Goal: Information Seeking & Learning: Learn about a topic

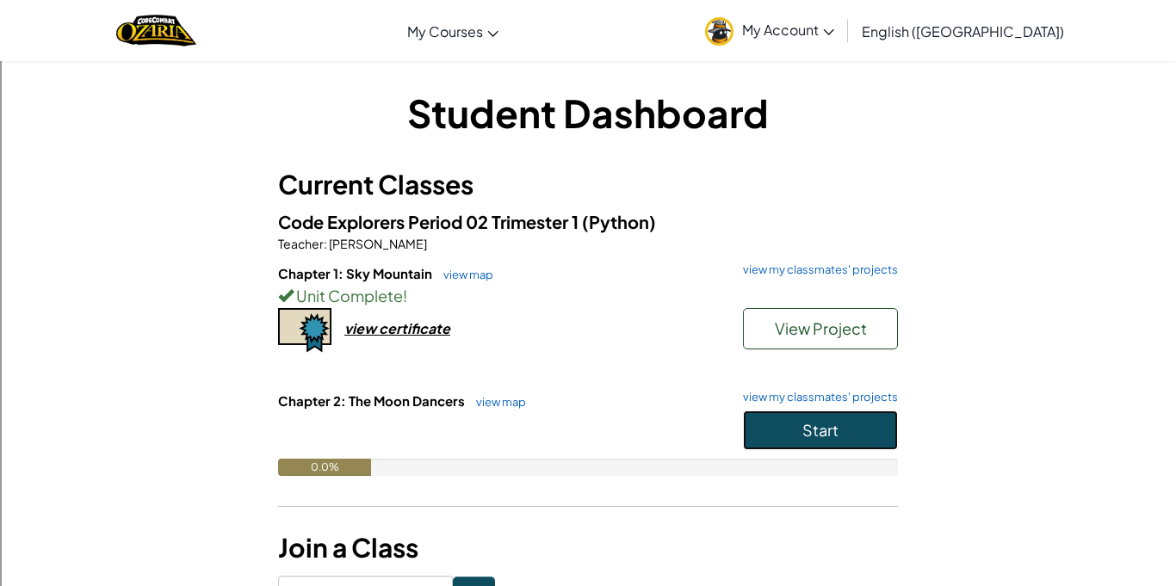
click at [779, 417] on button "Start" at bounding box center [820, 431] width 155 height 40
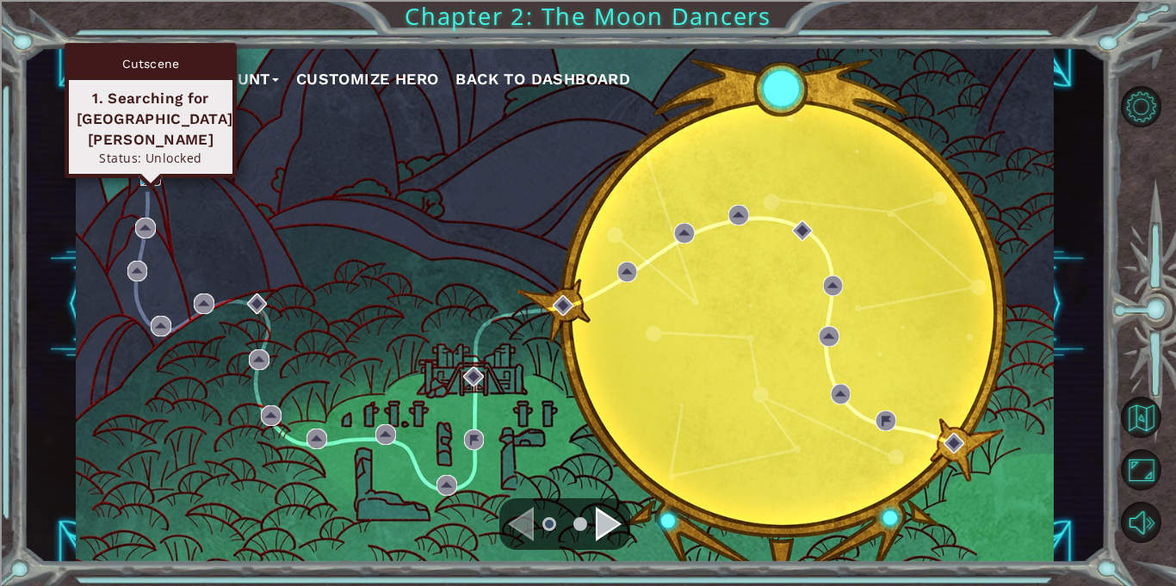
click at [158, 174] on img at bounding box center [150, 176] width 21 height 21
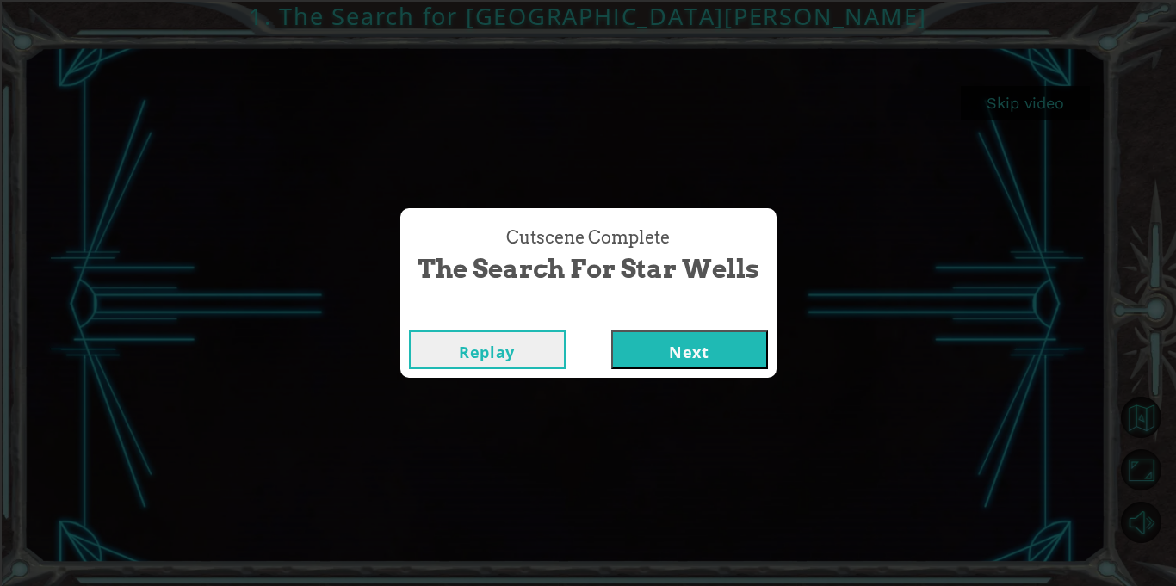
click at [683, 359] on button "Next" at bounding box center [689, 350] width 157 height 39
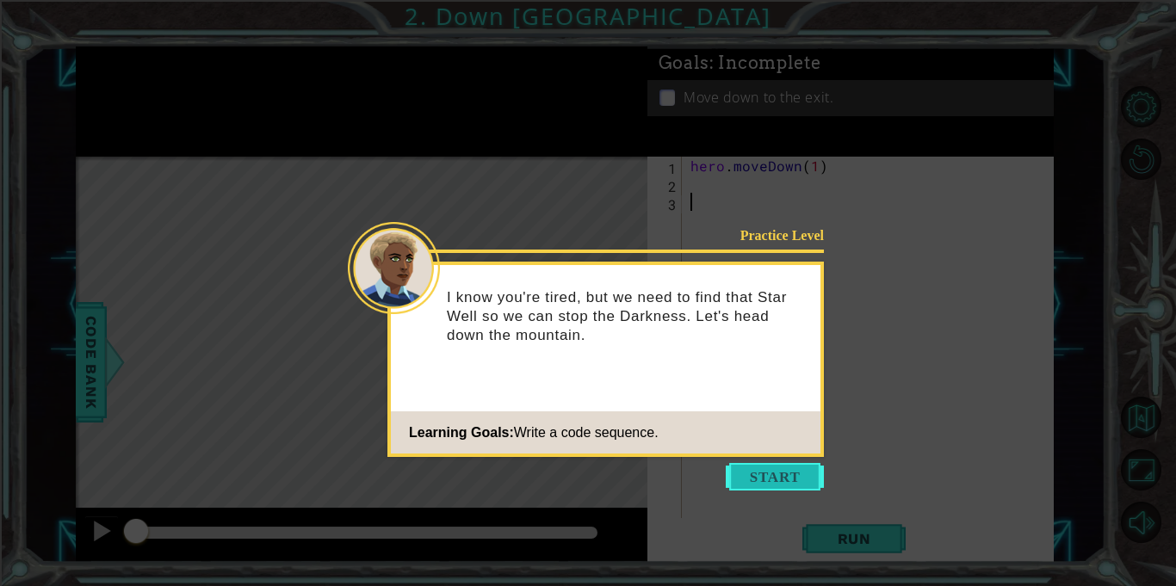
click at [769, 468] on button "Start" at bounding box center [775, 477] width 98 height 28
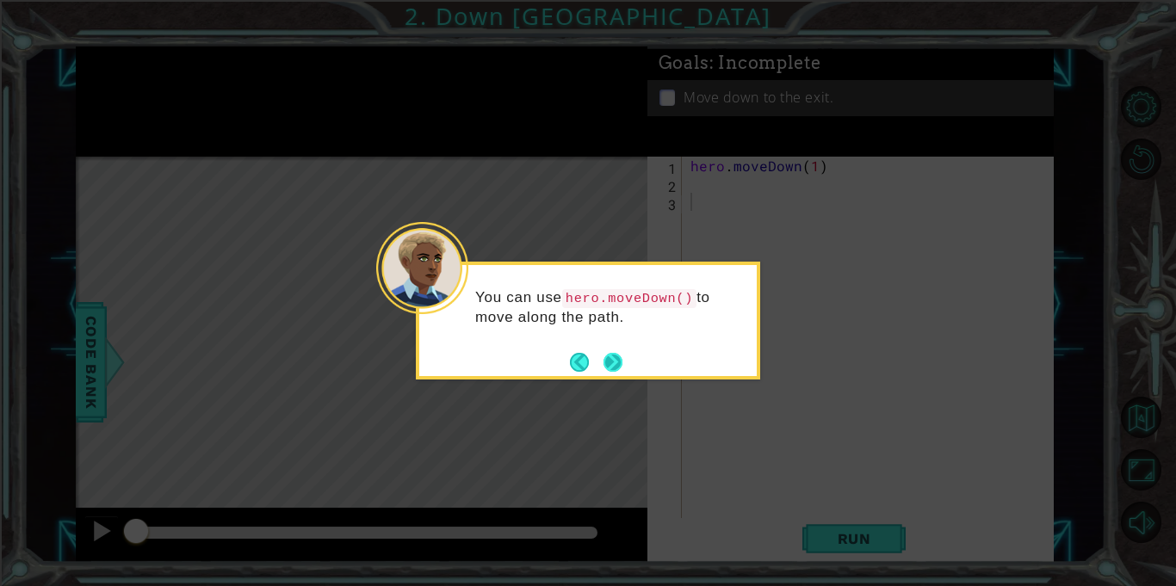
click at [619, 376] on div "You can use hero.moveDown() to move along the path." at bounding box center [588, 321] width 344 height 118
click at [614, 370] on button "Next" at bounding box center [612, 362] width 19 height 19
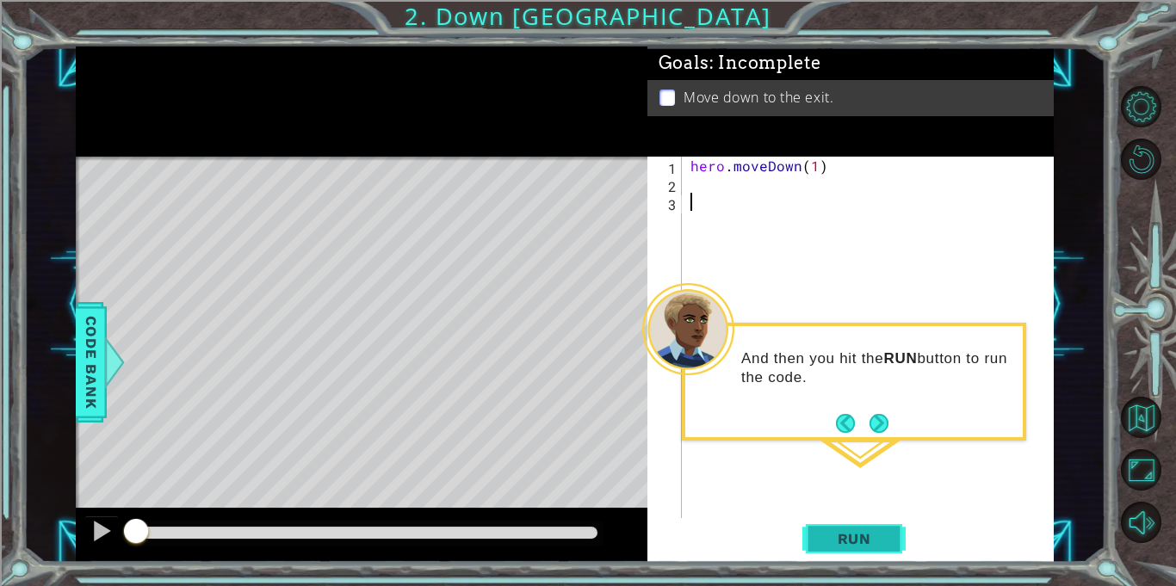
click at [833, 526] on button "Run" at bounding box center [853, 539] width 103 height 40
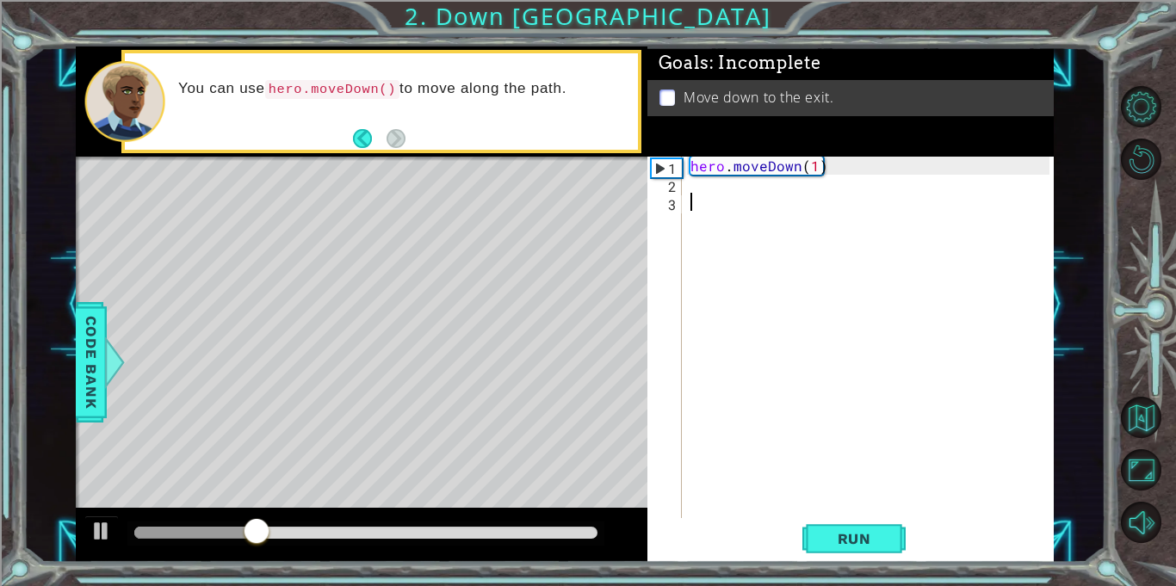
click at [815, 173] on div "hero . moveDown ( 1 )" at bounding box center [872, 356] width 371 height 398
type textarea "hero.moveDown(2)"
click at [856, 538] on span "Run" at bounding box center [854, 538] width 68 height 17
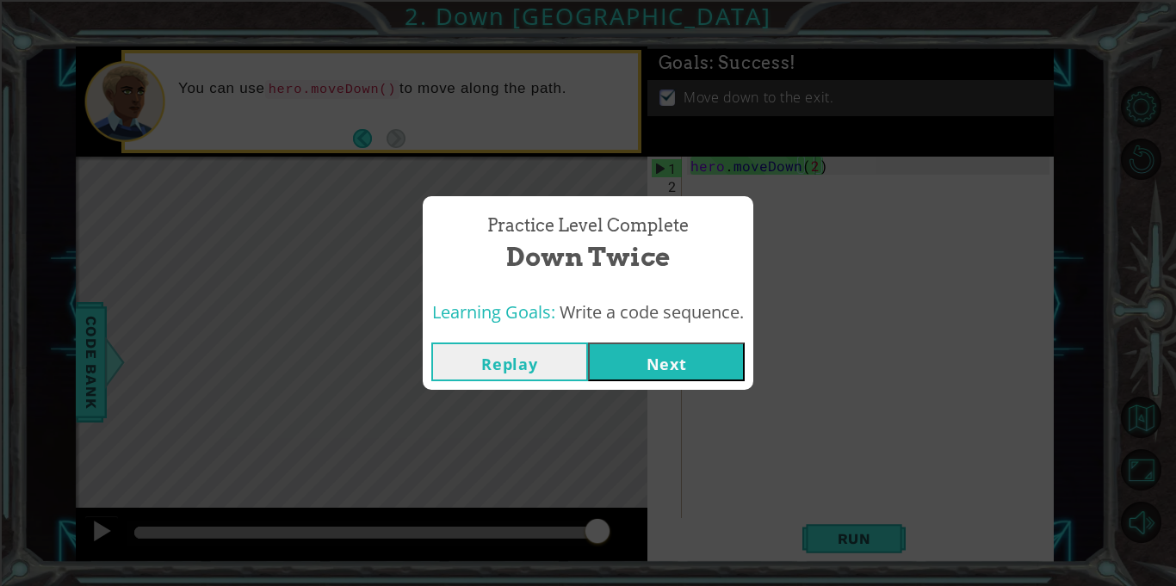
click at [675, 384] on div "Replay Next" at bounding box center [588, 362] width 331 height 56
click at [678, 374] on button "Next" at bounding box center [666, 362] width 157 height 39
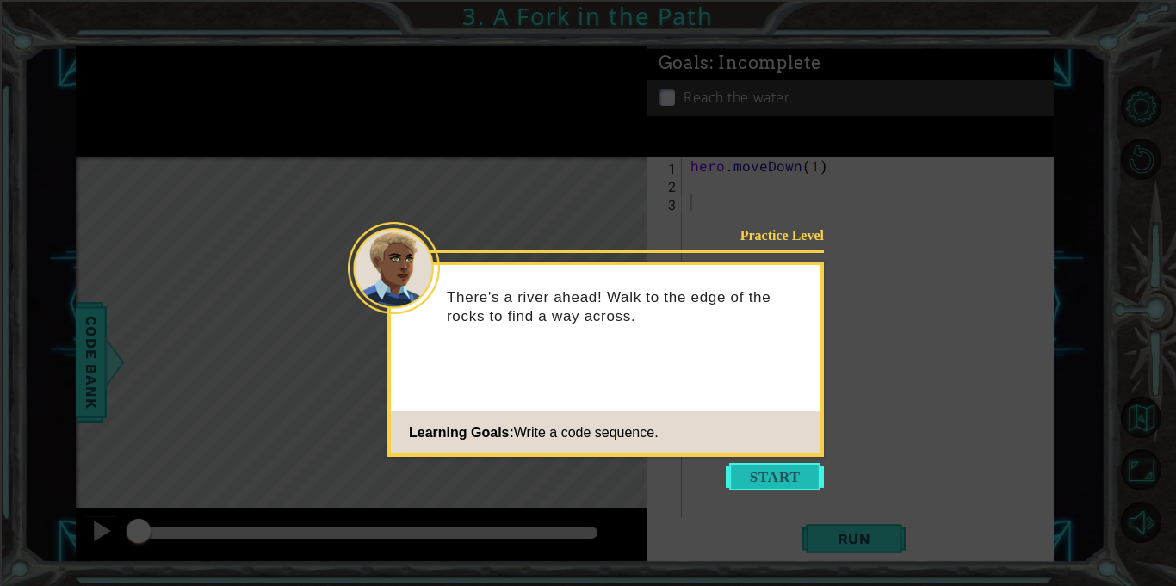
click at [757, 466] on button "Start" at bounding box center [775, 477] width 98 height 28
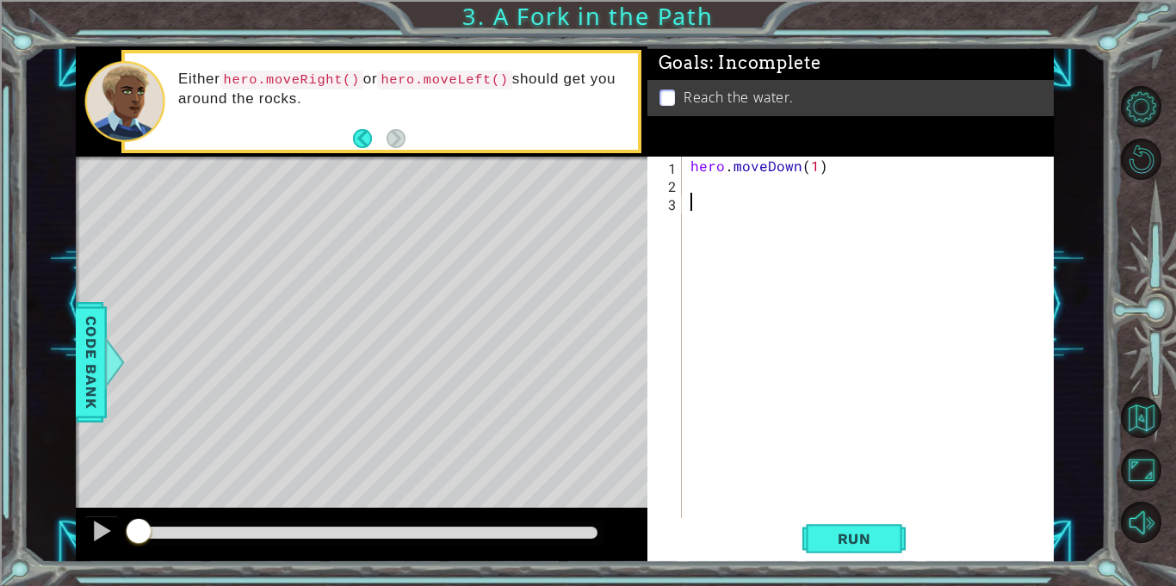
click at [750, 207] on div "hero . moveDown ( 1 )" at bounding box center [872, 356] width 371 height 398
click at [748, 197] on div "hero . moveDown ( 1 )" at bounding box center [872, 356] width 371 height 398
click at [752, 193] on div "hero . moveDown ( 1 )" at bounding box center [872, 356] width 371 height 398
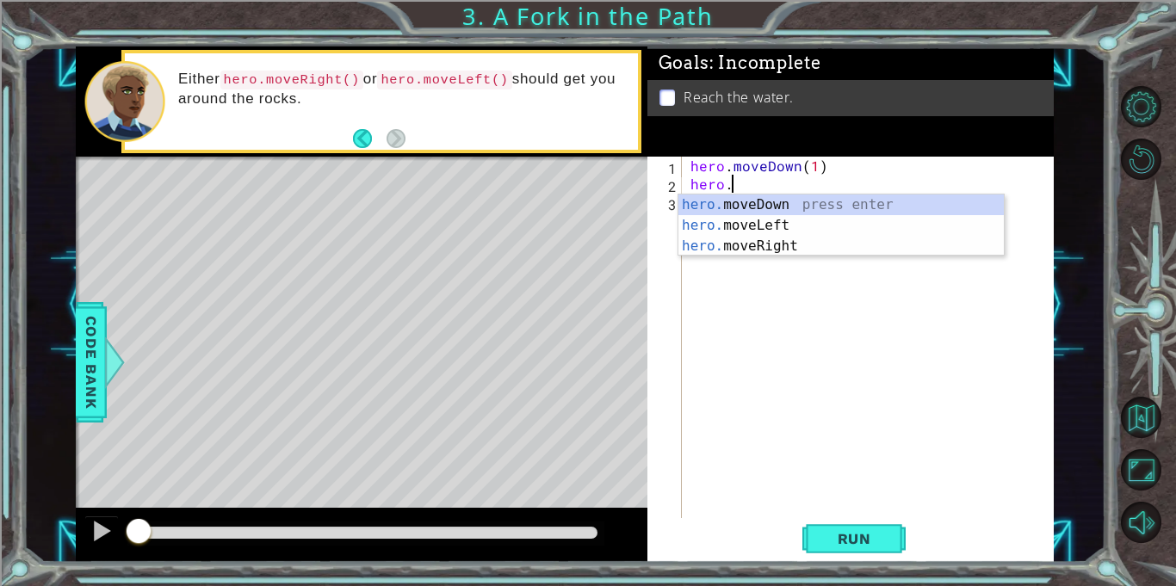
scroll to position [0, 2]
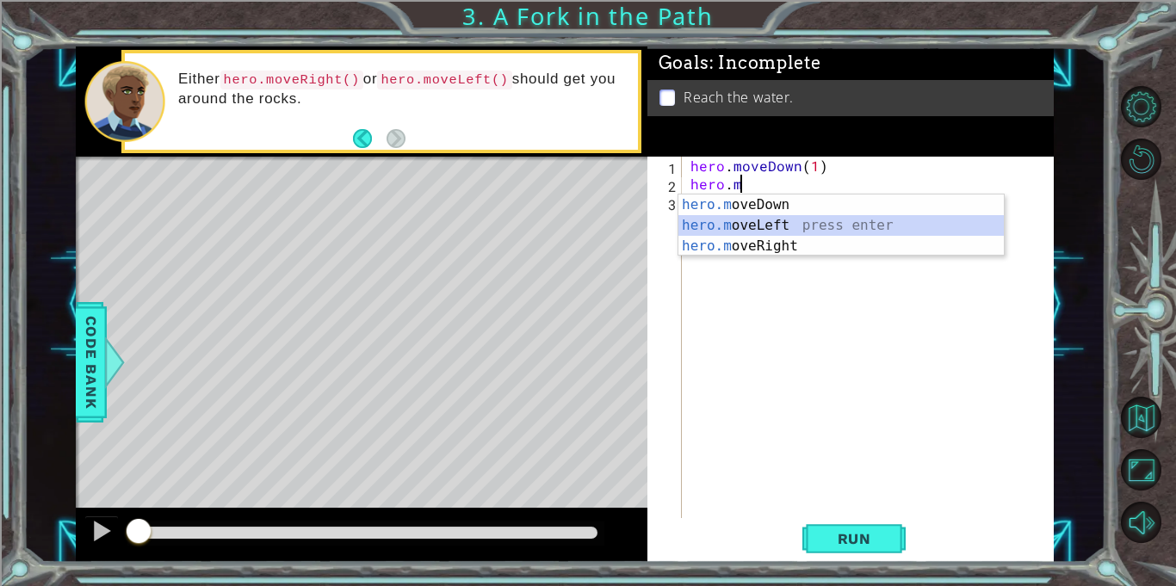
click at [733, 225] on div "hero.m oveDown press enter hero.m oveLeft press enter hero.m oveRight press ent…" at bounding box center [840, 246] width 325 height 103
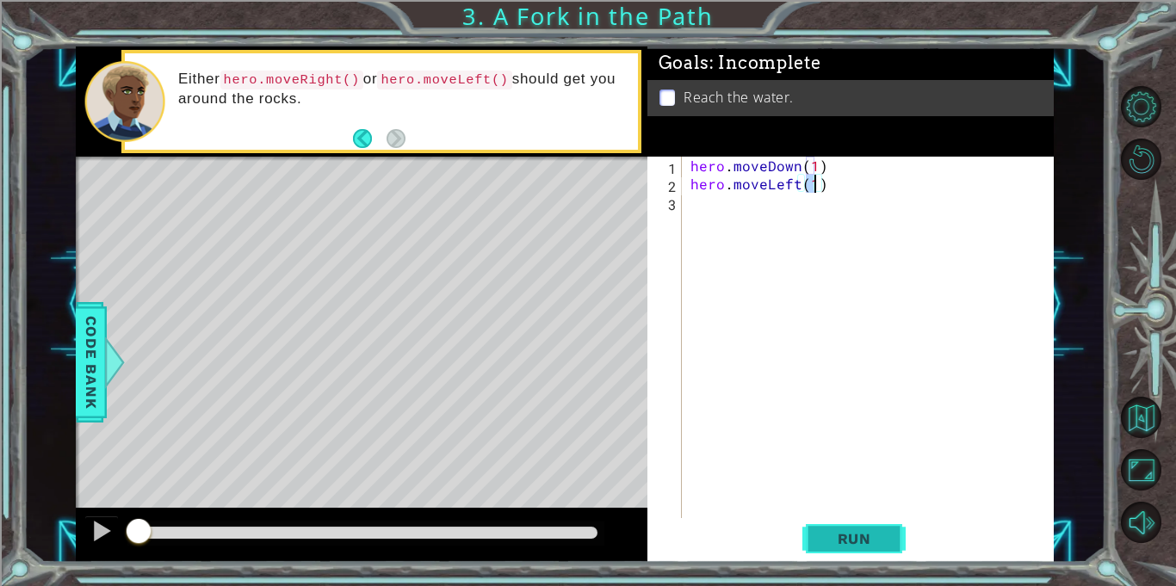
type textarea "hero.moveLeft(1)"
click at [823, 524] on button "Run" at bounding box center [853, 539] width 103 height 40
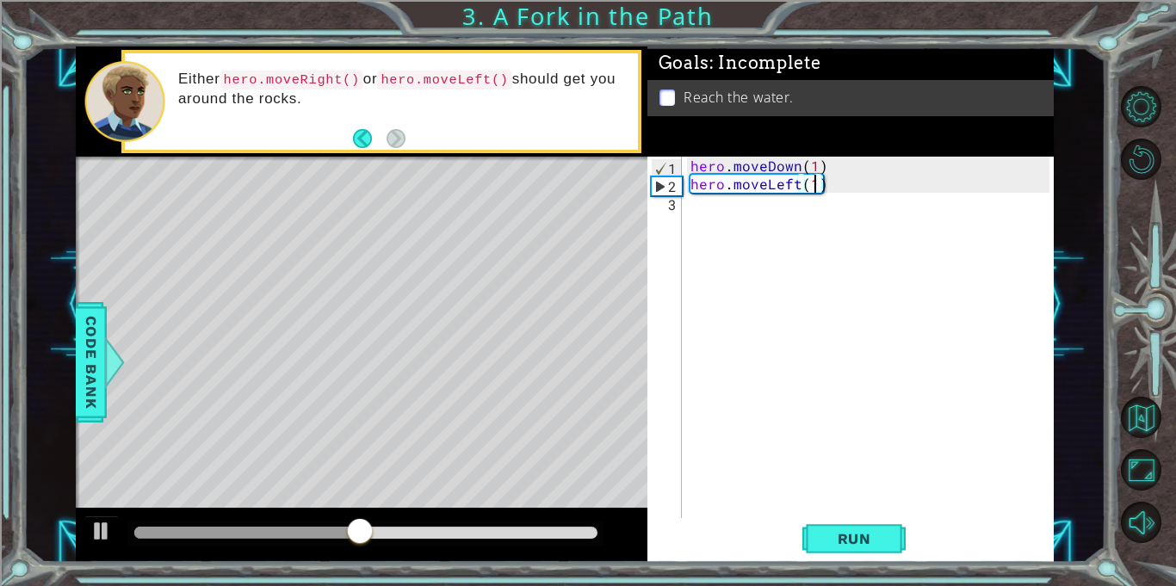
click at [749, 225] on div "hero . moveDown ( 1 ) hero . moveLeft ( 1 )" at bounding box center [872, 356] width 371 height 398
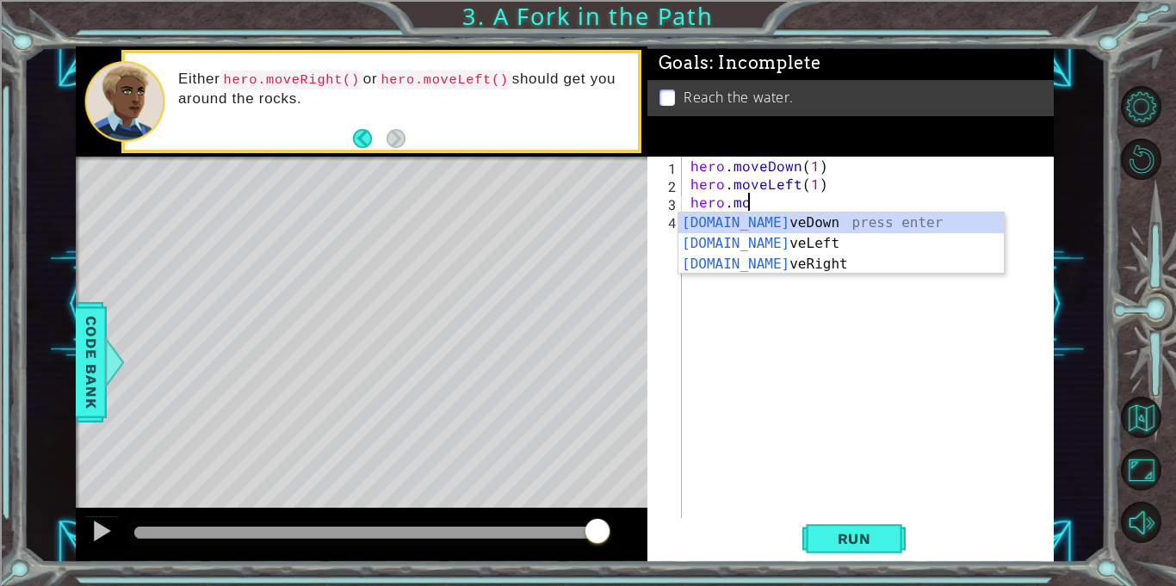
scroll to position [0, 3]
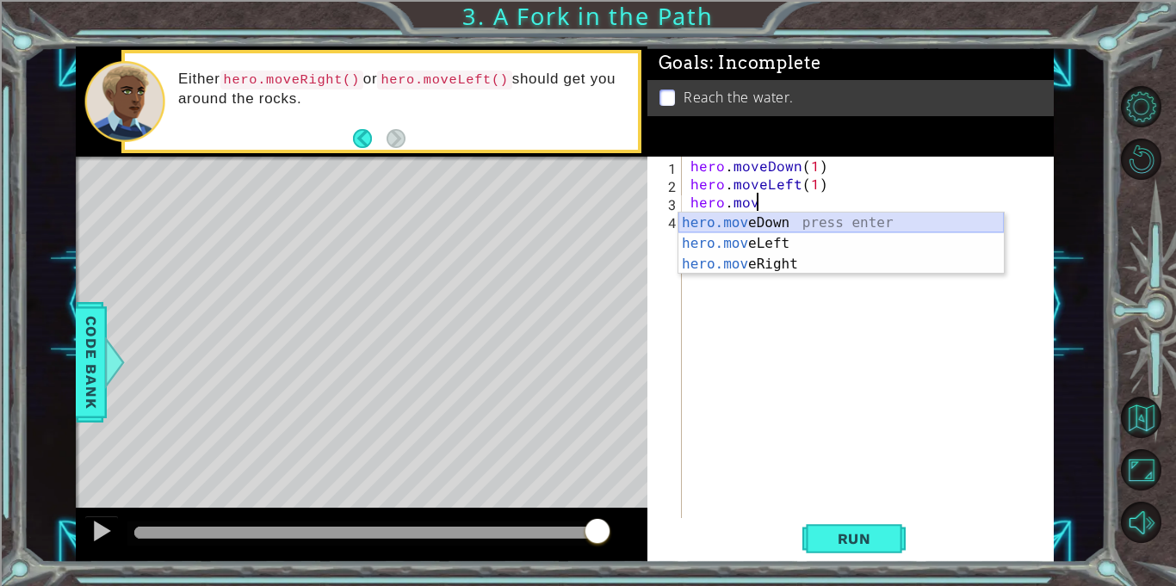
click at [747, 224] on div "hero.mov eDown press enter hero.mov eLeft press enter hero.mov eRight press ent…" at bounding box center [840, 264] width 325 height 103
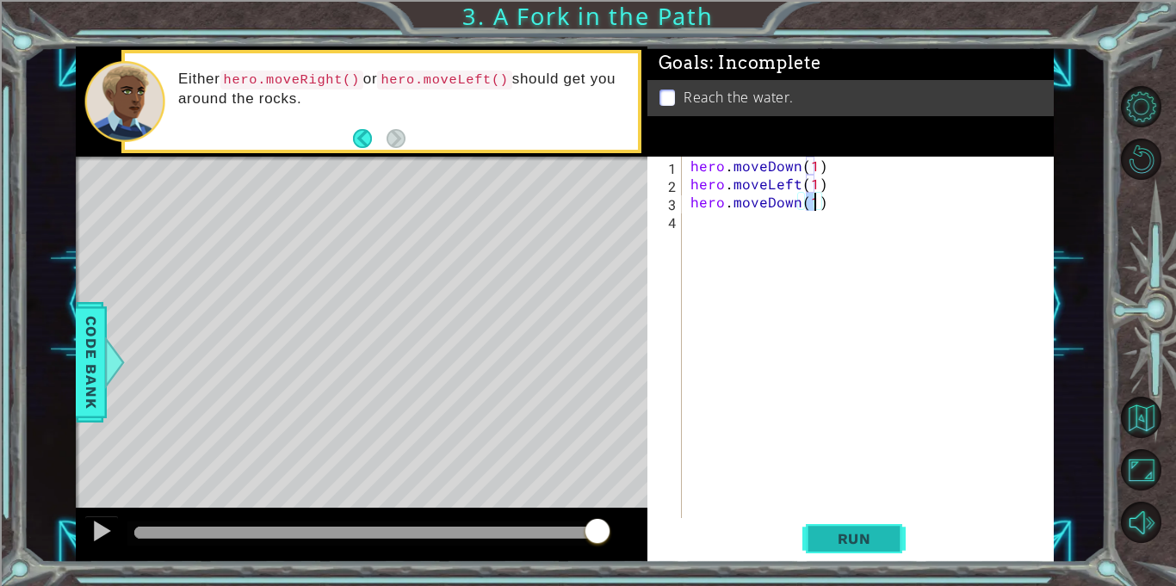
type textarea "hero.moveDown(1)"
click at [820, 543] on span "Run" at bounding box center [854, 538] width 68 height 17
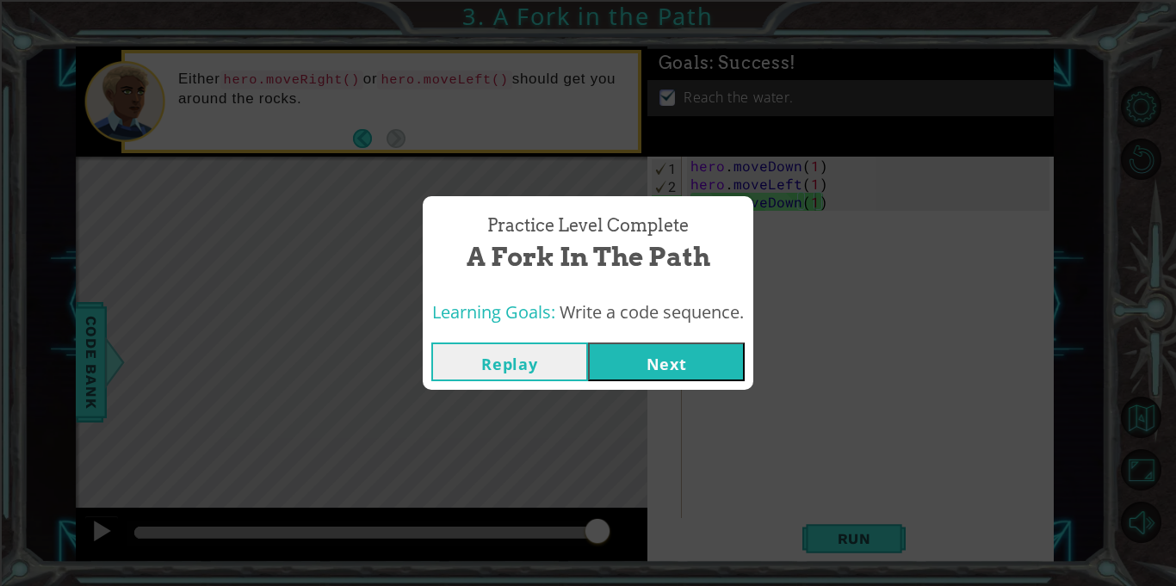
click at [712, 356] on button "Next" at bounding box center [666, 362] width 157 height 39
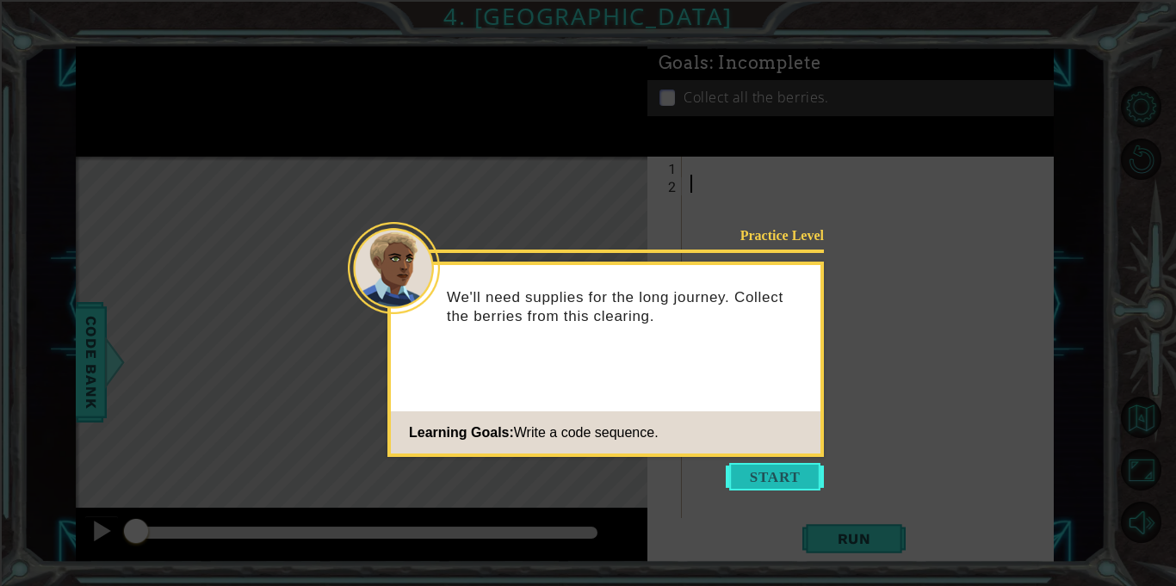
click at [760, 470] on button "Start" at bounding box center [775, 477] width 98 height 28
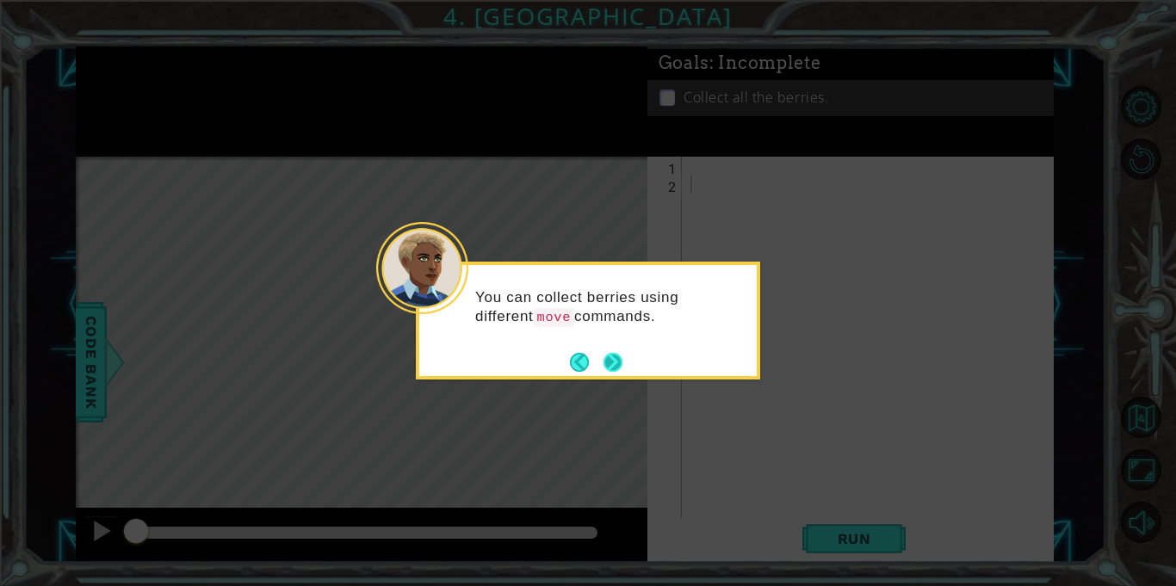
click at [610, 360] on button "Next" at bounding box center [612, 362] width 19 height 19
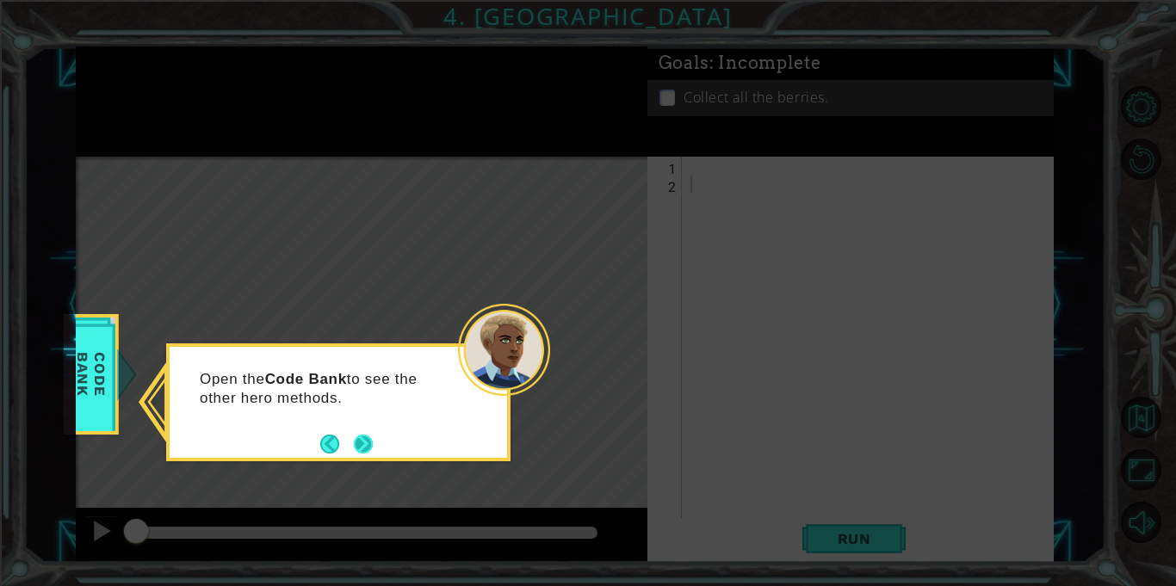
click at [363, 448] on button "Next" at bounding box center [363, 444] width 19 height 19
click at [363, 448] on button "Next" at bounding box center [364, 444] width 20 height 20
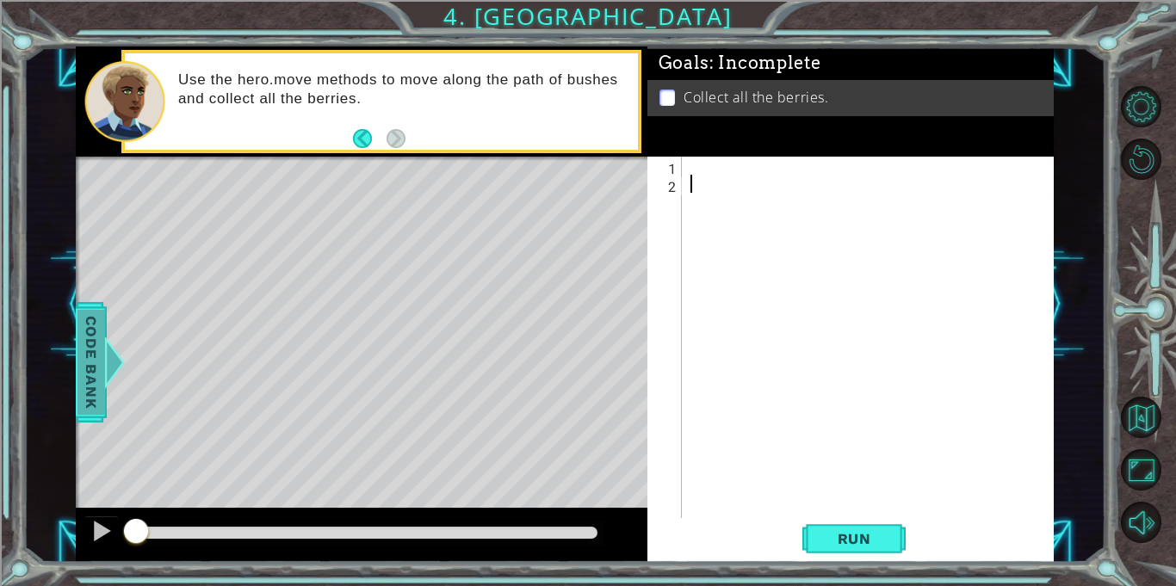
click at [91, 354] on span "Code Bank" at bounding box center [91, 362] width 28 height 105
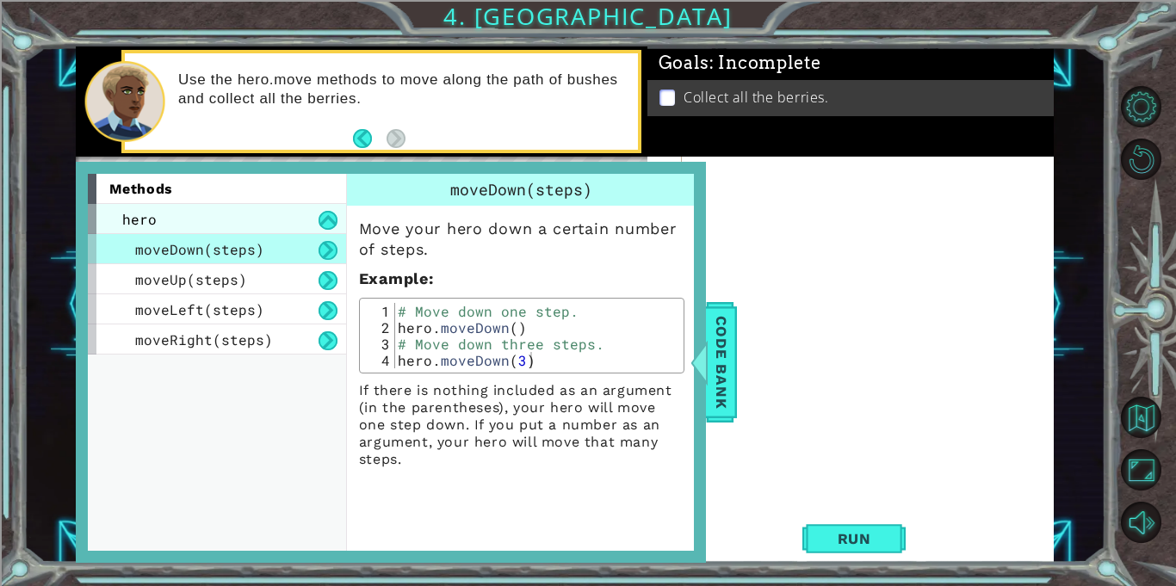
click at [138, 221] on span "hero" at bounding box center [139, 219] width 34 height 18
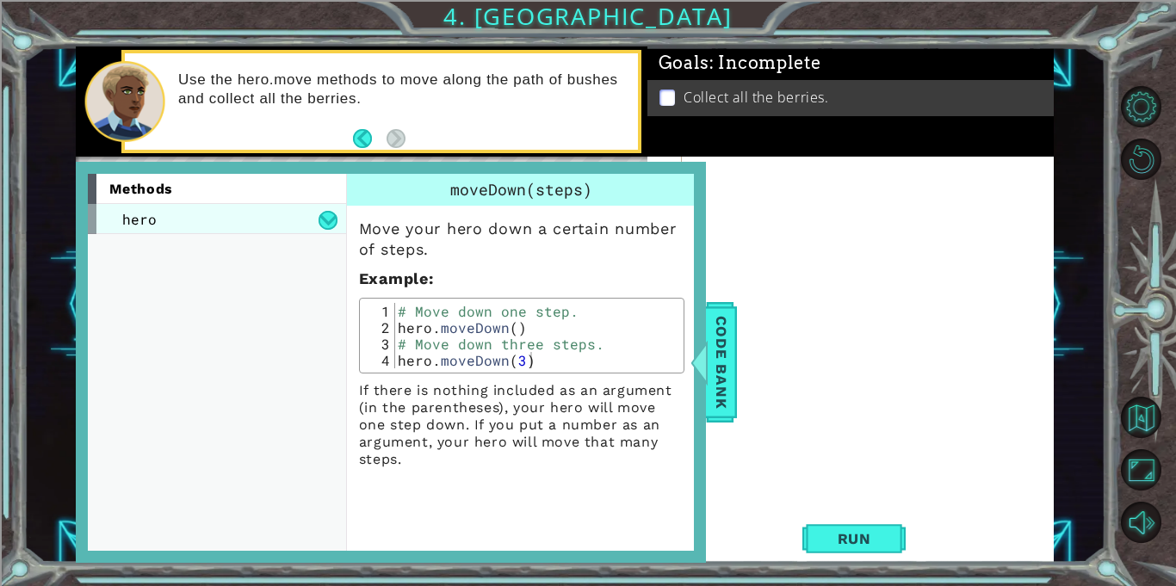
click at [138, 221] on span "hero" at bounding box center [139, 219] width 34 height 18
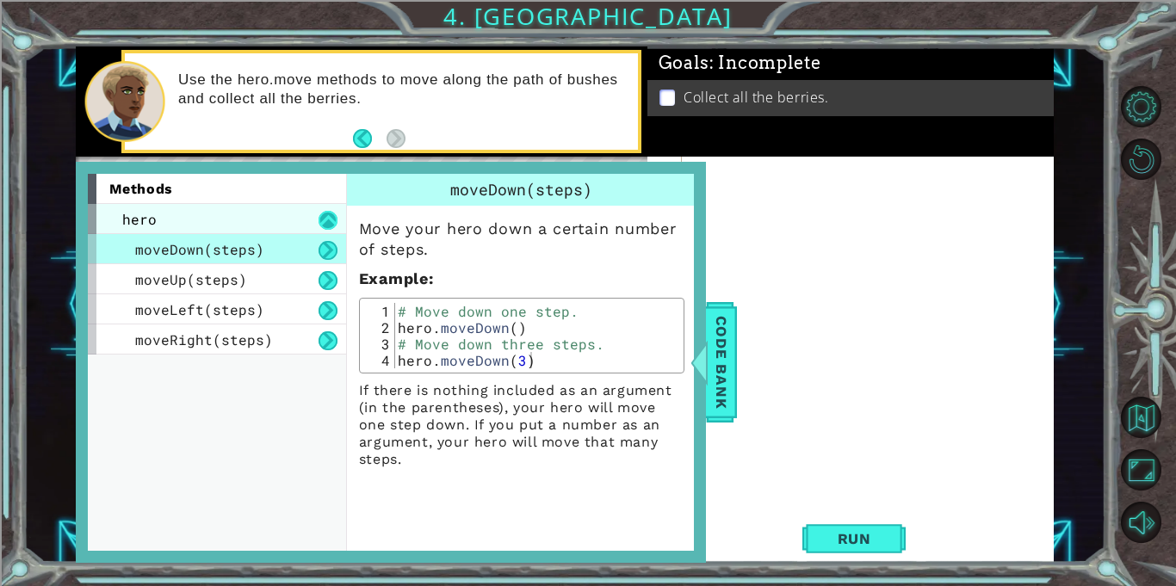
click at [322, 221] on button at bounding box center [327, 220] width 19 height 19
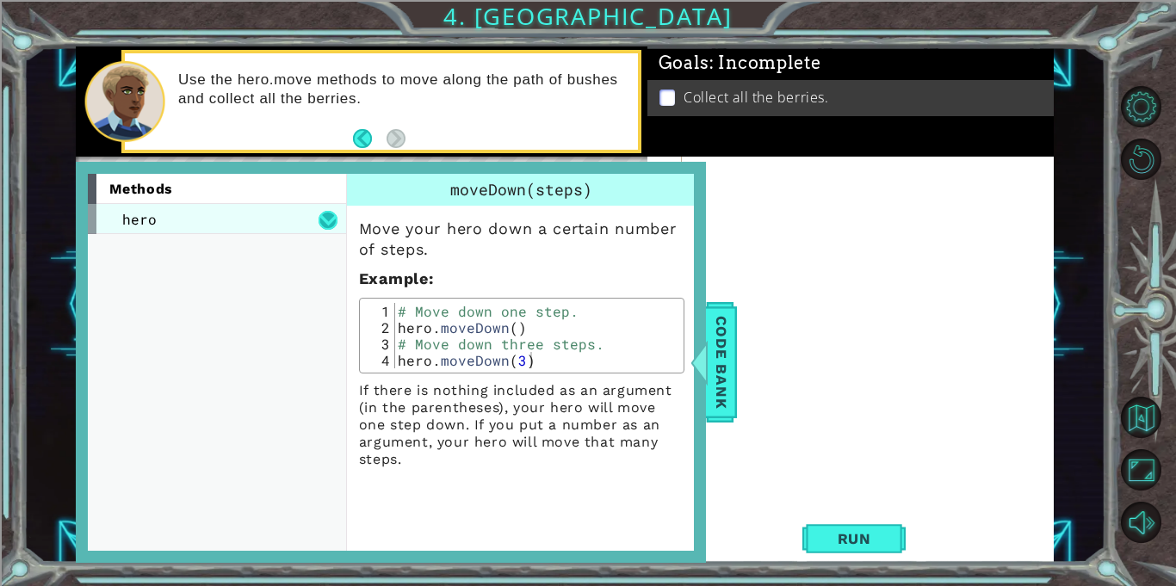
click at [322, 221] on button at bounding box center [327, 220] width 19 height 19
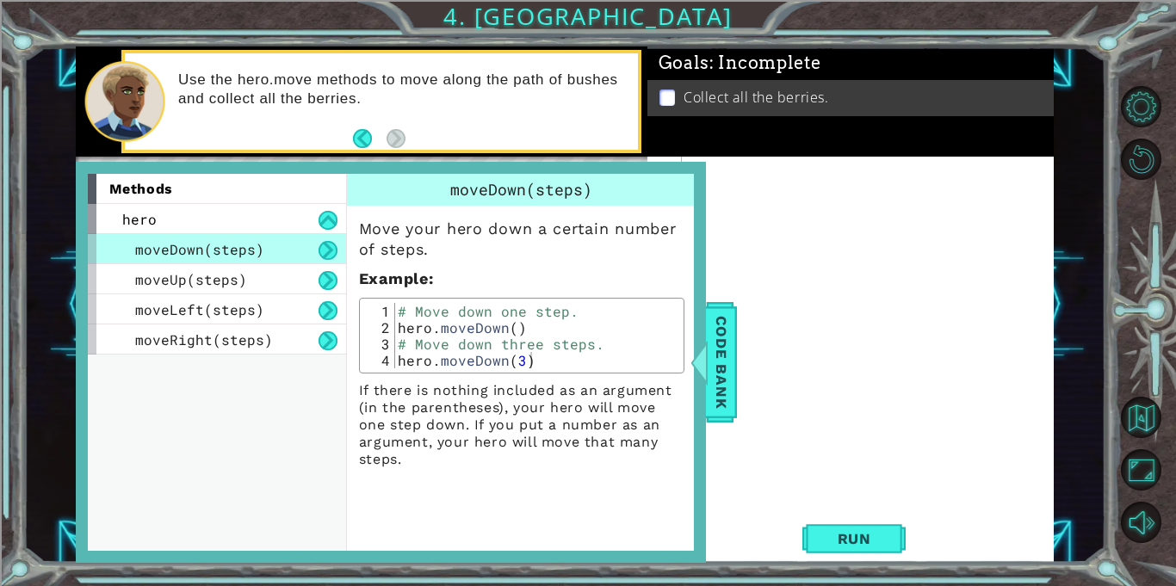
click at [770, 242] on div at bounding box center [872, 356] width 371 height 398
click at [716, 361] on span "Code Bank" at bounding box center [721, 362] width 28 height 105
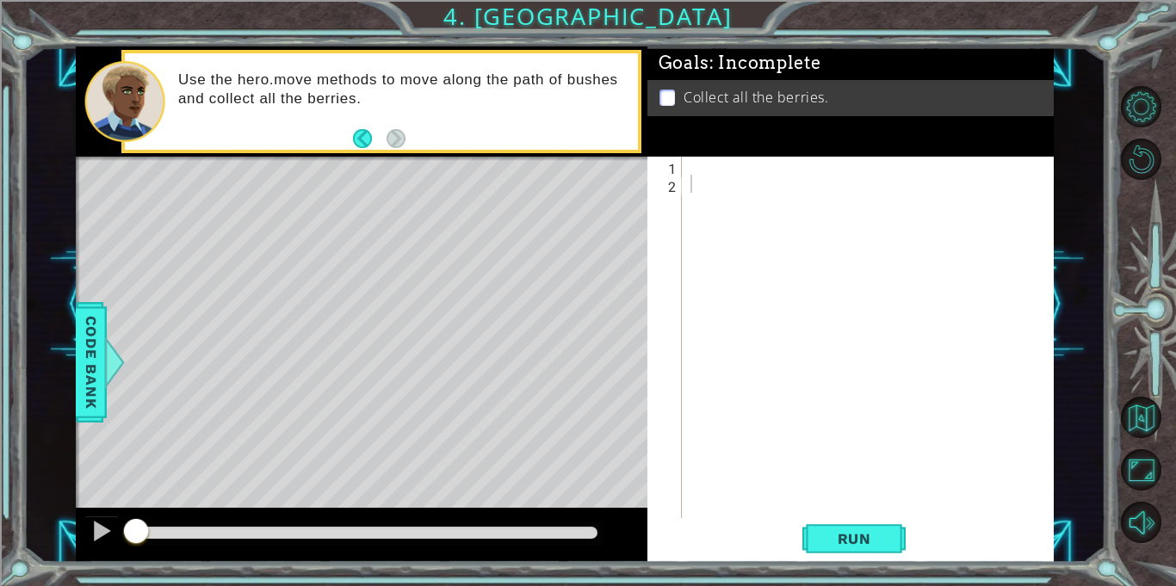
click at [741, 170] on div at bounding box center [872, 356] width 371 height 398
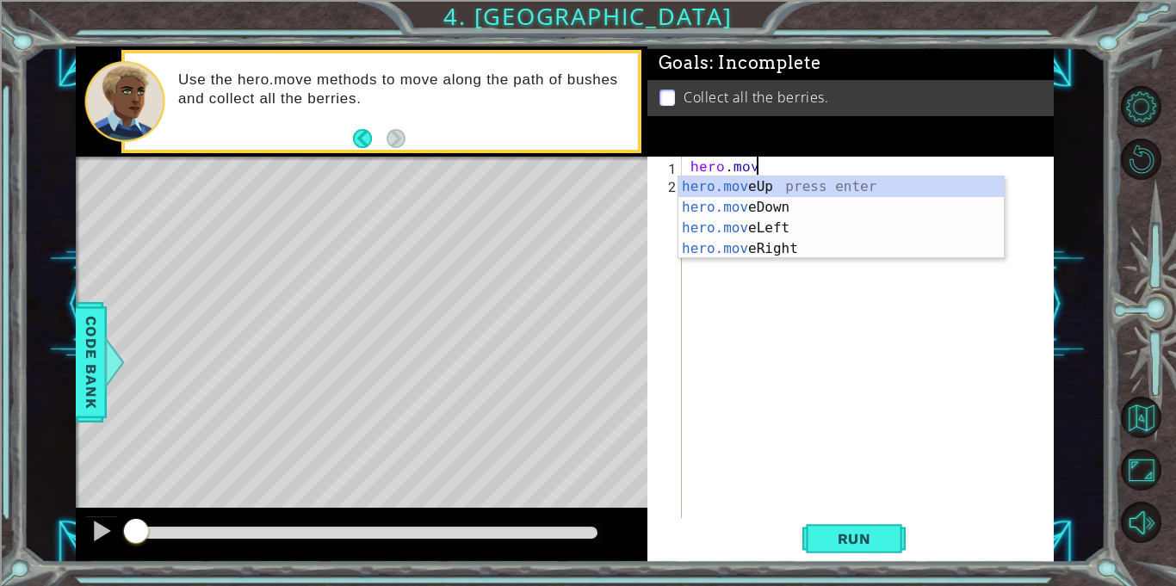
scroll to position [0, 3]
click at [750, 217] on div "hero.move Up press enter hero.move Down press enter hero.move Left press enter …" at bounding box center [840, 238] width 325 height 124
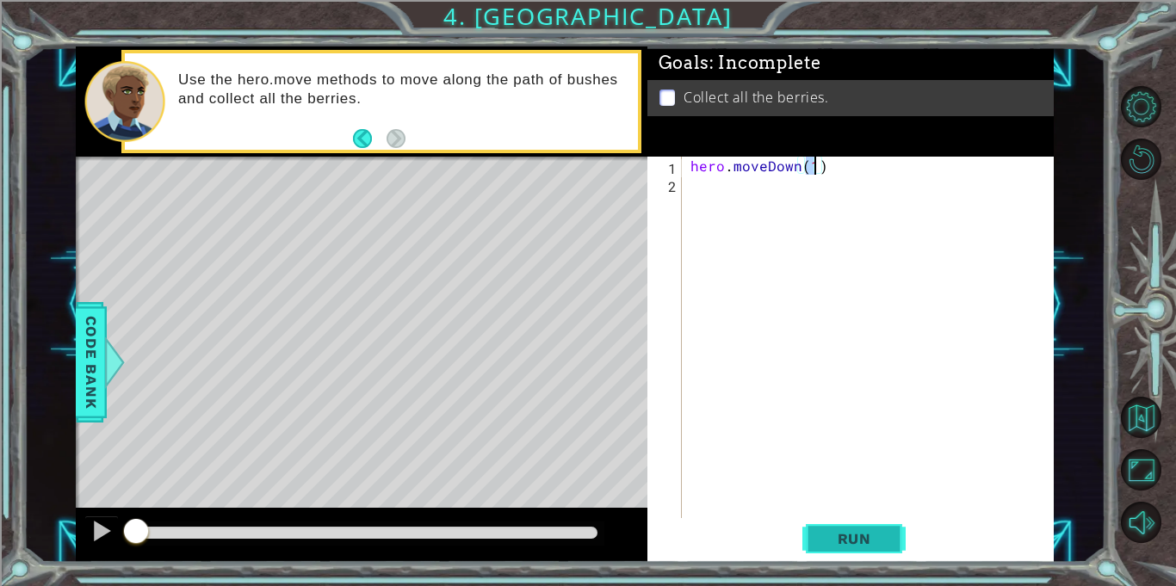
type textarea "hero.moveDown(1)"
click at [830, 551] on button "Run" at bounding box center [853, 539] width 103 height 40
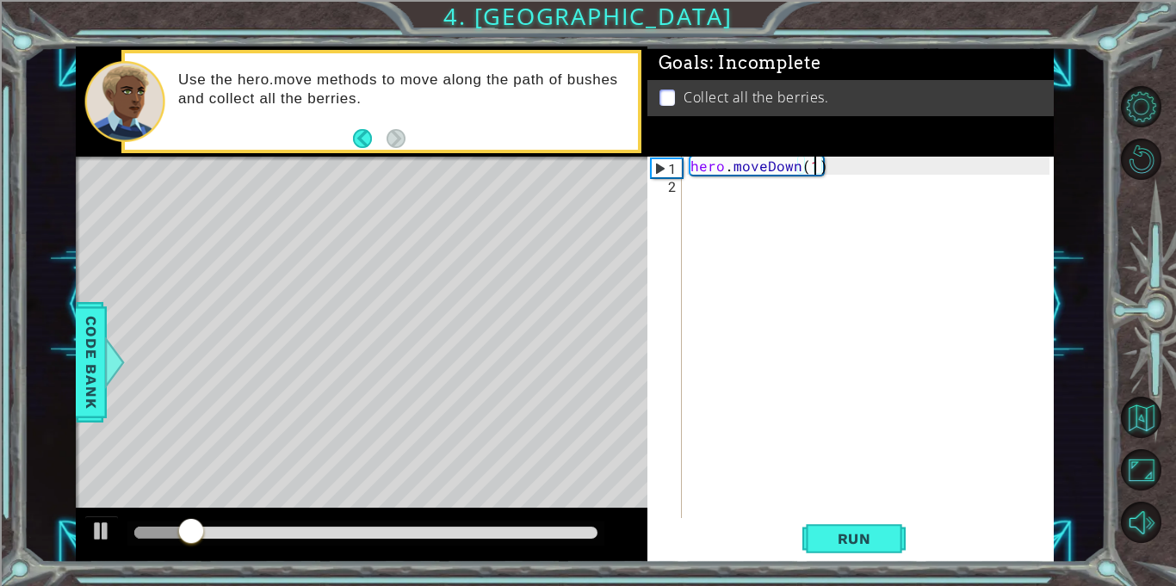
click at [716, 205] on div "hero . moveDown ( 1 )" at bounding box center [872, 356] width 371 height 398
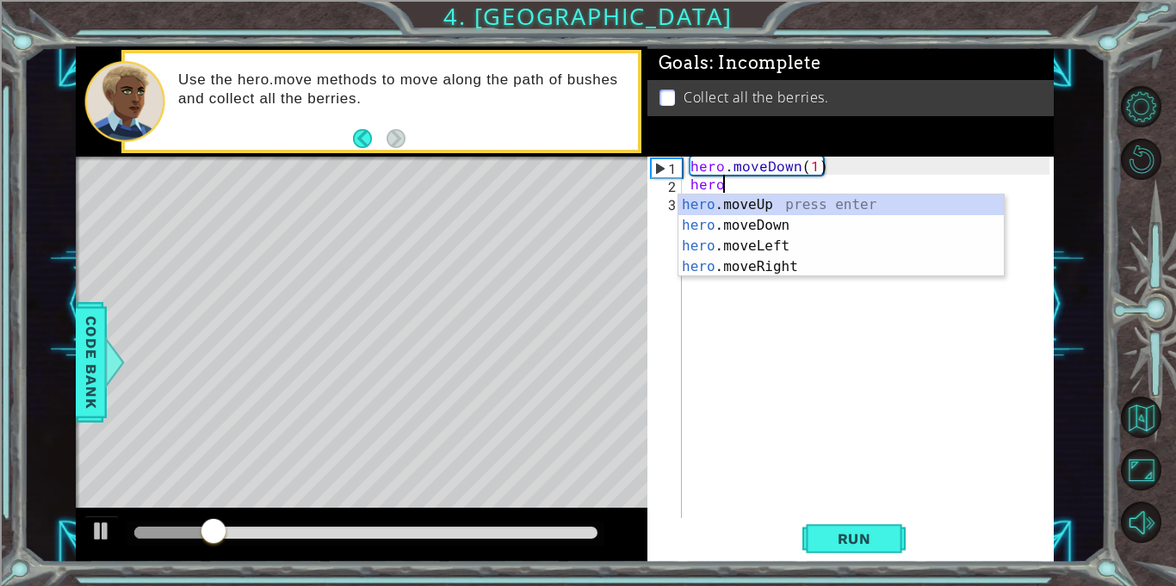
scroll to position [0, 1]
click at [724, 222] on div "hero .moveUp press enter hero .moveDown press enter hero .moveLeft press enter …" at bounding box center [840, 257] width 325 height 124
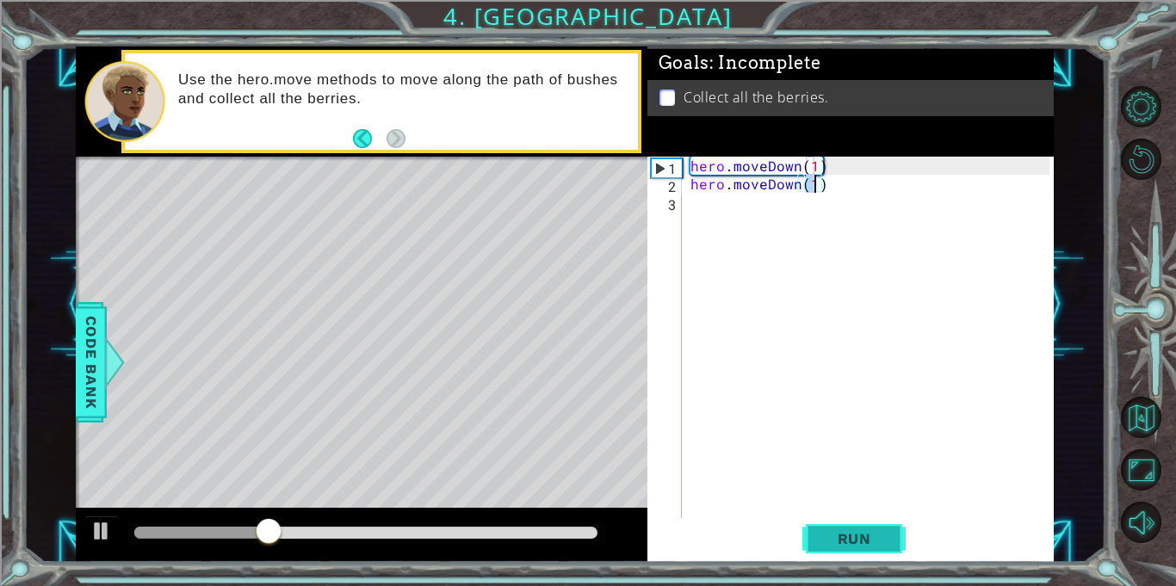
type textarea "hero.moveDown(1)"
click at [858, 552] on button "Run" at bounding box center [853, 539] width 103 height 40
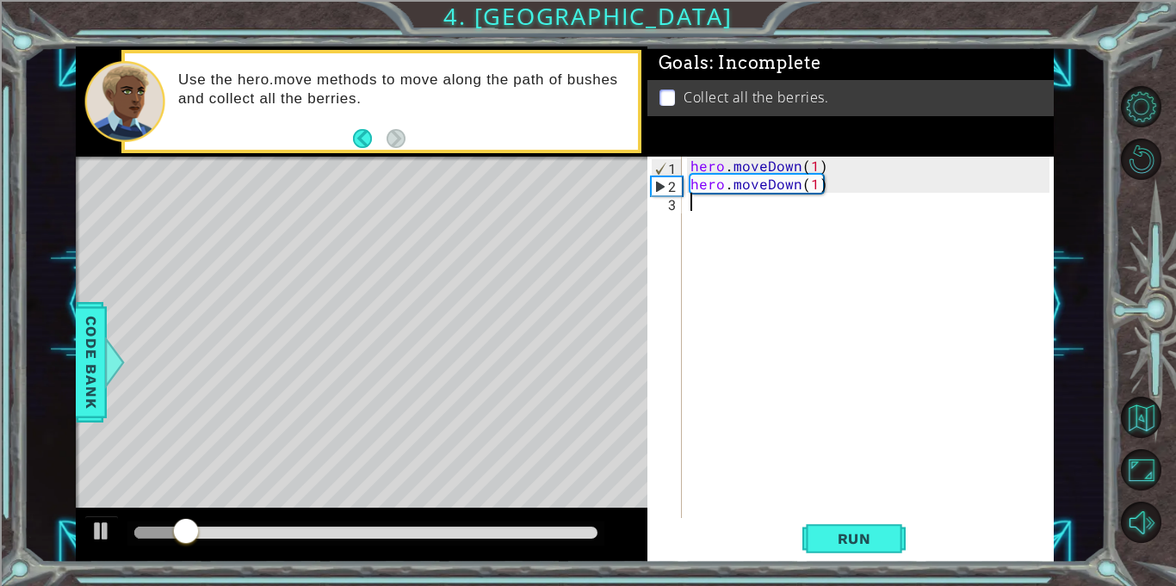
click at [728, 256] on div "hero . moveDown ( 1 ) hero . moveDown ( 1 )" at bounding box center [872, 356] width 371 height 398
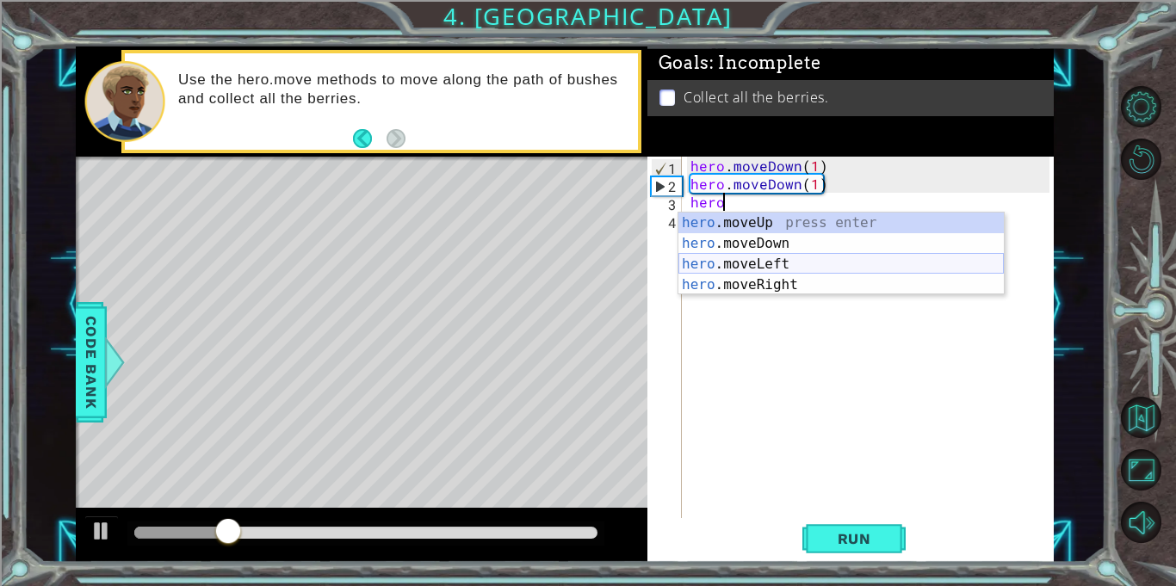
click at [746, 261] on div "hero .moveUp press enter hero .moveDown press enter hero .moveLeft press enter …" at bounding box center [840, 275] width 325 height 124
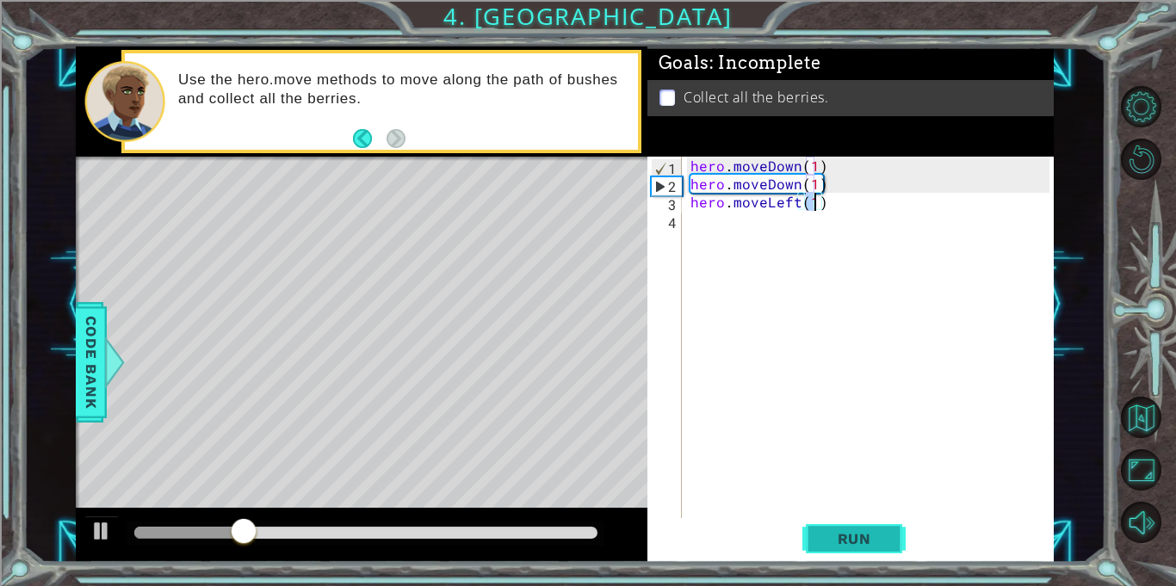
type textarea "hero.moveLeft(1)"
click at [847, 537] on span "Run" at bounding box center [854, 538] width 68 height 17
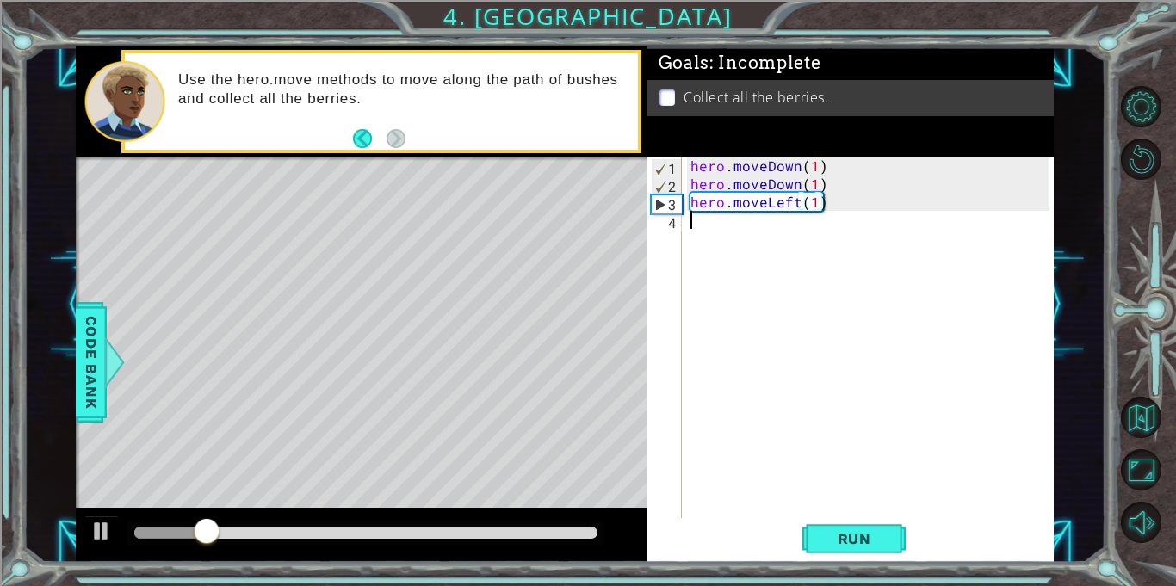
click at [788, 263] on div "hero . moveDown ( 1 ) hero . moveDown ( 1 ) hero . moveLeft ( 1 )" at bounding box center [872, 356] width 371 height 398
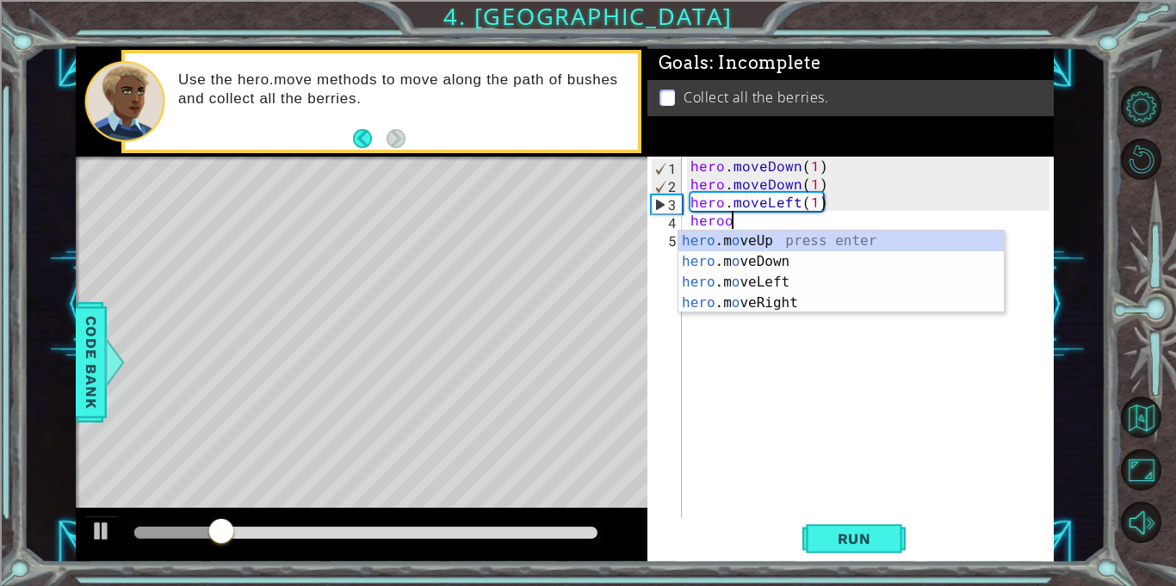
scroll to position [0, 2]
click at [737, 279] on div "hero .m o veUp press enter hero .m o veDown press enter hero .m o veLeft press …" at bounding box center [840, 293] width 325 height 124
type textarea "hero.moveLeft(1)"
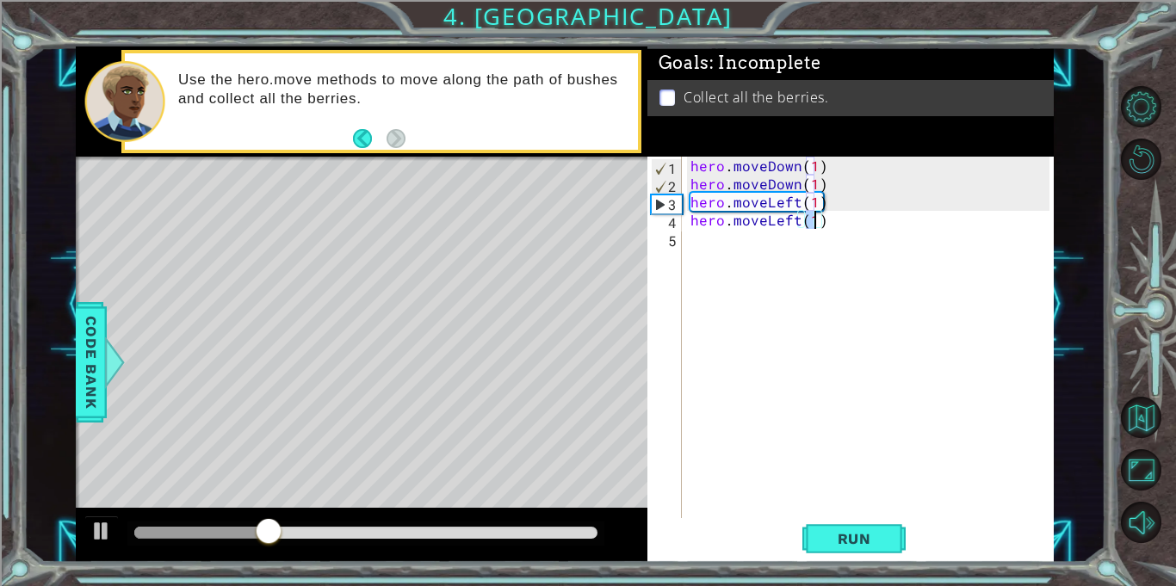
click at [727, 264] on div "hero . moveDown ( 1 ) hero . moveDown ( 1 ) hero . moveLeft ( 1 ) hero . moveLe…" at bounding box center [872, 356] width 371 height 398
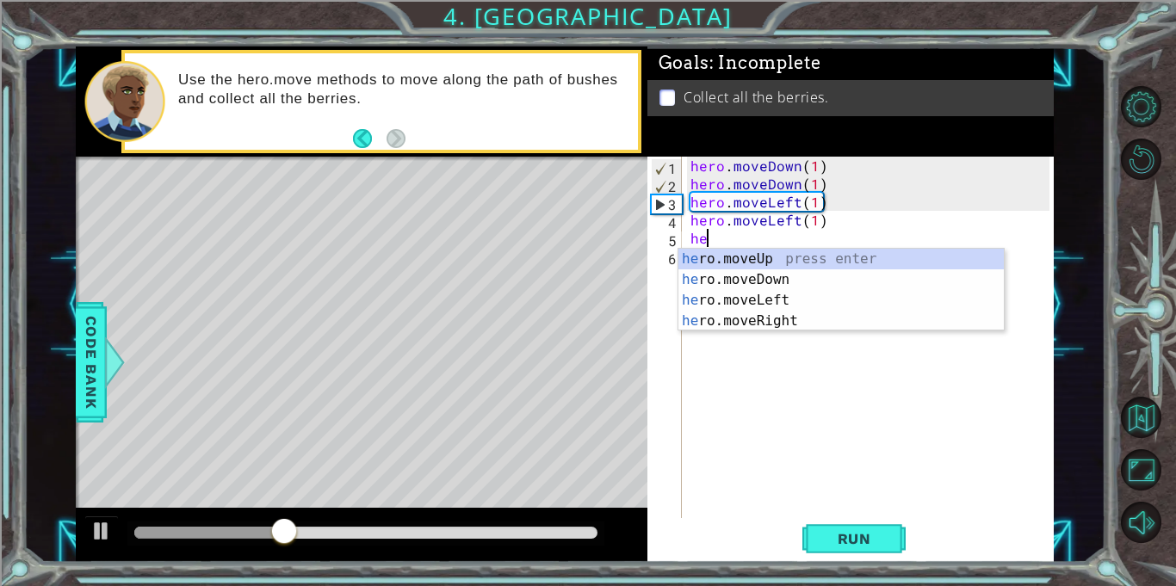
scroll to position [0, 1]
click at [719, 261] on div "hero .moveUp press enter hero .moveDown press enter hero .moveLeft press enter …" at bounding box center [840, 311] width 325 height 124
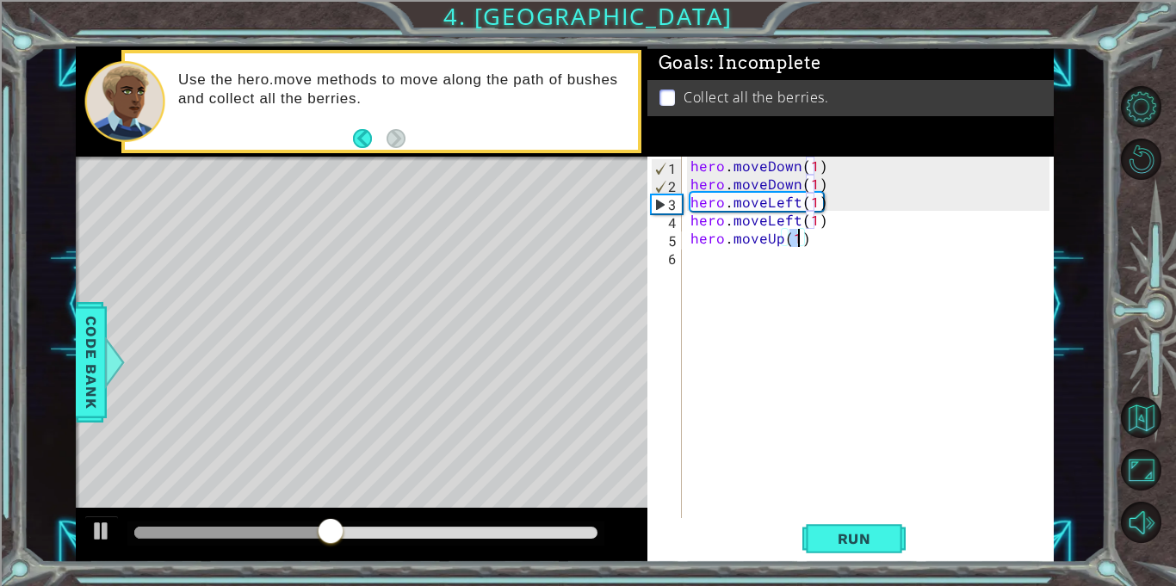
click at [796, 241] on div "hero . moveDown ( 1 ) hero . moveDown ( 1 ) hero . moveLeft ( 1 ) hero . moveLe…" at bounding box center [868, 337] width 362 height 361
type textarea "hero.moveUp(2)"
click at [849, 540] on span "Run" at bounding box center [854, 538] width 68 height 17
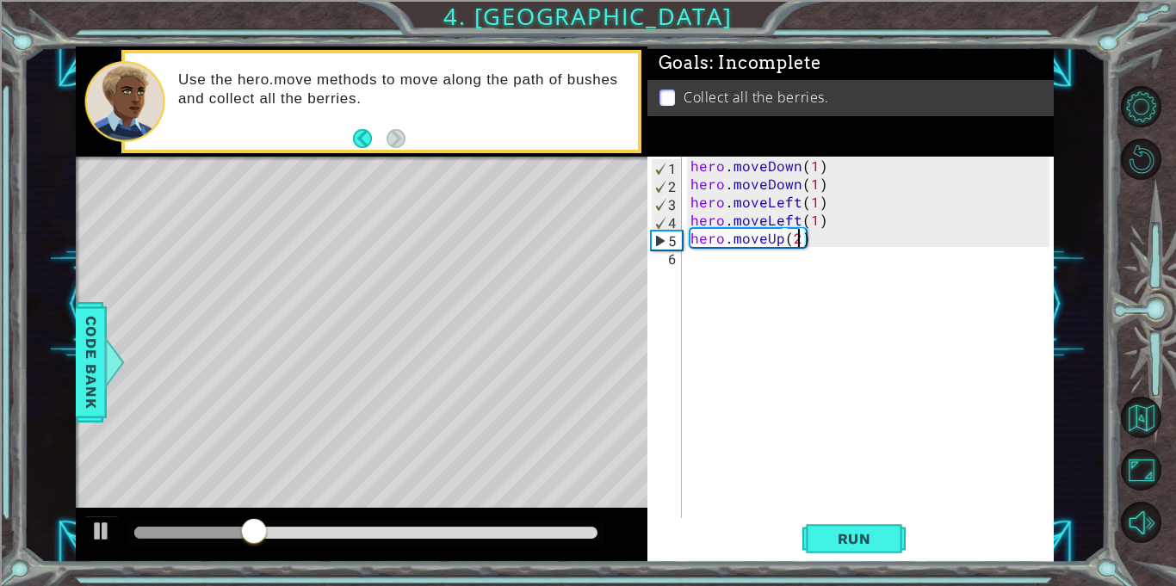
click at [701, 254] on div "hero . moveDown ( 1 ) hero . moveDown ( 1 ) hero . moveLeft ( 1 ) hero . moveLe…" at bounding box center [872, 356] width 371 height 398
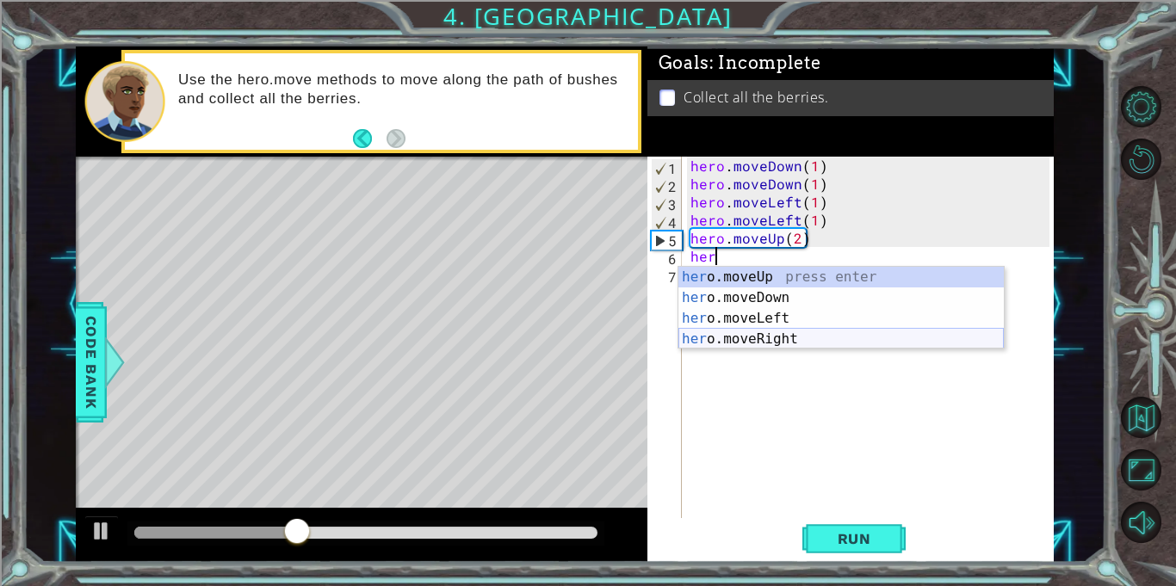
click at [720, 337] on div "her o.moveUp press enter her o.moveDown press enter her o.moveLeft press enter …" at bounding box center [840, 329] width 325 height 124
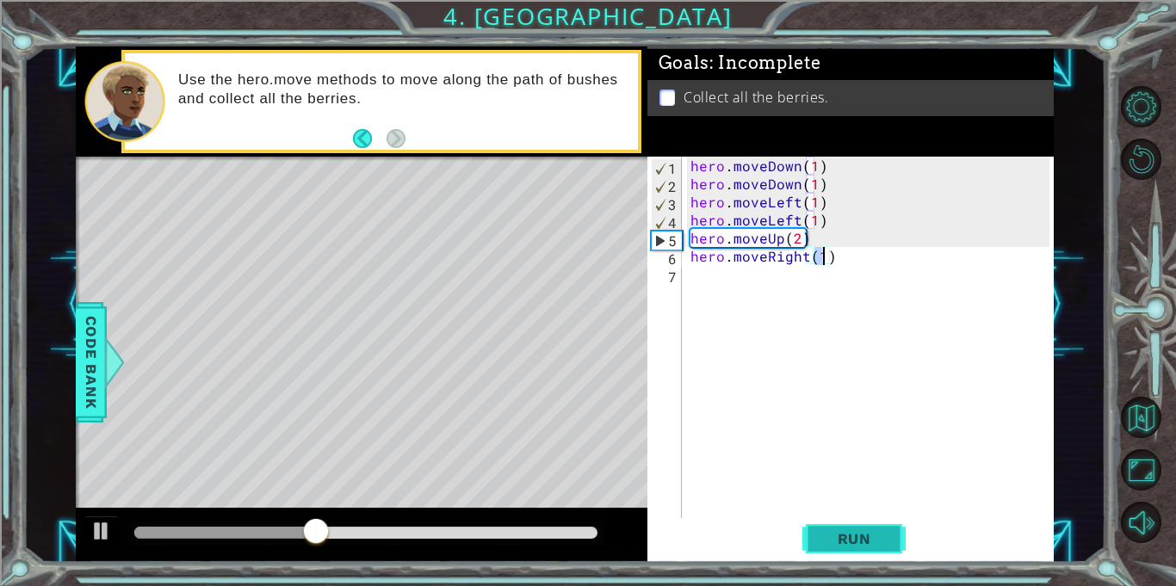
type textarea "hero.moveRight(1)"
click at [851, 538] on span "Run" at bounding box center [854, 538] width 68 height 17
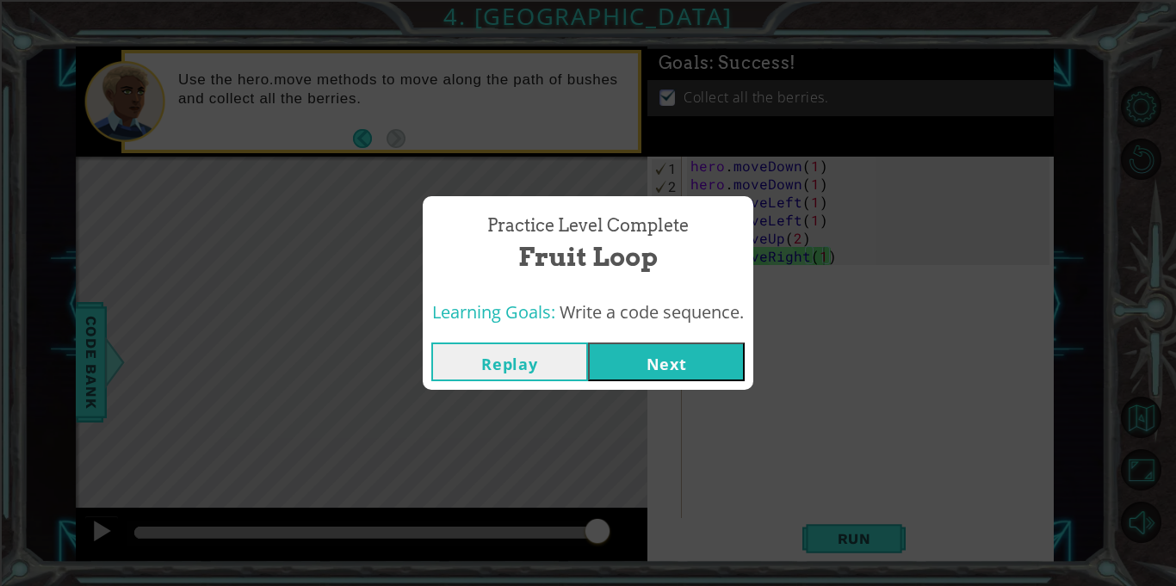
click at [651, 362] on button "Next" at bounding box center [666, 362] width 157 height 39
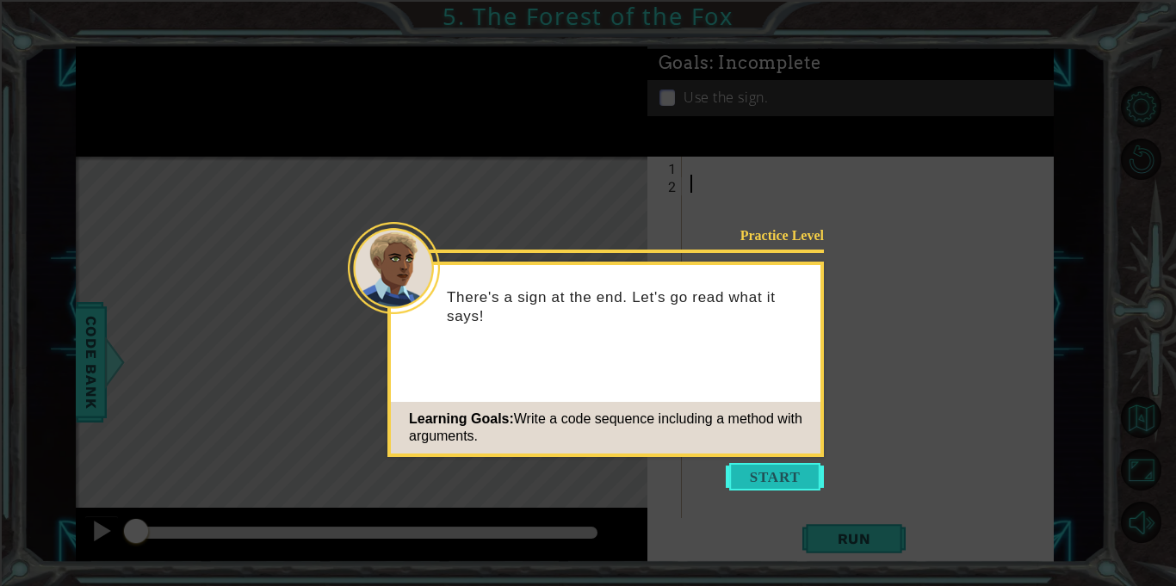
click at [752, 471] on button "Start" at bounding box center [775, 477] width 98 height 28
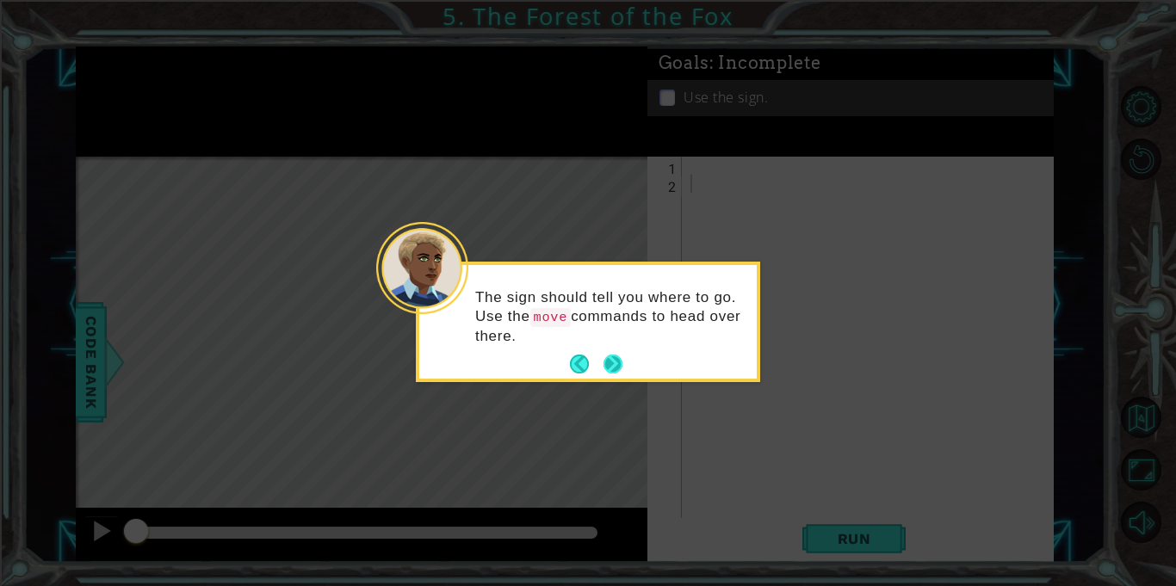
click at [609, 356] on button "Next" at bounding box center [612, 364] width 19 height 19
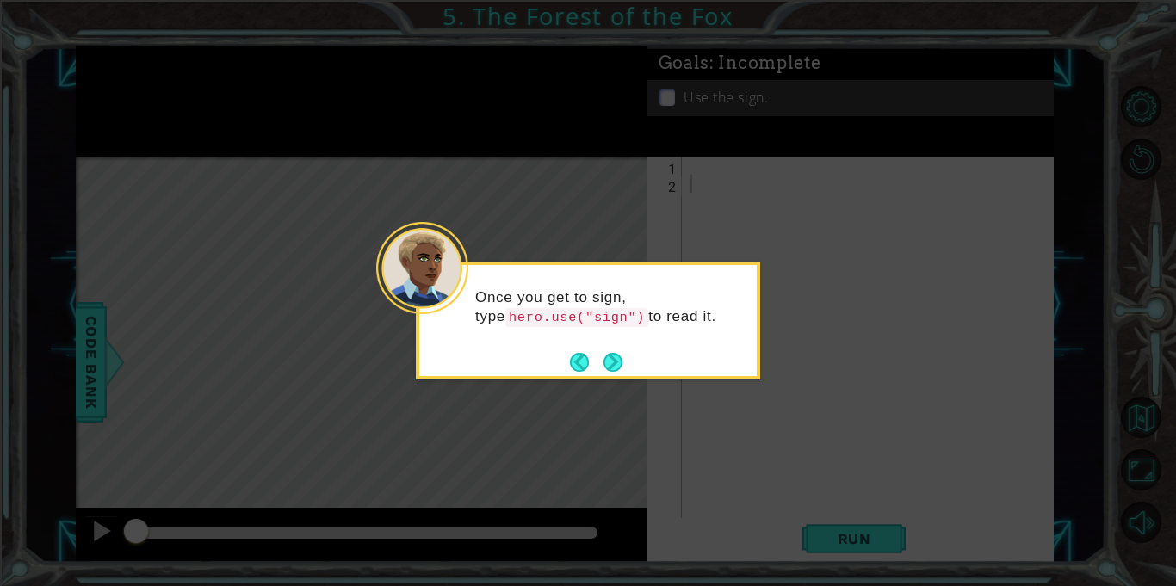
click at [609, 356] on button "Next" at bounding box center [613, 362] width 20 height 20
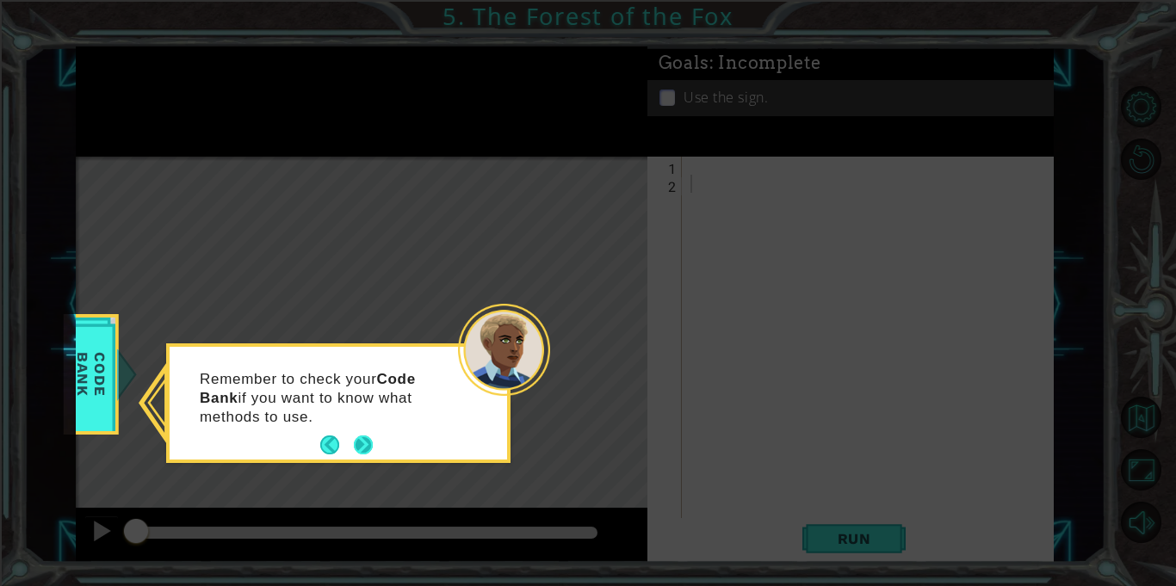
click at [368, 441] on button "Next" at bounding box center [363, 445] width 19 height 19
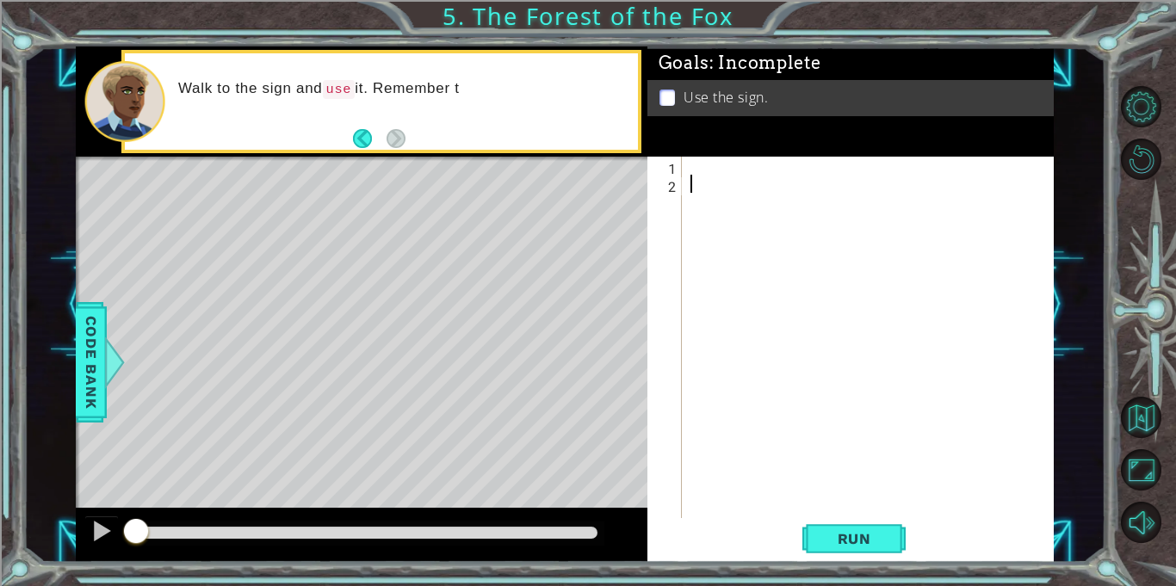
click at [744, 167] on div at bounding box center [872, 356] width 371 height 398
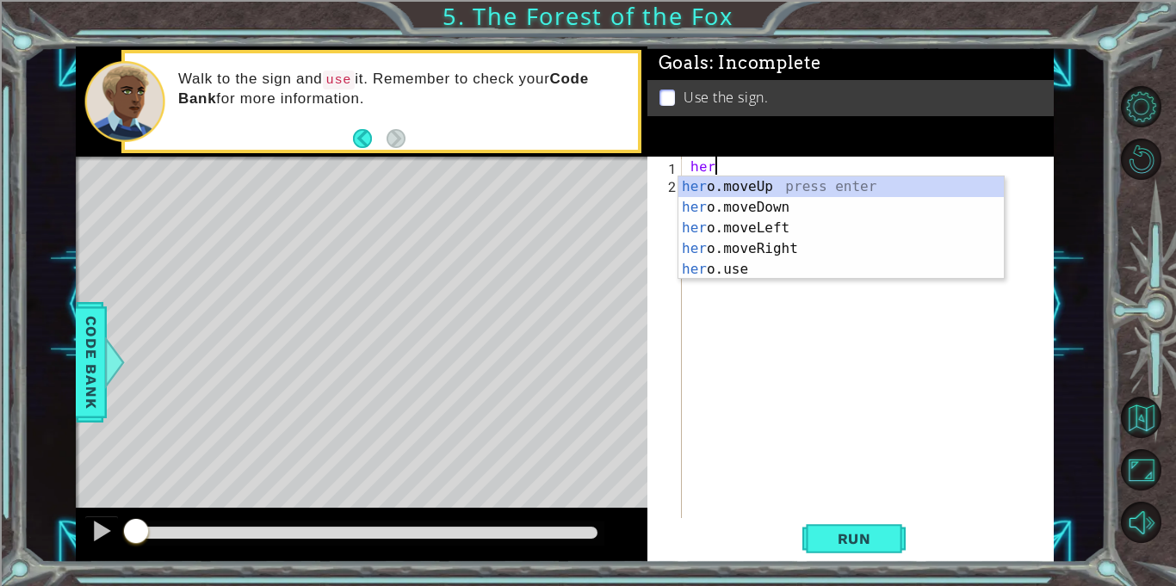
scroll to position [0, 1]
click at [712, 248] on div "hero .moveUp press enter hero .moveDown press enter hero .moveLeft press enter …" at bounding box center [840, 248] width 325 height 145
type textarea "hero.moveRight(1)"
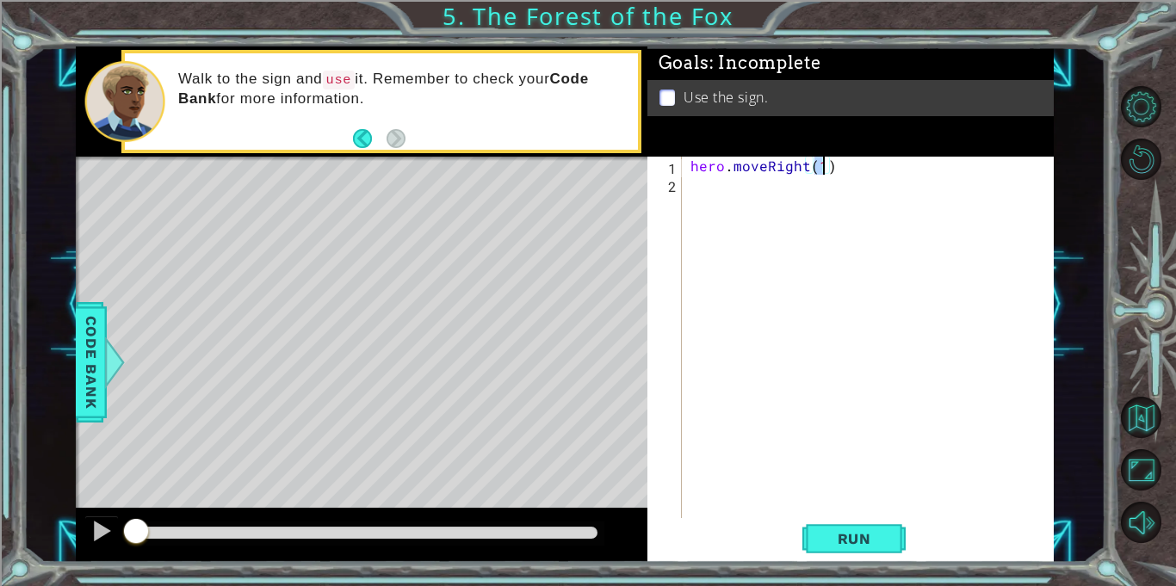
click at [732, 211] on div "hero . moveRight ( 1 )" at bounding box center [872, 356] width 371 height 398
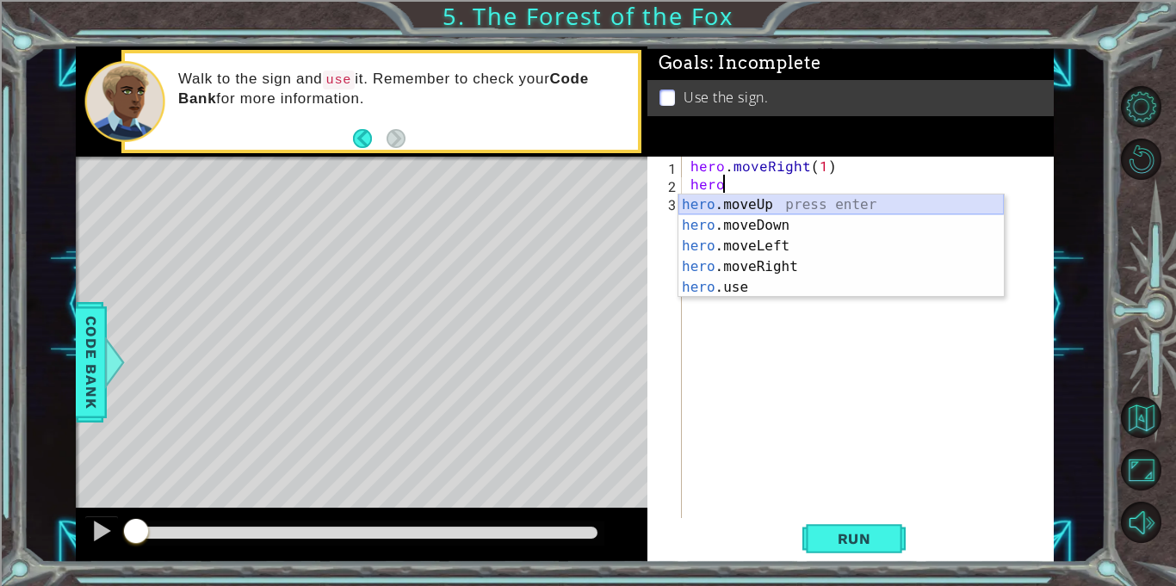
click at [743, 201] on div "hero .moveUp press enter hero .moveDown press enter hero .moveLeft press enter …" at bounding box center [840, 267] width 325 height 145
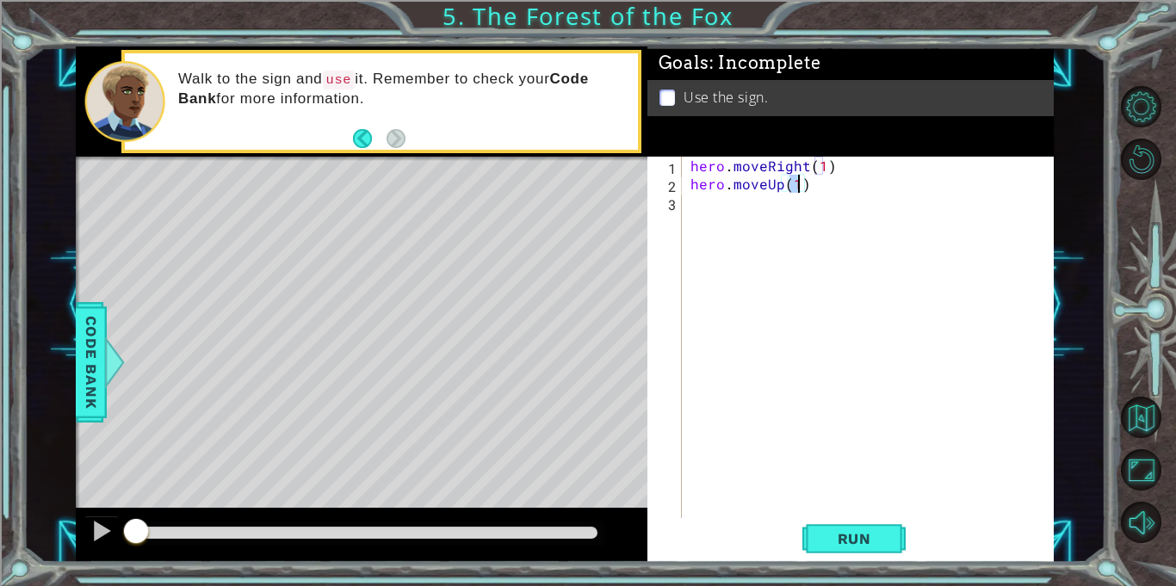
click at [733, 201] on div "hero . moveRight ( 1 ) hero . moveUp ( 1 )" at bounding box center [872, 356] width 371 height 398
type textarea "hero.moveRight(1)"
click at [732, 204] on div "hero . moveRight ( 1 ) hero . moveUp ( 1 )" at bounding box center [872, 356] width 371 height 398
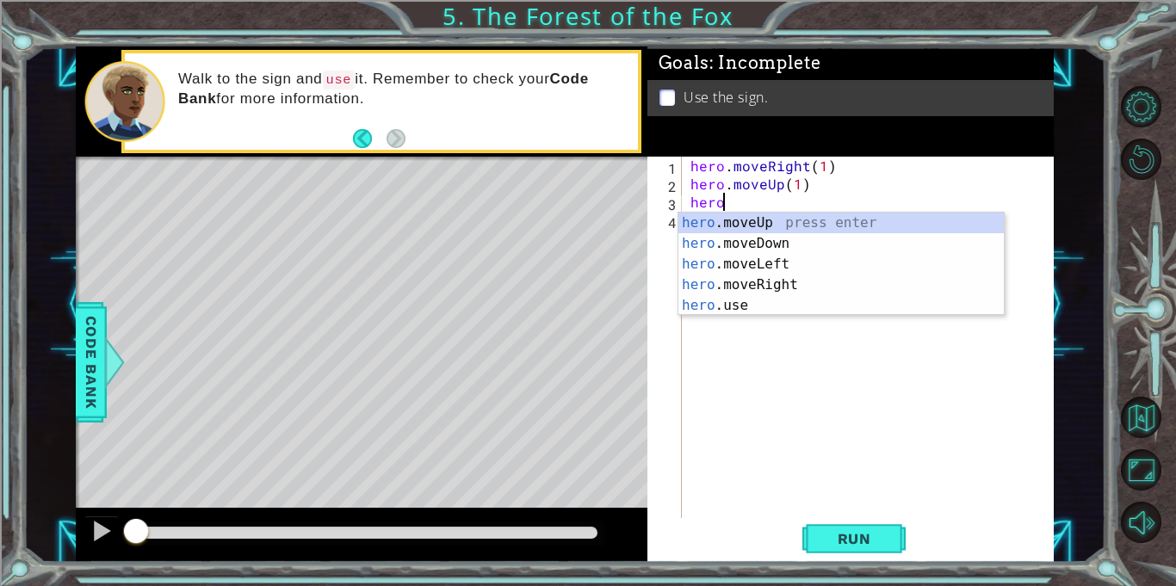
scroll to position [0, 2]
click at [735, 263] on div "hero. moveUp press enter hero. moveDown press enter hero. moveLeft press enter …" at bounding box center [840, 285] width 325 height 145
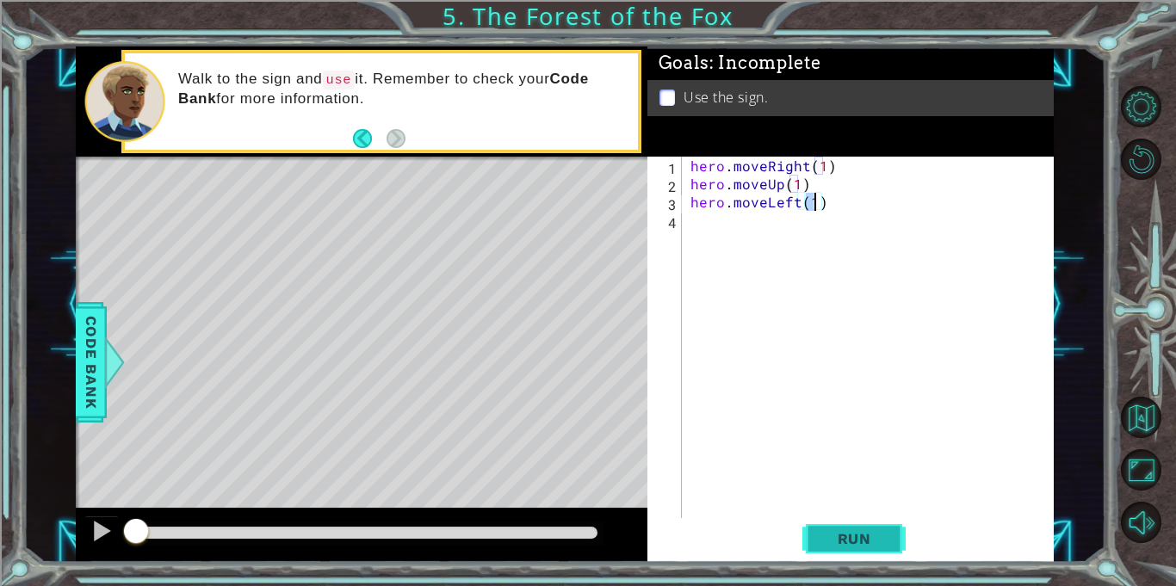
type textarea "hero.moveLeft(1)"
click at [839, 536] on span "Run" at bounding box center [854, 538] width 68 height 17
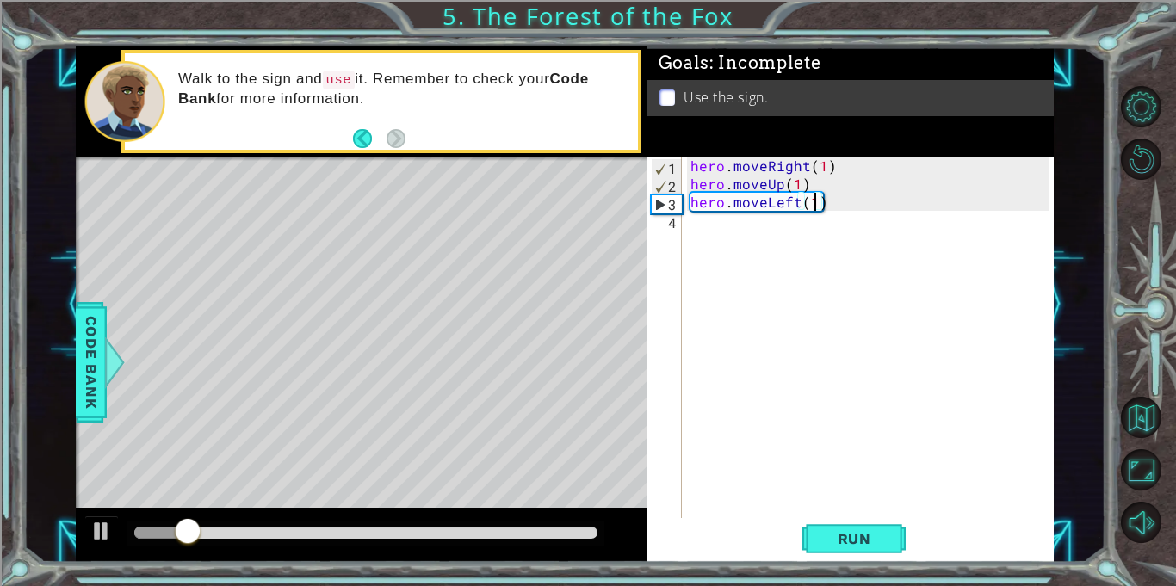
click at [783, 242] on div "hero . moveRight ( 1 ) hero . moveUp ( 1 ) hero . moveLeft ( 1 )" at bounding box center [872, 356] width 371 height 398
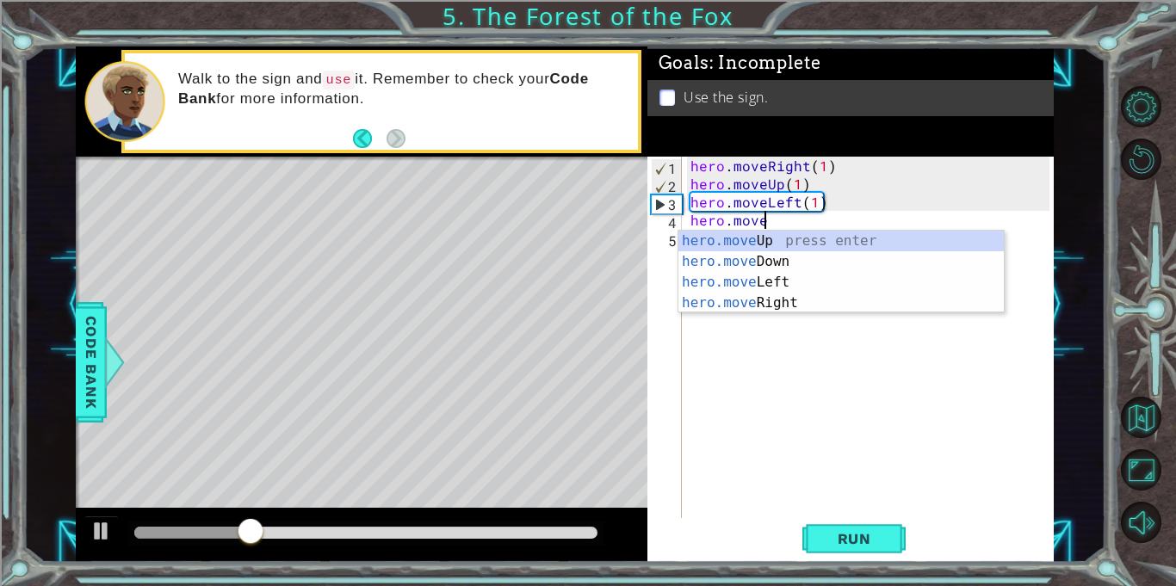
scroll to position [0, 3]
click at [789, 241] on div "hero.move Up press enter hero.move Down press enter hero.move Left press enter …" at bounding box center [840, 293] width 325 height 124
type textarea "hero.moveUp(1)"
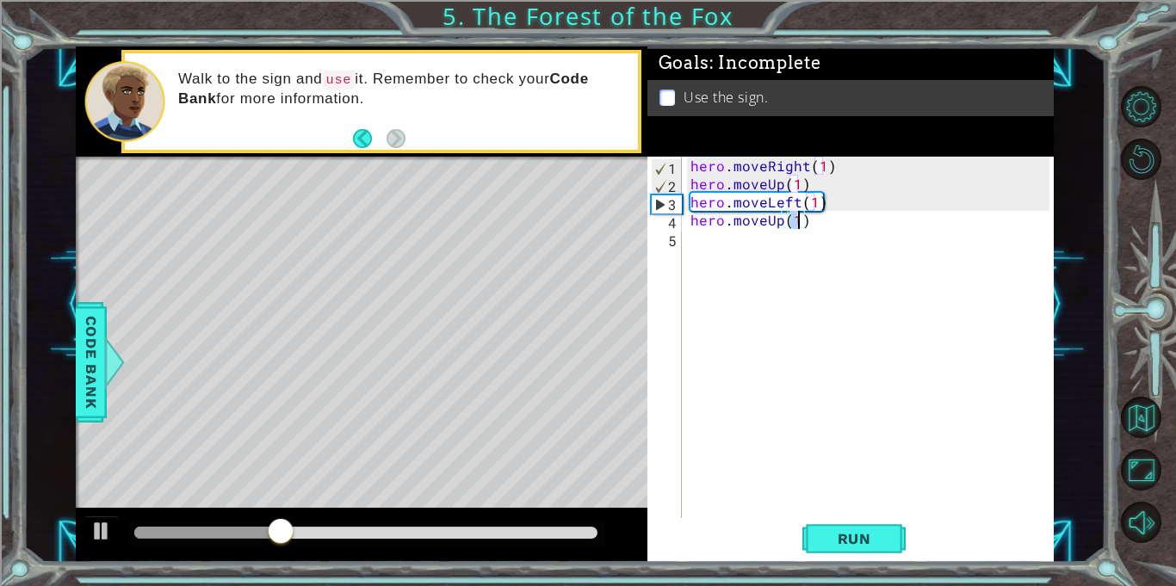
click at [740, 242] on div "hero . moveRight ( 1 ) hero . moveUp ( 1 ) hero . moveLeft ( 1 ) hero . moveUp …" at bounding box center [872, 356] width 371 height 398
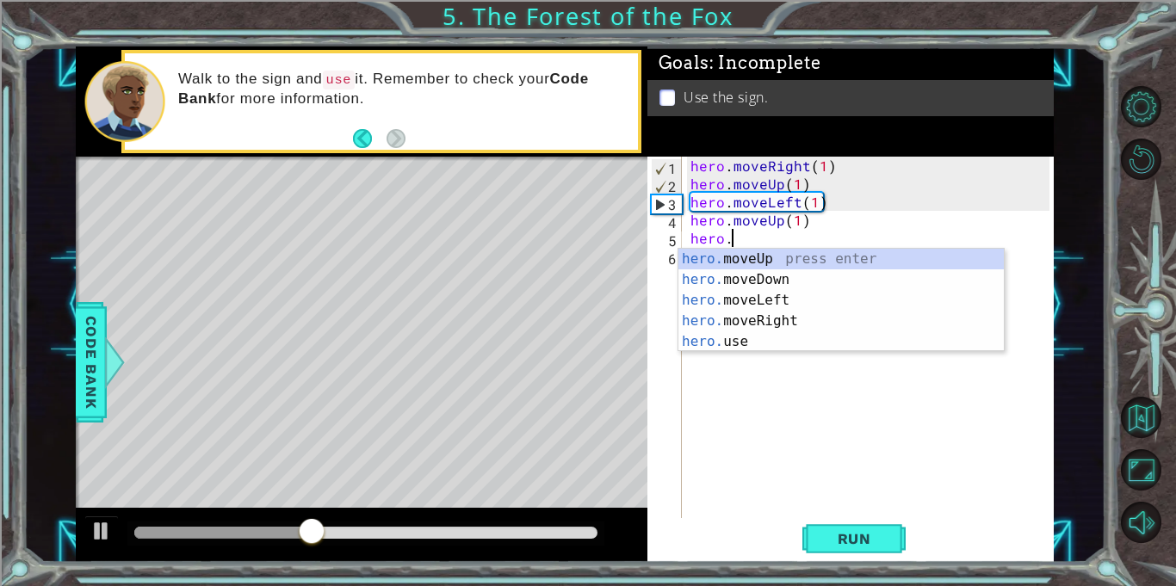
scroll to position [0, 2]
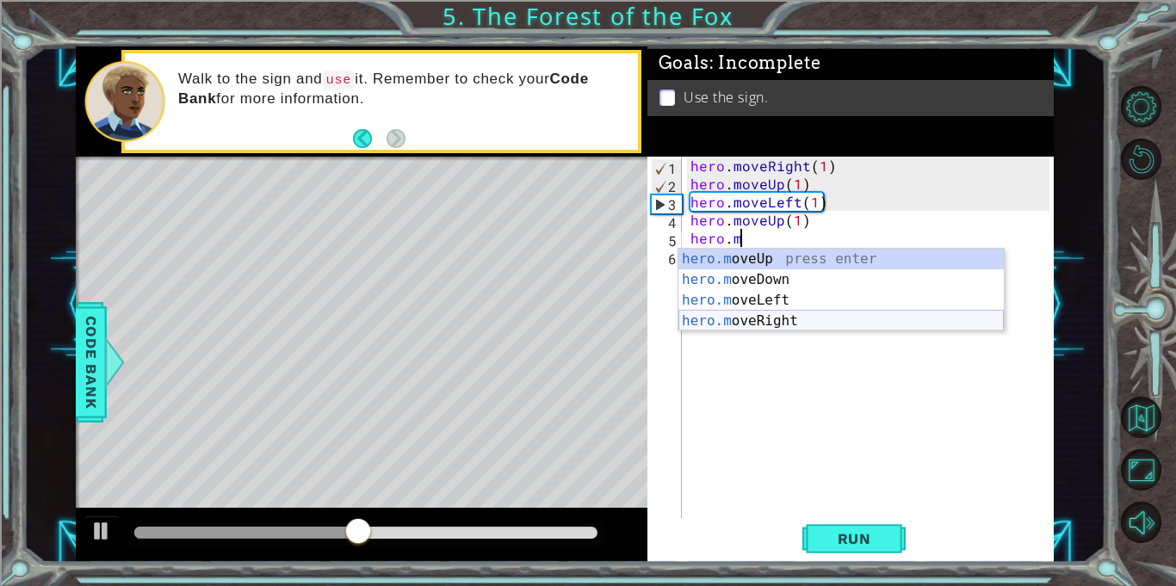
click at [726, 320] on div "hero.m oveUp press enter hero.m oveDown press enter hero.m oveLeft press enter …" at bounding box center [840, 311] width 325 height 124
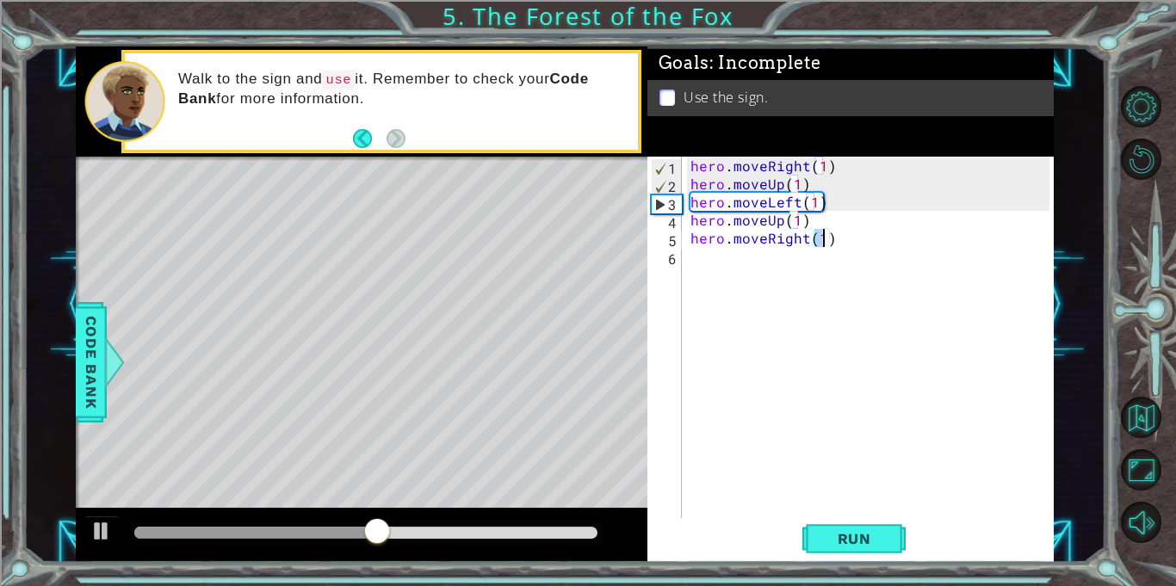
click at [819, 236] on div "hero . moveRight ( 1 ) hero . moveUp ( 1 ) hero . moveLeft ( 1 ) hero . moveUp …" at bounding box center [868, 337] width 362 height 361
type textarea "hero.moveRight(2)"
click at [880, 543] on span "Run" at bounding box center [854, 538] width 68 height 17
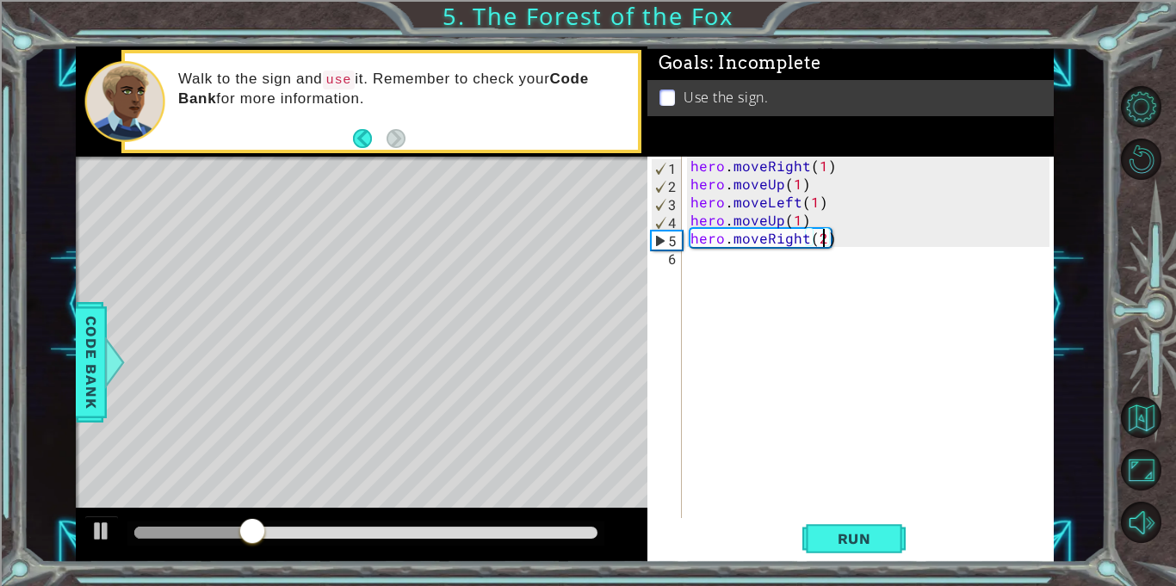
click at [831, 303] on div "hero . moveRight ( 1 ) hero . moveUp ( 1 ) hero . moveLeft ( 1 ) hero . moveUp …" at bounding box center [872, 356] width 371 height 398
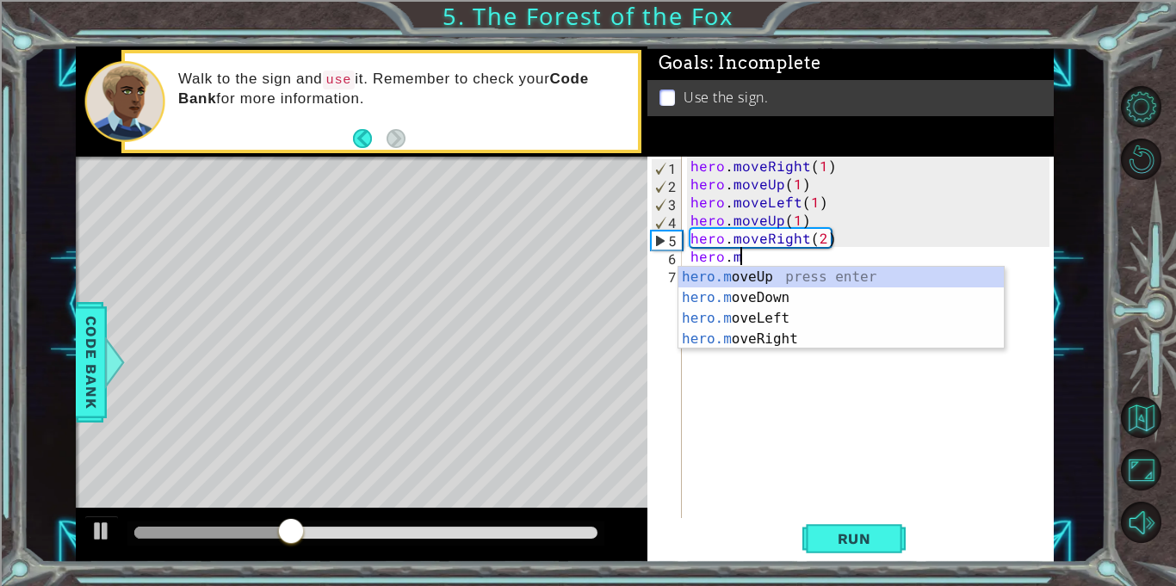
scroll to position [0, 3]
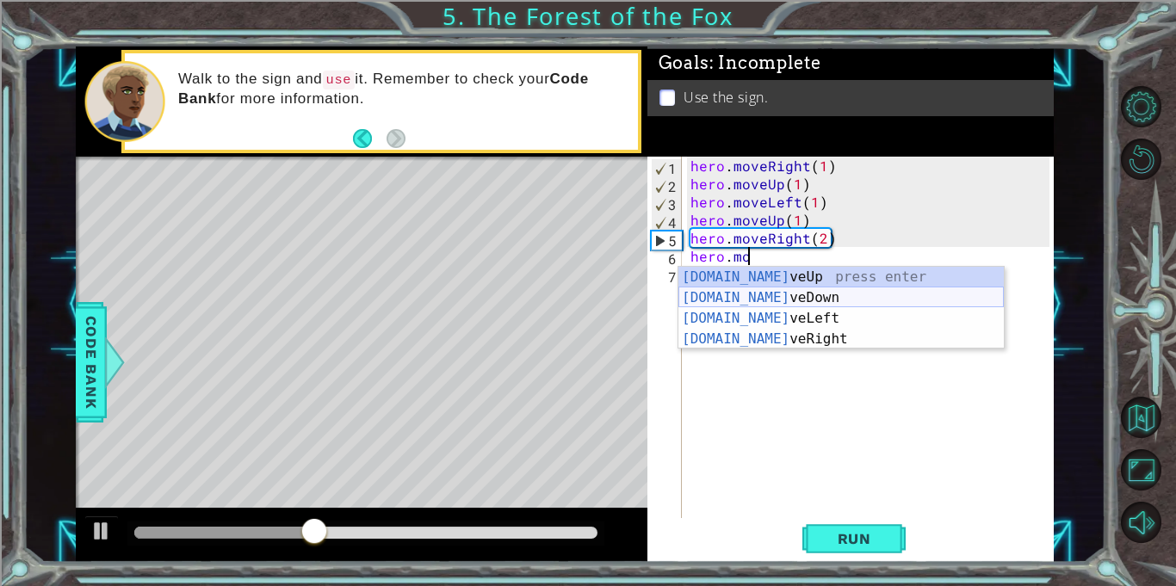
click at [831, 300] on div "[DOMAIN_NAME] veUp press enter [DOMAIN_NAME] veDown press enter [DOMAIN_NAME] v…" at bounding box center [840, 329] width 325 height 124
type textarea "hero.moveDown(1)"
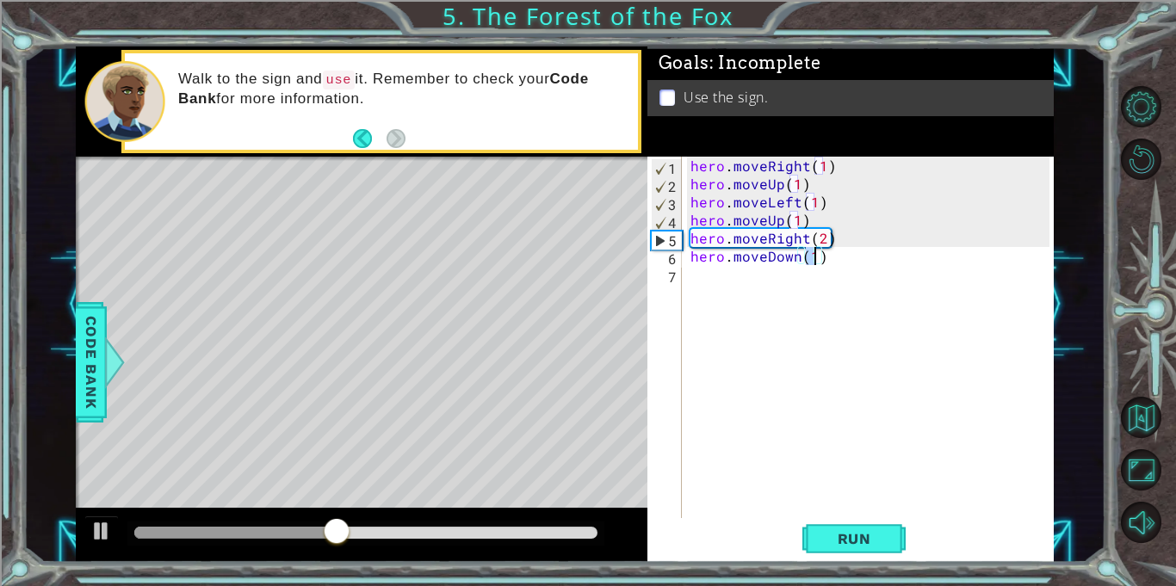
click at [732, 281] on div "hero . moveRight ( 1 ) hero . moveUp ( 1 ) hero . moveLeft ( 1 ) hero . moveUp …" at bounding box center [872, 356] width 371 height 398
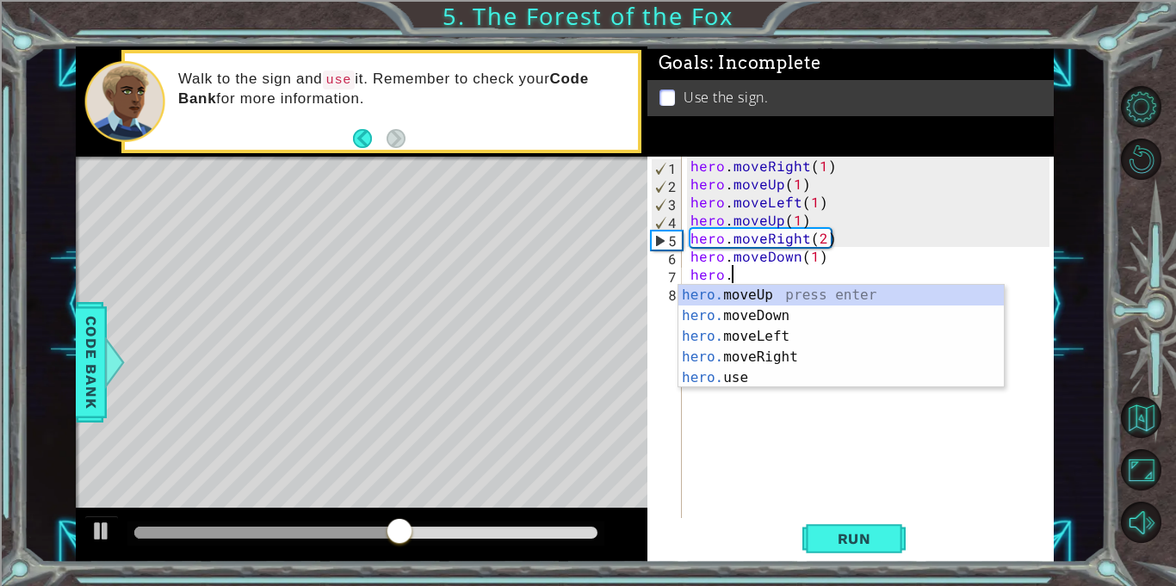
scroll to position [0, 2]
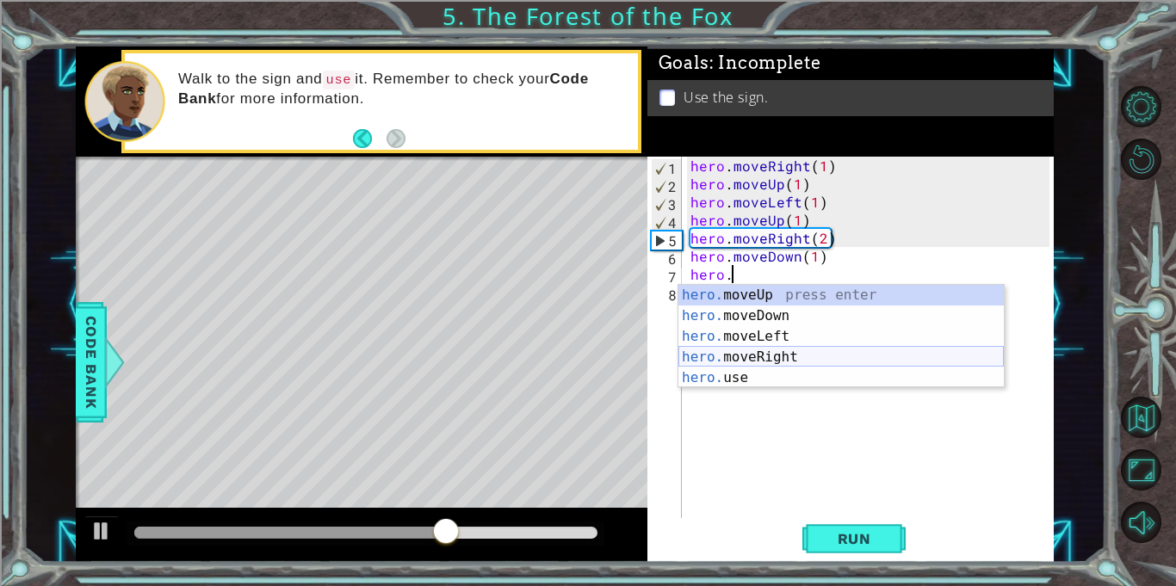
click at [732, 370] on div "hero. moveUp press enter hero. moveDown press enter hero. moveLeft press enter …" at bounding box center [840, 357] width 325 height 145
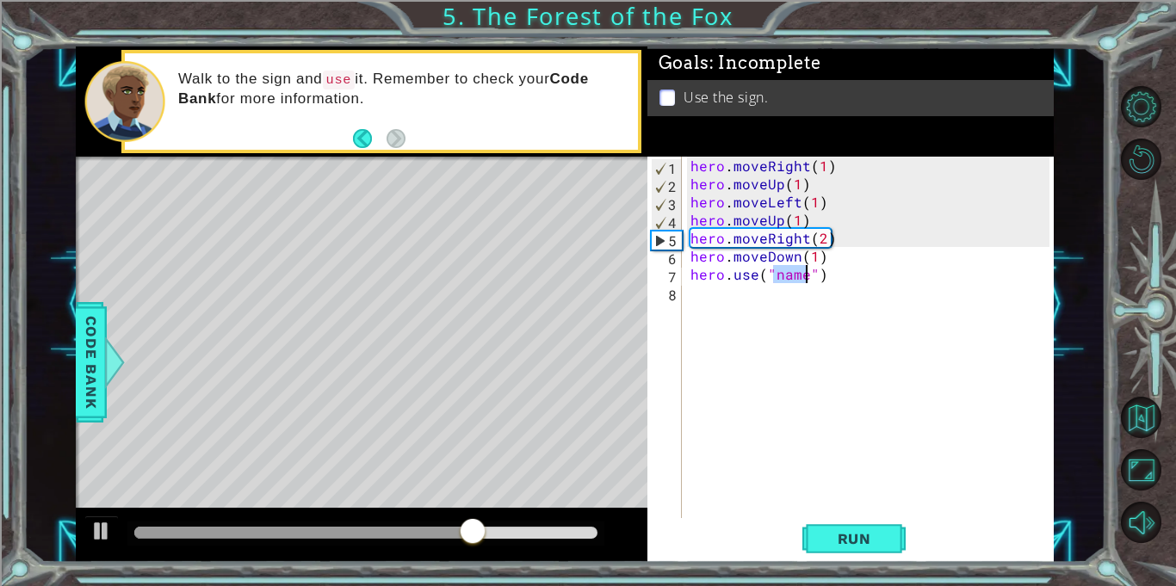
click at [800, 272] on div "hero . moveRight ( 1 ) hero . moveUp ( 1 ) hero . moveLeft ( 1 ) hero . moveUp …" at bounding box center [868, 337] width 362 height 361
click at [803, 272] on div "hero . moveRight ( 1 ) hero . moveUp ( 1 ) hero . moveLeft ( 1 ) hero . moveUp …" at bounding box center [872, 356] width 371 height 398
type textarea "hero.use("sign")"
click at [813, 531] on button "Run" at bounding box center [853, 539] width 103 height 40
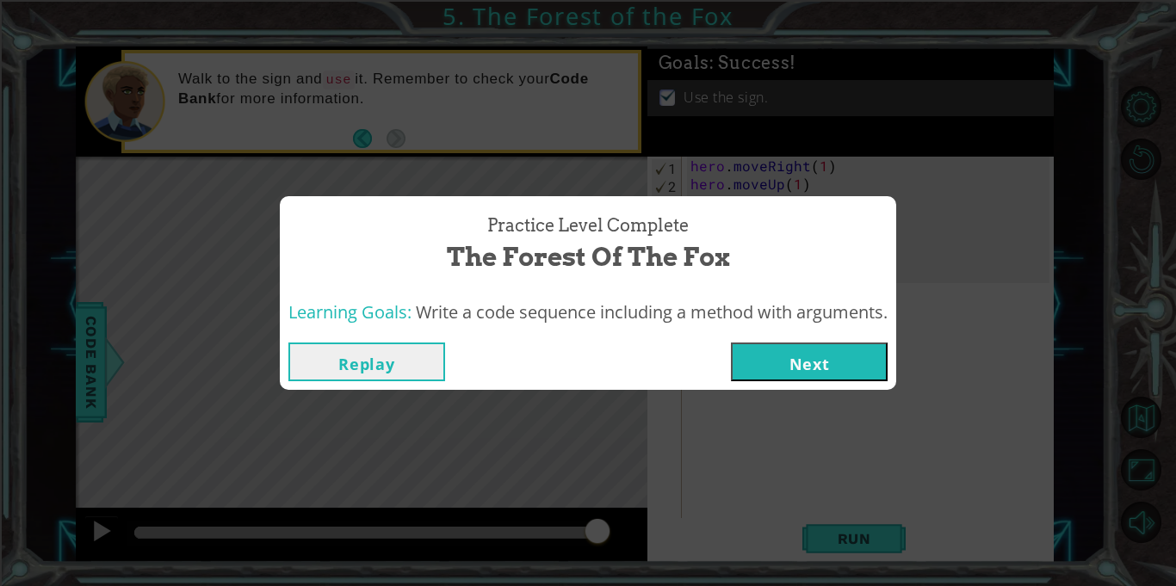
click at [829, 355] on button "Next" at bounding box center [809, 362] width 157 height 39
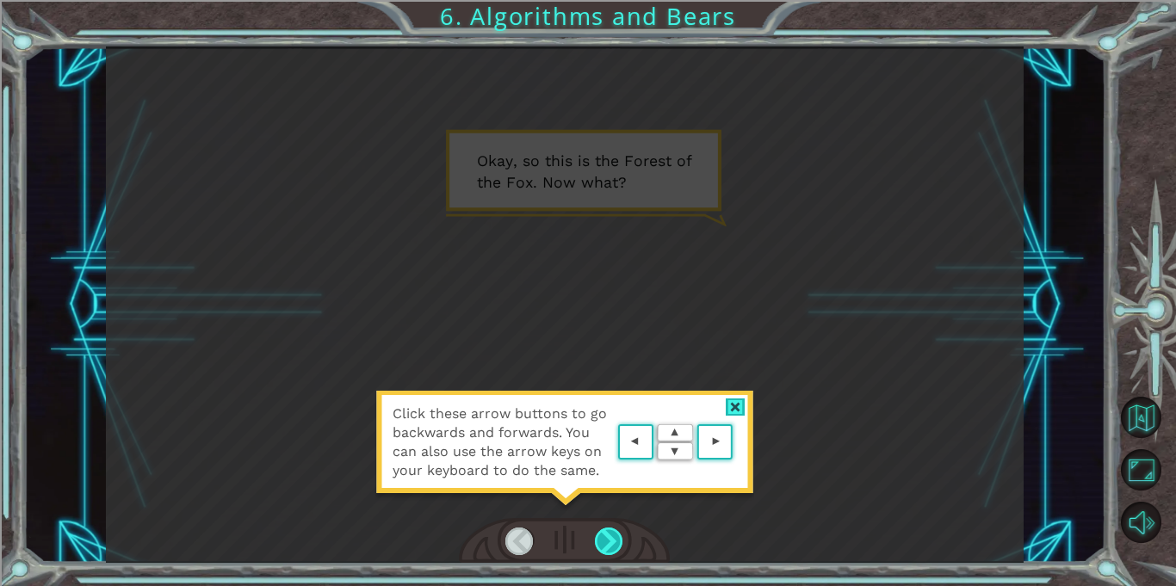
click at [608, 539] on div at bounding box center [609, 542] width 28 height 28
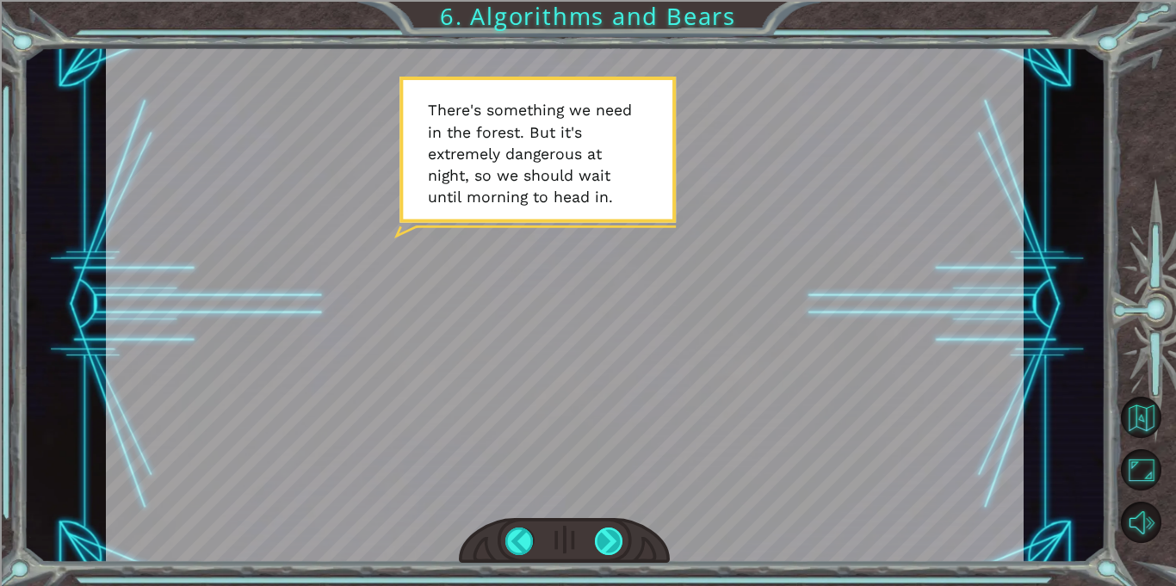
click at [608, 539] on div at bounding box center [609, 542] width 28 height 28
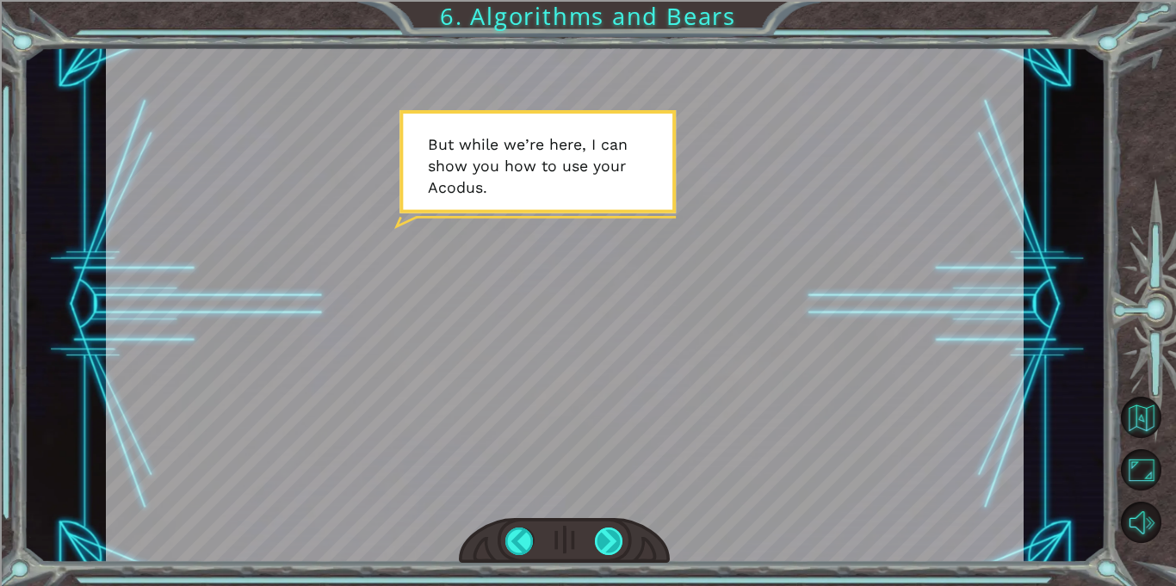
click at [608, 539] on div at bounding box center [609, 542] width 28 height 28
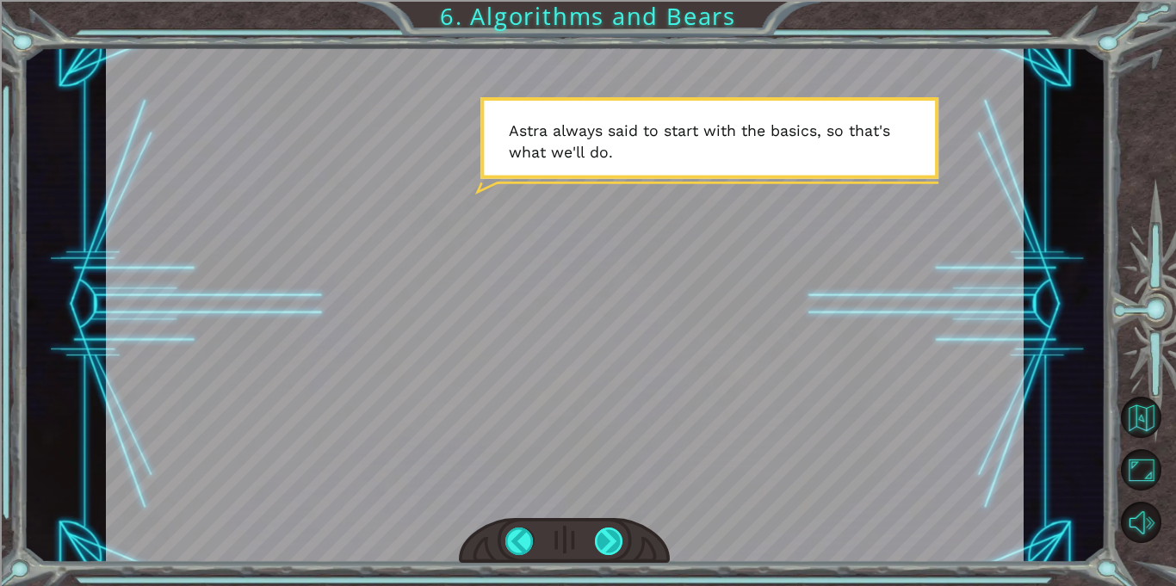
click at [608, 539] on div at bounding box center [609, 542] width 28 height 28
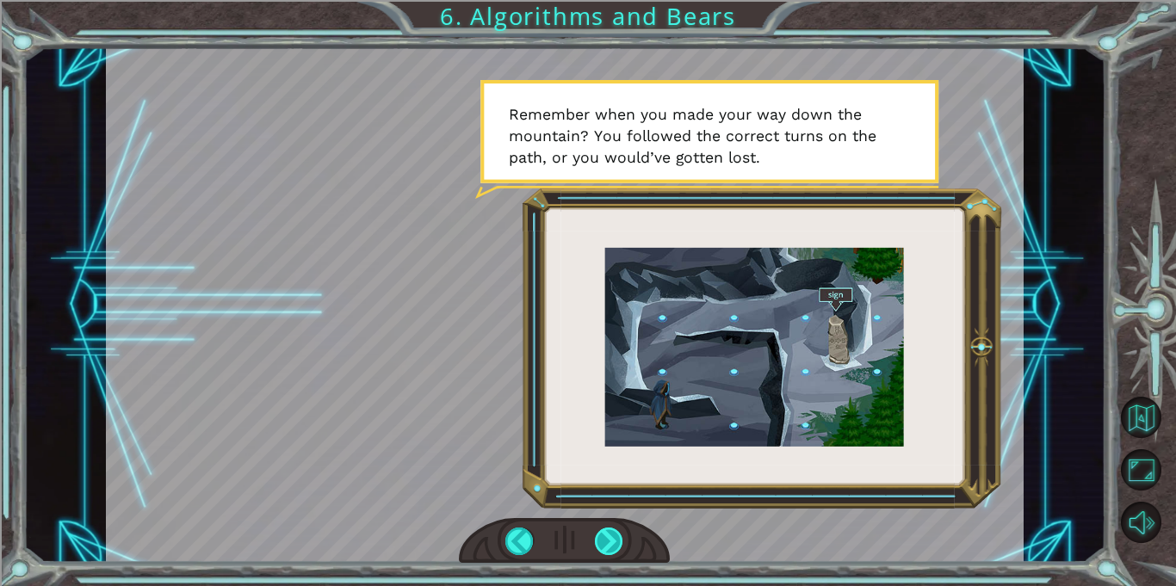
click at [608, 539] on div at bounding box center [609, 542] width 28 height 28
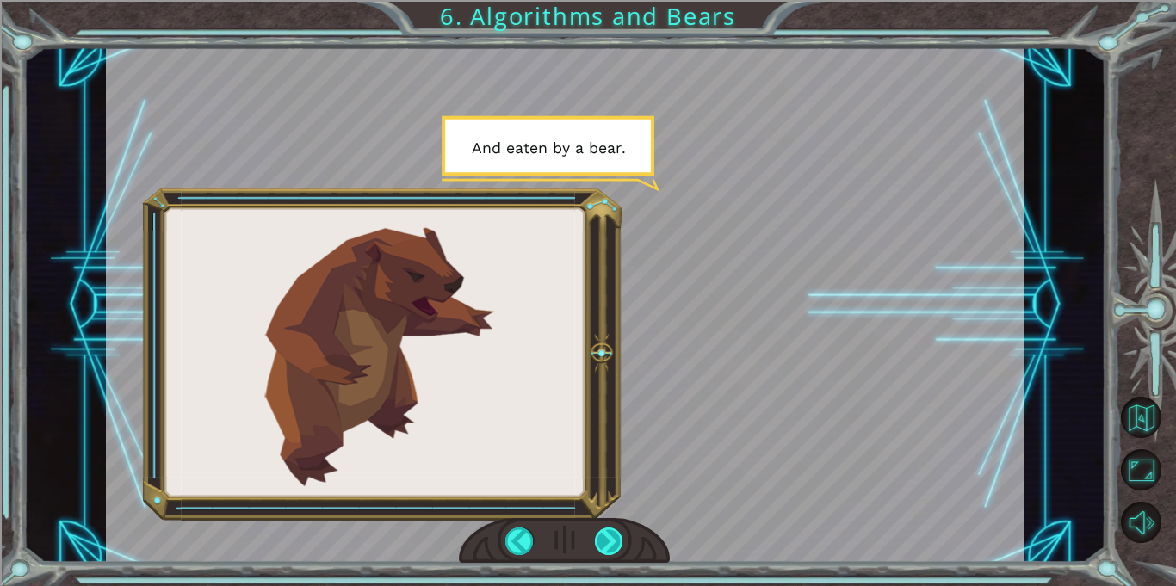
click at [608, 539] on div at bounding box center [609, 542] width 28 height 28
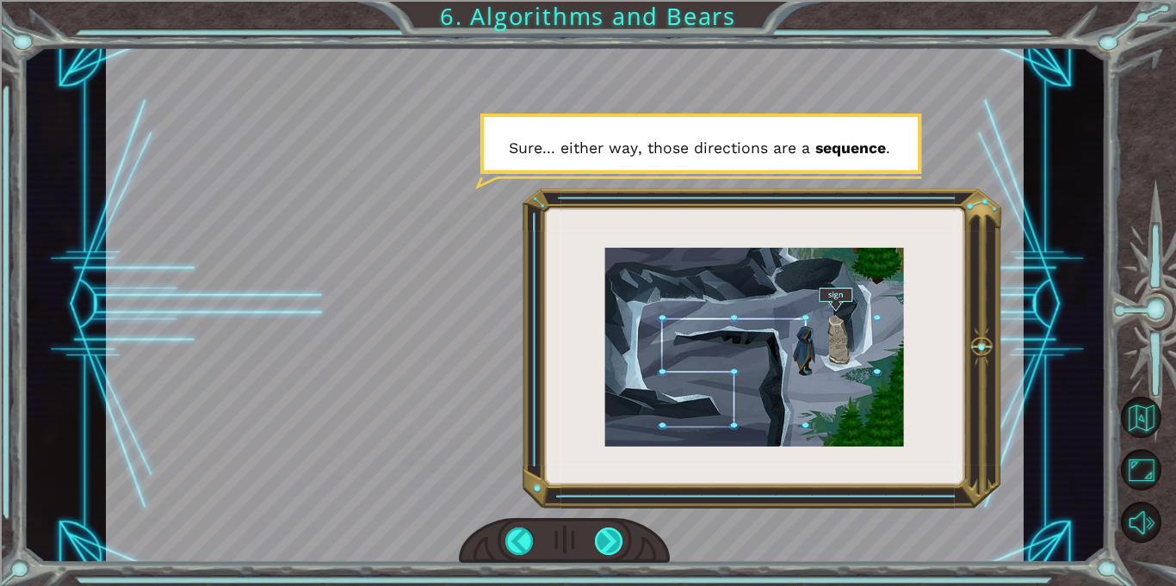
click at [608, 539] on div at bounding box center [609, 542] width 28 height 28
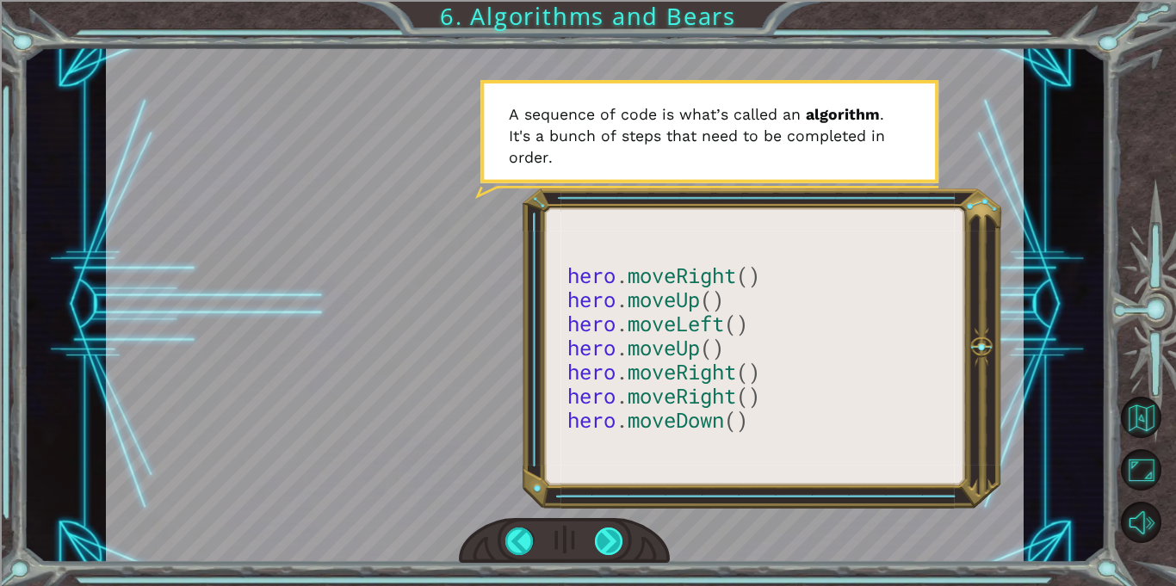
click at [608, 539] on div at bounding box center [609, 542] width 28 height 28
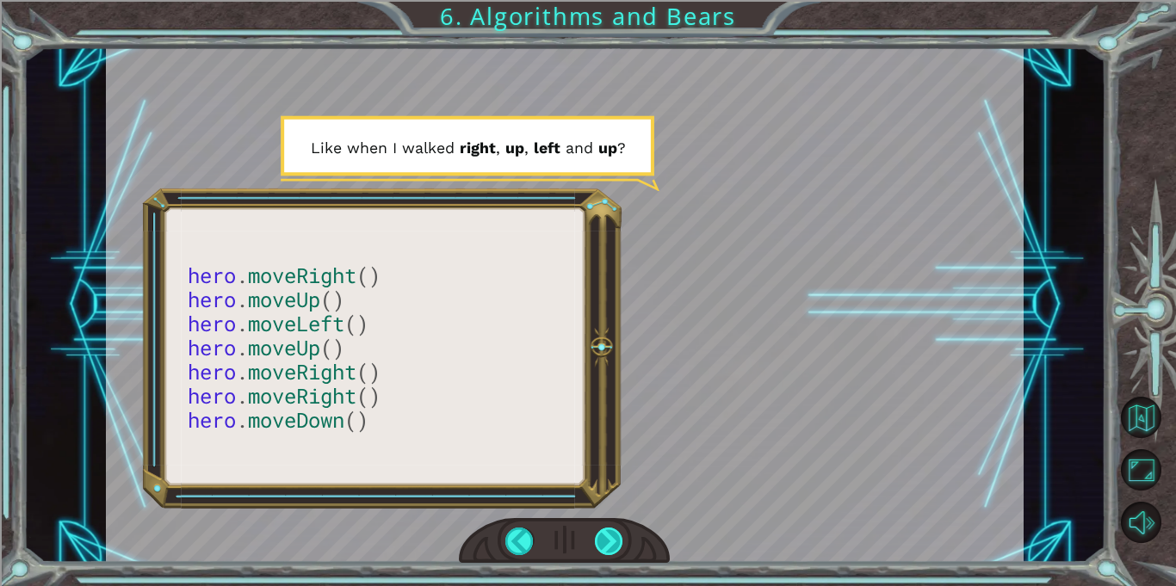
click at [608, 539] on div at bounding box center [609, 542] width 28 height 28
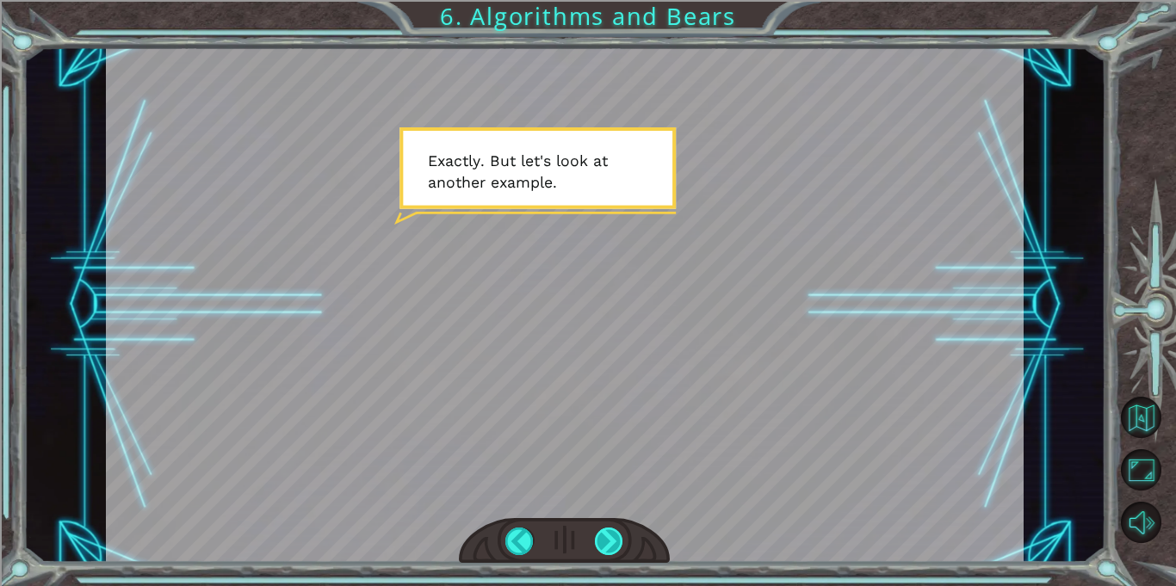
click at [608, 539] on div at bounding box center [609, 542] width 28 height 28
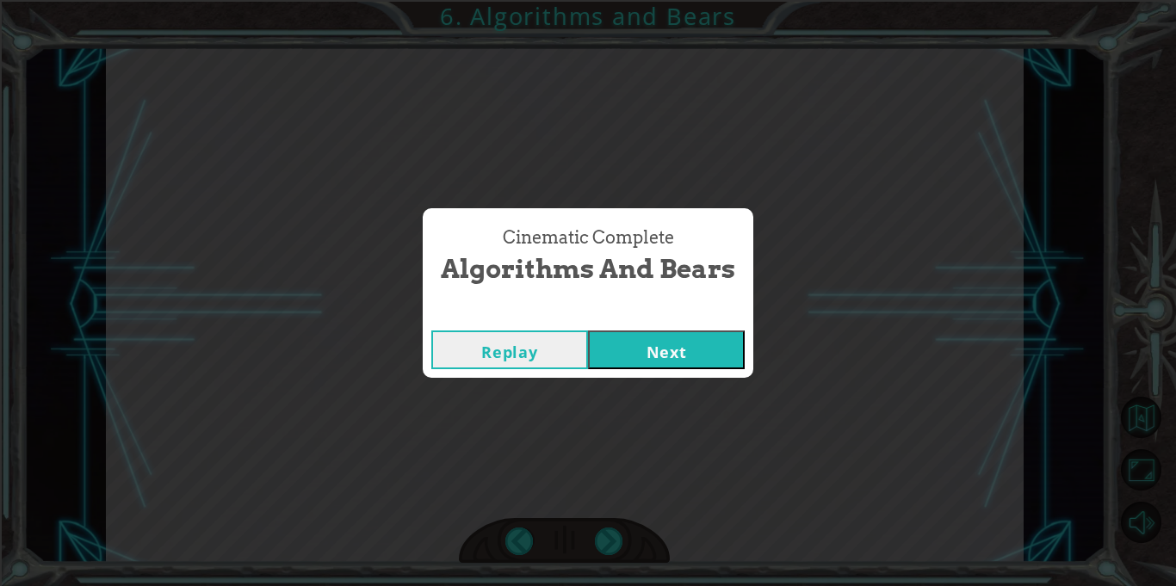
click at [691, 349] on button "Next" at bounding box center [666, 350] width 157 height 39
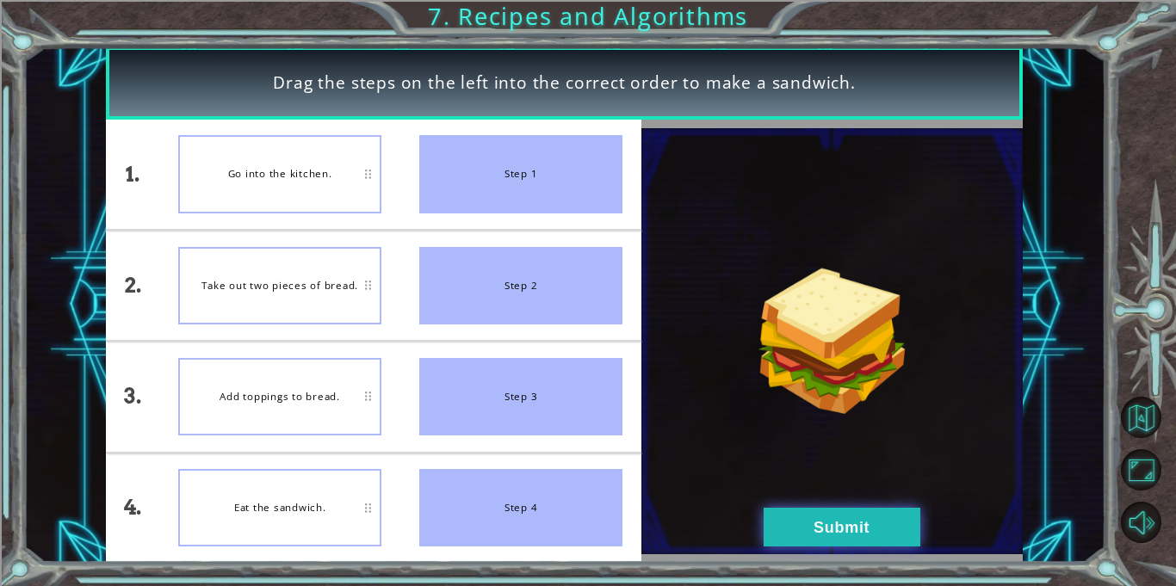
click at [828, 534] on button "Submit" at bounding box center [841, 527] width 157 height 39
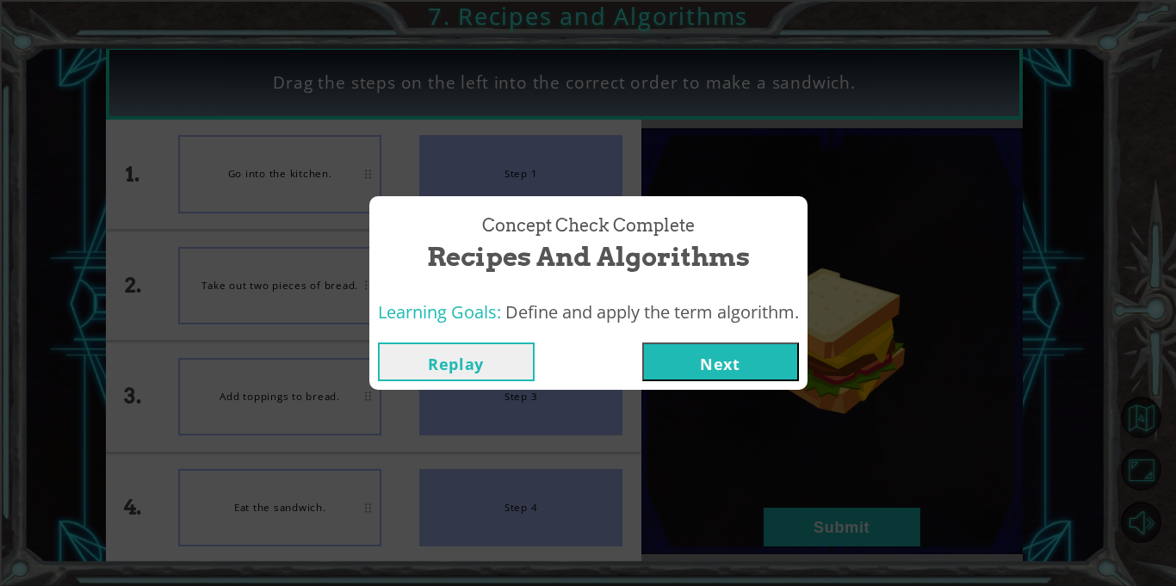
click at [728, 343] on button "Next" at bounding box center [720, 362] width 157 height 39
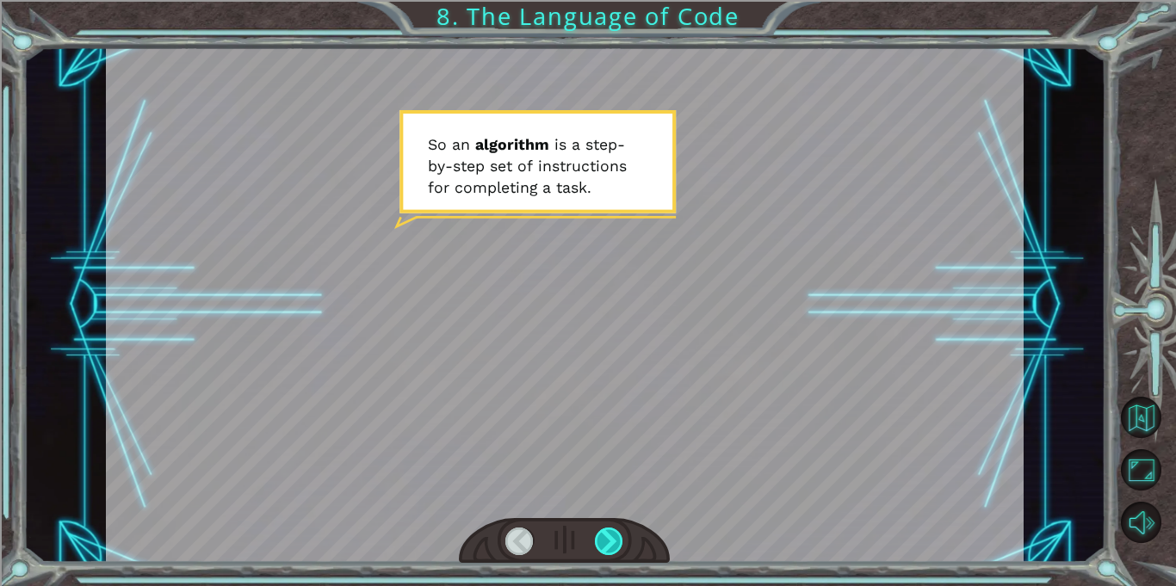
click at [609, 542] on div at bounding box center [609, 542] width 28 height 28
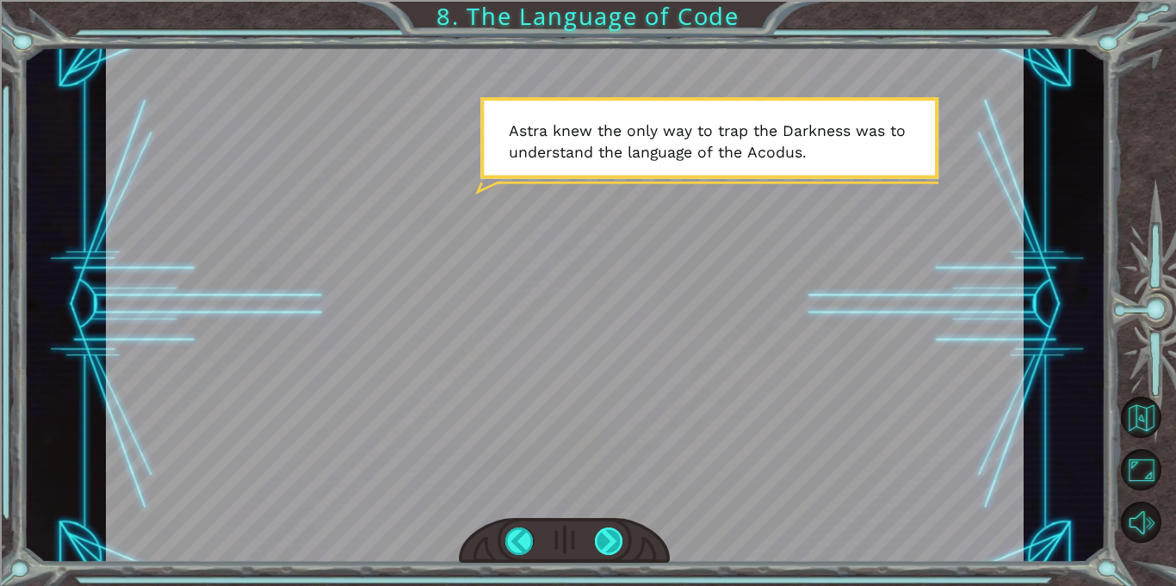
click at [609, 542] on div at bounding box center [609, 542] width 28 height 28
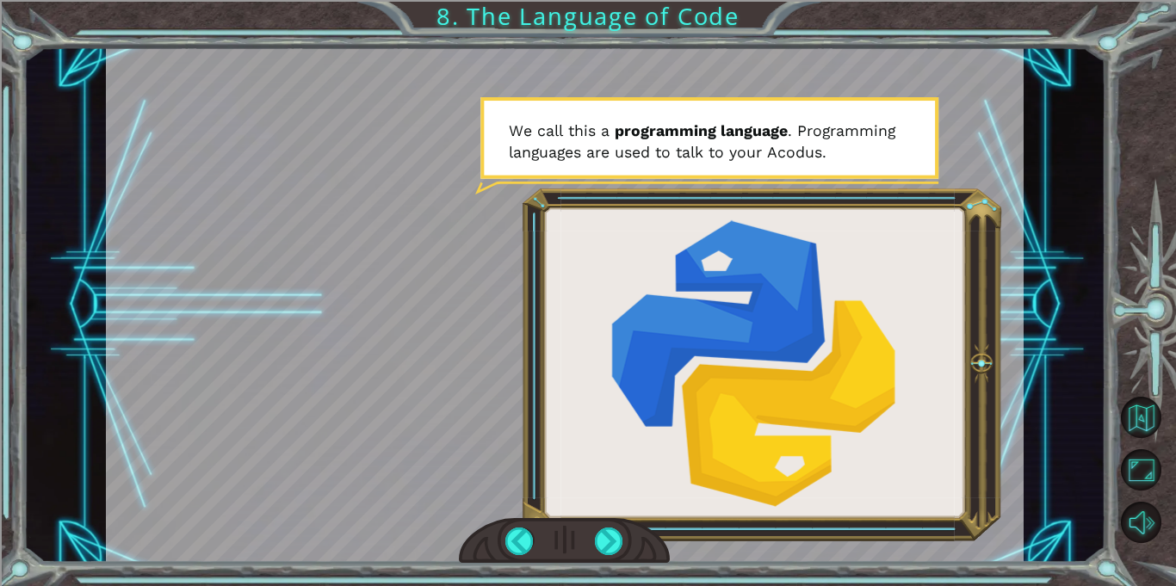
click at [455, 430] on div at bounding box center [564, 304] width 917 height 516
click at [604, 528] on div at bounding box center [609, 542] width 28 height 28
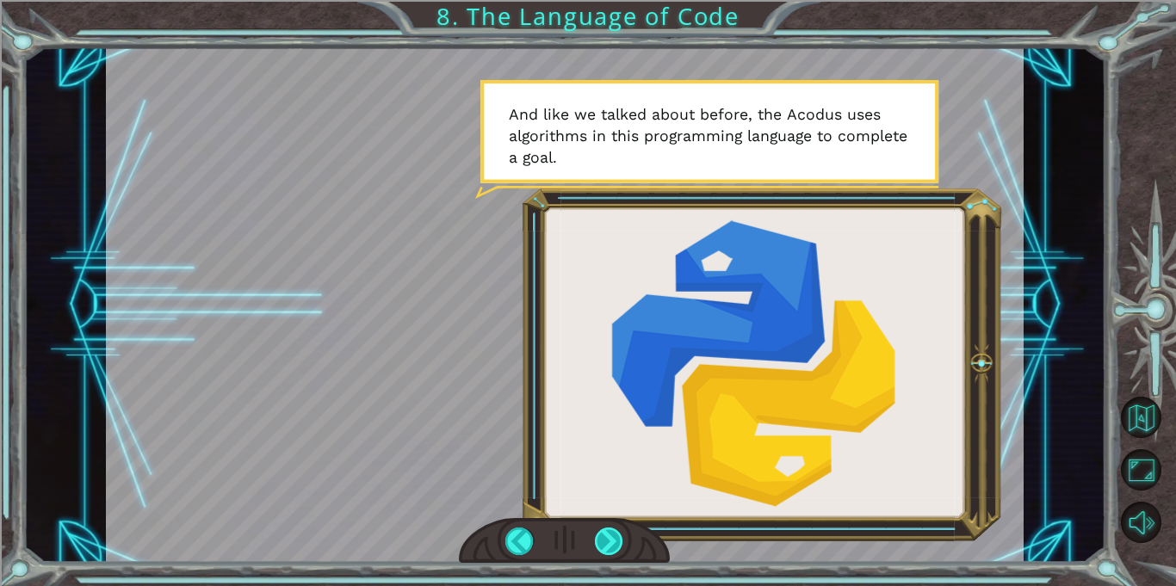
click at [604, 528] on div at bounding box center [609, 542] width 28 height 28
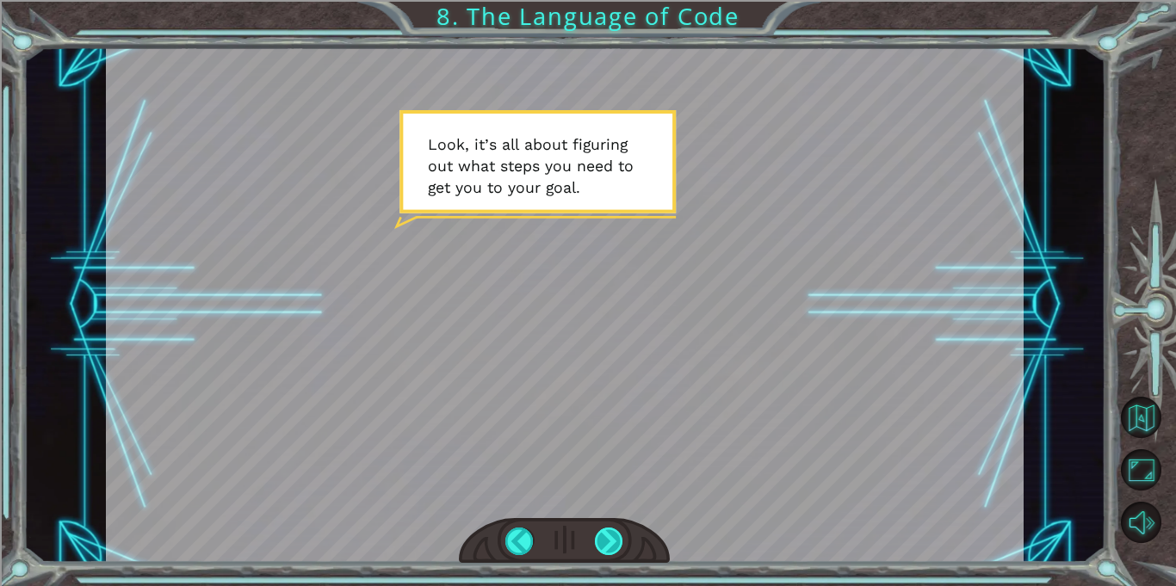
click at [604, 528] on div at bounding box center [609, 542] width 28 height 28
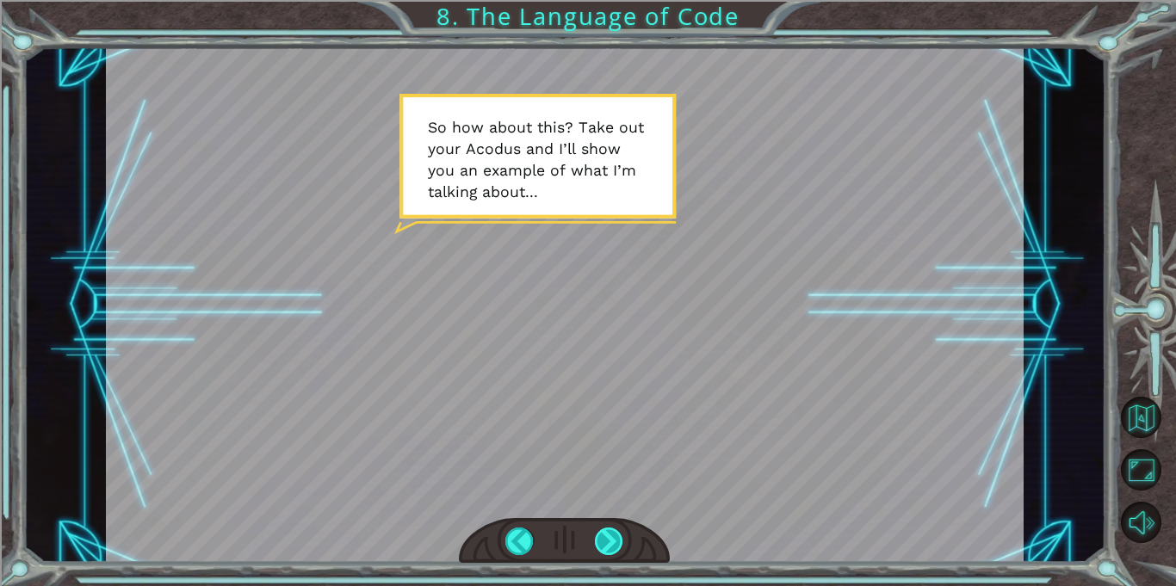
click at [604, 528] on div at bounding box center [609, 542] width 28 height 28
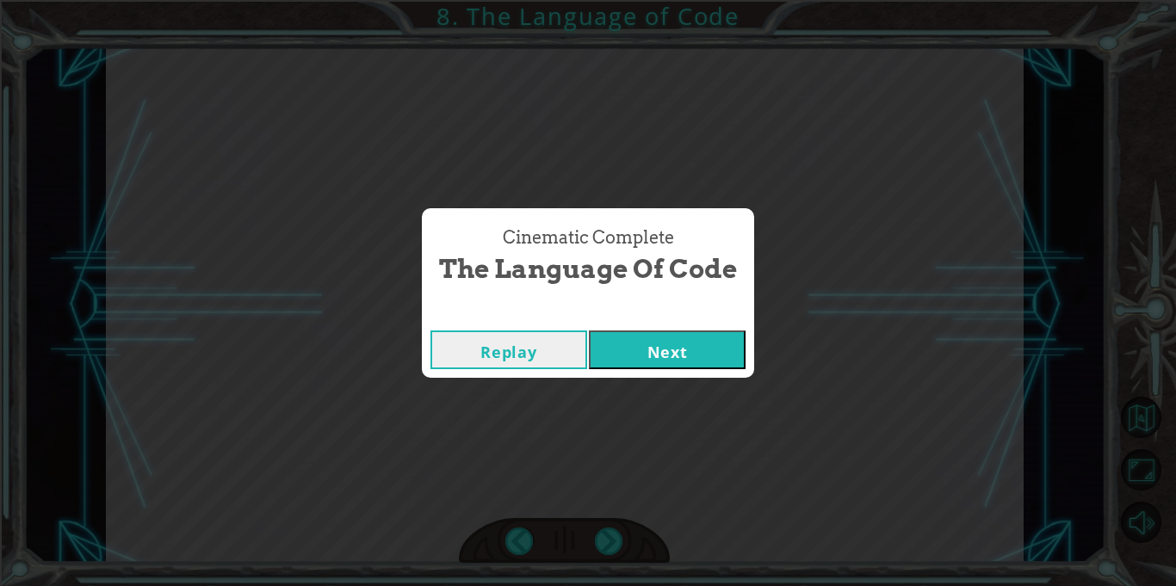
click at [657, 345] on button "Next" at bounding box center [667, 350] width 157 height 39
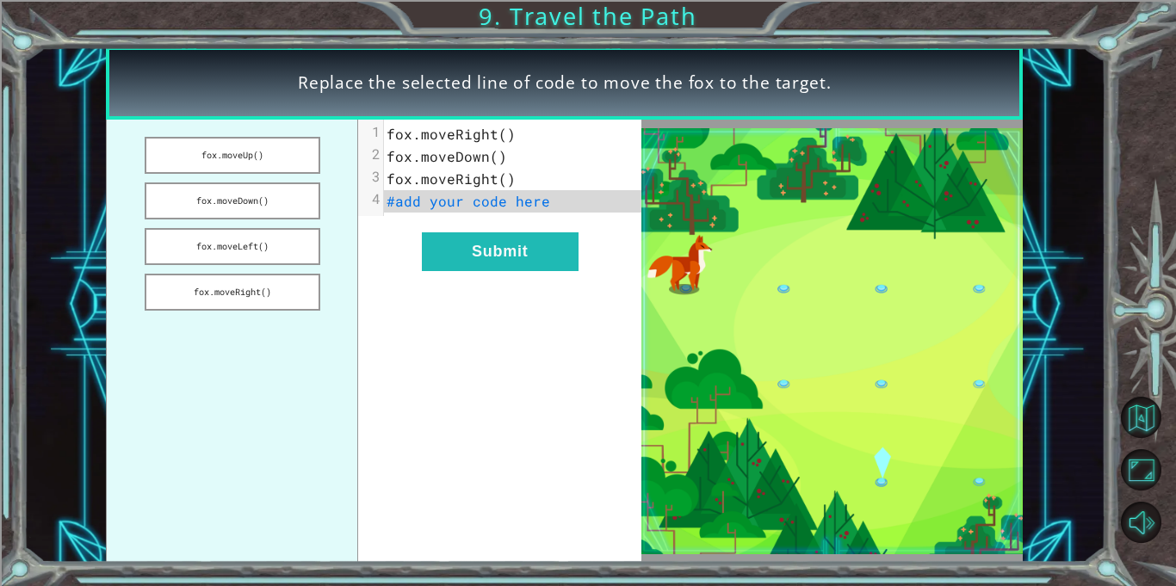
click at [657, 345] on img at bounding box center [831, 341] width 381 height 426
drag, startPoint x: 227, startPoint y: 197, endPoint x: 392, endPoint y: 207, distance: 164.7
click at [392, 207] on div "fox.moveUp() fox.moveDown() fox.moveLeft() fox.moveRight() xxxxxxxxxx 4 1 fox.m…" at bounding box center [373, 341] width 535 height 443
click at [230, 191] on button "fox.moveDown()" at bounding box center [233, 200] width 176 height 37
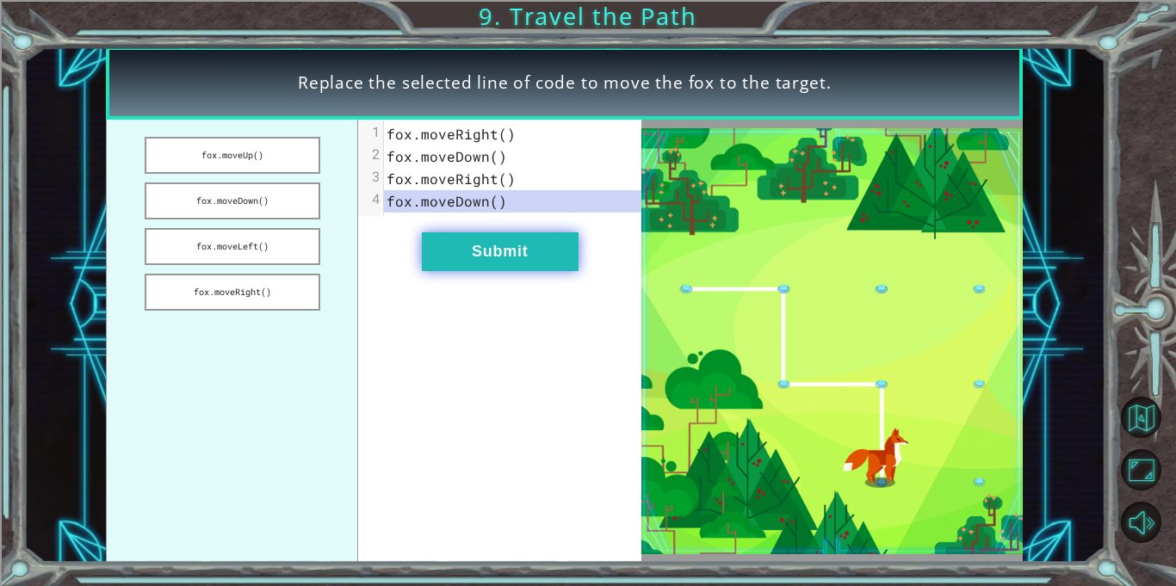
click at [476, 256] on button "Submit" at bounding box center [500, 251] width 157 height 39
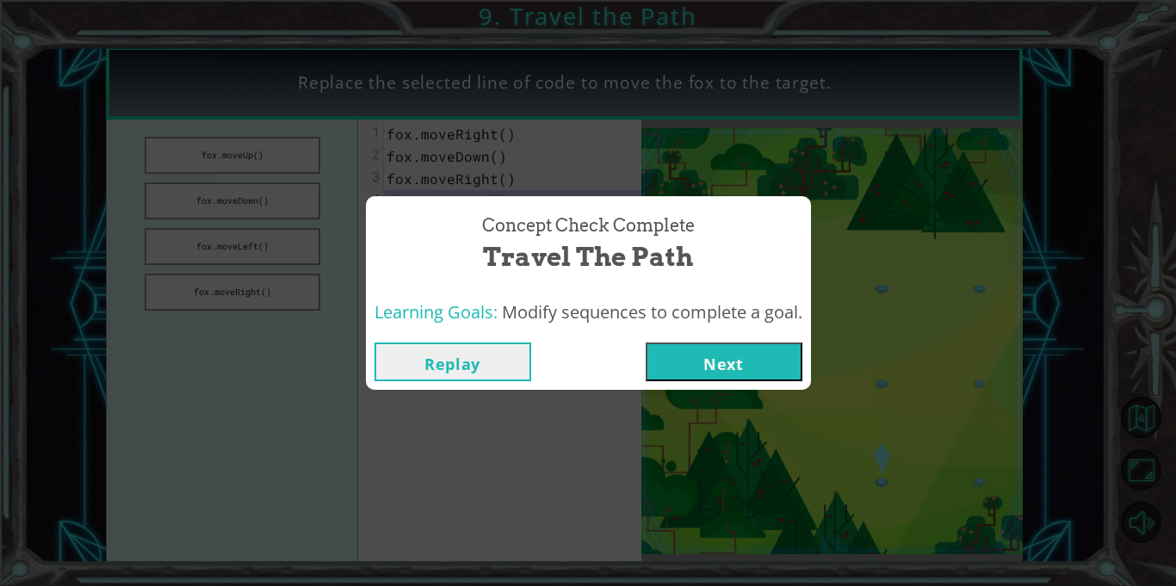
click at [695, 350] on button "Next" at bounding box center [724, 362] width 157 height 39
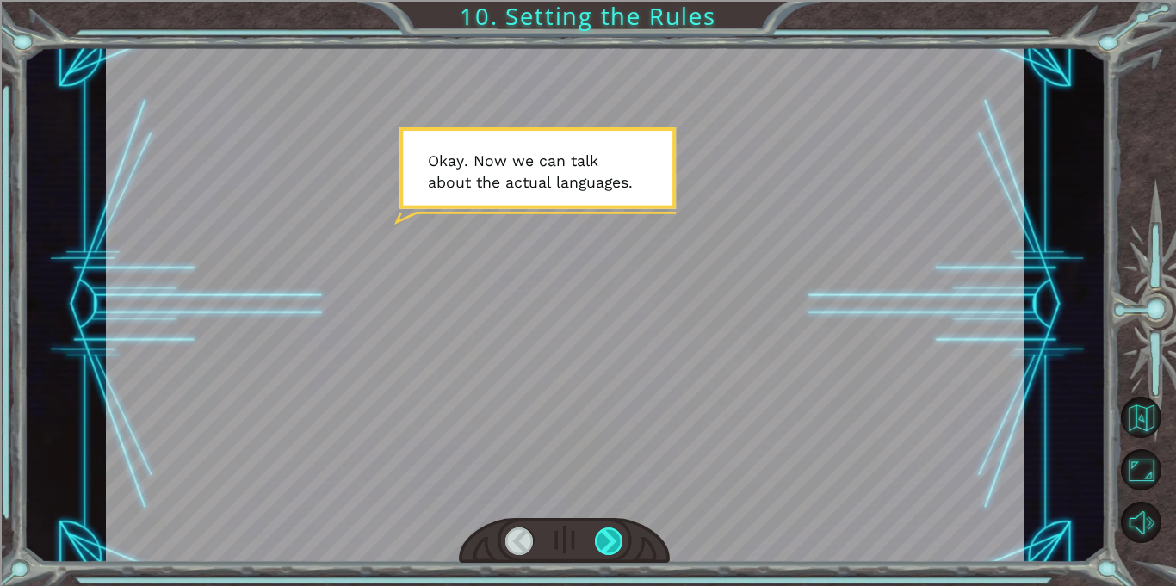
click at [615, 536] on div at bounding box center [609, 542] width 28 height 28
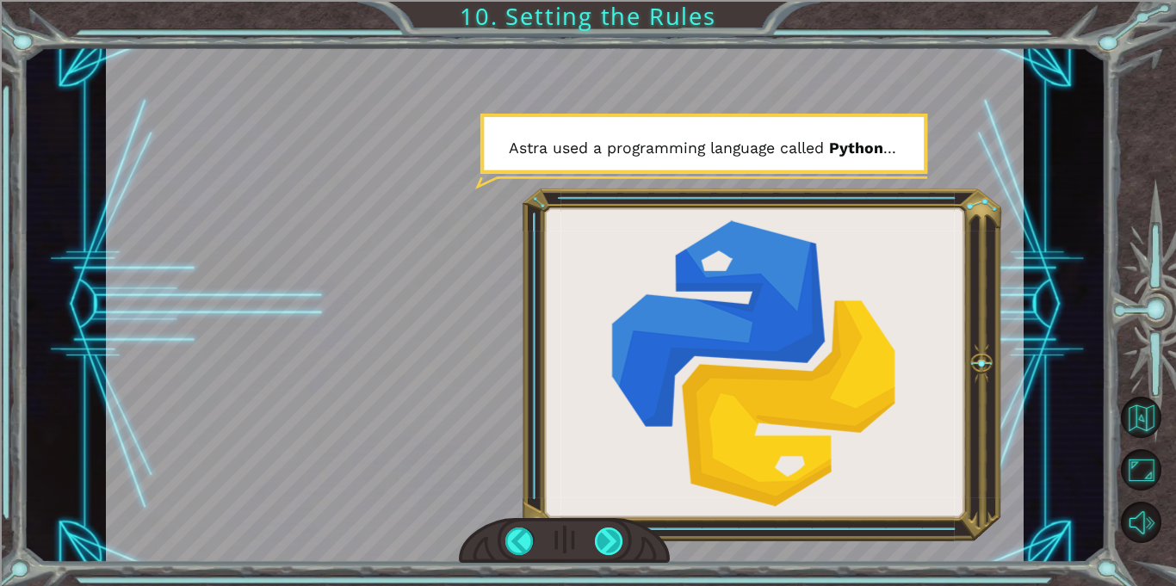
click at [615, 536] on div at bounding box center [609, 542] width 28 height 28
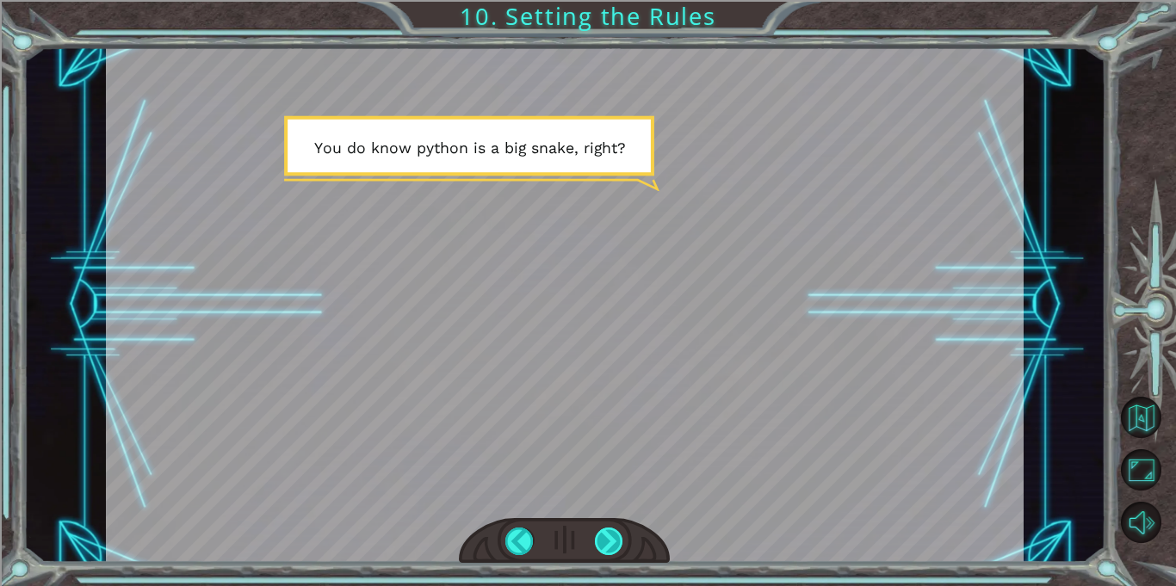
click at [615, 536] on div at bounding box center [609, 542] width 28 height 28
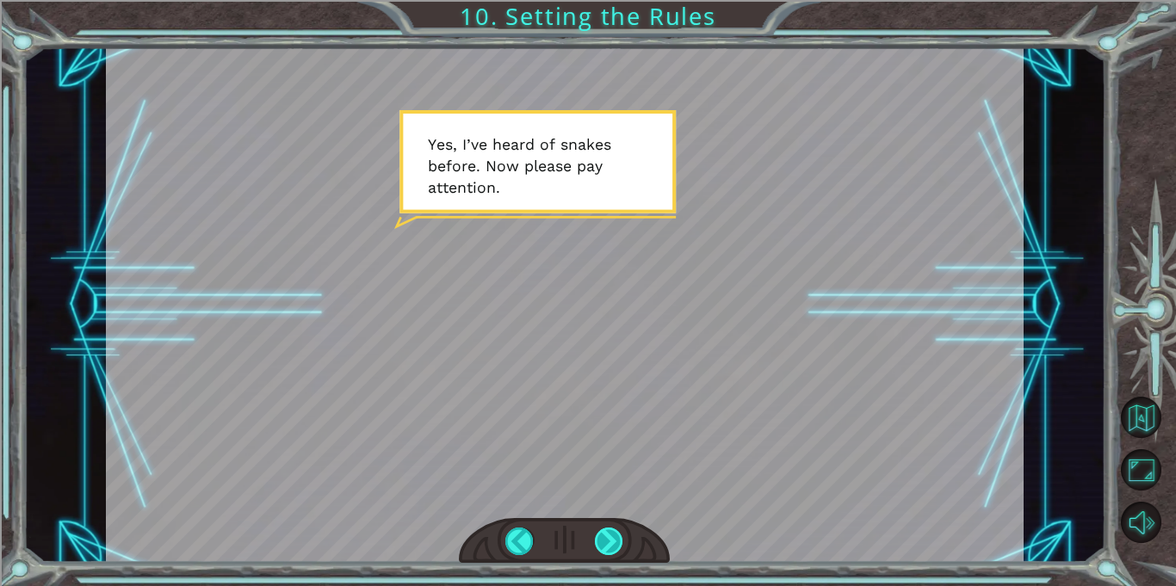
click at [615, 536] on div at bounding box center [609, 542] width 28 height 28
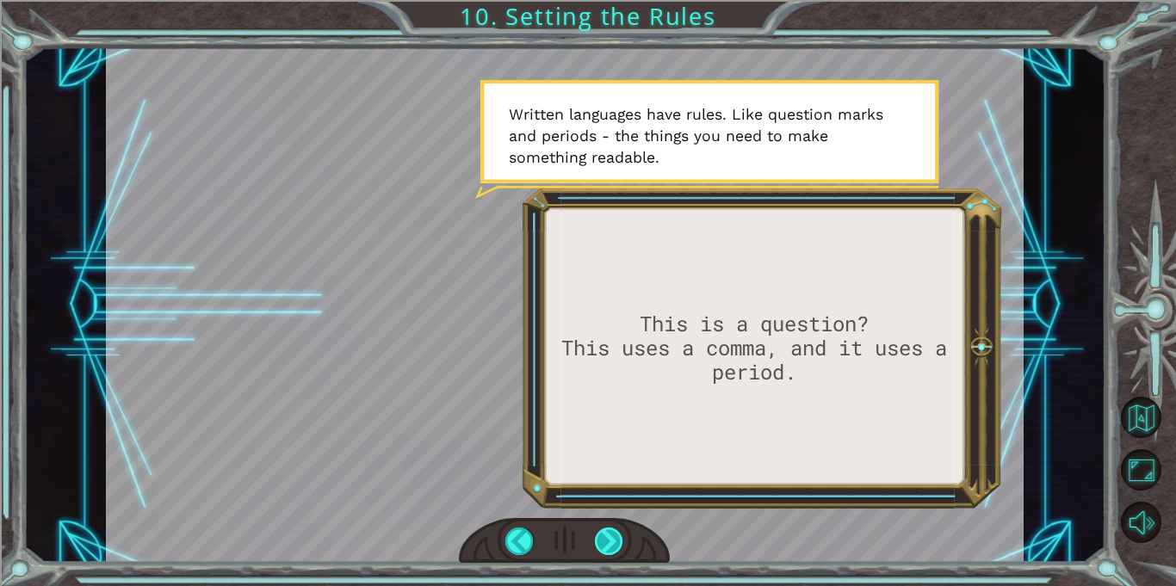
click at [615, 536] on div at bounding box center [609, 542] width 28 height 28
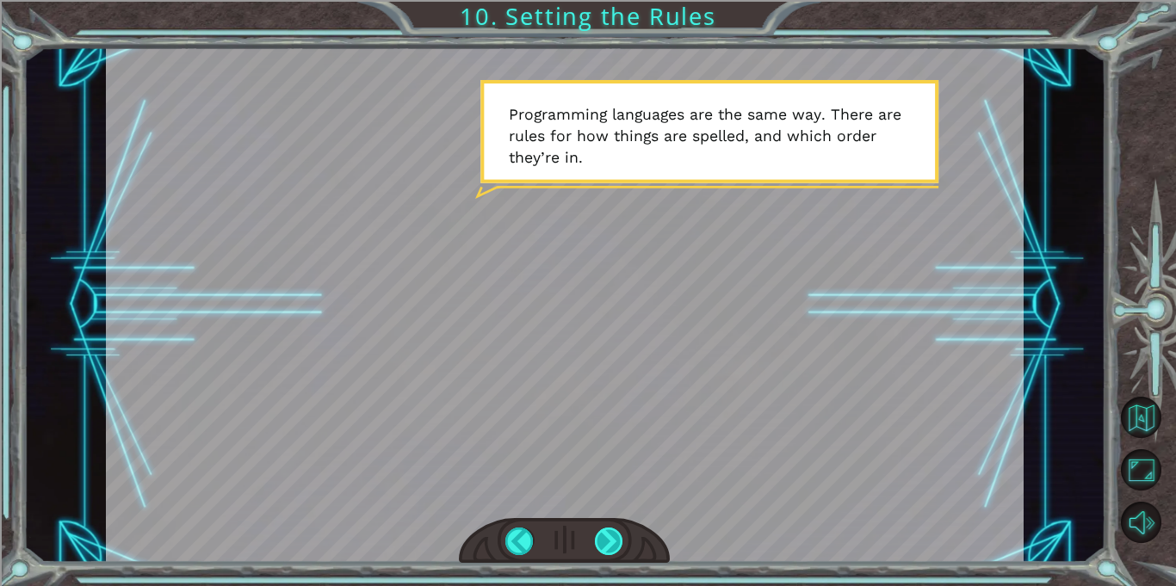
click at [615, 536] on div at bounding box center [609, 542] width 28 height 28
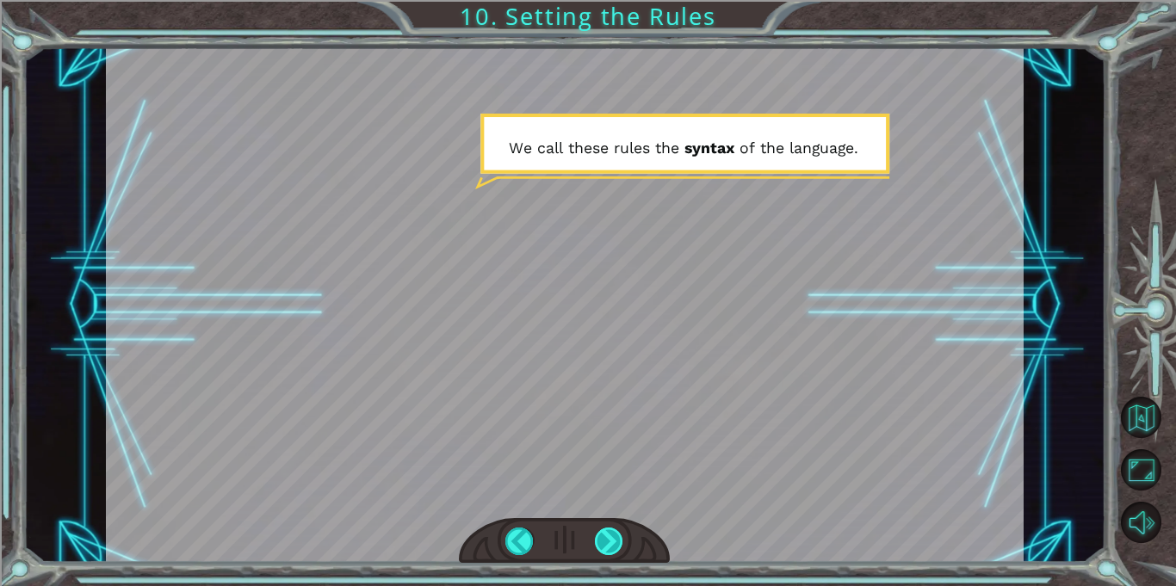
click at [615, 536] on div at bounding box center [609, 542] width 28 height 28
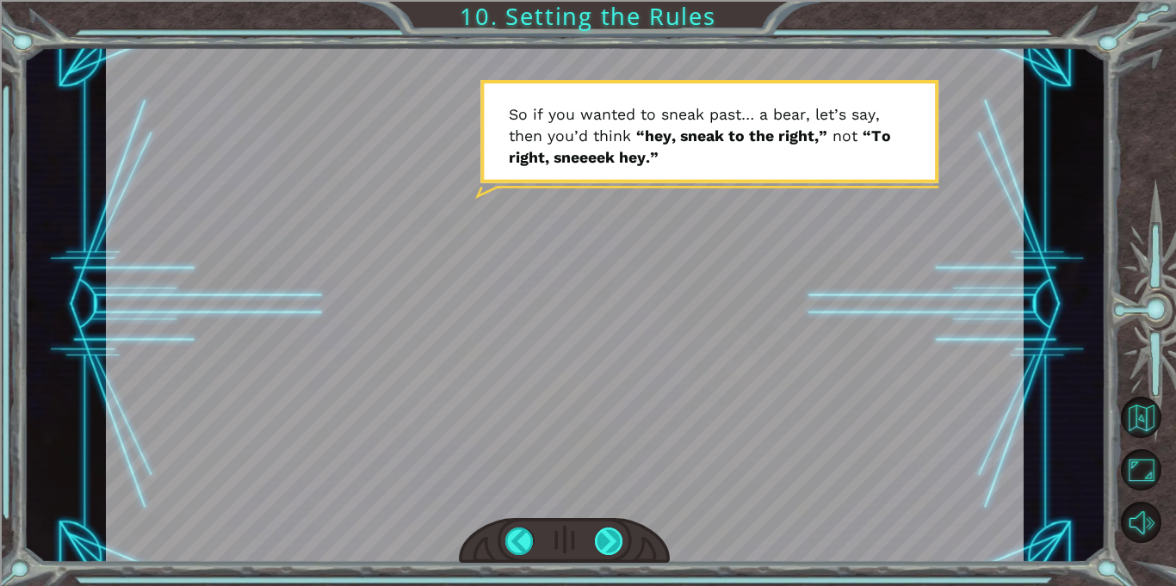
click at [615, 536] on div at bounding box center [609, 542] width 28 height 28
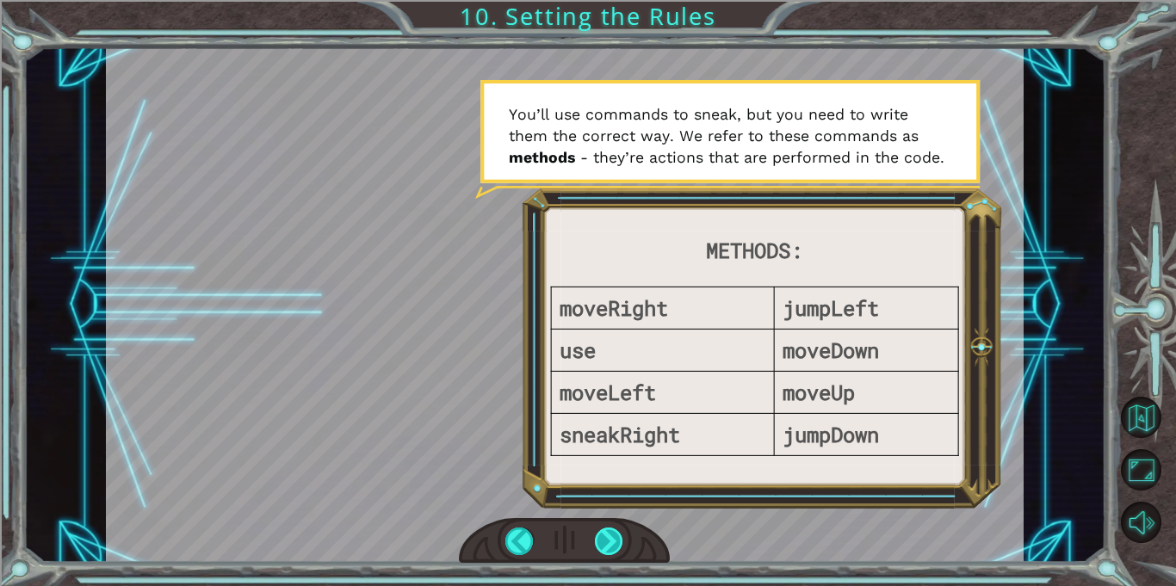
click at [615, 536] on div at bounding box center [609, 542] width 28 height 28
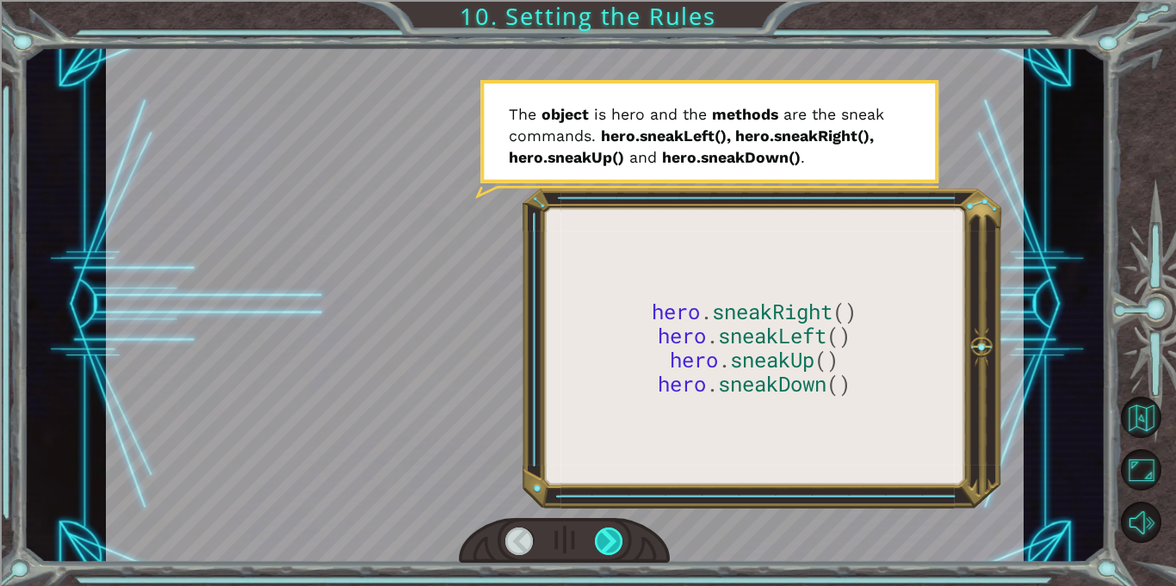
click at [615, 536] on div at bounding box center [609, 542] width 28 height 28
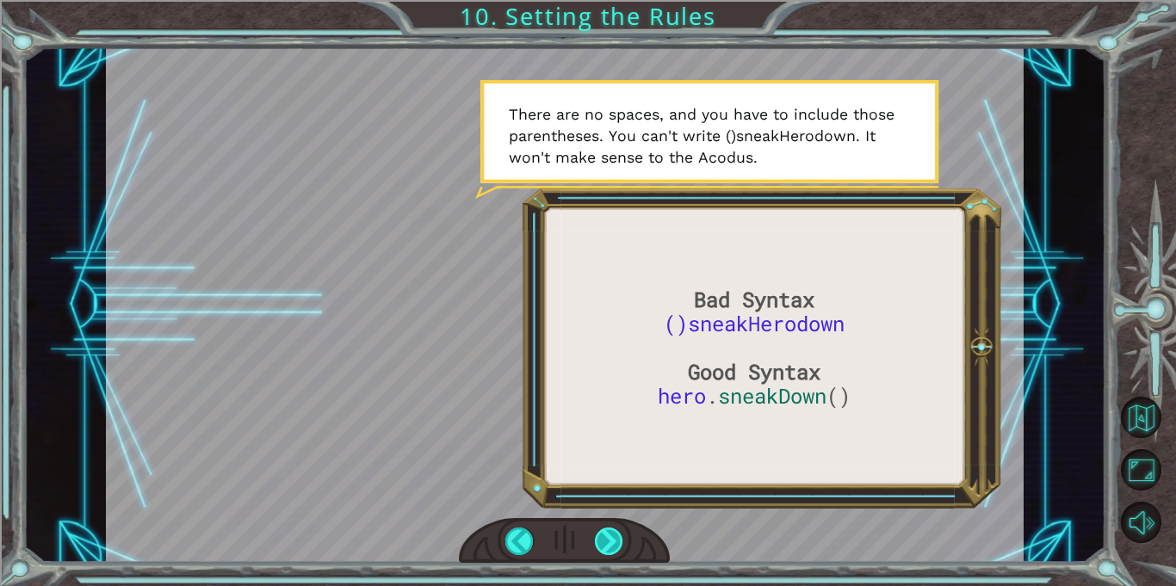
click at [615, 536] on div at bounding box center [609, 542] width 28 height 28
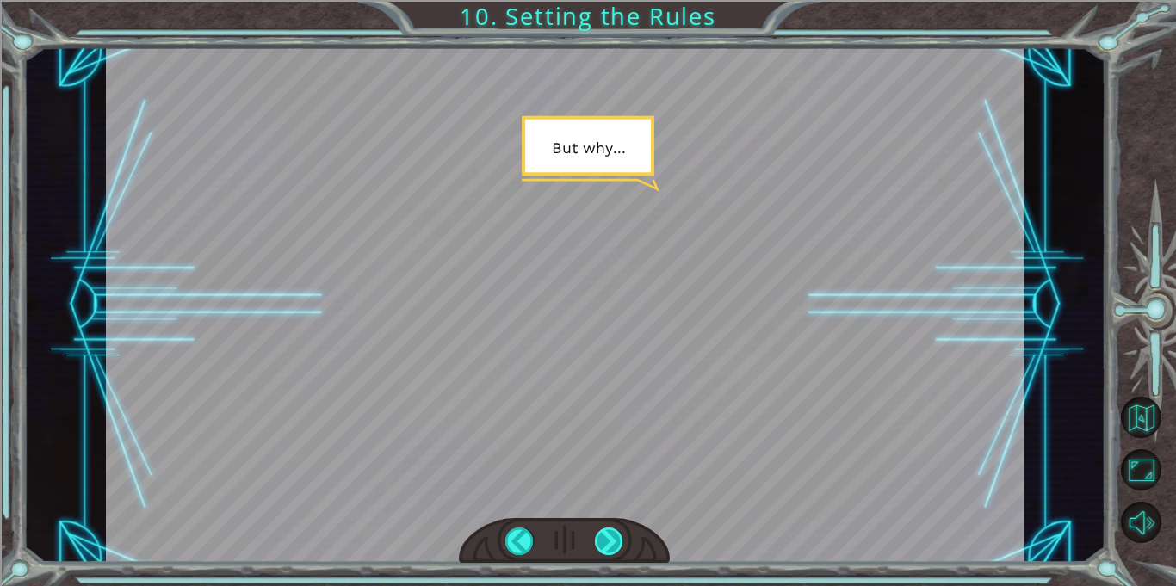
click at [615, 536] on div at bounding box center [609, 542] width 28 height 28
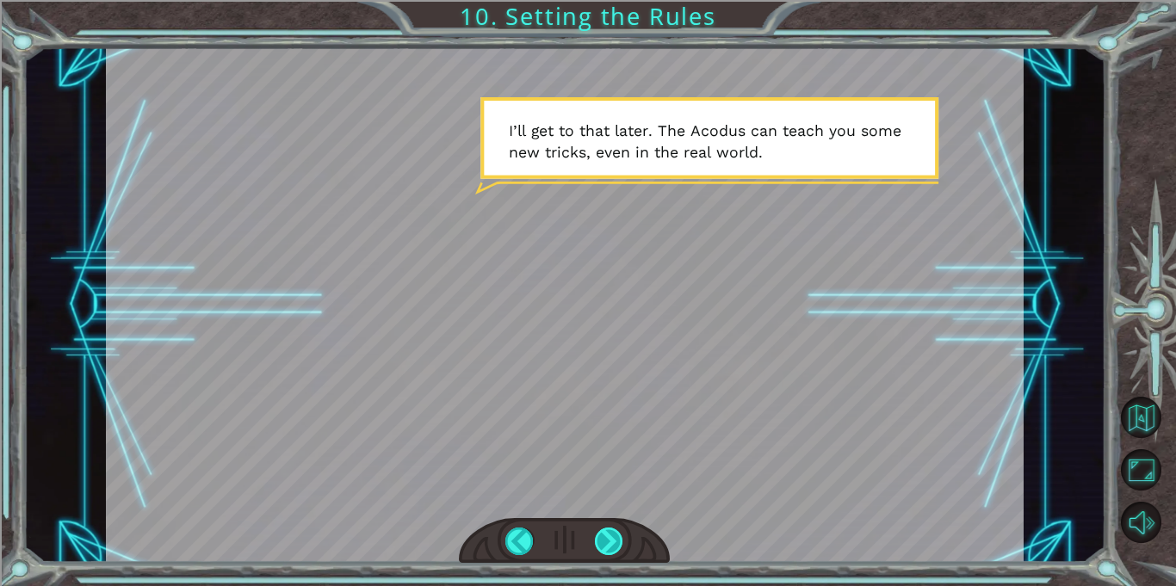
click at [615, 536] on div at bounding box center [609, 542] width 28 height 28
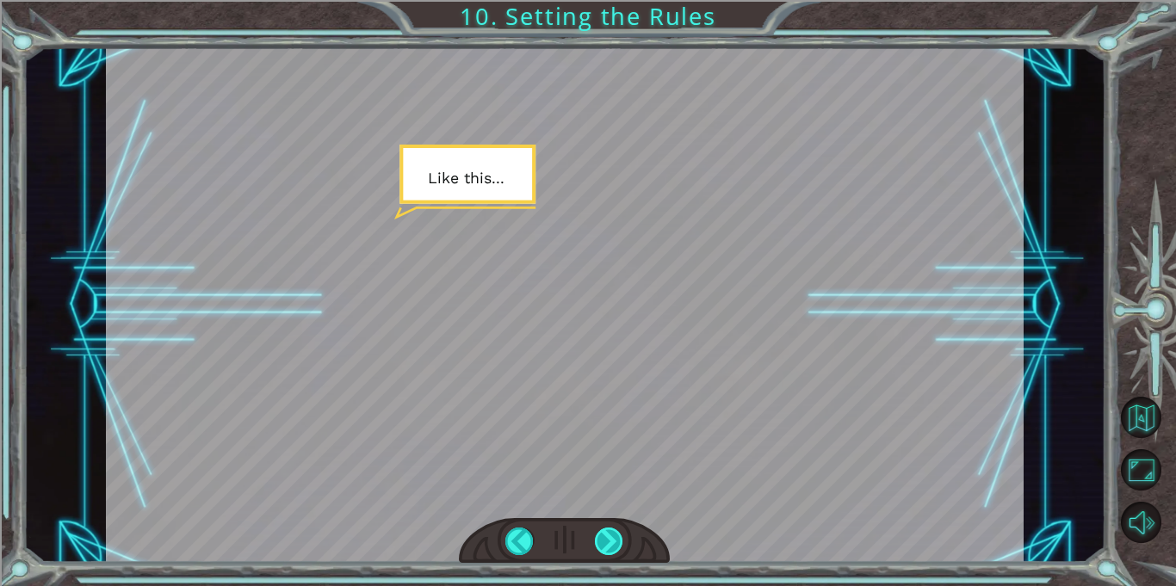
click at [615, 536] on div at bounding box center [609, 542] width 28 height 28
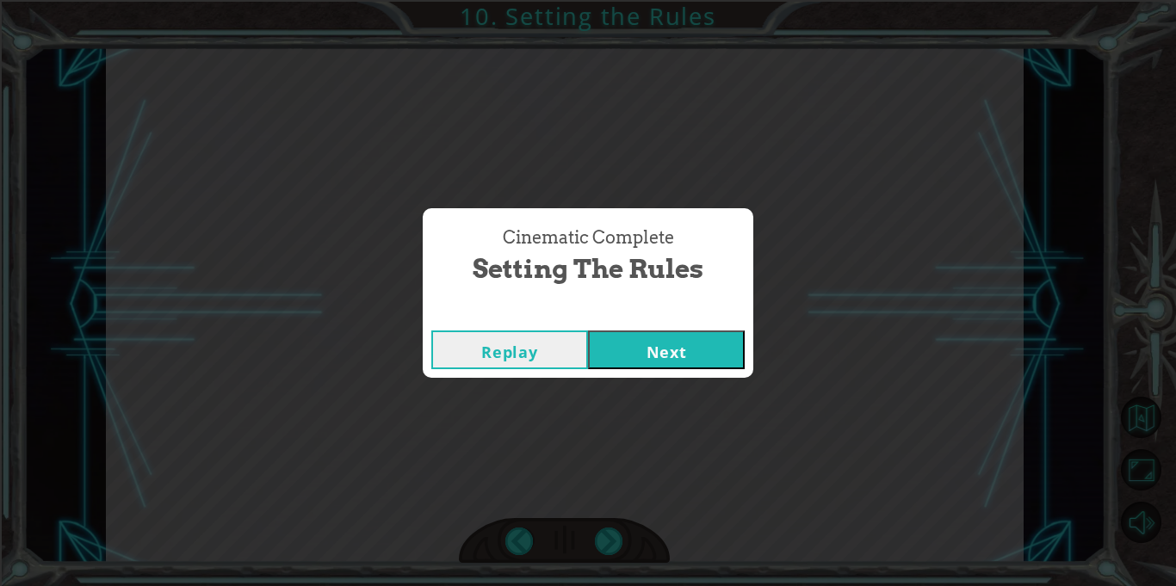
click at [638, 338] on button "Next" at bounding box center [666, 350] width 157 height 39
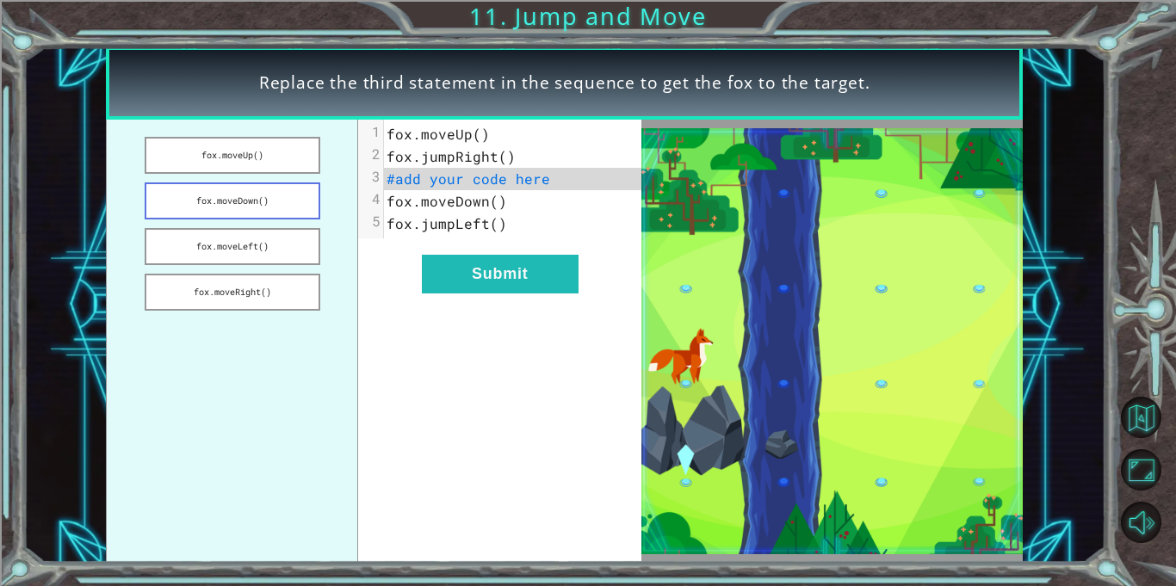
click at [258, 194] on button "fox.moveDown()" at bounding box center [233, 200] width 176 height 37
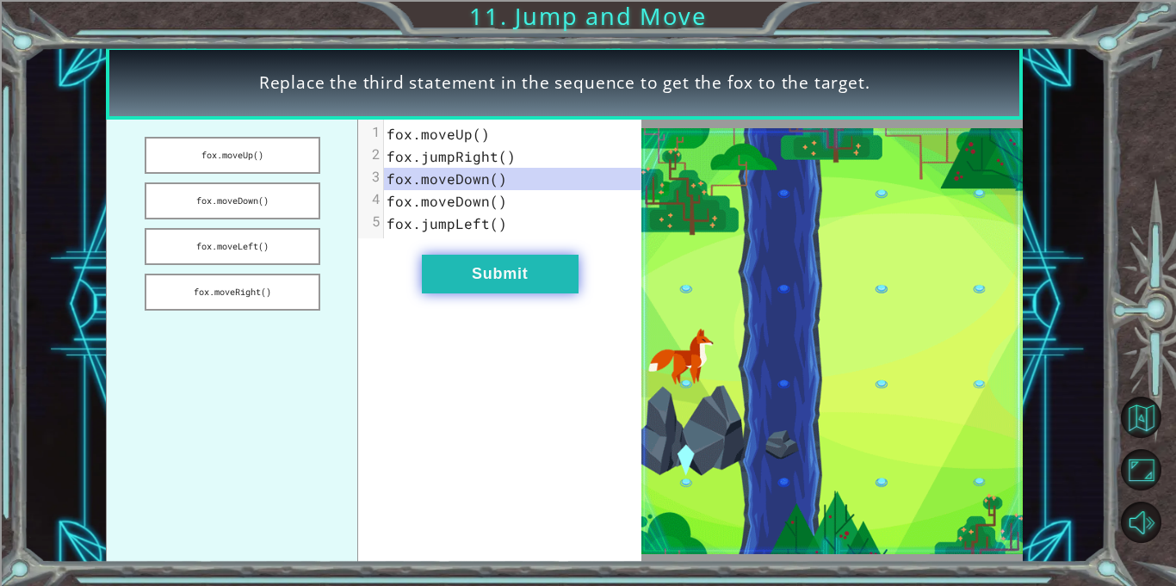
click at [457, 265] on button "Submit" at bounding box center [500, 274] width 157 height 39
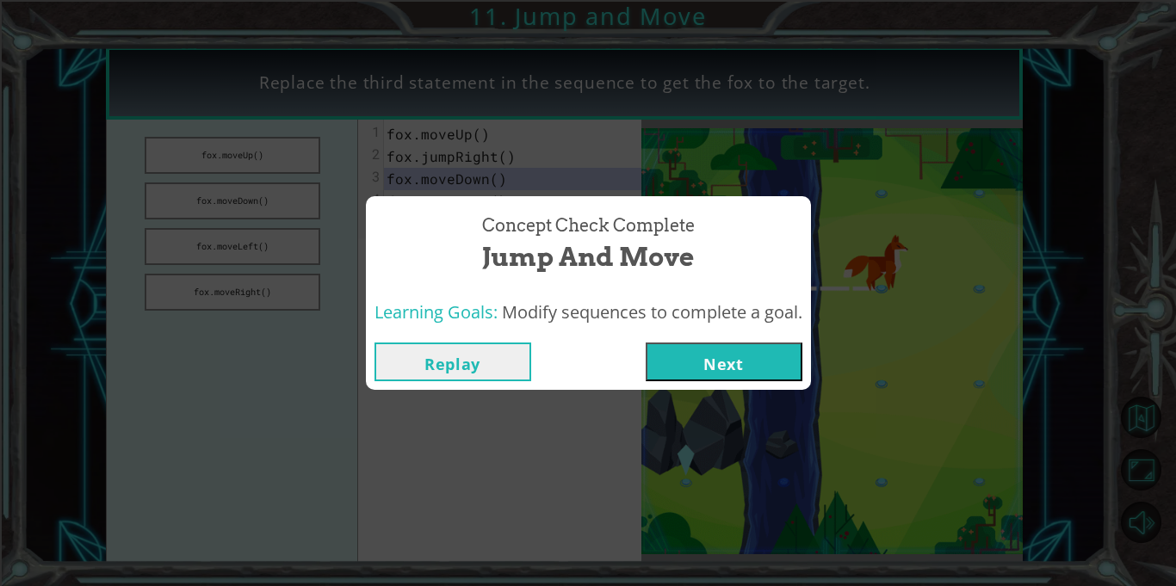
click at [725, 373] on button "Next" at bounding box center [724, 362] width 157 height 39
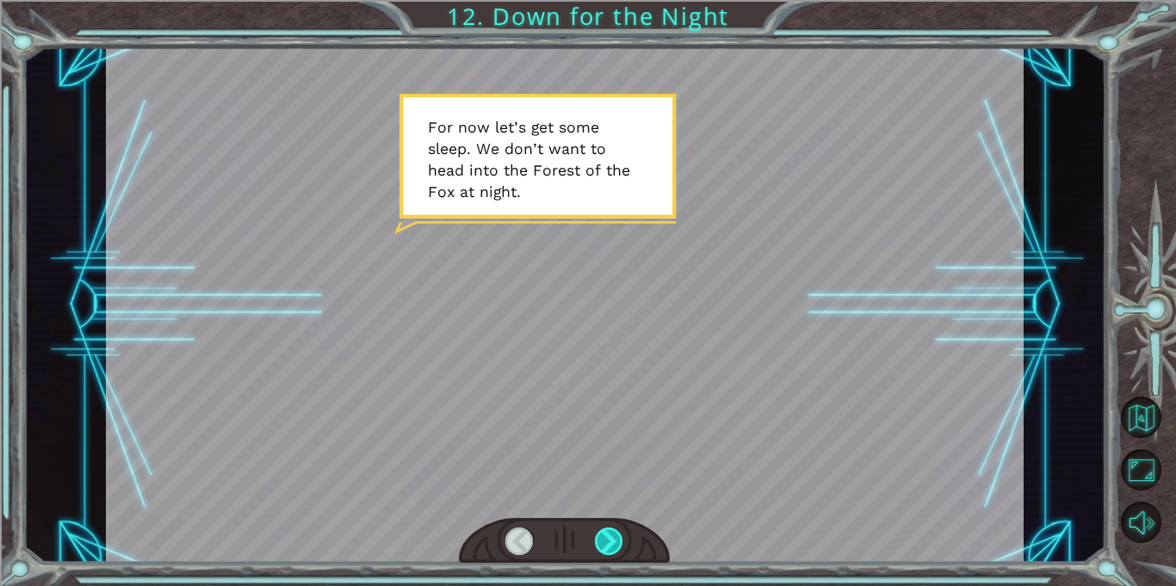
click at [605, 534] on div at bounding box center [609, 542] width 28 height 28
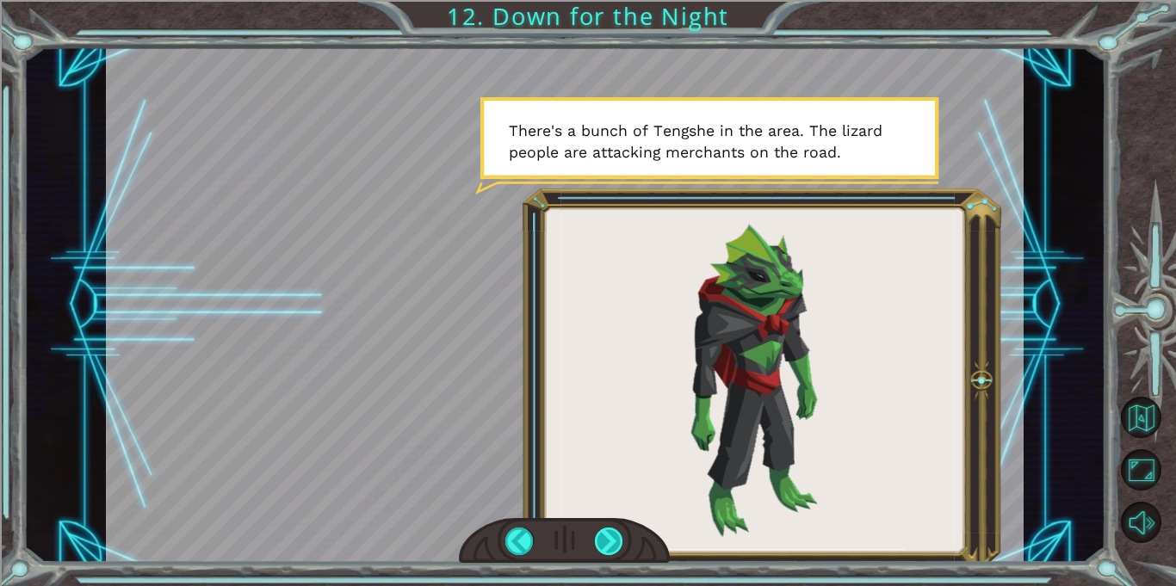
click at [605, 534] on div at bounding box center [609, 542] width 28 height 28
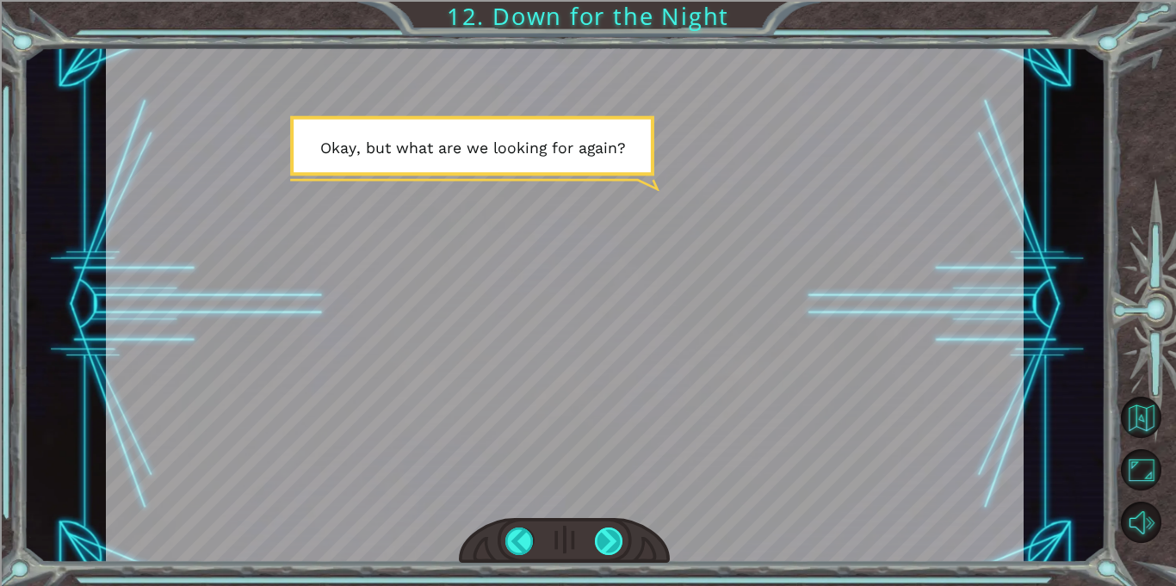
click at [605, 534] on div at bounding box center [609, 542] width 28 height 28
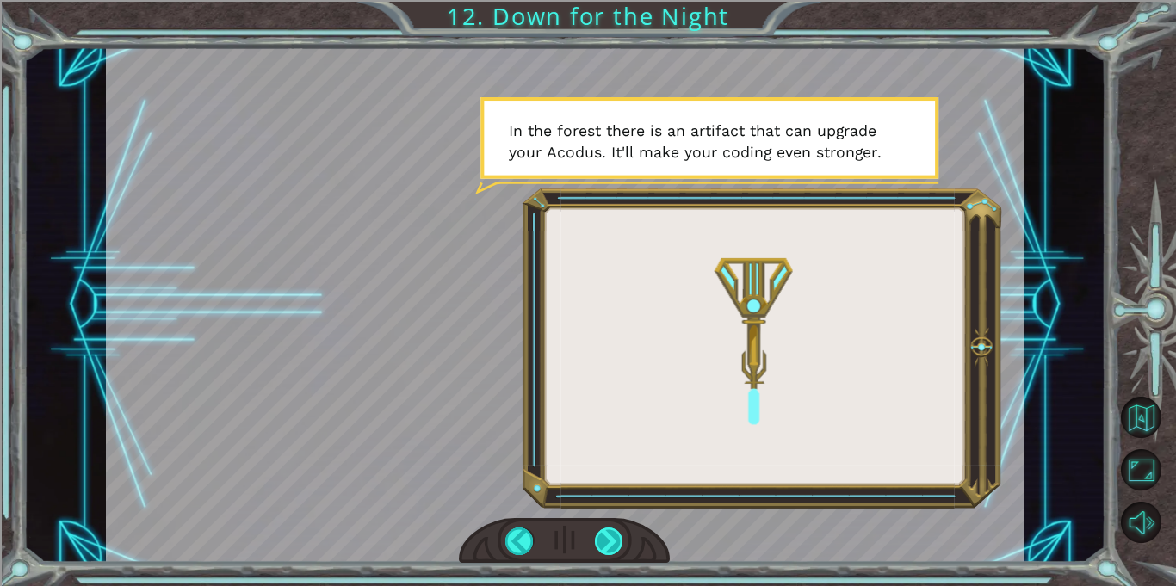
click at [605, 534] on div at bounding box center [609, 542] width 28 height 28
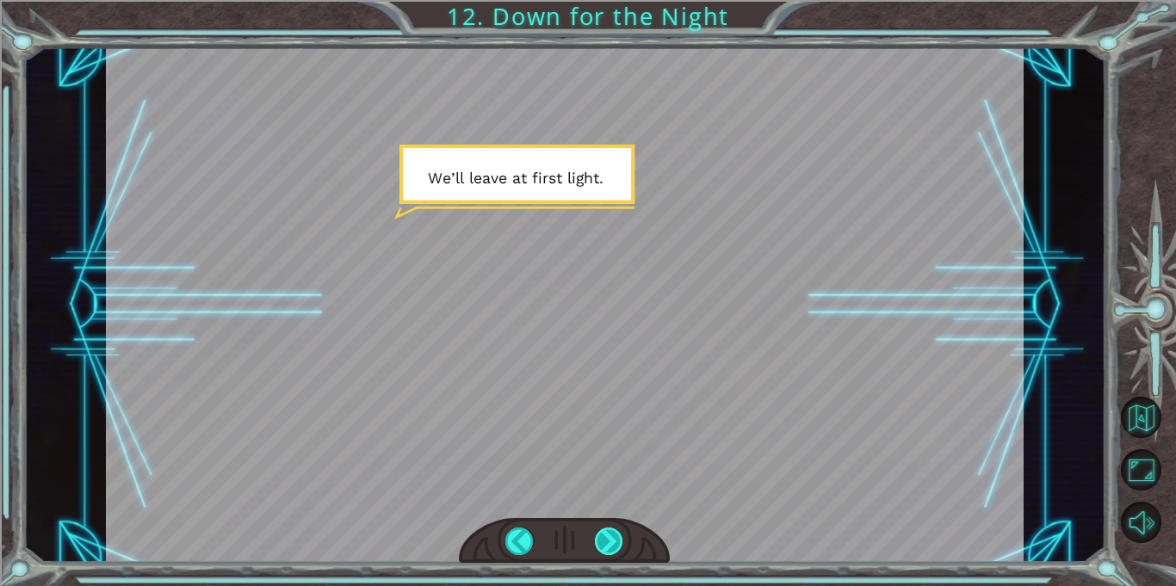
click at [605, 534] on div at bounding box center [609, 542] width 28 height 28
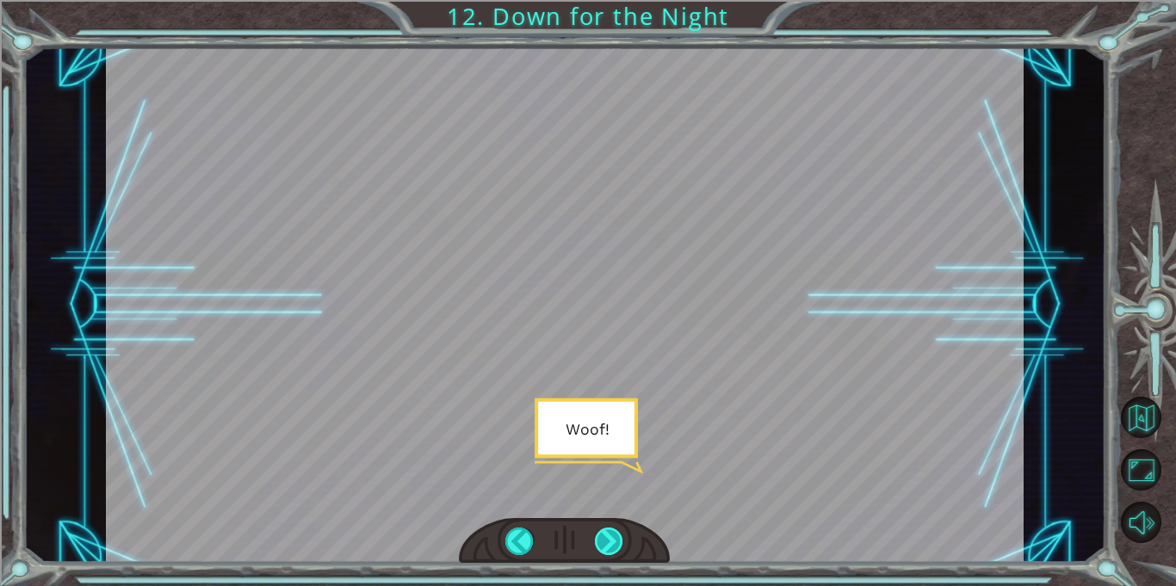
click at [605, 534] on div at bounding box center [609, 542] width 28 height 28
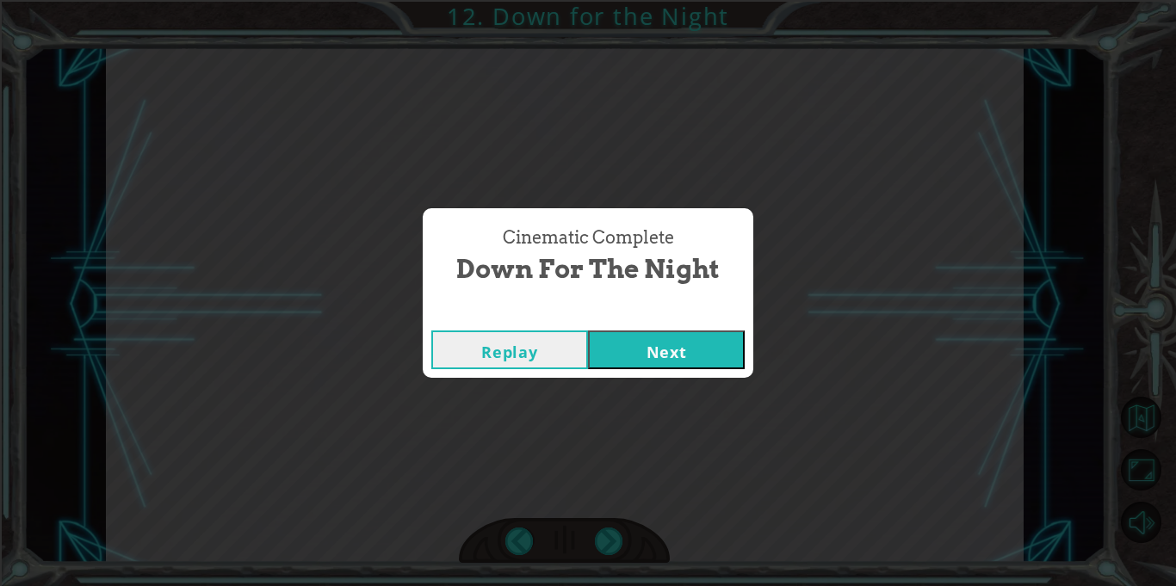
click at [669, 360] on button "Next" at bounding box center [666, 350] width 157 height 39
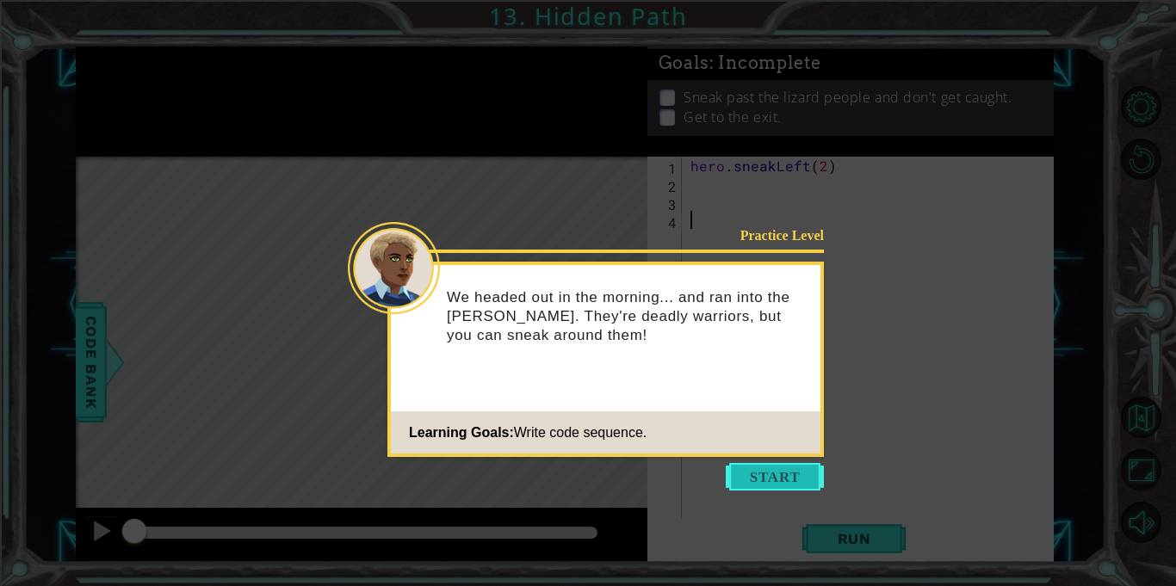
click at [762, 487] on button "Start" at bounding box center [775, 477] width 98 height 28
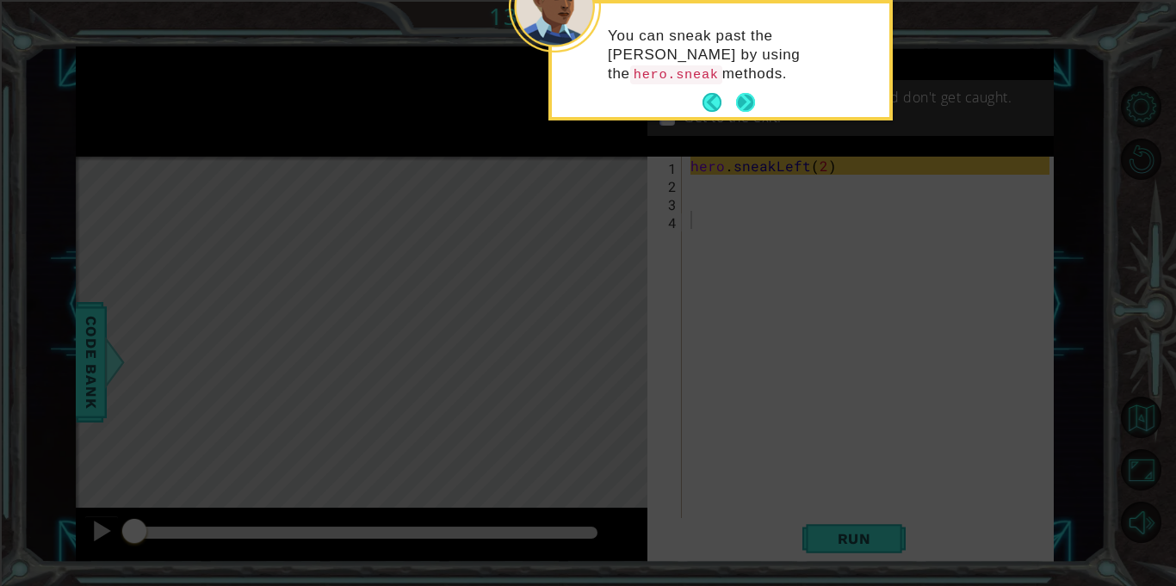
click at [743, 99] on button "Next" at bounding box center [745, 102] width 19 height 19
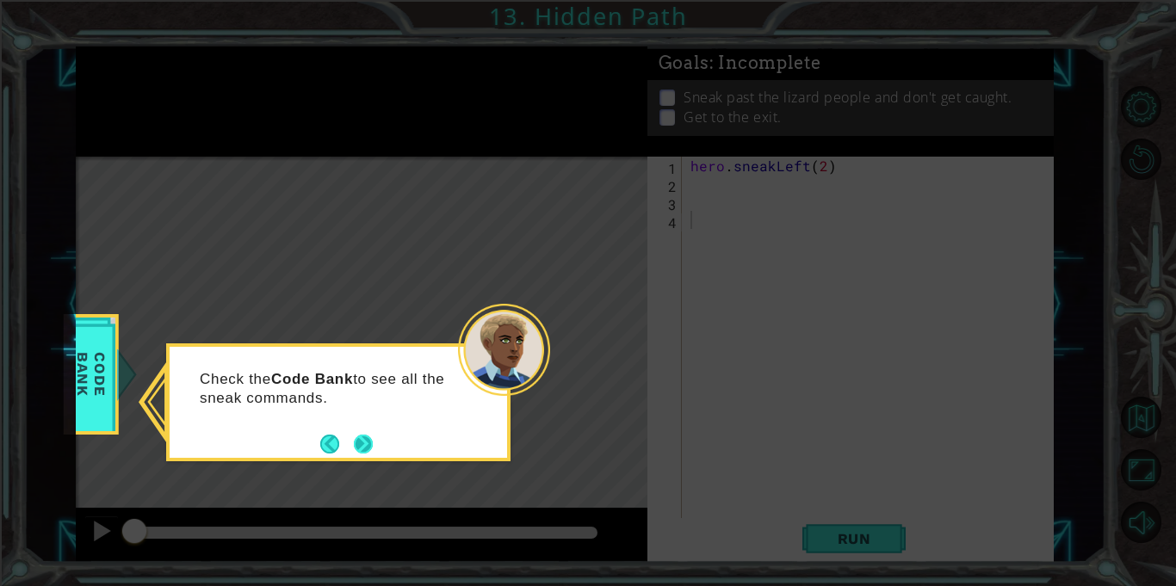
click at [371, 447] on button "Next" at bounding box center [363, 444] width 19 height 19
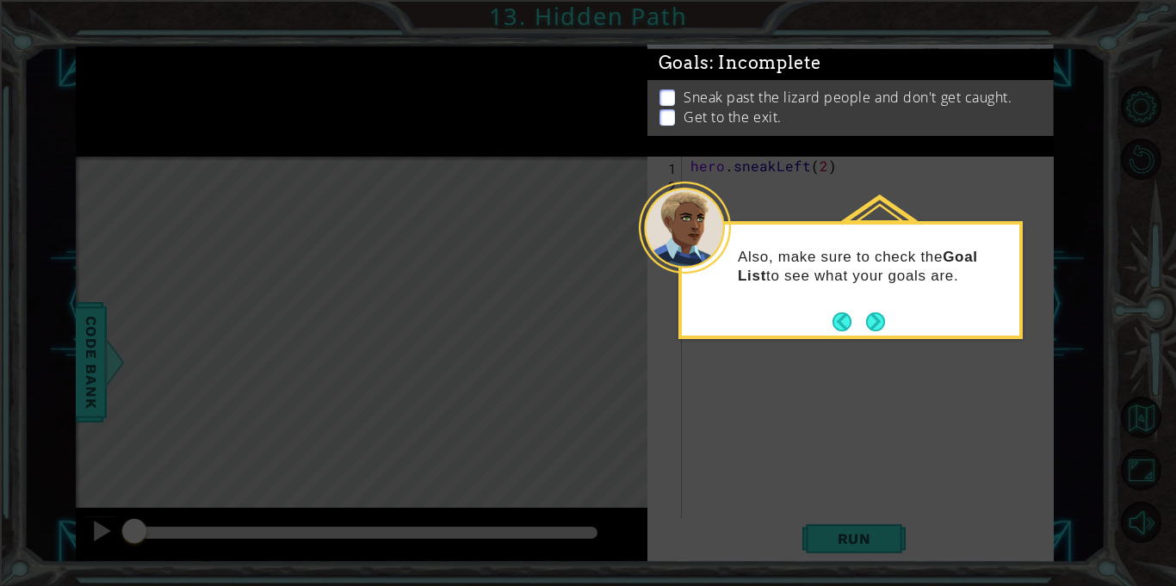
click at [869, 303] on div "Also, make sure to check the Goal List to see what your goals are." at bounding box center [850, 275] width 337 height 87
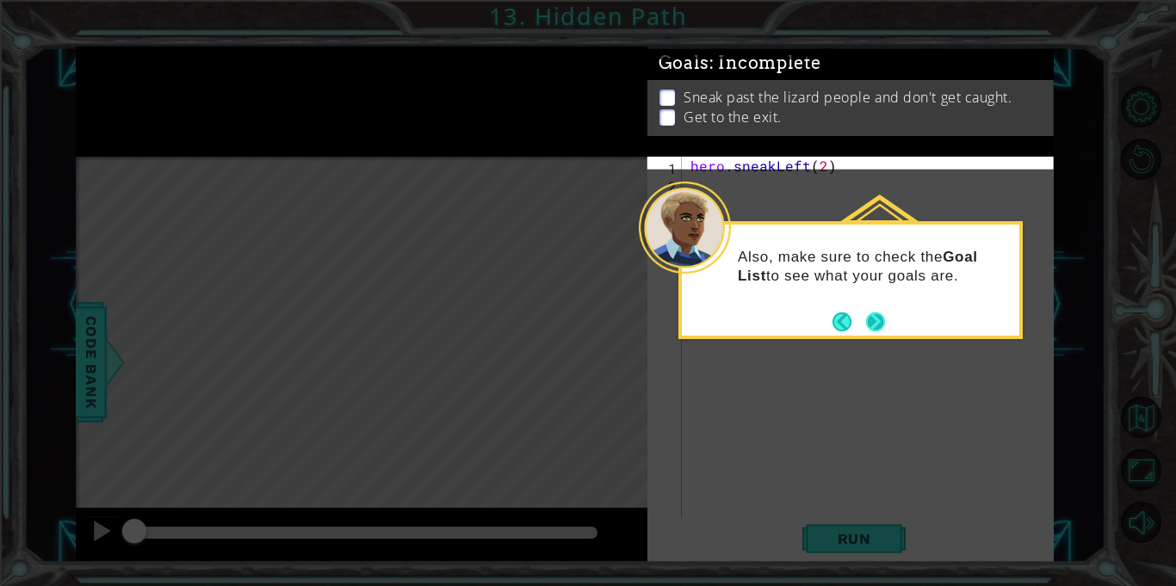
click at [867, 312] on button "Next" at bounding box center [875, 321] width 19 height 19
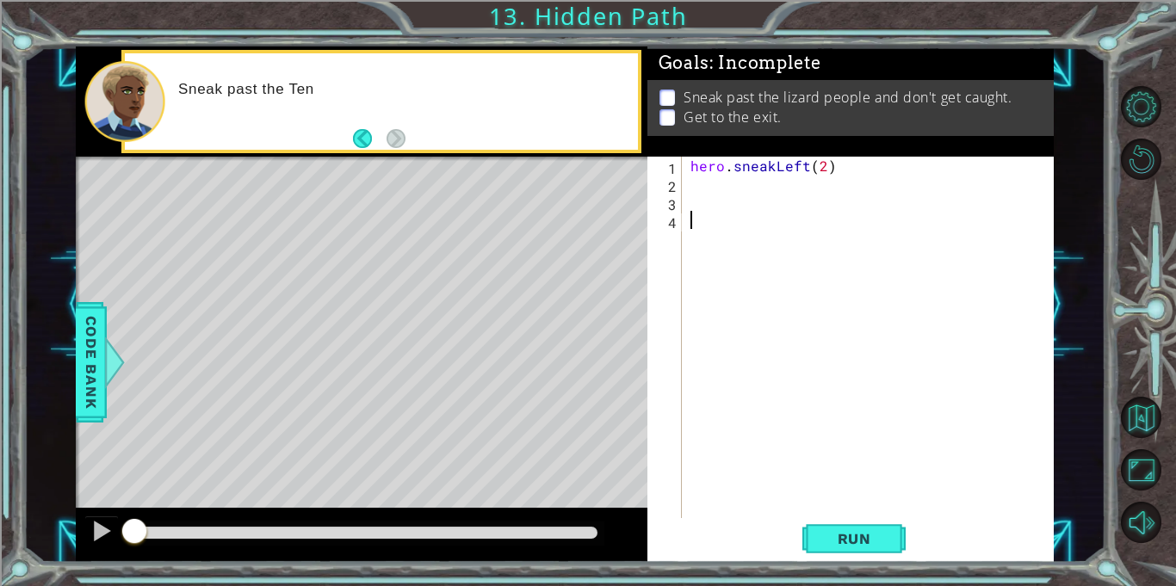
click at [703, 184] on div "hero . sneakLeft ( 2 )" at bounding box center [872, 356] width 371 height 398
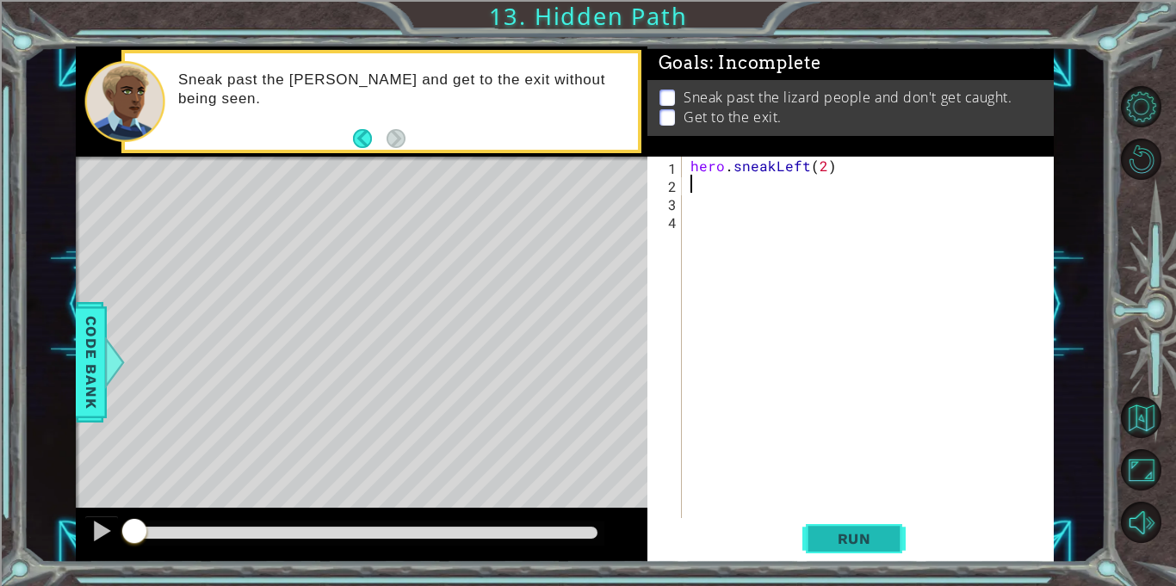
click at [856, 548] on button "Run" at bounding box center [853, 539] width 103 height 40
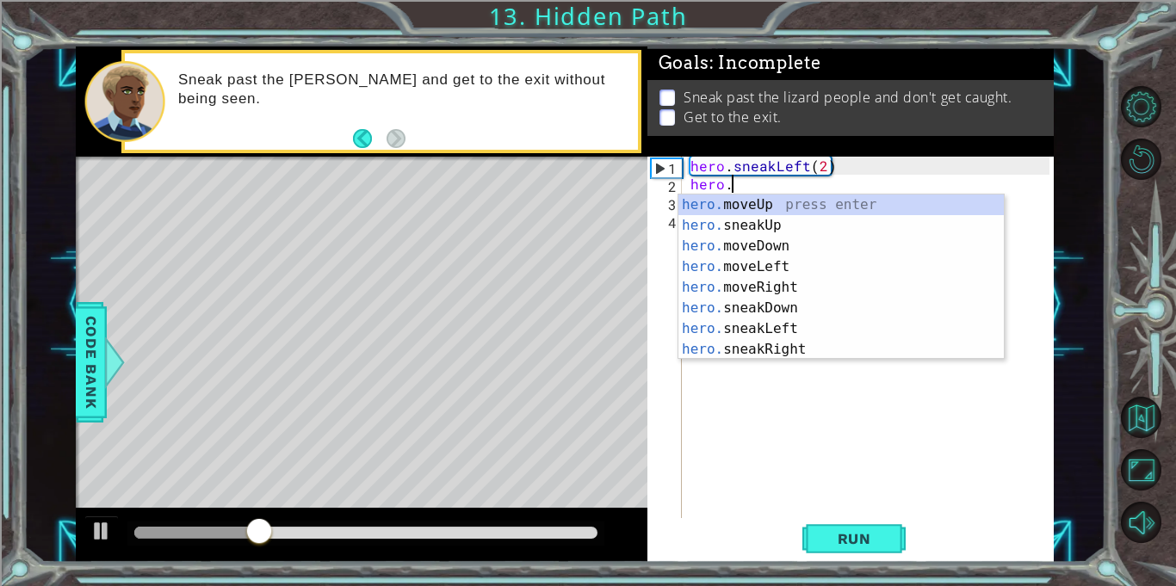
scroll to position [0, 2]
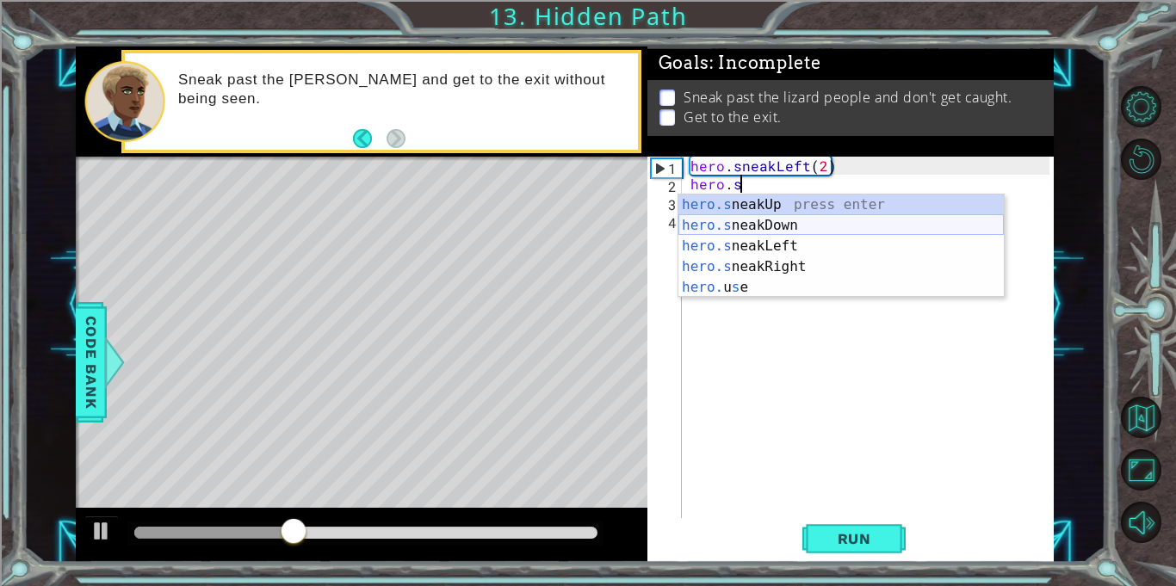
click at [717, 226] on div "hero.s neakUp press enter hero.s neakDown press enter hero.s neakLeft press ent…" at bounding box center [840, 267] width 325 height 145
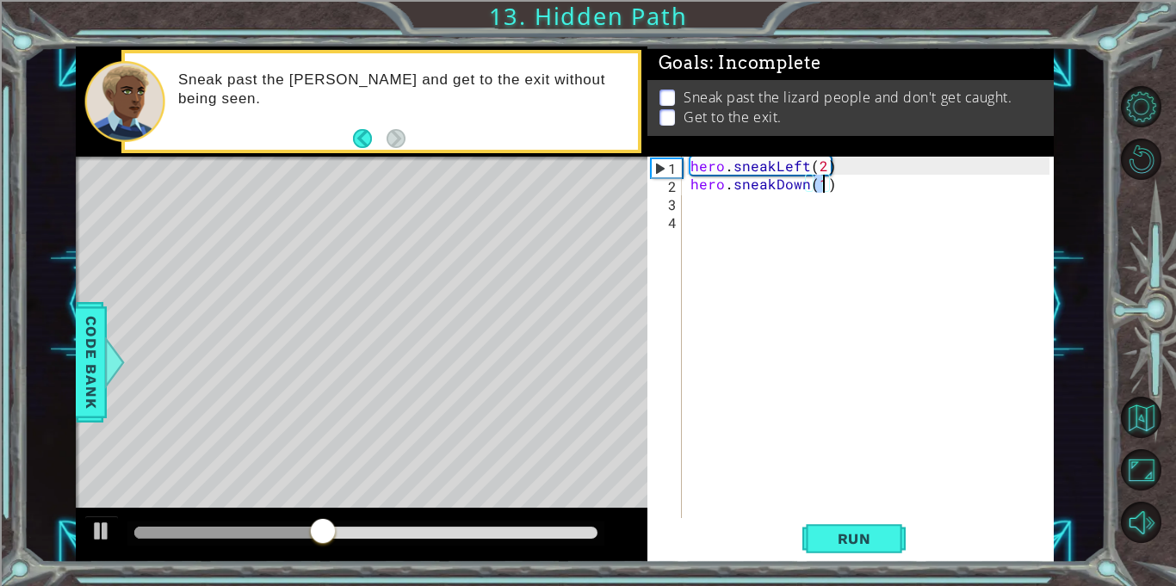
click at [804, 187] on div "hero . sneakLeft ( 2 ) hero . sneakDown ( 1 )" at bounding box center [872, 356] width 371 height 398
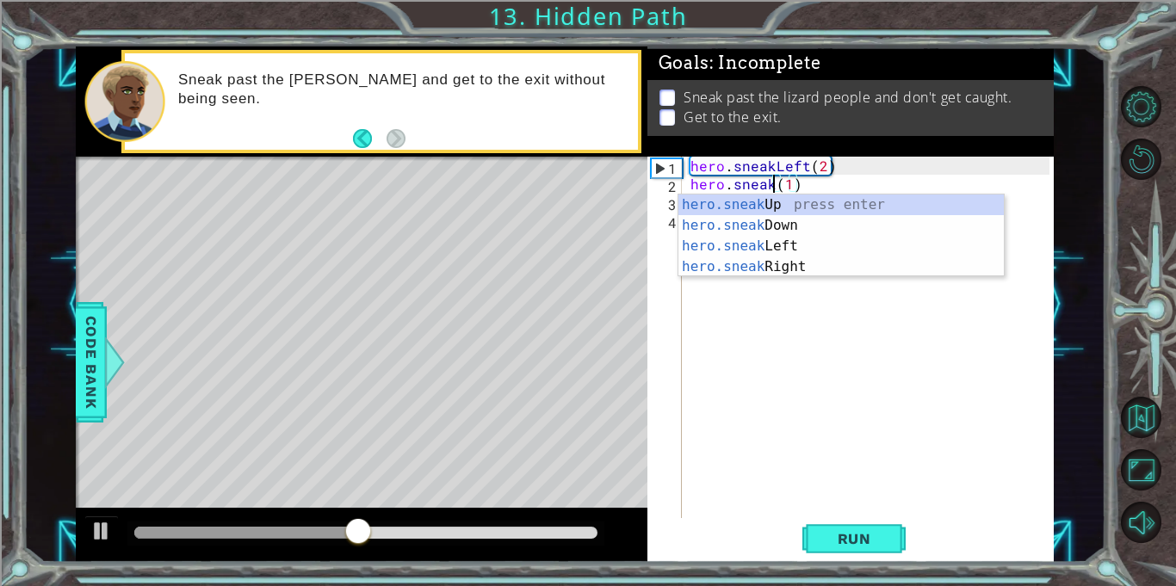
scroll to position [0, 5]
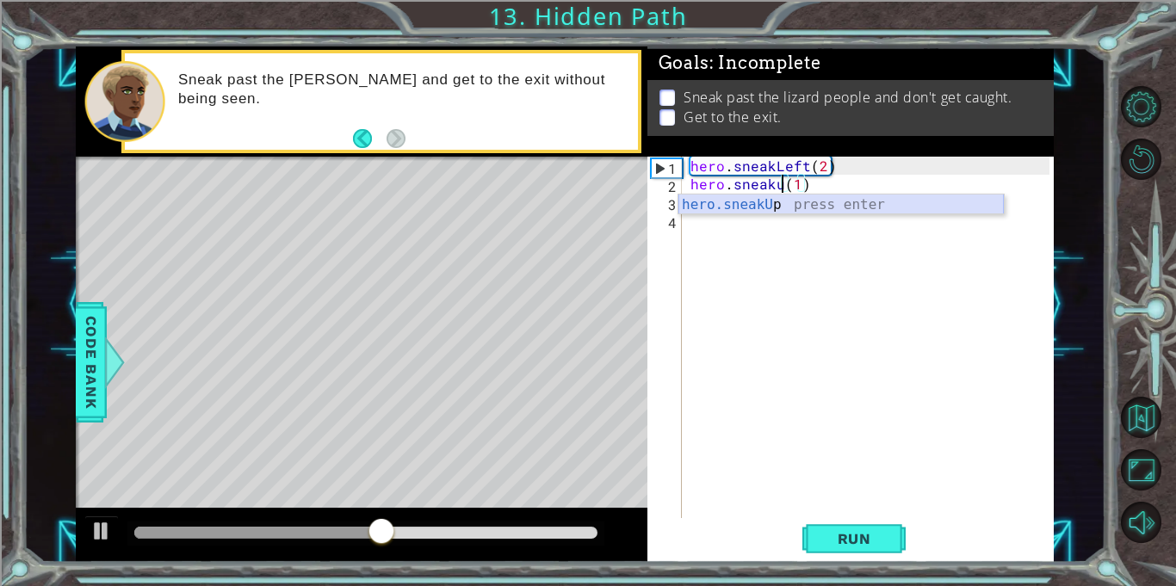
click at [771, 207] on div "hero.sneakU p press enter" at bounding box center [840, 226] width 325 height 62
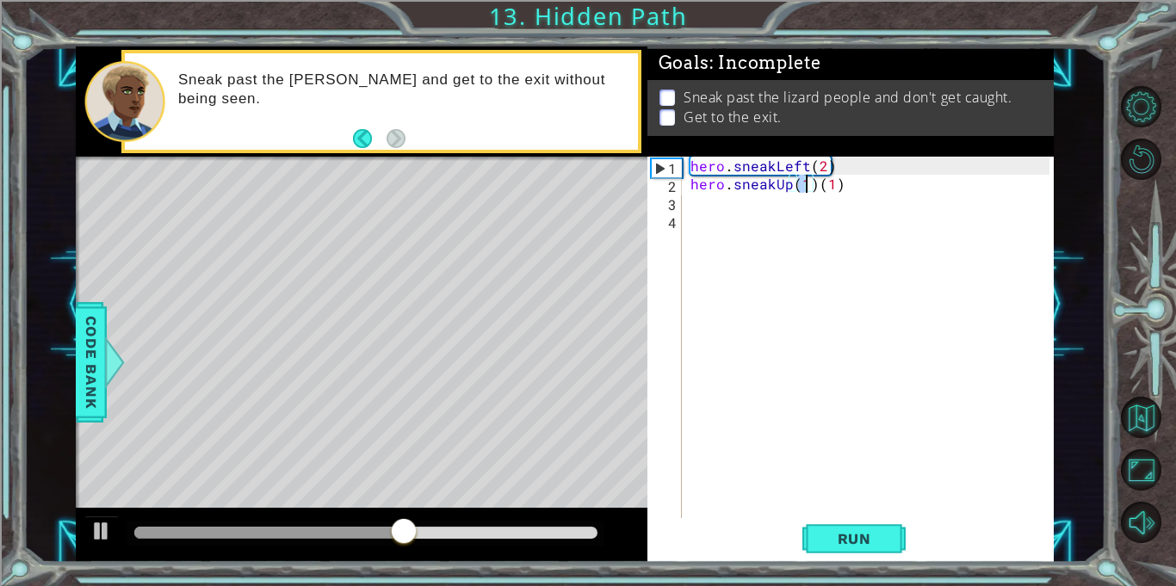
click at [806, 187] on div "hero . sneakLeft ( 2 ) hero . sneakUp ( 1 ) ( 1 )" at bounding box center [868, 337] width 362 height 361
drag, startPoint x: 842, startPoint y: 187, endPoint x: 817, endPoint y: 185, distance: 25.0
click at [817, 185] on div "hero . sneakLeft ( 2 ) hero . sneakUp ( 2 ) ( 1 )" at bounding box center [872, 356] width 371 height 398
type textarea "hero.sneakUp(2)"
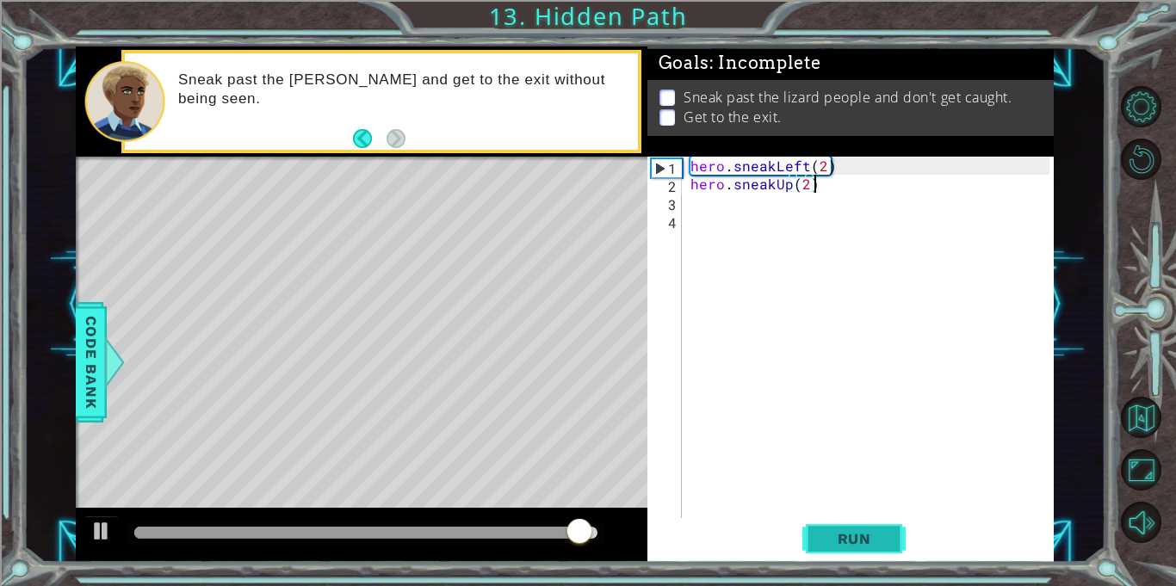
click at [836, 545] on span "Run" at bounding box center [854, 538] width 68 height 17
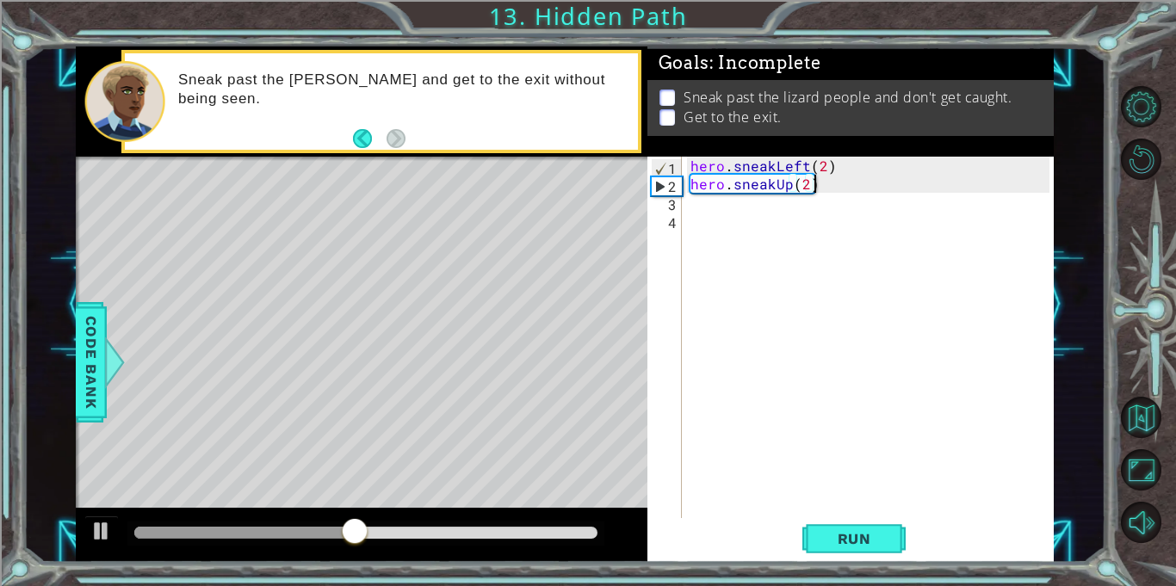
click at [739, 221] on div "hero . sneakLeft ( 2 ) hero . sneakUp ( 2 )" at bounding box center [872, 356] width 371 height 398
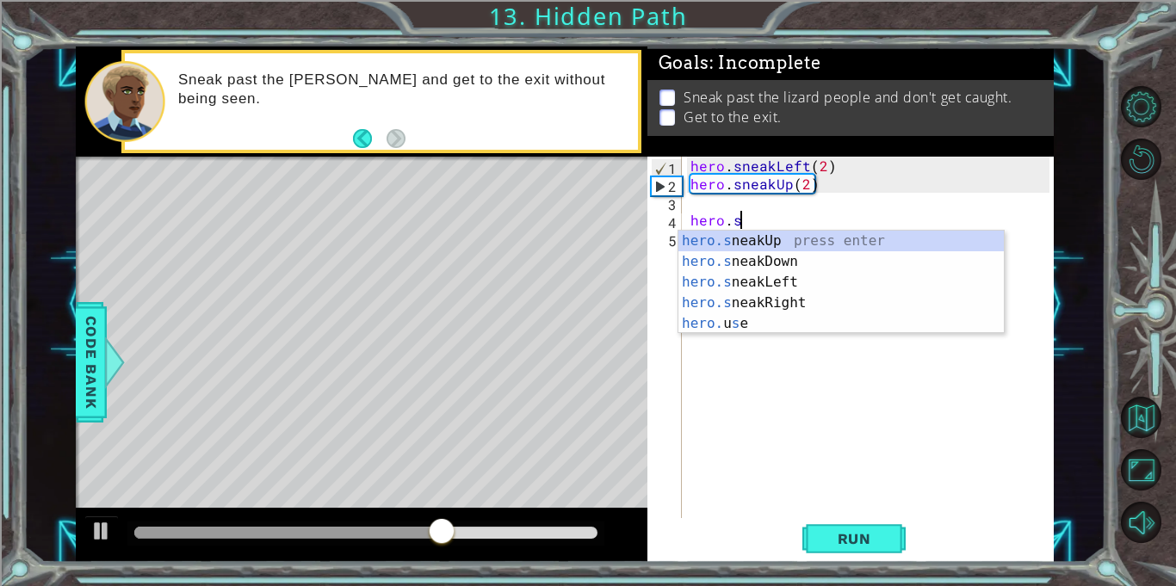
scroll to position [0, 3]
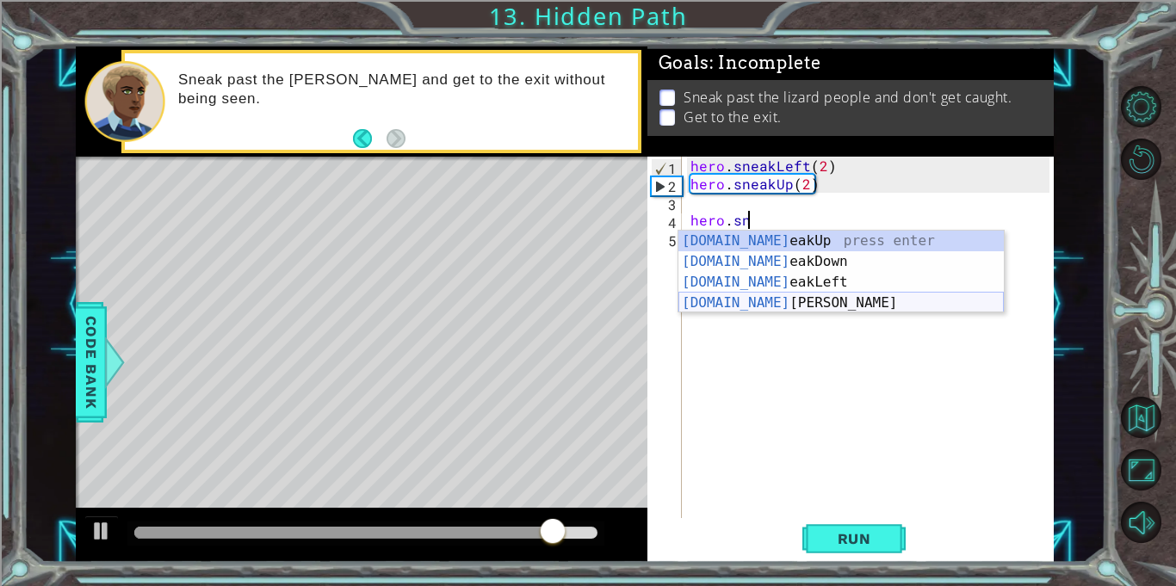
click at [727, 302] on div "[DOMAIN_NAME] eakUp press enter [DOMAIN_NAME] eakDown press enter [DOMAIN_NAME]…" at bounding box center [840, 293] width 325 height 124
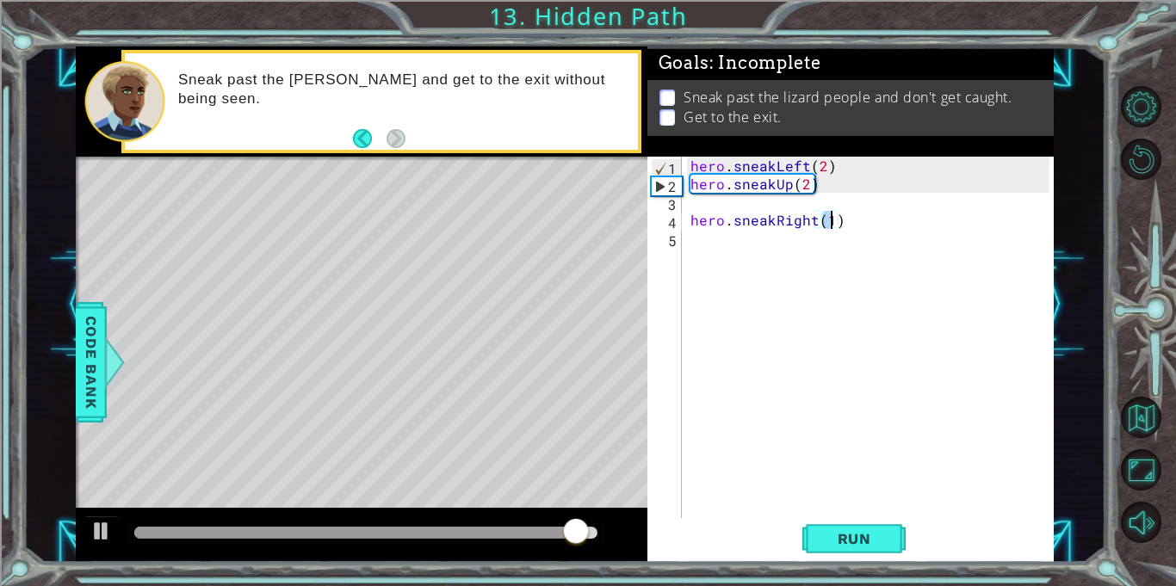
click at [828, 223] on div "hero . sneakLeft ( 2 ) hero . sneakUp ( 2 ) hero . sneakRight ( 1 )" at bounding box center [868, 337] width 362 height 361
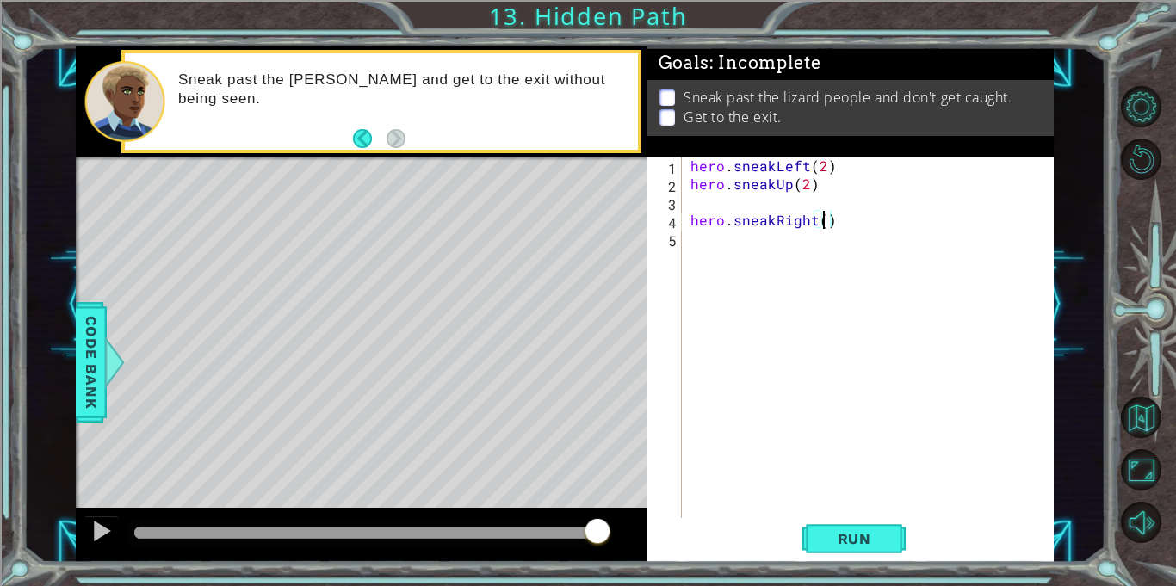
scroll to position [0, 8]
type textarea "hero.sneakRight(2)"
click at [853, 541] on span "Run" at bounding box center [854, 538] width 68 height 17
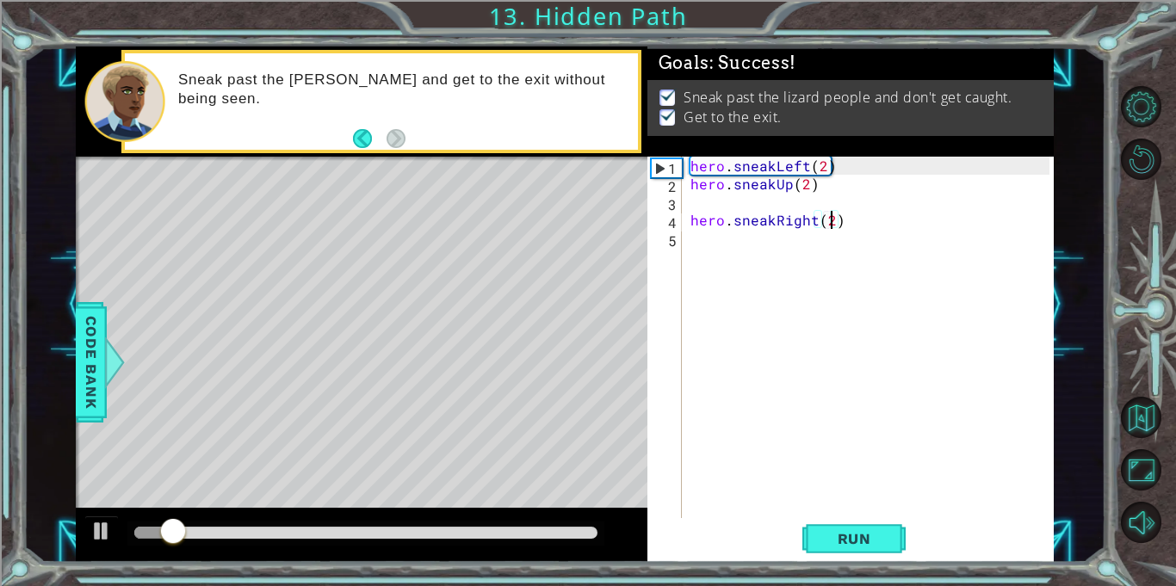
click at [690, 219] on div "hero . sneakLeft ( 2 ) hero . sneakUp ( 2 ) hero . sneakRight ( 2 )" at bounding box center [872, 356] width 371 height 398
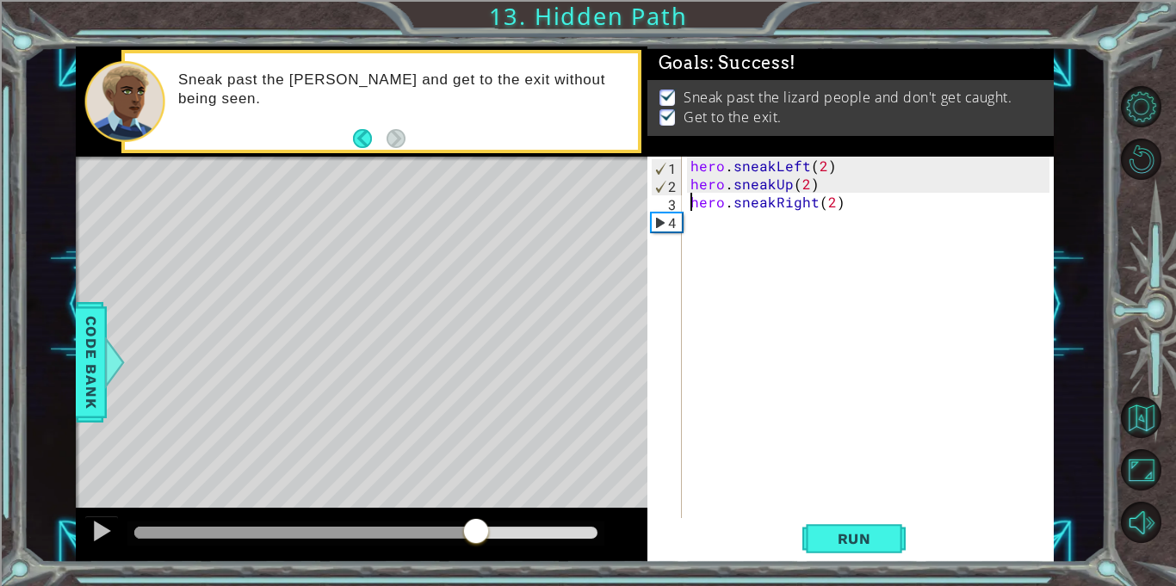
drag, startPoint x: 301, startPoint y: 522, endPoint x: 488, endPoint y: 550, distance: 188.9
click at [488, 550] on div at bounding box center [361, 535] width 571 height 55
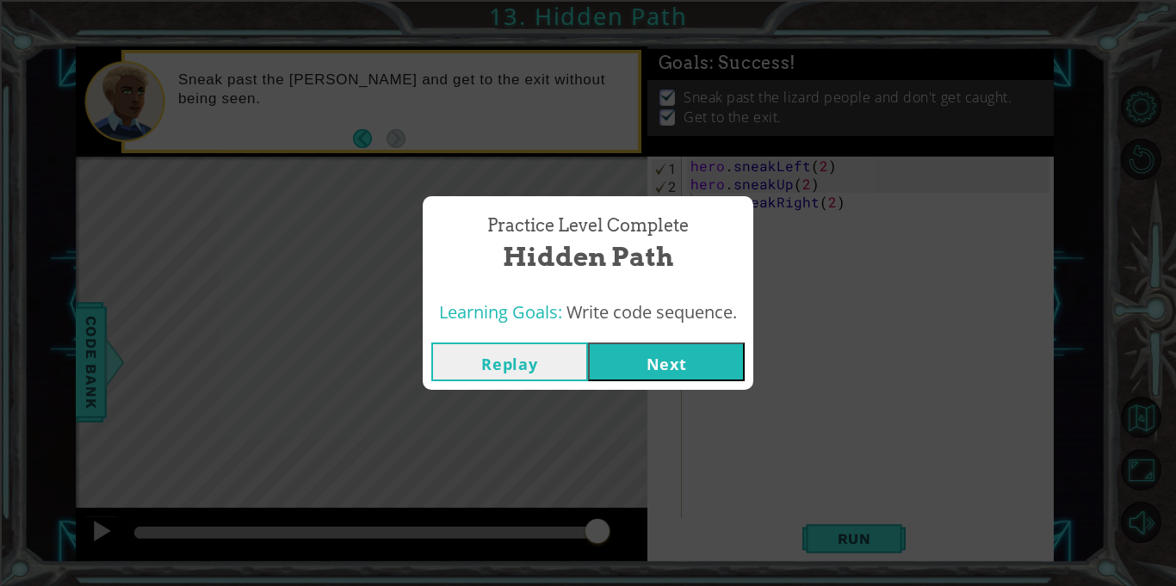
click at [645, 349] on button "Next" at bounding box center [666, 362] width 157 height 39
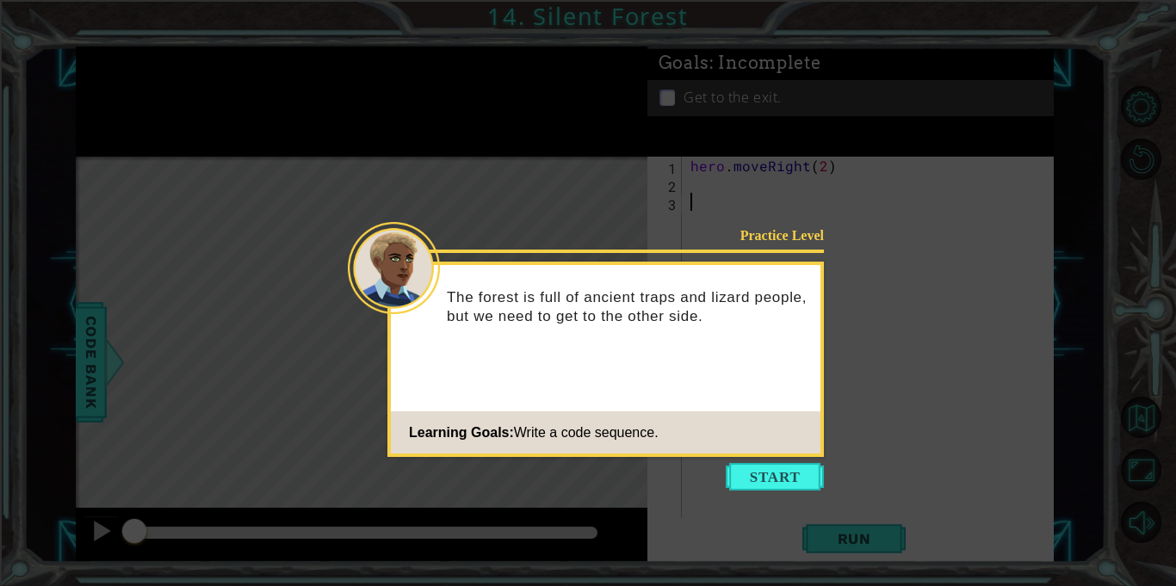
click at [788, 497] on icon at bounding box center [588, 293] width 1176 height 586
click at [796, 482] on button "Start" at bounding box center [775, 477] width 98 height 28
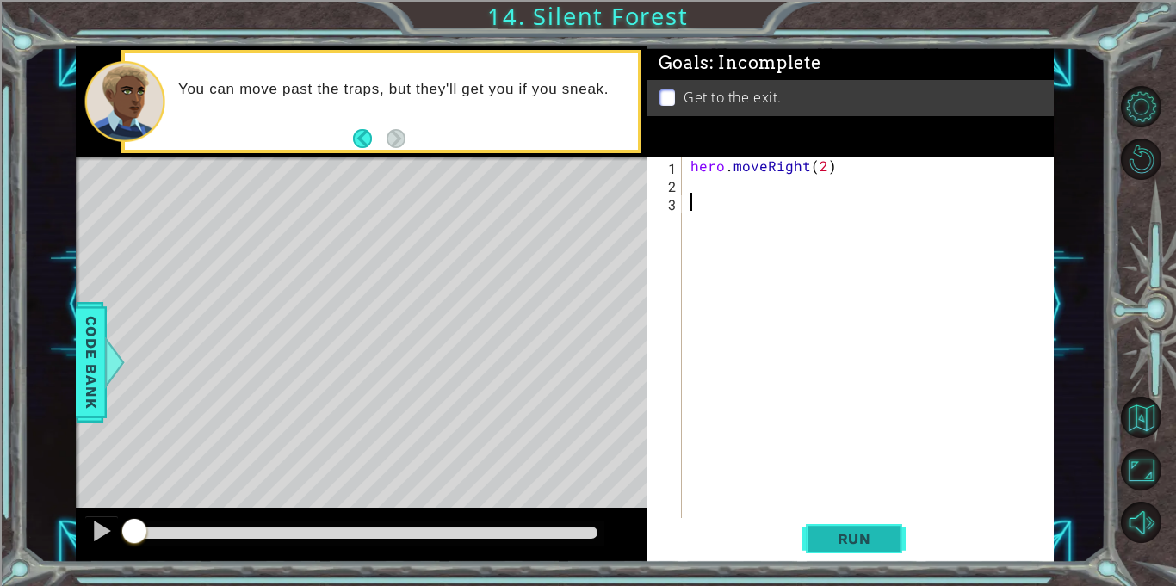
click at [834, 540] on span "Run" at bounding box center [854, 538] width 68 height 17
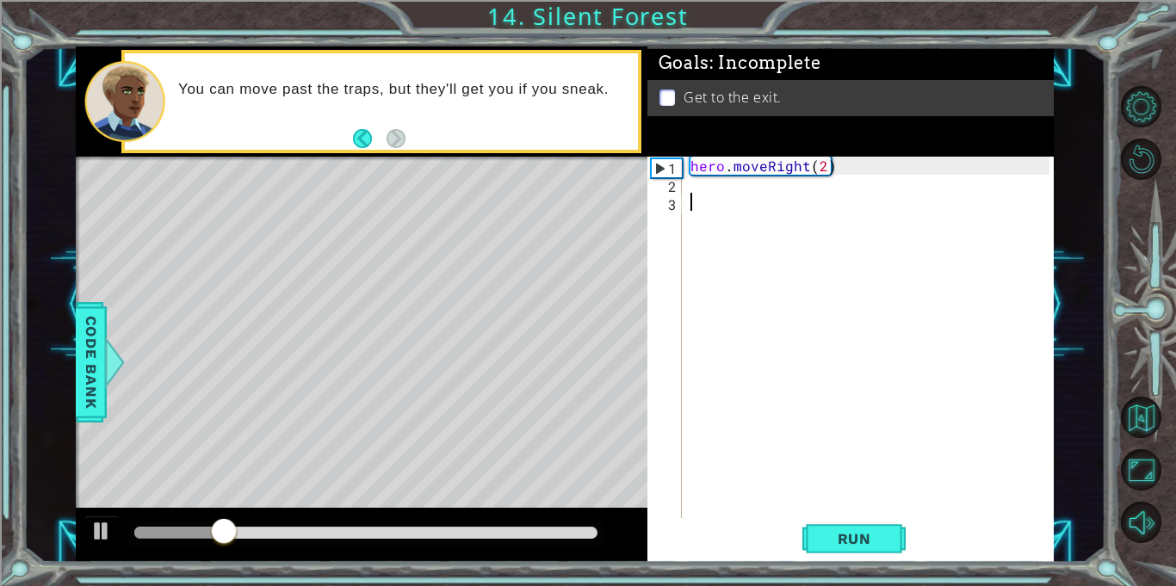
click at [711, 194] on div "hero . moveRight ( 2 )" at bounding box center [872, 356] width 371 height 398
click at [712, 188] on div "hero . moveRight ( 2 )" at bounding box center [872, 356] width 371 height 398
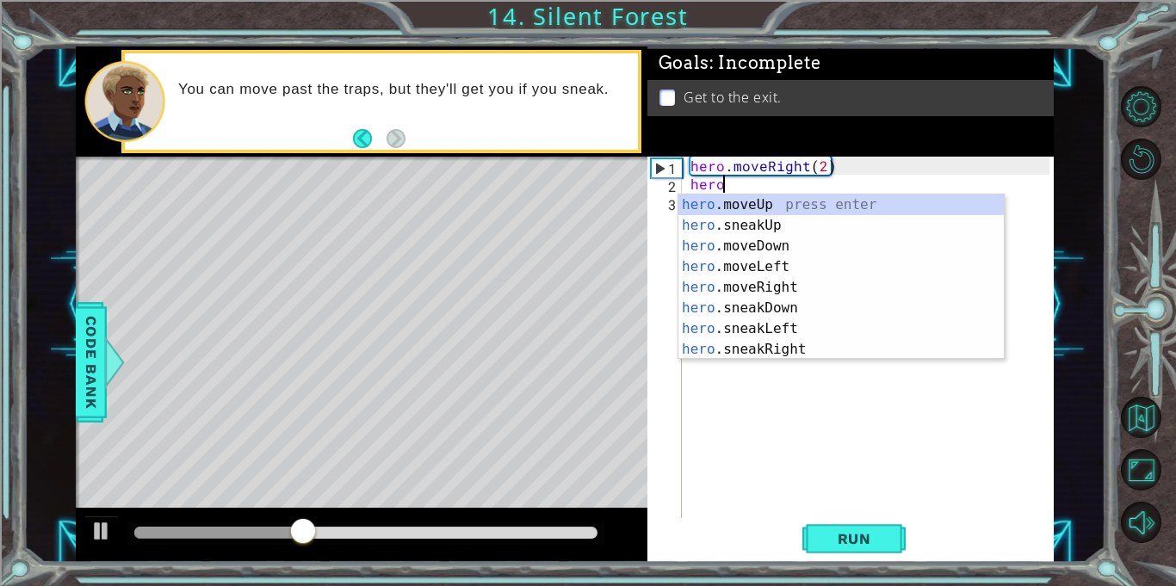
scroll to position [0, 1]
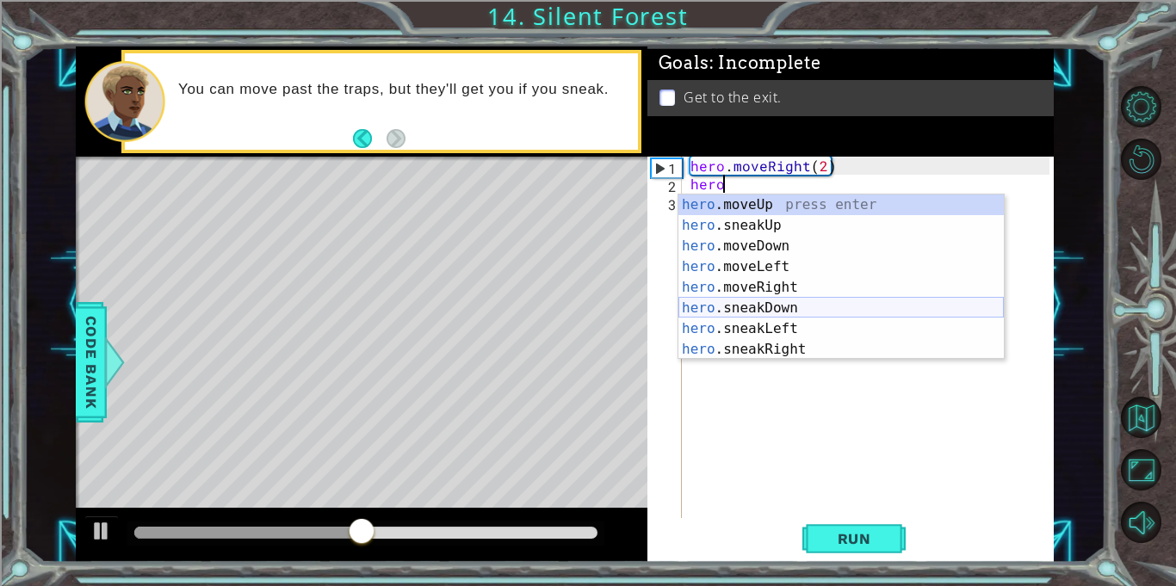
click at [728, 308] on div "hero .moveUp press enter hero .sneakUp press enter hero .moveDown press enter h…" at bounding box center [840, 298] width 325 height 207
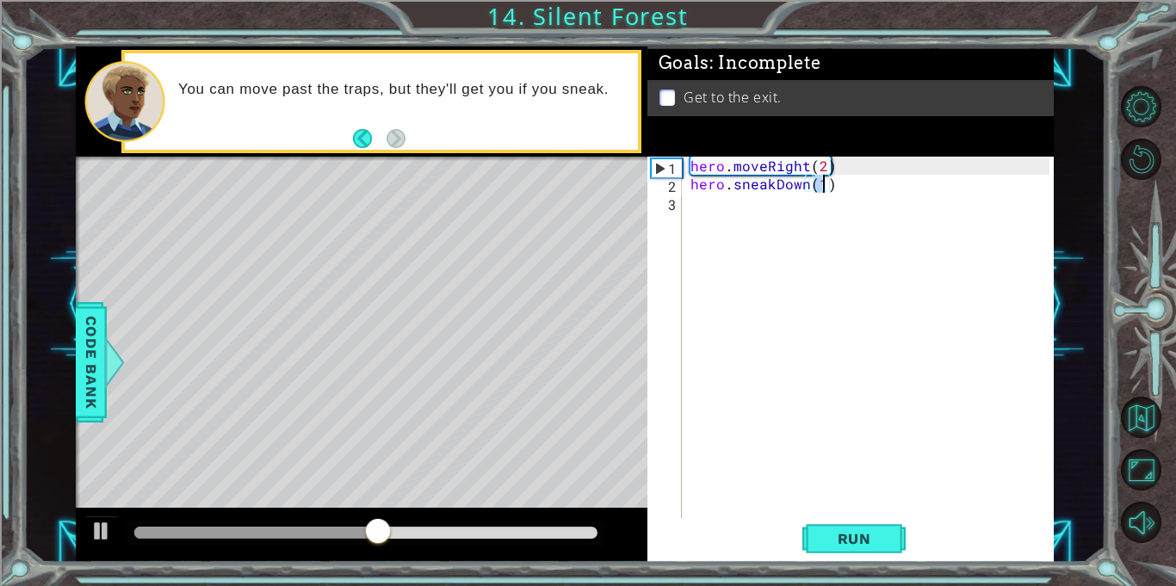
type textarea "hero.sneakDown(1)"
click at [821, 180] on div "hero . moveRight ( 2 ) hero . sneakDown ( 1 )" at bounding box center [868, 337] width 362 height 361
click at [850, 532] on span "Run" at bounding box center [854, 538] width 68 height 17
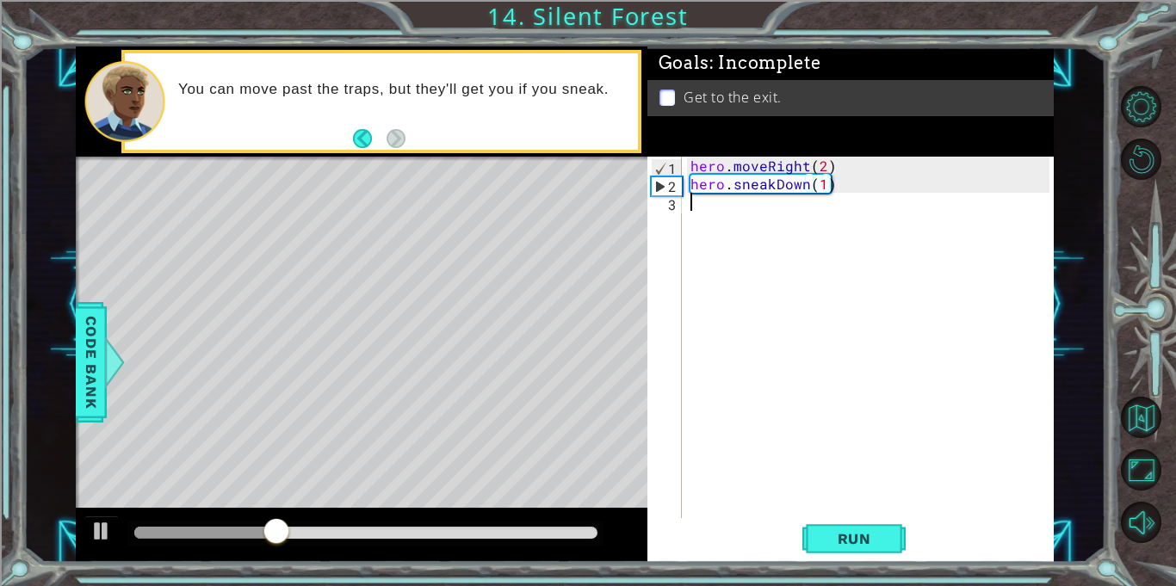
click at [703, 201] on div "hero . moveRight ( 2 ) hero . sneakDown ( 1 )" at bounding box center [872, 356] width 371 height 398
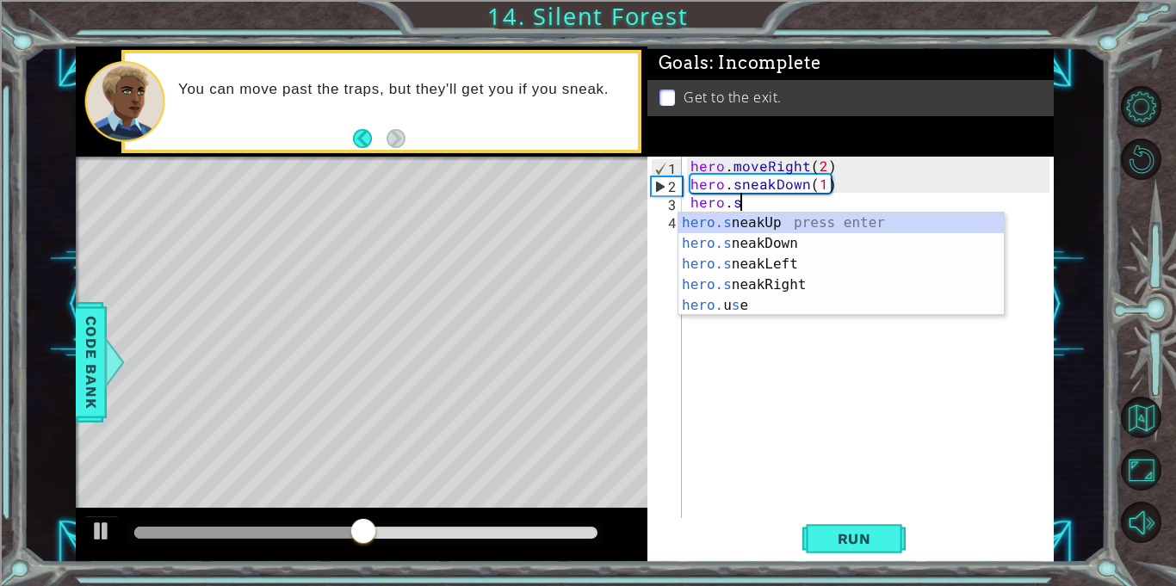
scroll to position [0, 3]
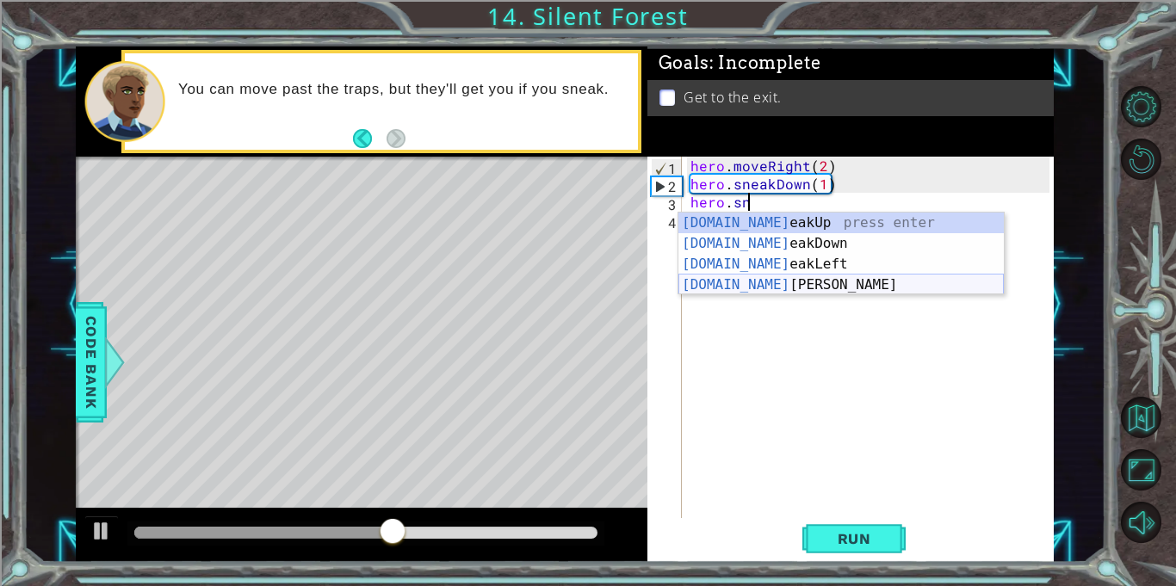
click at [738, 279] on div "[DOMAIN_NAME] eakUp press enter [DOMAIN_NAME] eakDown press enter [DOMAIN_NAME]…" at bounding box center [840, 275] width 325 height 124
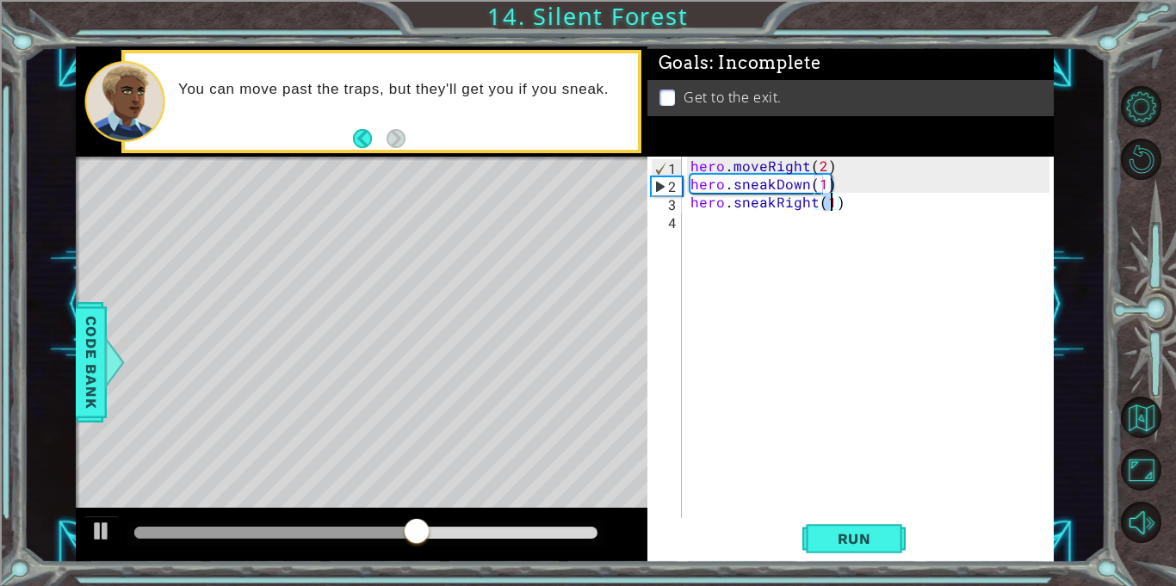
click at [828, 200] on div "hero . moveRight ( 2 ) hero . sneakDown ( 1 ) hero . sneakRight ( 1 )" at bounding box center [868, 337] width 362 height 361
type textarea "hero.sneakRight(2)"
click at [858, 526] on button "Run" at bounding box center [853, 539] width 103 height 40
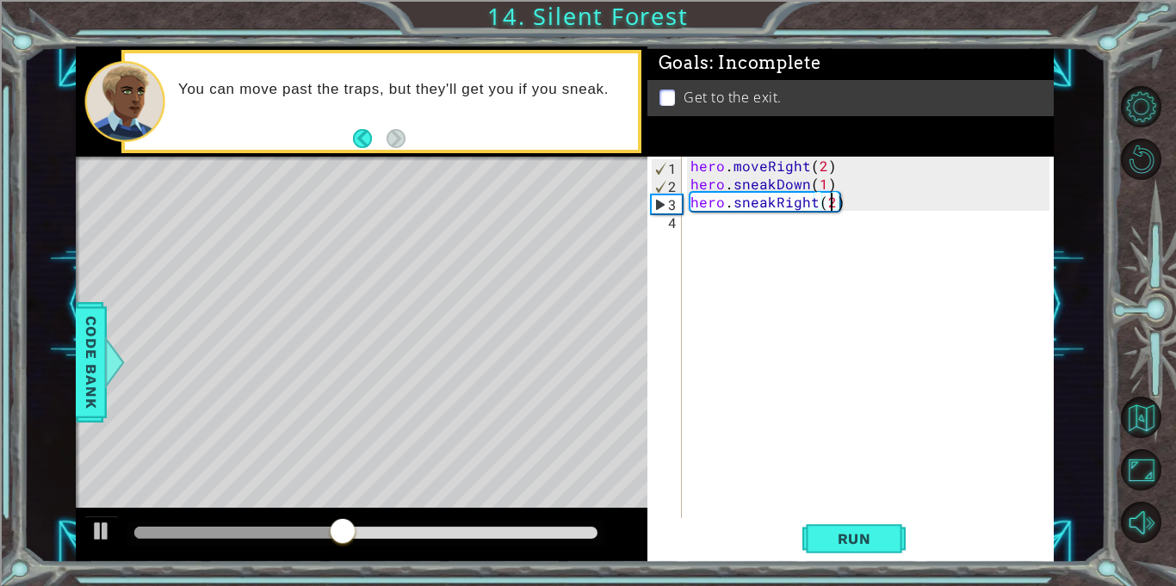
click at [731, 238] on div "hero . moveRight ( 2 ) hero . sneakDown ( 1 ) hero . sneakRight ( 2 )" at bounding box center [872, 356] width 371 height 398
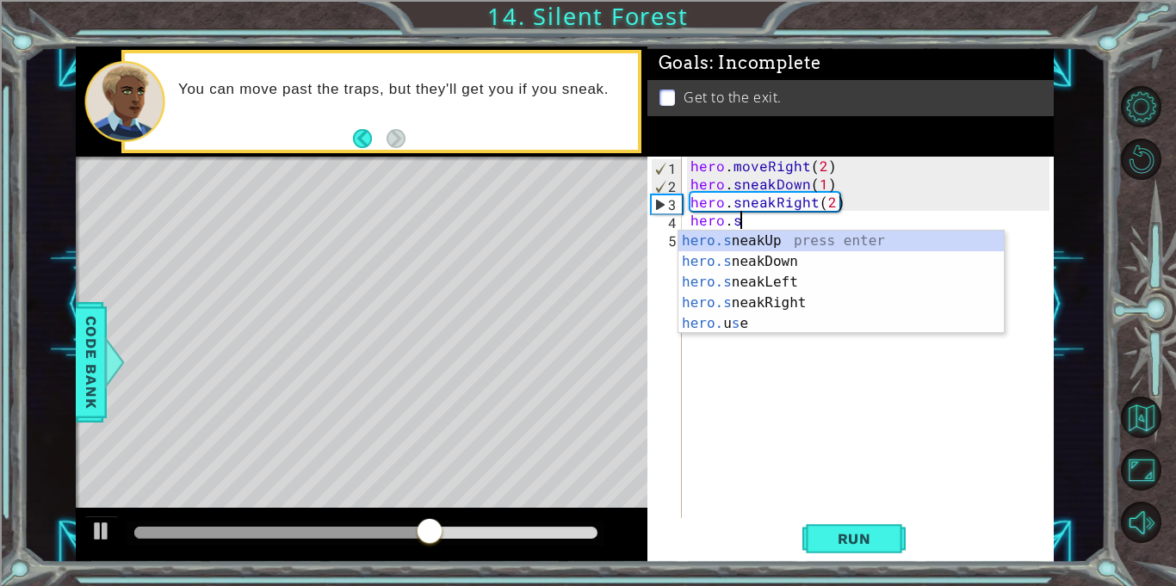
scroll to position [0, 3]
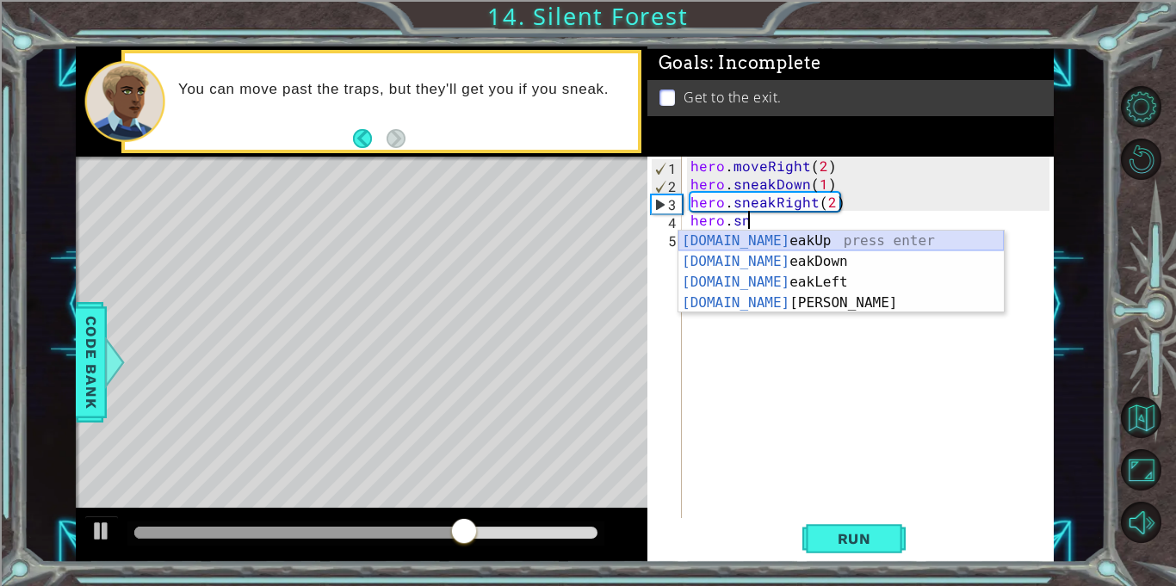
click at [755, 243] on div "[DOMAIN_NAME] eakUp press enter [DOMAIN_NAME] eakDown press enter [DOMAIN_NAME]…" at bounding box center [840, 293] width 325 height 124
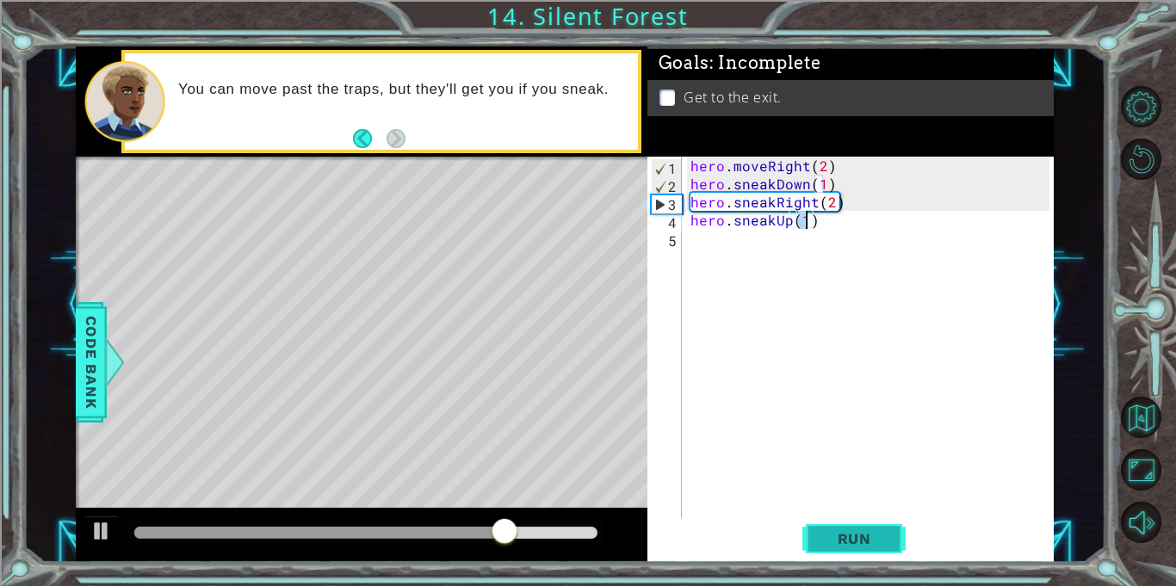
type textarea "hero.sneakUp(1)"
click at [831, 545] on span "Run" at bounding box center [854, 538] width 68 height 17
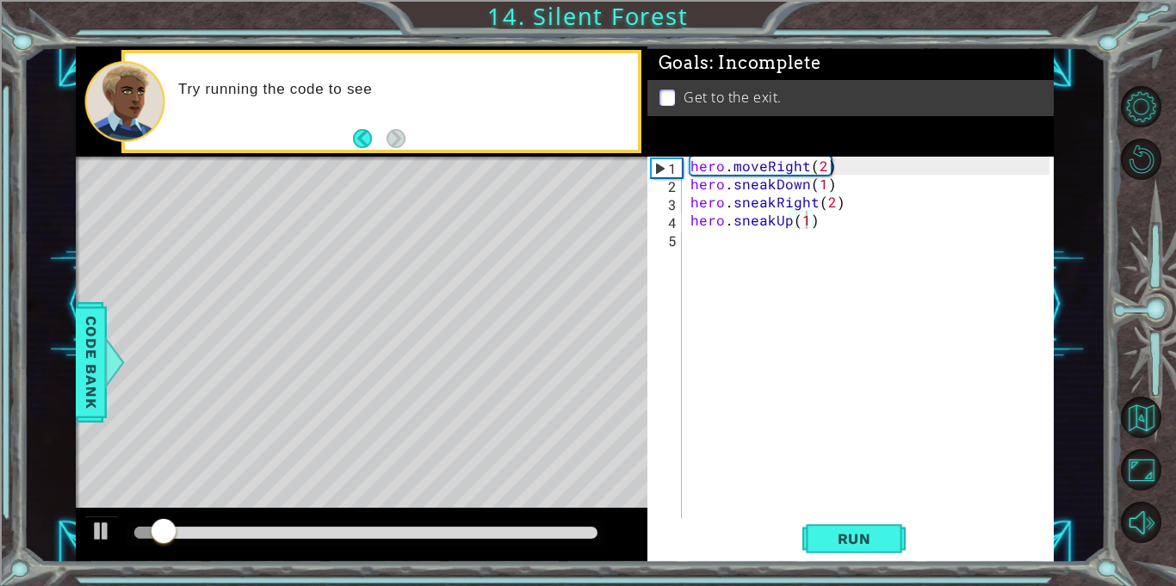
click at [460, 543] on div at bounding box center [365, 534] width 477 height 24
click at [477, 536] on div at bounding box center [365, 533] width 463 height 12
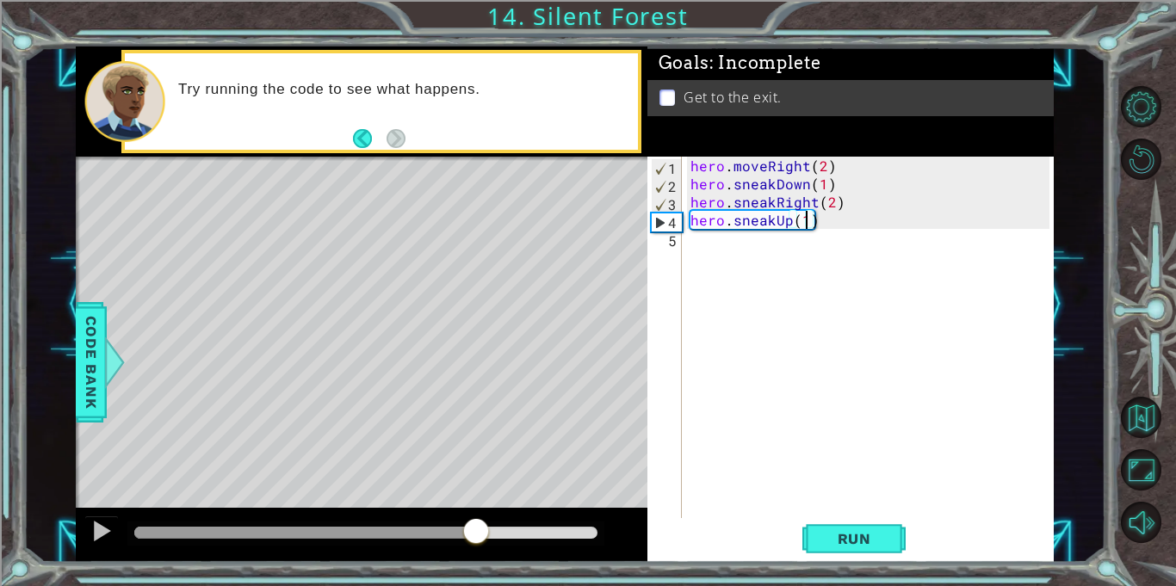
click at [733, 254] on div "hero . moveRight ( 2 ) hero . sneakDown ( 1 ) hero . sneakRight ( 2 ) hero . sn…" at bounding box center [872, 356] width 371 height 398
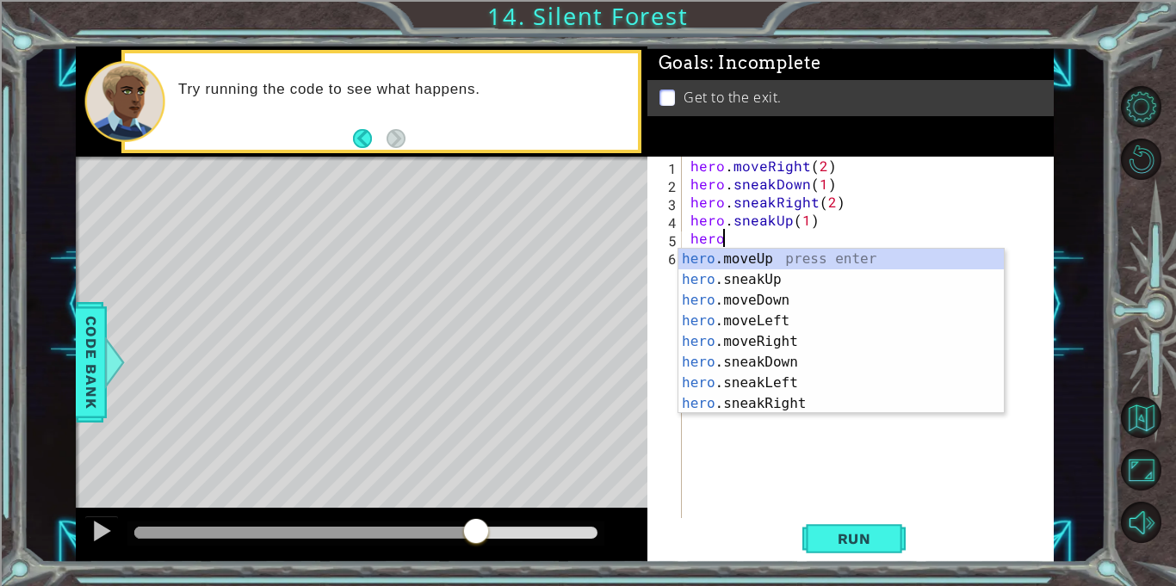
scroll to position [0, 1]
click at [732, 341] on div "hero .moveUp press enter hero .sneakUp press enter hero .moveDown press enter h…" at bounding box center [840, 352] width 325 height 207
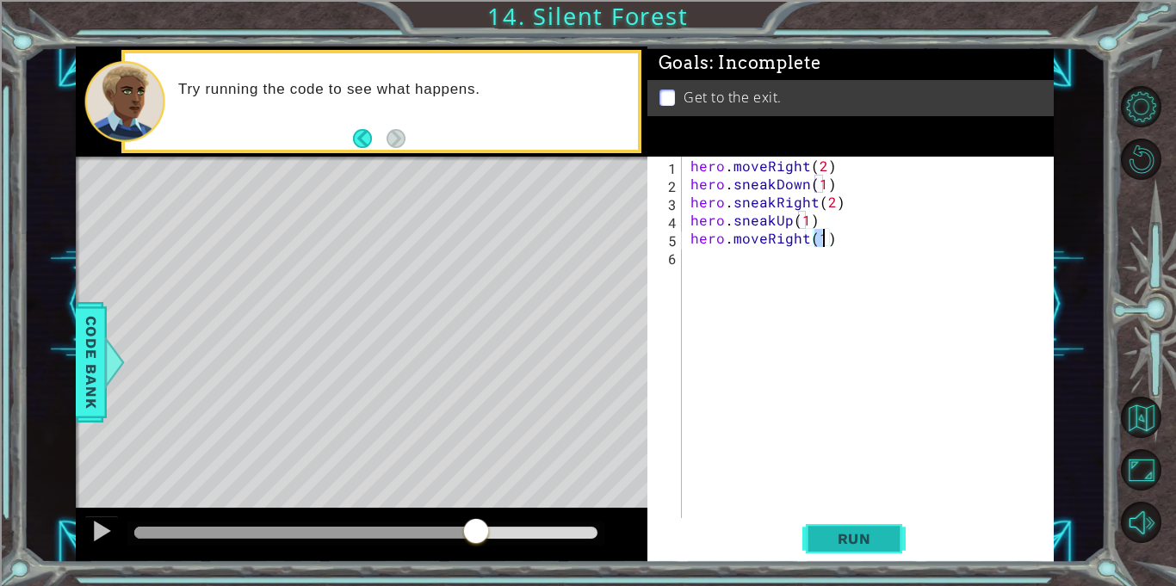
type textarea "hero.moveRight(1)"
click at [843, 547] on button "Run" at bounding box center [853, 539] width 103 height 40
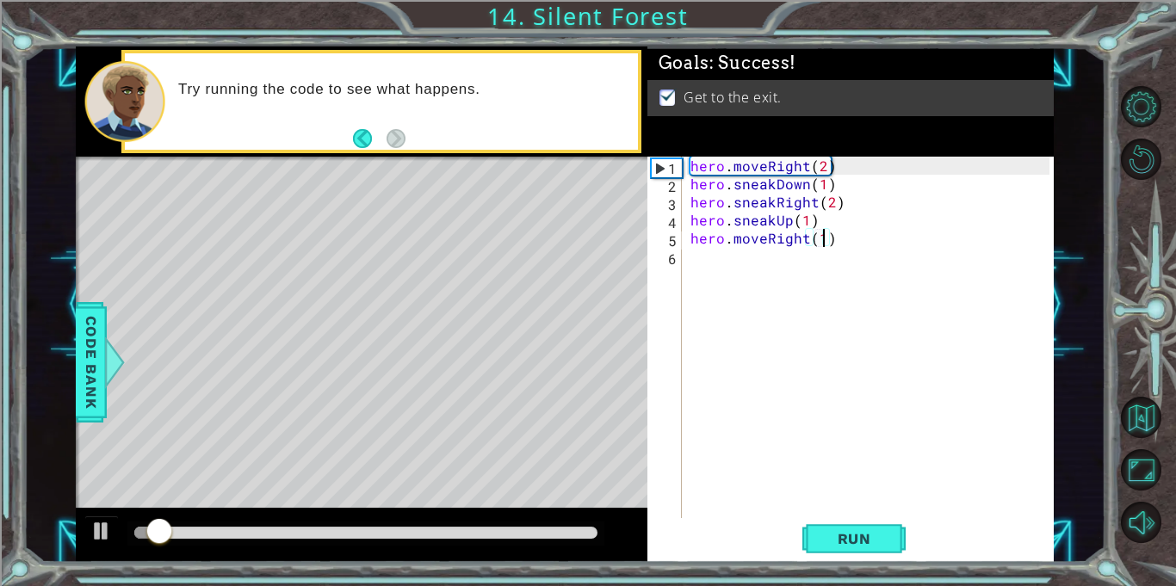
click at [544, 522] on div at bounding box center [365, 534] width 477 height 24
click at [544, 527] on div at bounding box center [365, 533] width 463 height 12
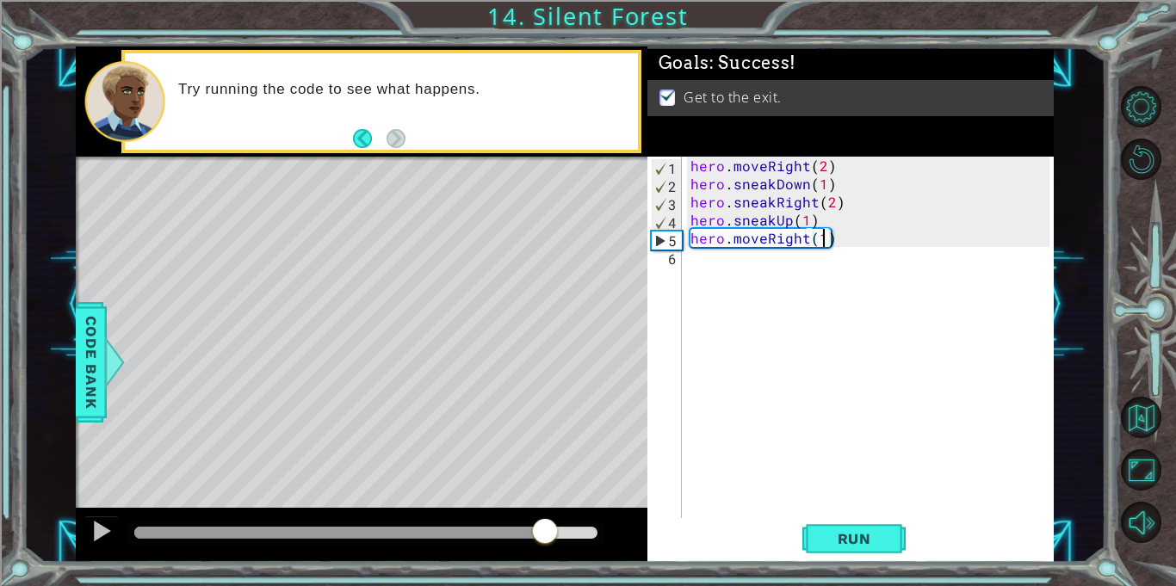
click at [514, 529] on div at bounding box center [339, 533] width 411 height 12
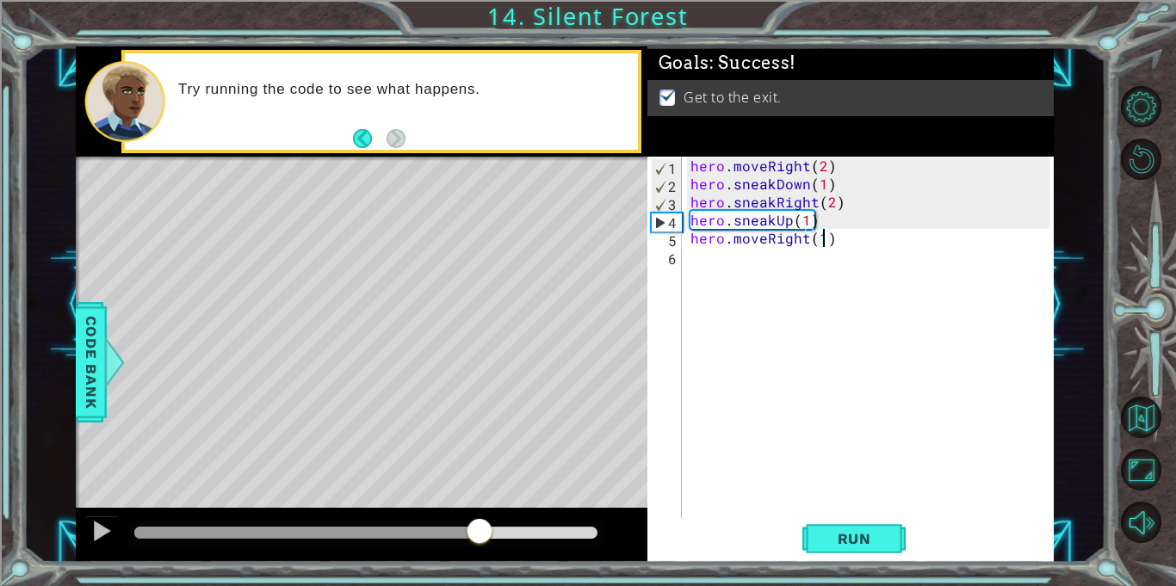
click at [479, 527] on div at bounding box center [306, 533] width 345 height 12
click at [411, 537] on div at bounding box center [306, 533] width 345 height 12
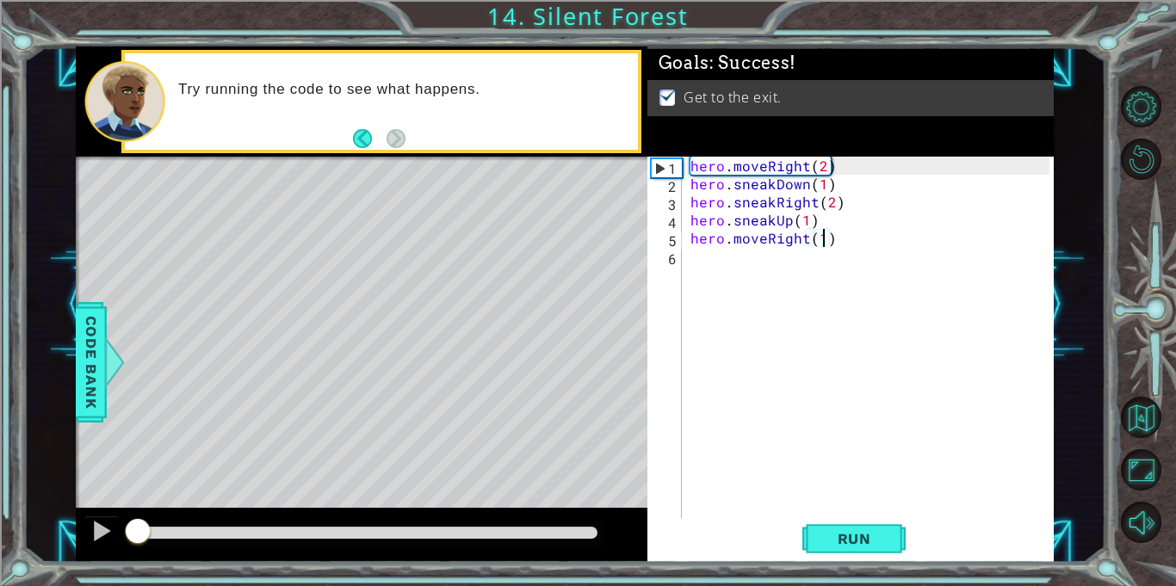
drag, startPoint x: 407, startPoint y: 545, endPoint x: 50, endPoint y: 528, distance: 357.6
click at [50, 528] on div "1 ההההההההההההההההההההההההההההההההההההההההההההההההההההההההההההההההההההההההההההה…" at bounding box center [564, 304] width 1082 height 516
click at [90, 526] on div at bounding box center [101, 531] width 22 height 22
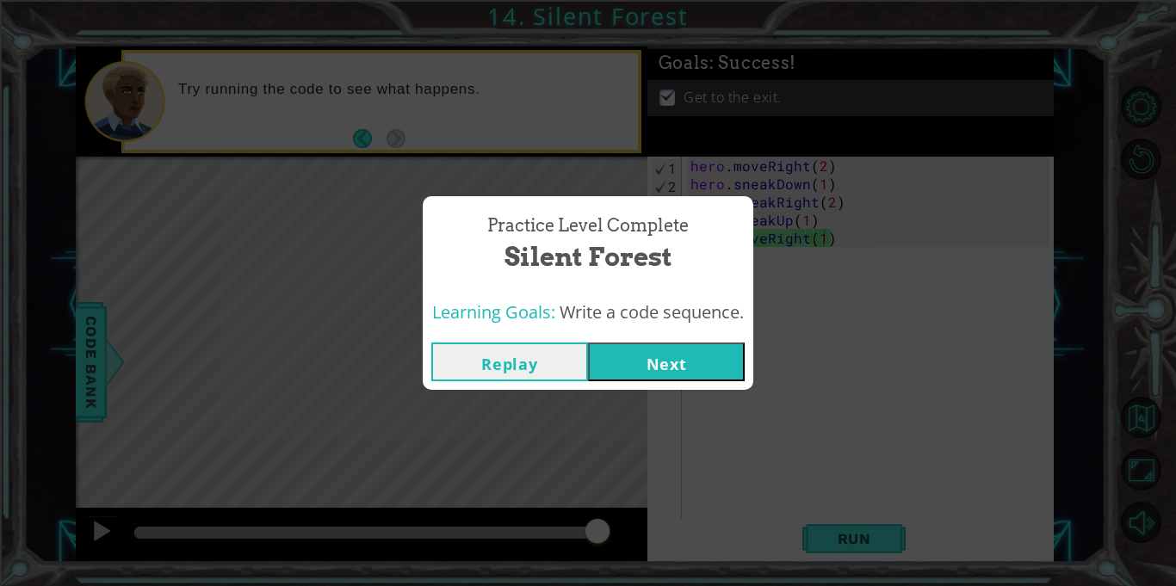
click at [670, 351] on button "Next" at bounding box center [666, 362] width 157 height 39
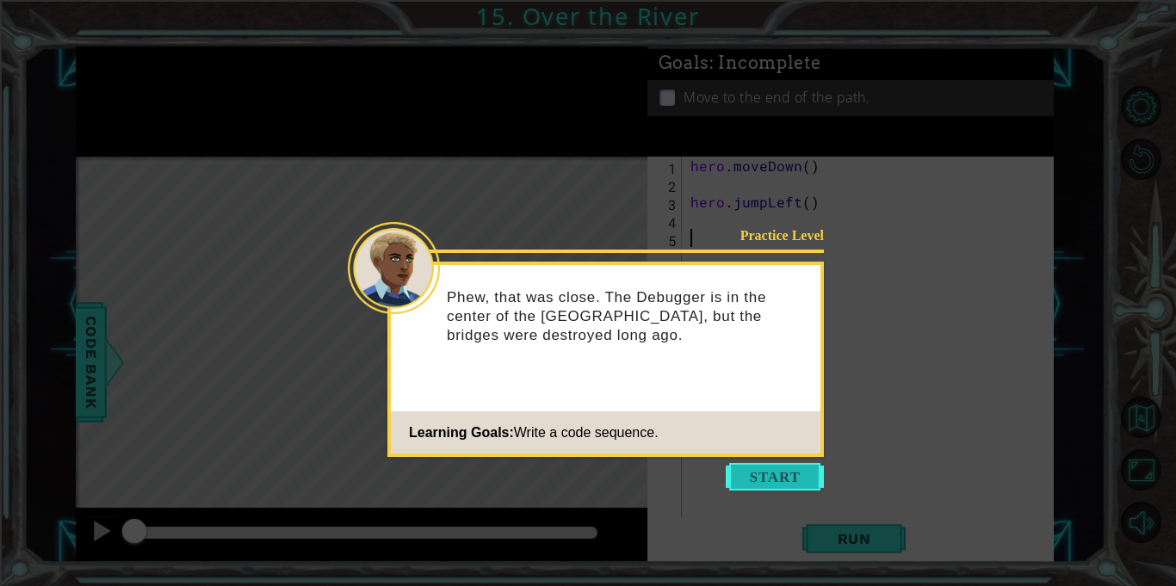
click at [758, 473] on button "Start" at bounding box center [775, 477] width 98 height 28
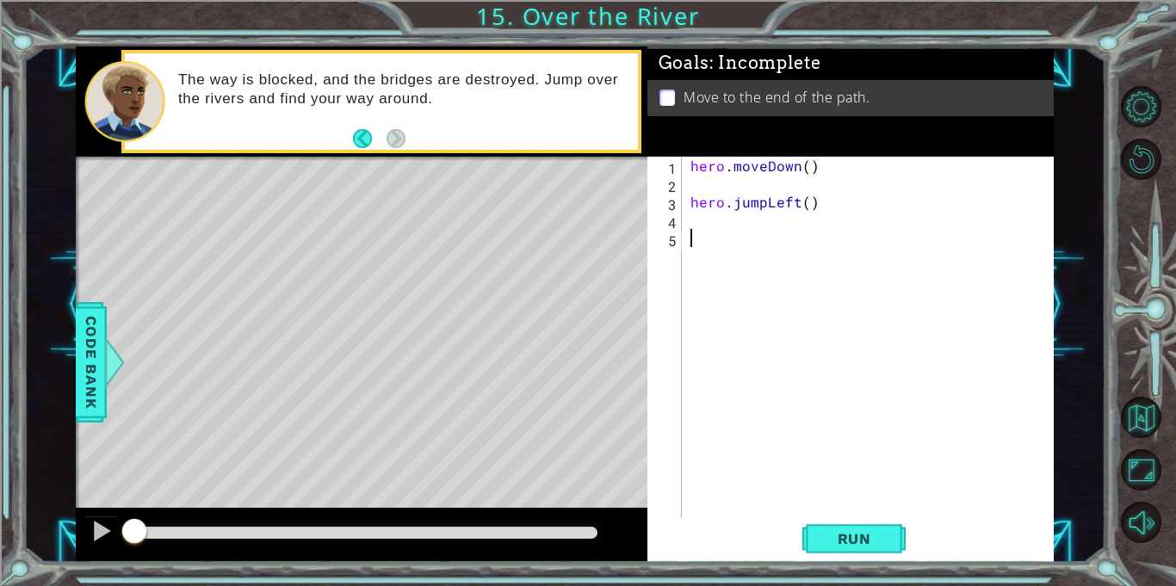
click at [695, 183] on div "hero . moveDown ( ) hero . jumpLeft ( )" at bounding box center [872, 356] width 371 height 398
click at [856, 535] on span "Run" at bounding box center [854, 538] width 68 height 17
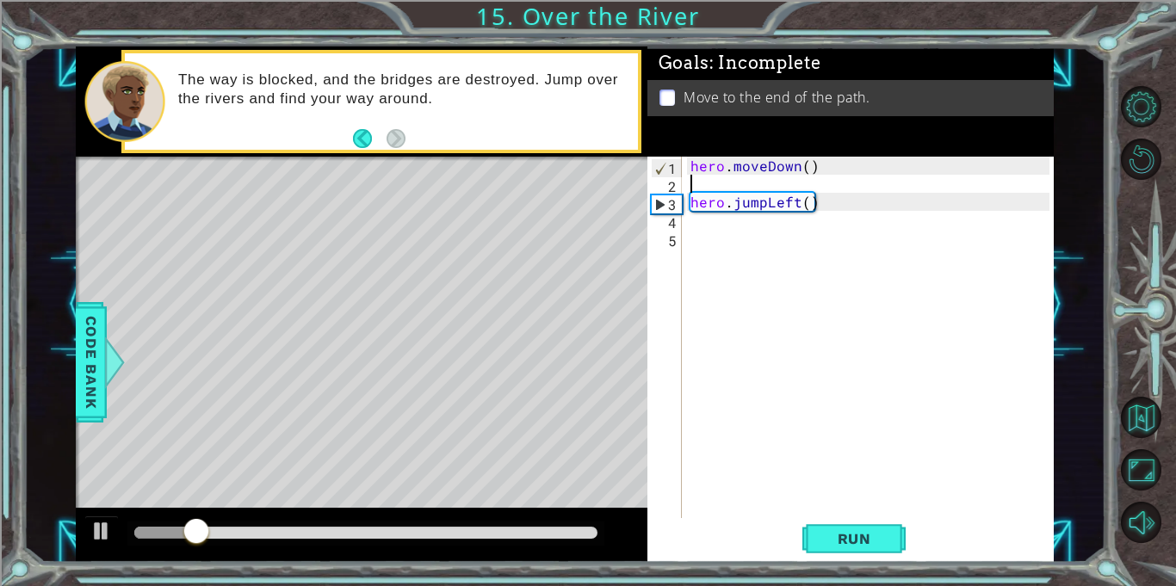
click at [689, 204] on div "hero . moveDown ( ) hero . jumpLeft ( )" at bounding box center [872, 356] width 371 height 398
type textarea "hero.jumpLeft()"
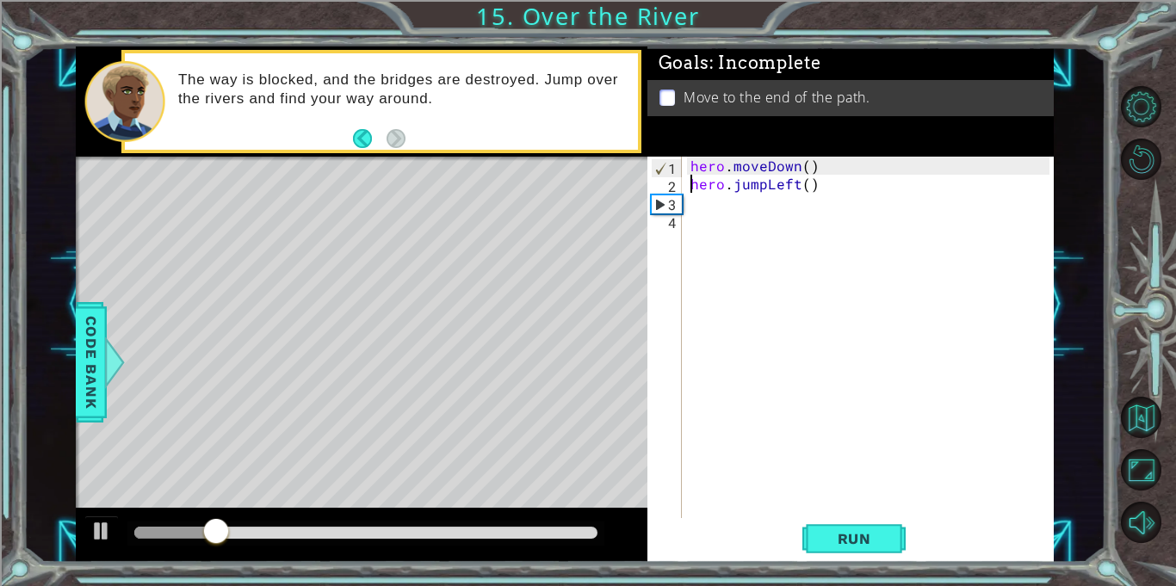
click at [687, 225] on div "hero . moveDown ( ) hero . jumpLeft ( )" at bounding box center [872, 356] width 371 height 398
click at [705, 207] on div "hero . moveDown ( ) hero . jumpLeft ( )" at bounding box center [872, 356] width 371 height 398
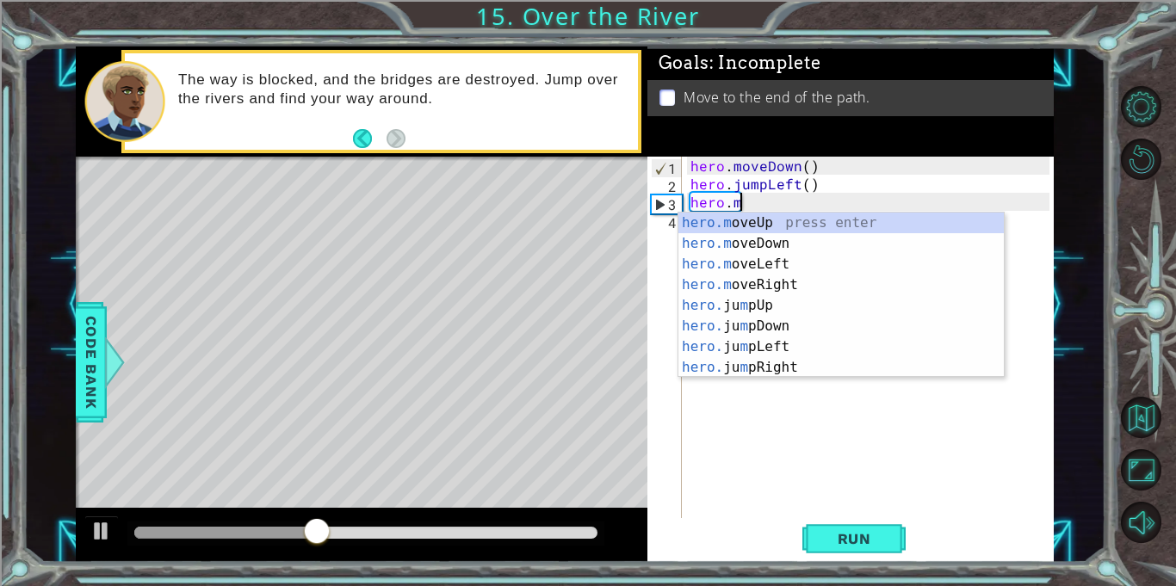
scroll to position [0, 3]
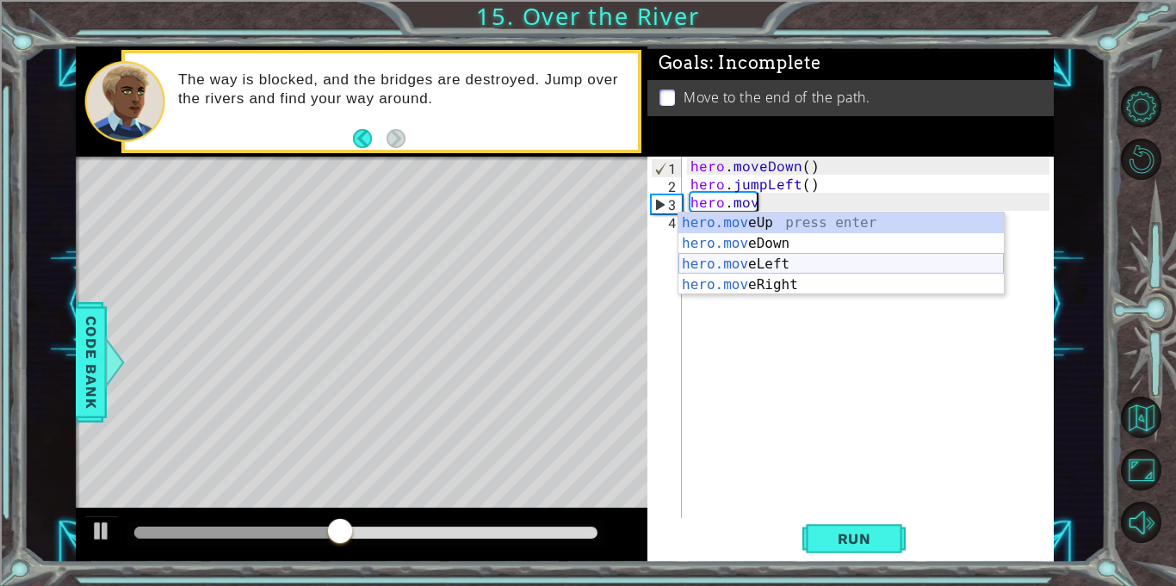
click at [754, 264] on div "hero.mov eUp press enter hero.mov eDown press enter hero.mov eLeft press enter …" at bounding box center [840, 275] width 325 height 124
type textarea "hero.moveLeft(1)"
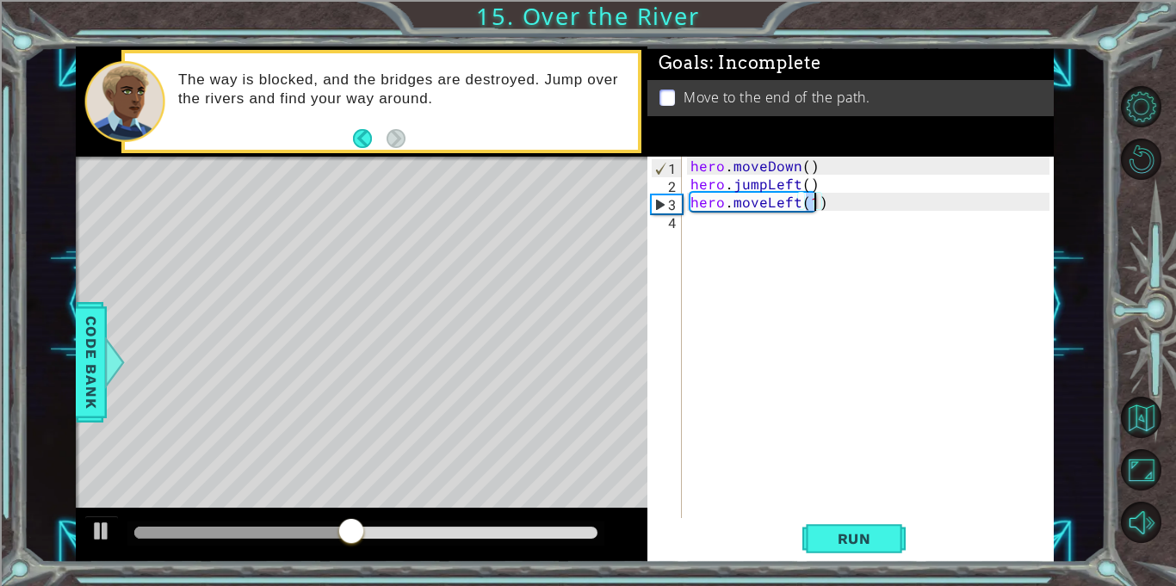
click at [724, 240] on div "hero . moveDown ( ) hero . jumpLeft ( ) hero . moveLeft ( 1 )" at bounding box center [872, 356] width 371 height 398
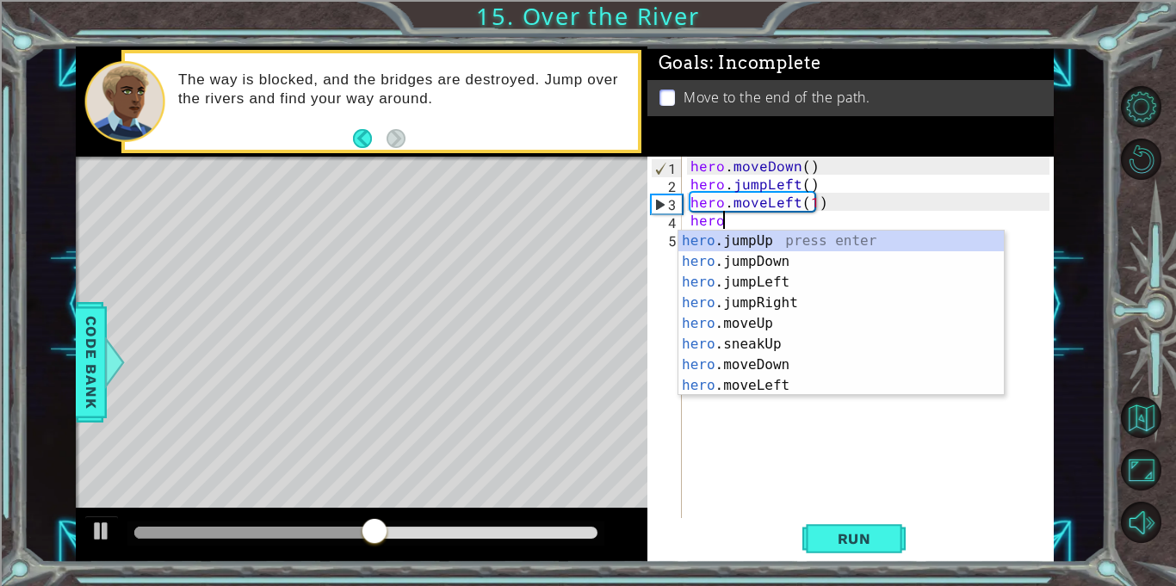
scroll to position [0, 2]
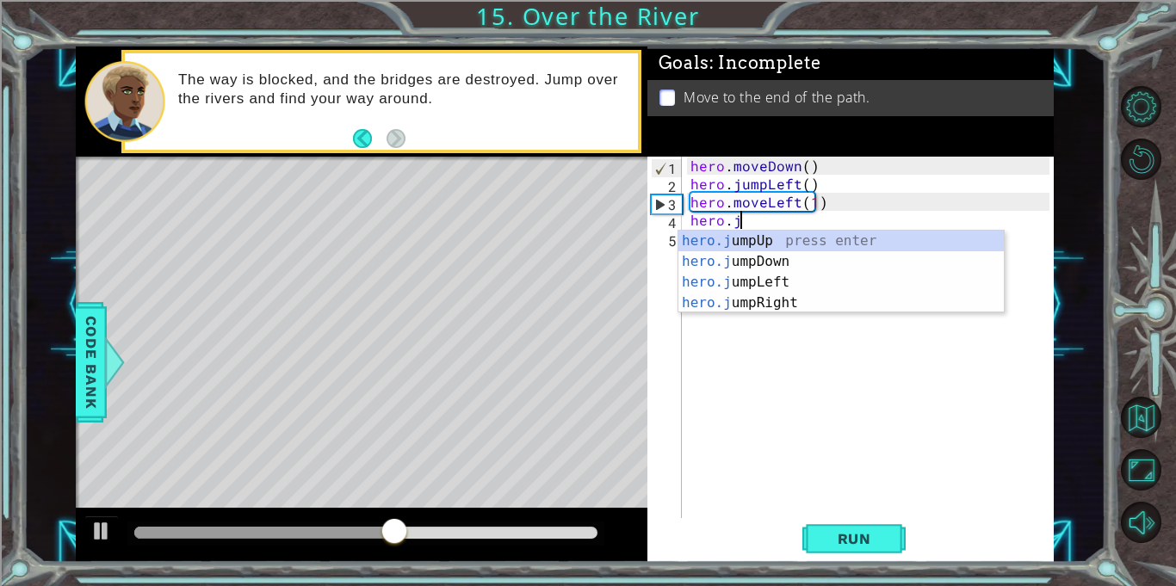
type textarea "hero.ju"
click at [736, 265] on div "hero.ju mpUp press enter hero.ju mpDown press enter hero.[PERSON_NAME] mpLeft p…" at bounding box center [840, 293] width 325 height 124
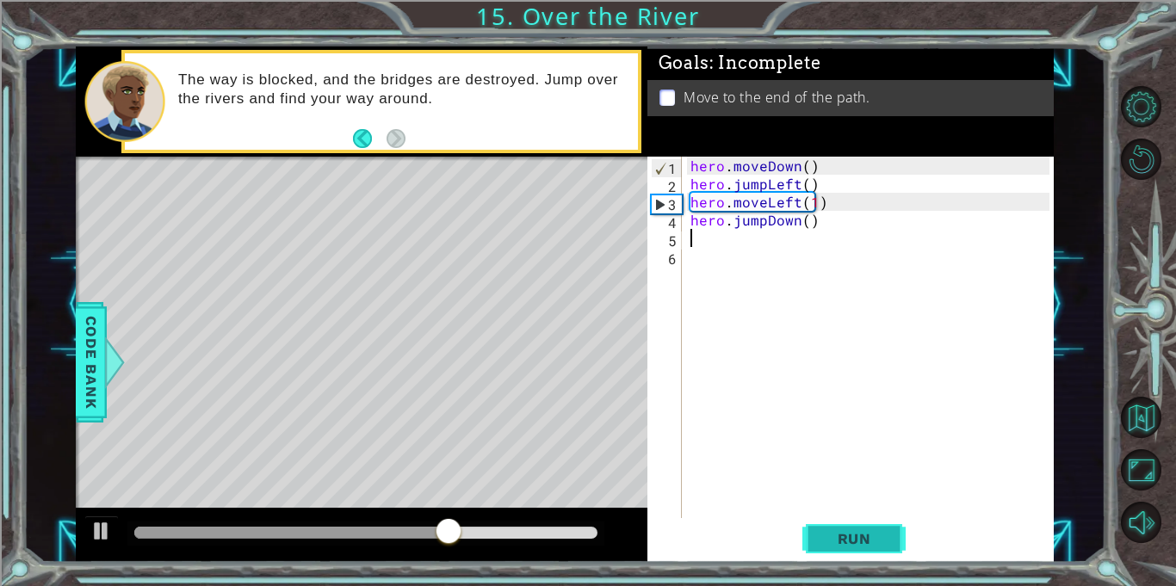
click at [843, 547] on button "Run" at bounding box center [853, 539] width 103 height 40
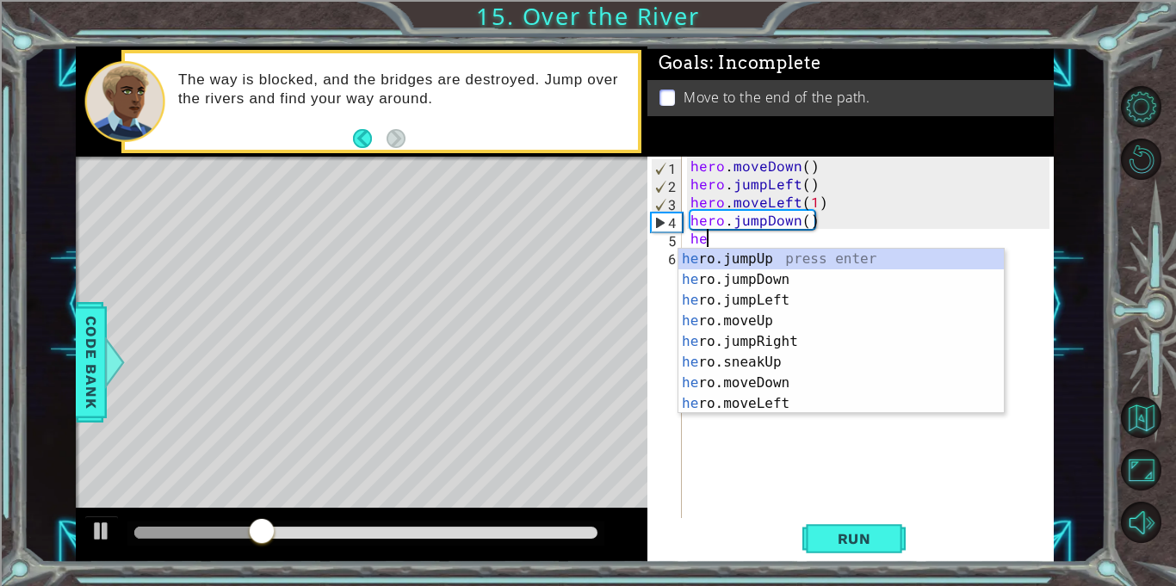
scroll to position [0, 1]
type textarea "hero."
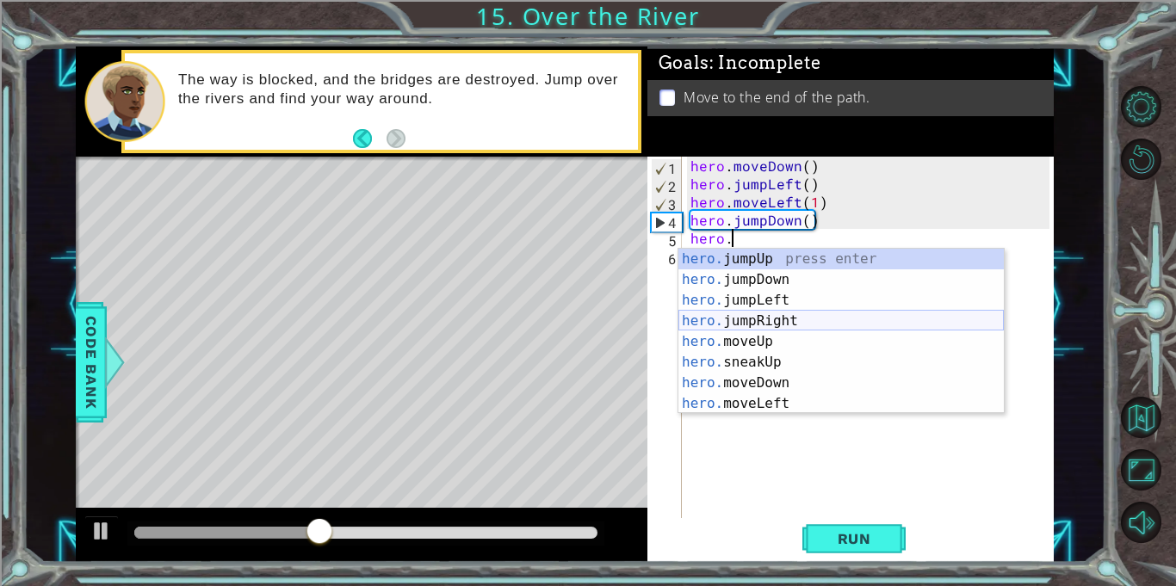
click at [769, 327] on div "hero. jumpUp press enter hero. jumpDown press enter hero. jumpLeft press enter …" at bounding box center [840, 352] width 325 height 207
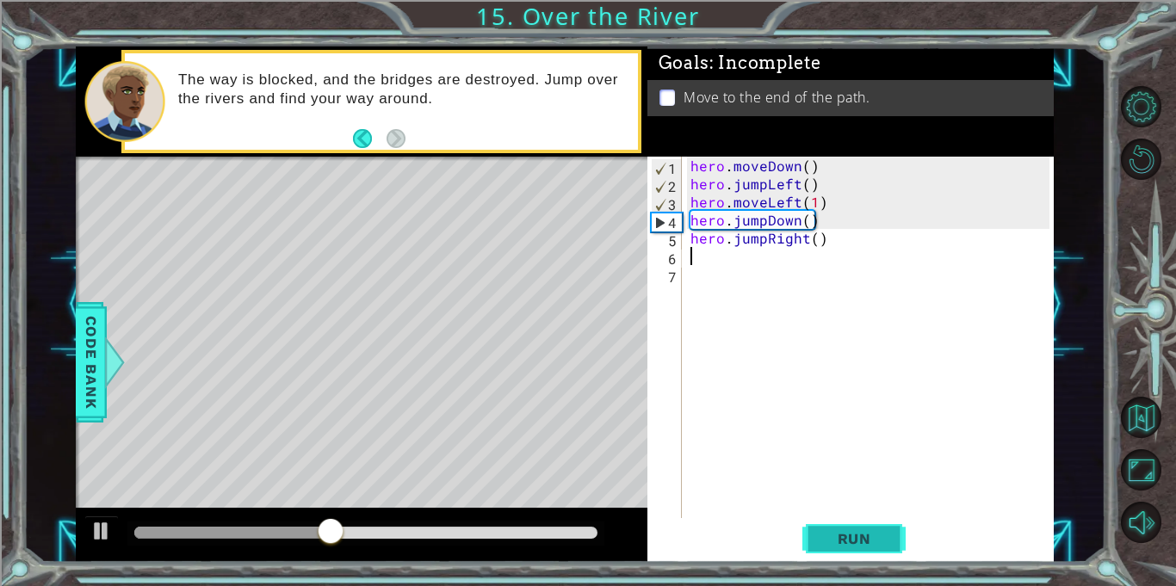
click at [837, 533] on span "Run" at bounding box center [854, 538] width 68 height 17
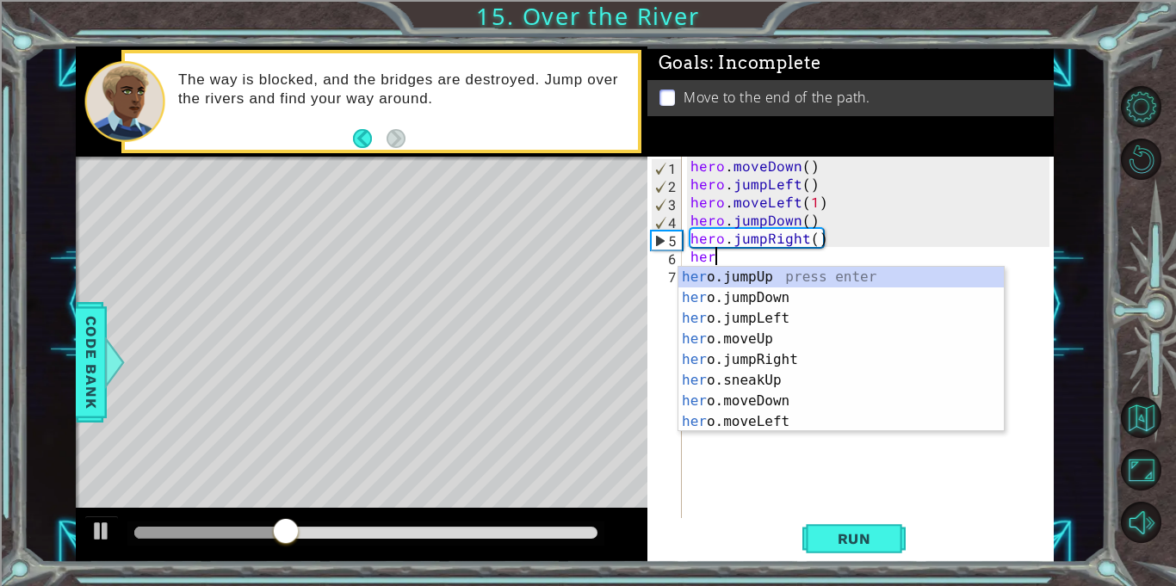
scroll to position [0, 1]
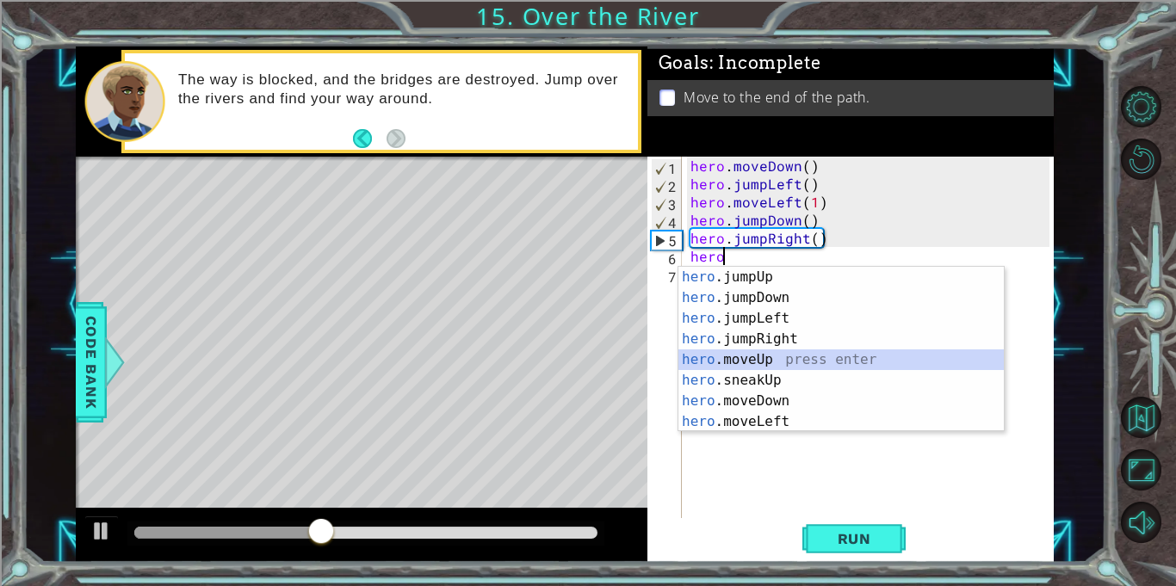
click at [729, 361] on div "hero .jumpUp press enter hero .jumpDown press enter hero .jumpLeft press enter …" at bounding box center [840, 370] width 325 height 207
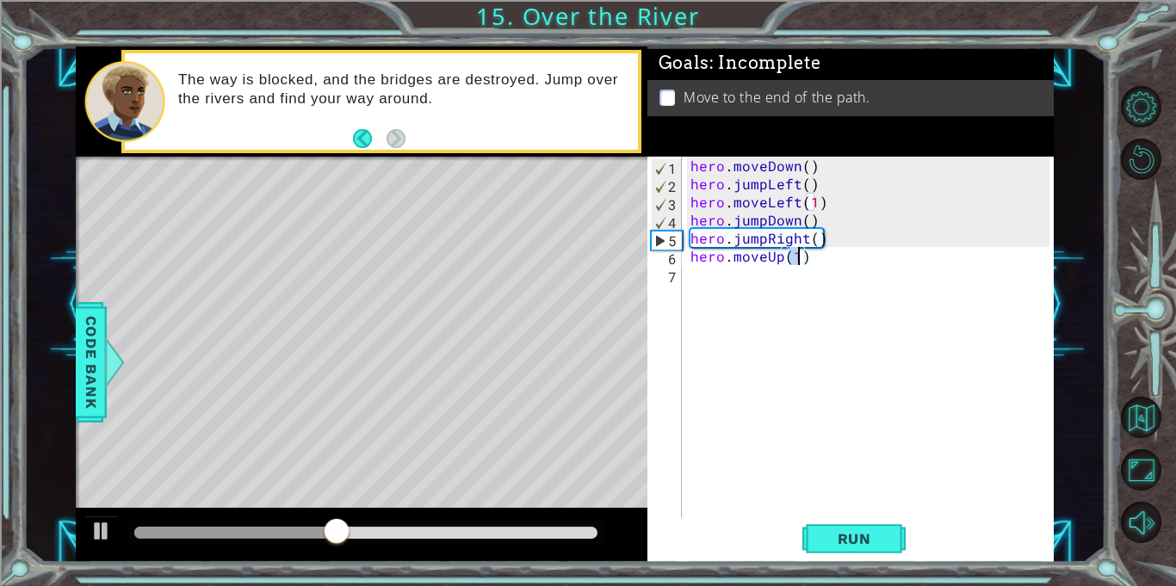
click at [777, 261] on div "hero . moveDown ( ) hero . jumpLeft ( ) hero . moveLeft ( 1 ) hero . jumpDown (…" at bounding box center [872, 356] width 371 height 398
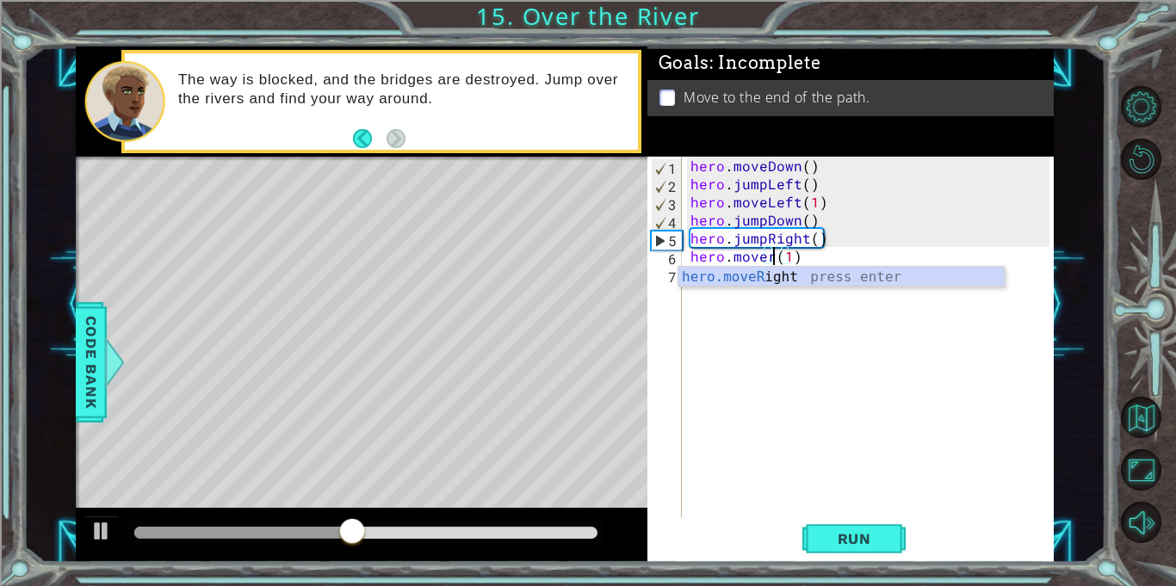
scroll to position [0, 5]
click at [781, 275] on div "hero.moveRi ght press enter" at bounding box center [840, 298] width 325 height 62
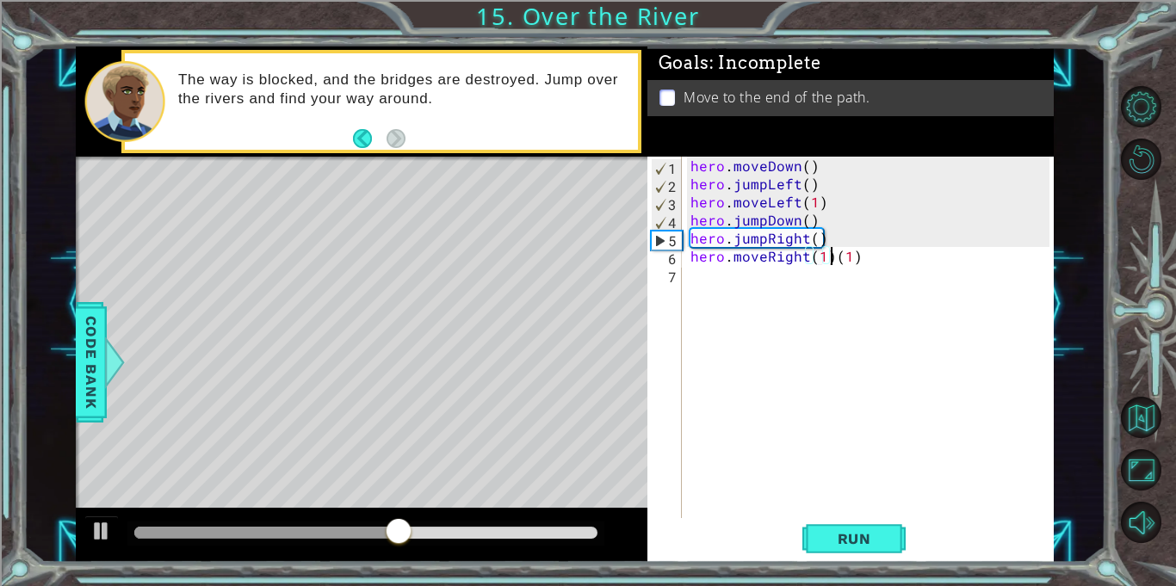
click at [829, 253] on div "hero . moveDown ( ) hero . jumpLeft ( ) hero . moveLeft ( 1 ) hero . jumpDown (…" at bounding box center [872, 356] width 371 height 398
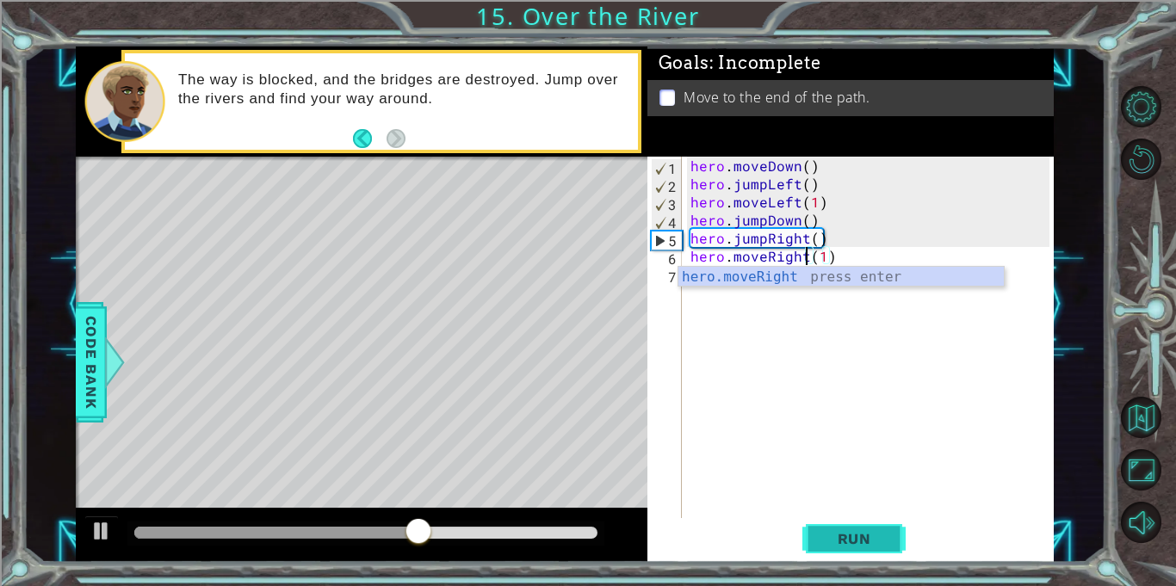
type textarea "hero.moveRight(1)"
click at [856, 530] on span "Run" at bounding box center [854, 538] width 68 height 17
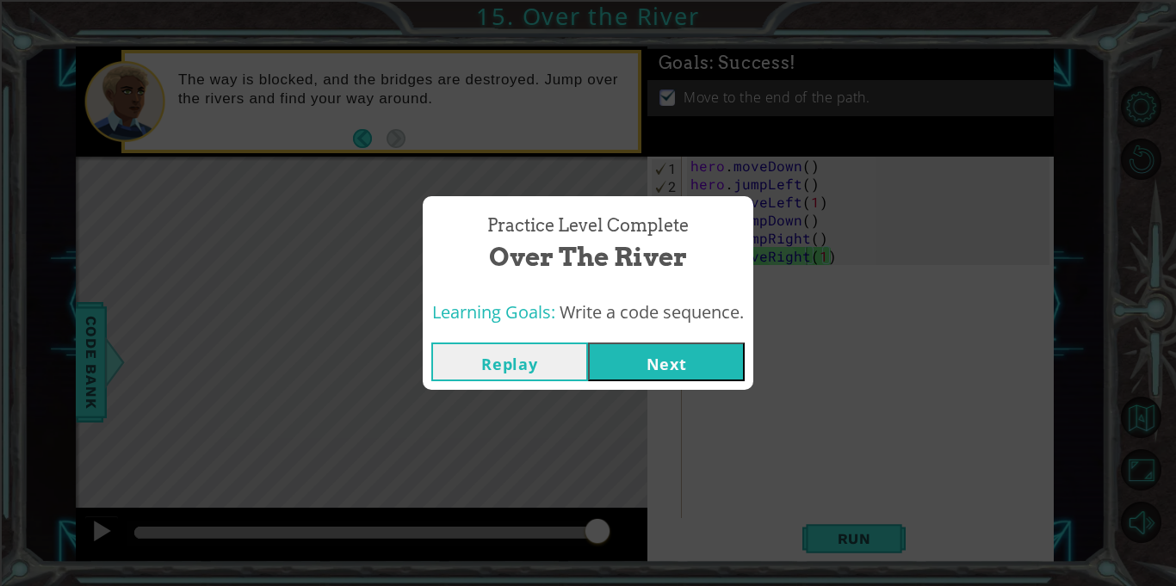
click at [701, 355] on button "Next" at bounding box center [666, 362] width 157 height 39
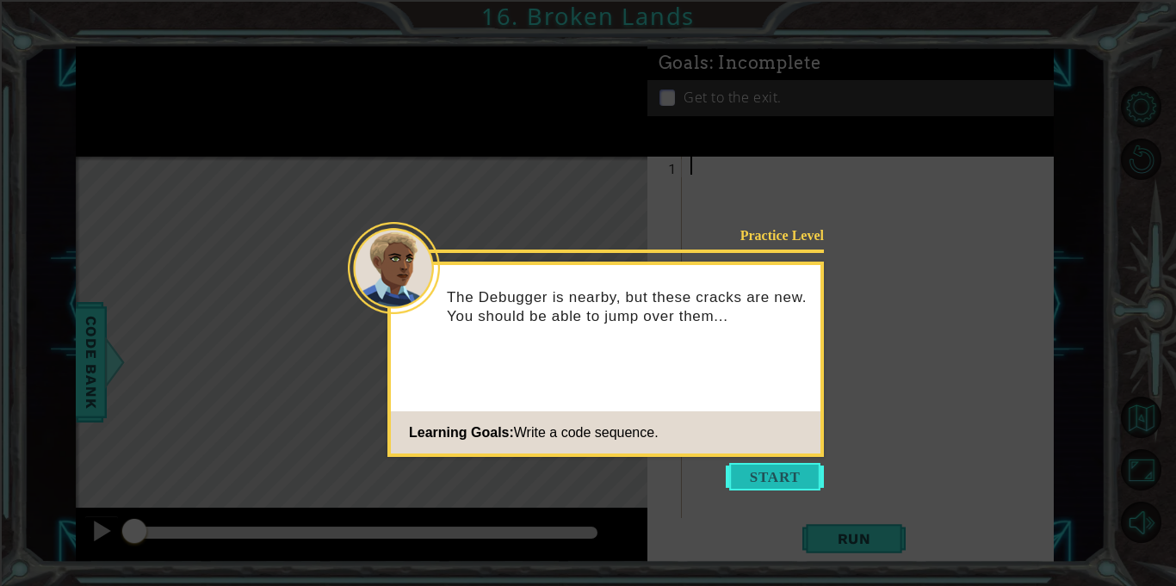
click at [766, 470] on button "Start" at bounding box center [775, 477] width 98 height 28
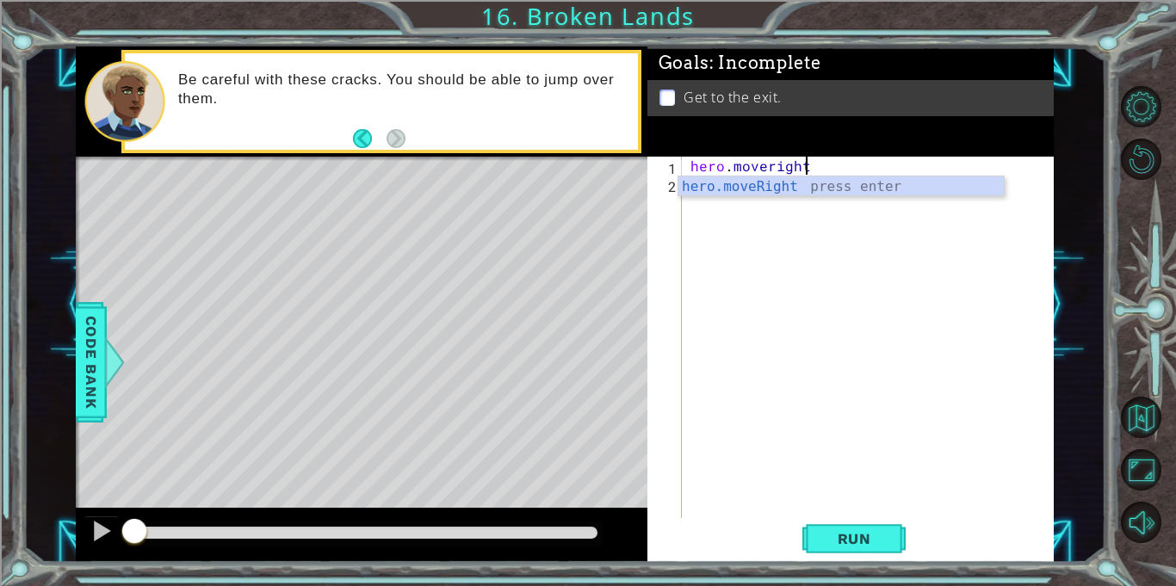
scroll to position [0, 7]
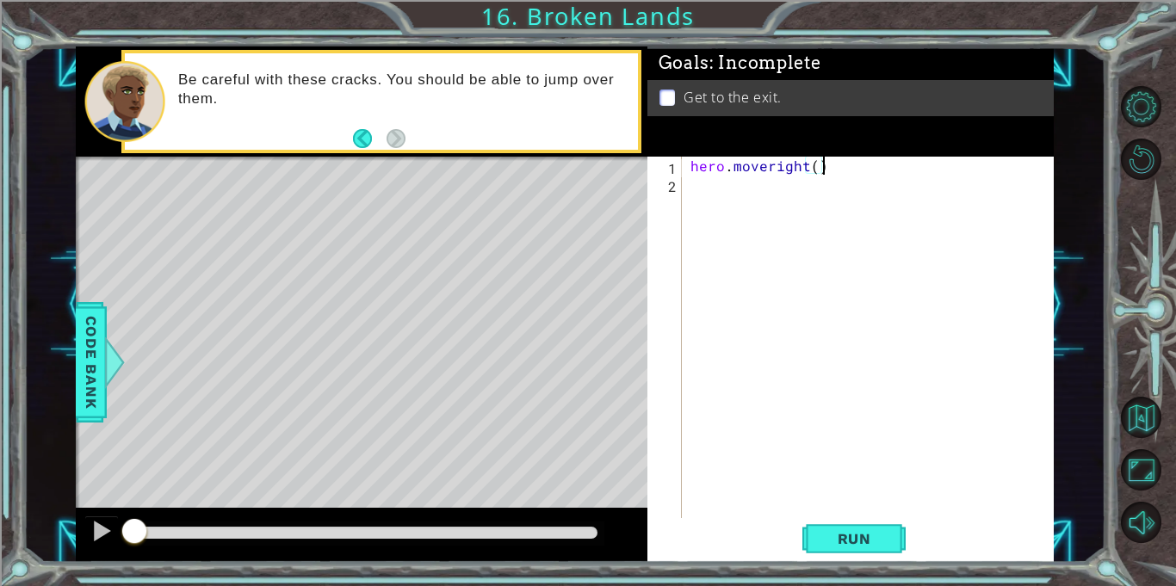
click at [810, 169] on div "hero . moveright ( )" at bounding box center [872, 356] width 371 height 398
click at [878, 550] on button "Run" at bounding box center [853, 539] width 103 height 40
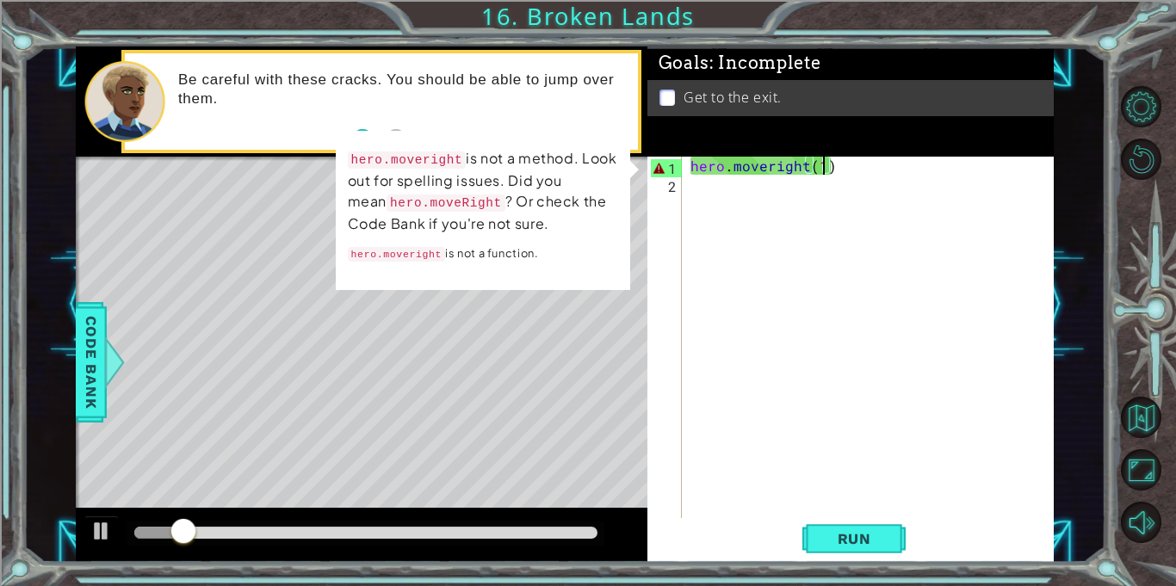
click at [823, 162] on div "hero . moveright ( 1 )" at bounding box center [872, 356] width 371 height 398
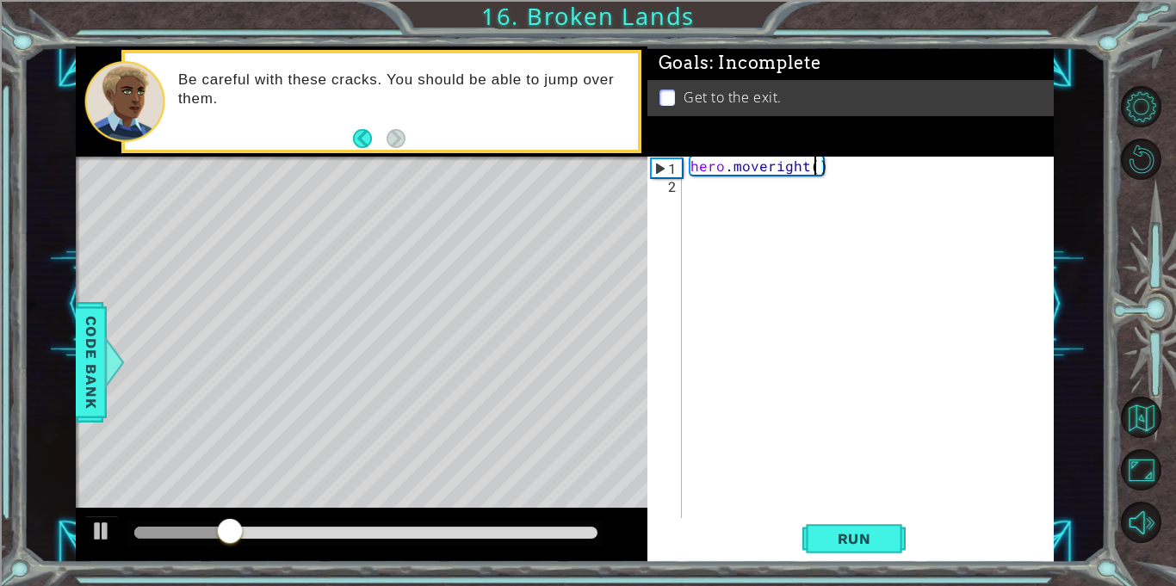
click at [770, 170] on div "hero . moveright ( )" at bounding box center [872, 356] width 371 height 398
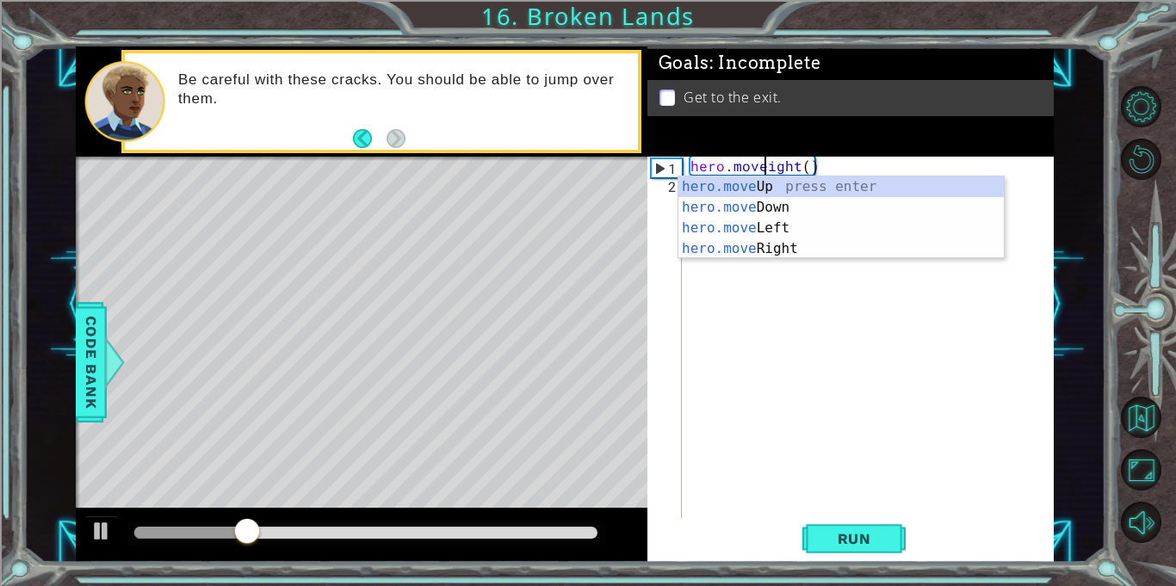
scroll to position [0, 5]
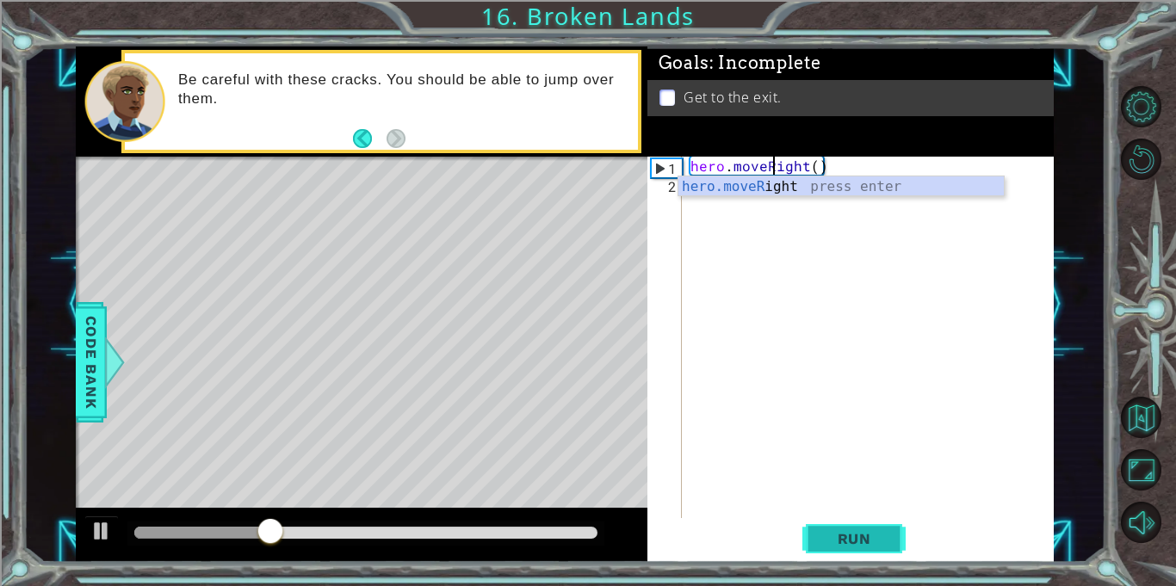
type textarea "hero.moveRight()"
click at [871, 536] on span "Run" at bounding box center [854, 538] width 68 height 17
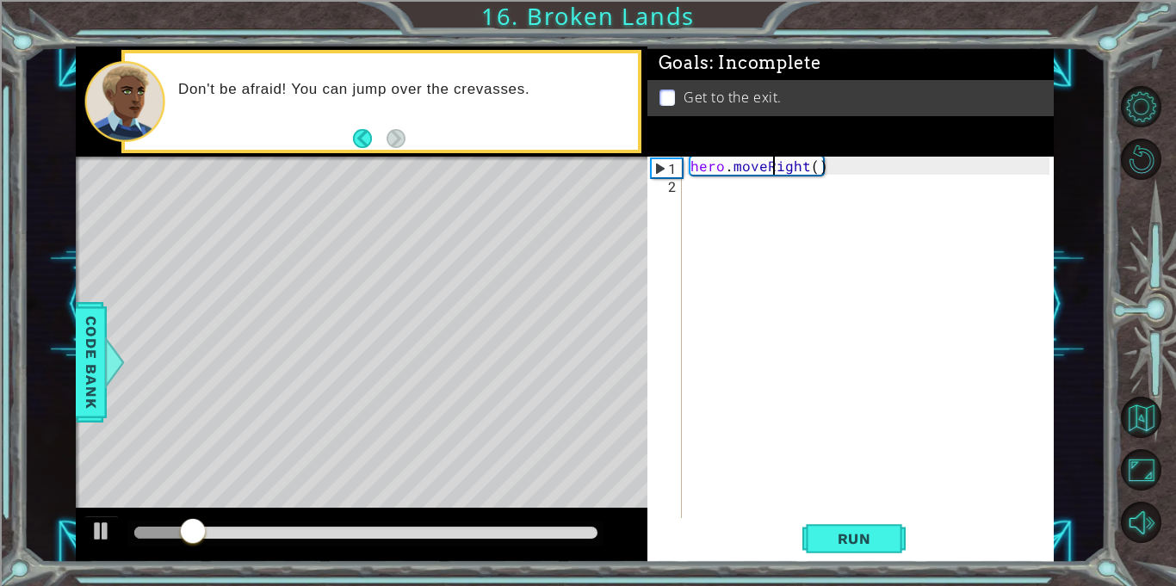
click at [692, 186] on div "hero . moveRight ( )" at bounding box center [872, 356] width 371 height 398
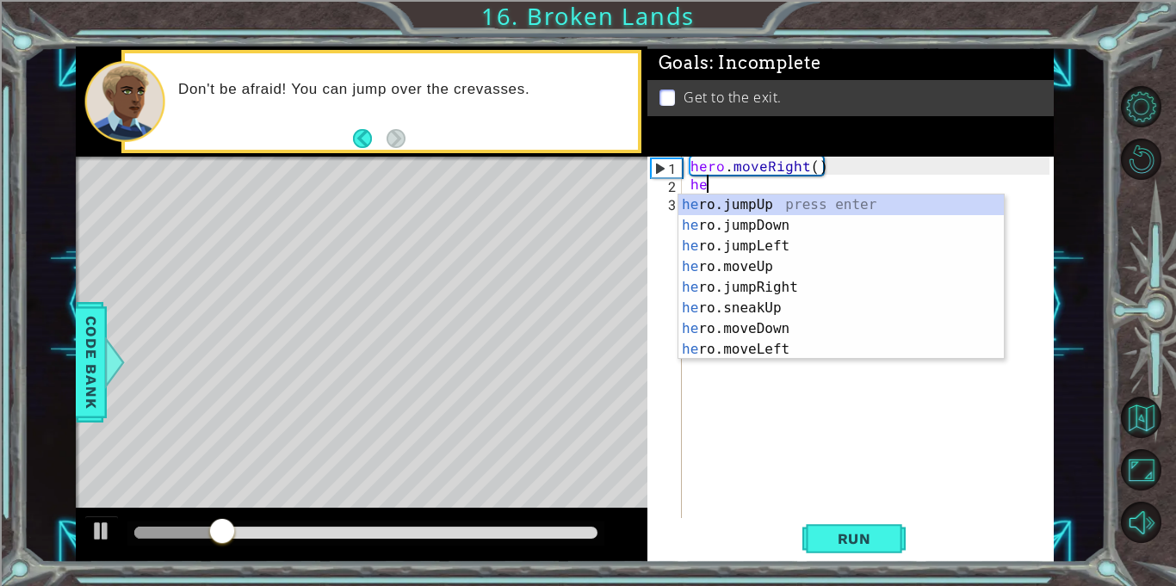
type textarea "hero"
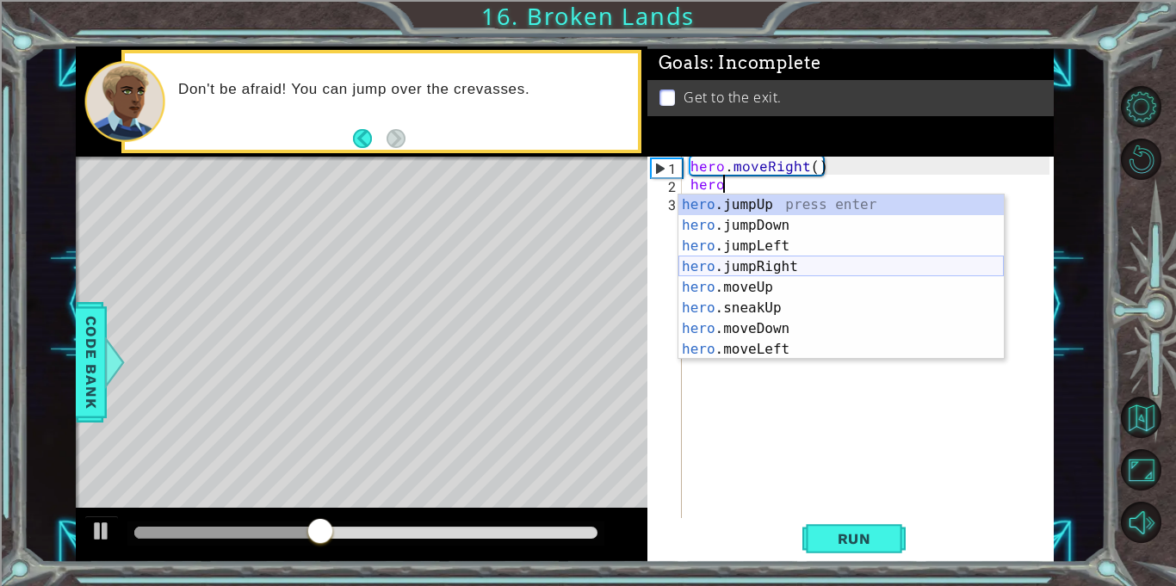
click at [735, 263] on div "hero .jumpUp press enter hero .jumpDown press enter hero .jumpLeft press enter …" at bounding box center [840, 298] width 325 height 207
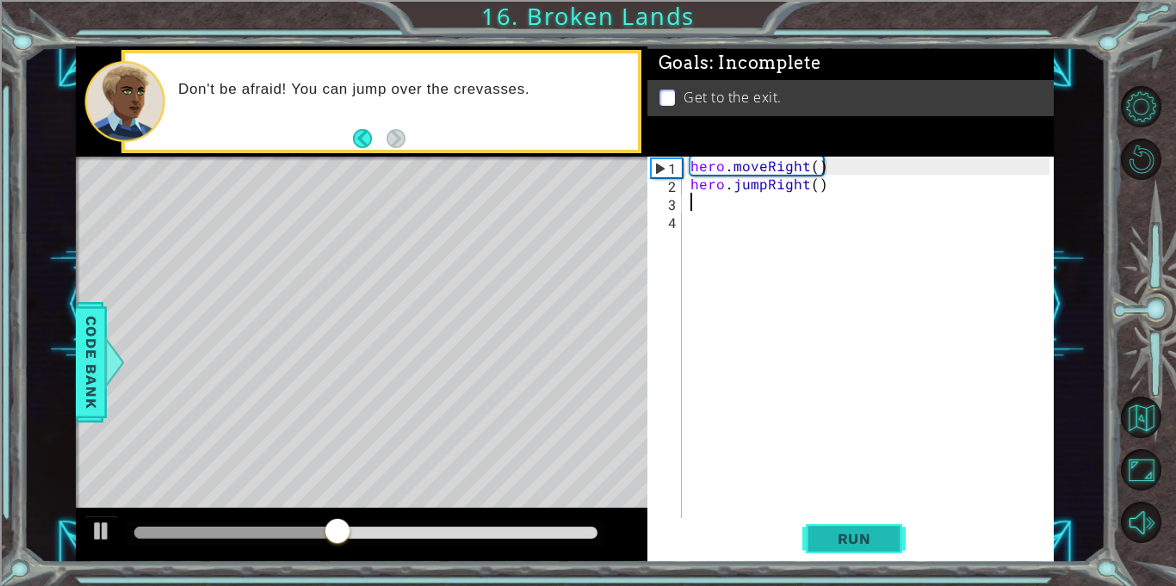
click at [841, 545] on span "Run" at bounding box center [854, 538] width 68 height 17
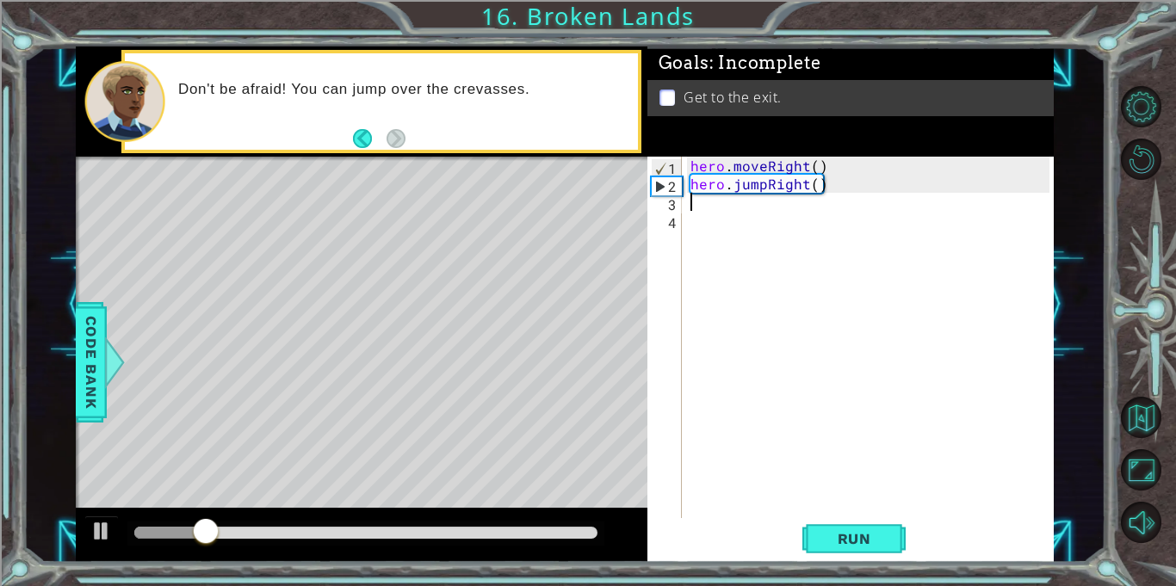
click at [769, 216] on div "hero . moveRight ( ) hero . jumpRight ( )" at bounding box center [872, 356] width 371 height 398
click at [765, 208] on div "hero . moveRight ( ) hero . jumpRight ( )" at bounding box center [872, 356] width 371 height 398
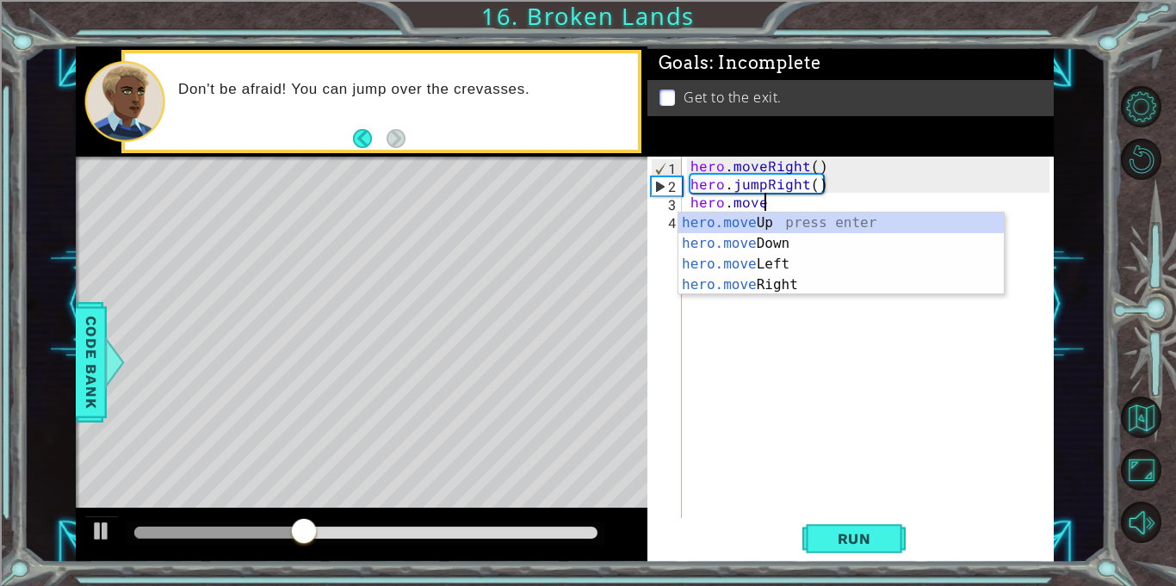
scroll to position [0, 3]
click at [740, 283] on div "hero.move Up press enter hero.move Down press enter hero.move Left press enter …" at bounding box center [840, 275] width 325 height 124
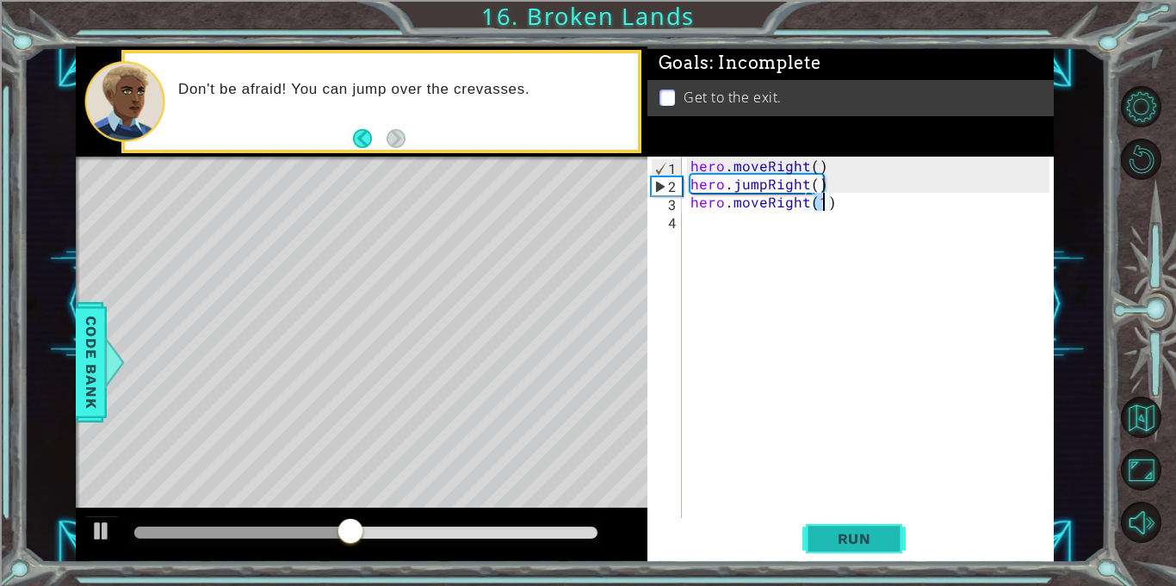
type textarea "hero.moveRight(1)"
click at [847, 547] on span "Run" at bounding box center [854, 538] width 68 height 17
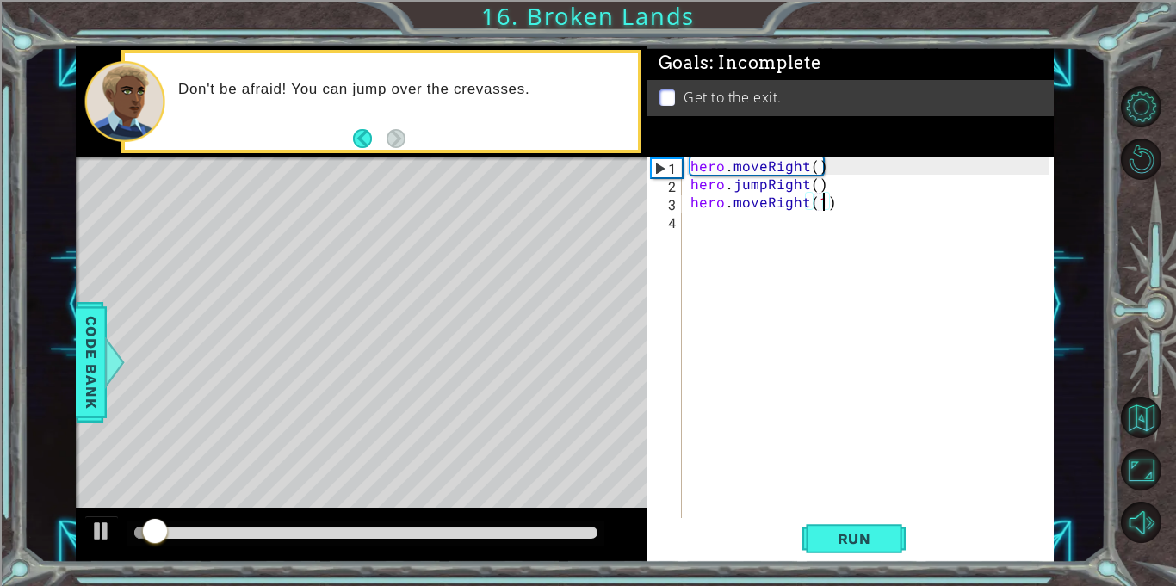
click at [724, 225] on div "hero . moveRight ( ) hero . jumpRight ( ) hero . moveRight ( 1 )" at bounding box center [872, 356] width 371 height 398
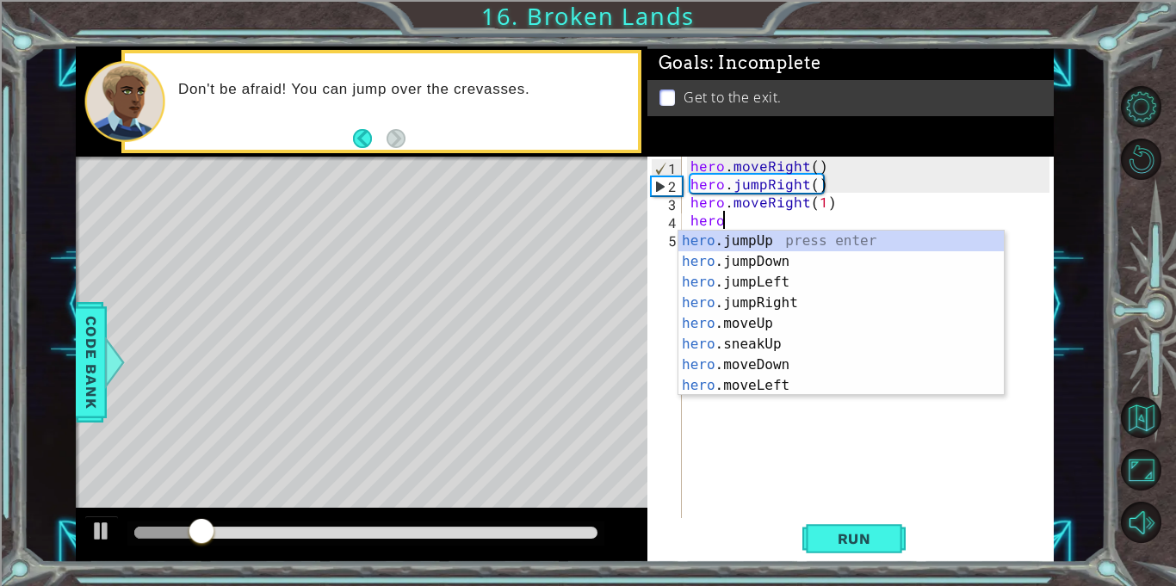
scroll to position [0, 2]
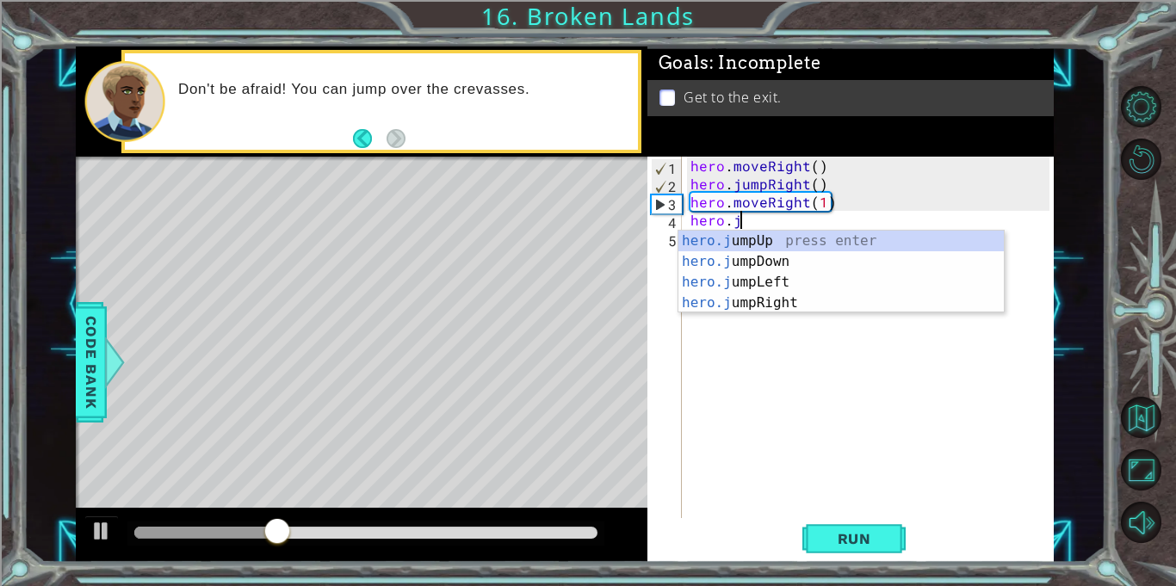
type textarea "hero.ju"
click at [732, 239] on div "hero.ju mpUp press enter hero.ju mpDown press enter hero.[PERSON_NAME] mpLeft p…" at bounding box center [840, 293] width 325 height 124
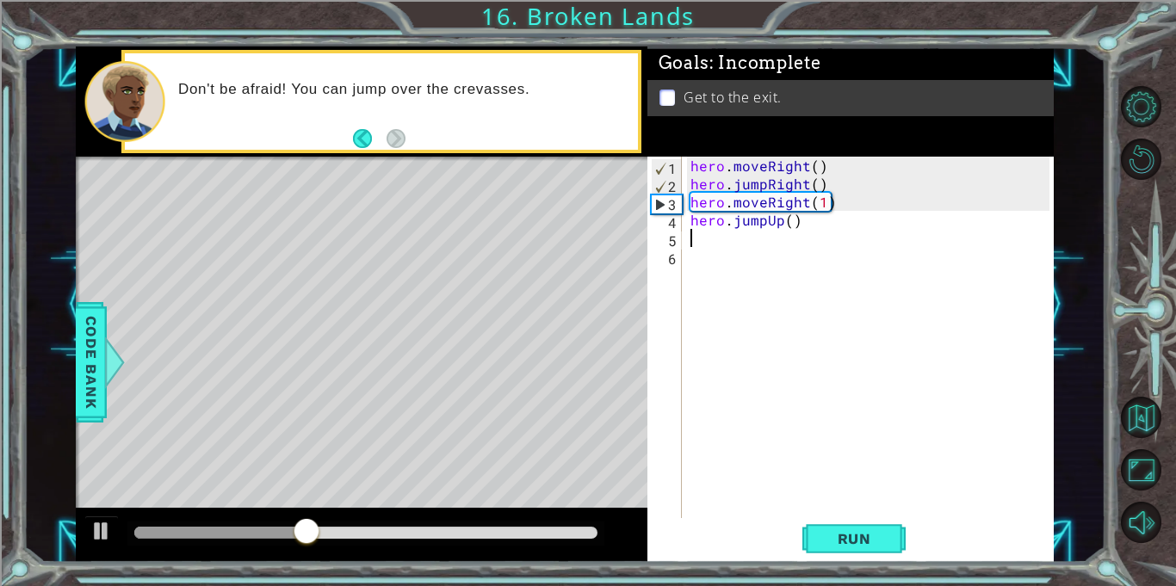
scroll to position [0, 0]
click at [833, 534] on span "Run" at bounding box center [854, 538] width 68 height 17
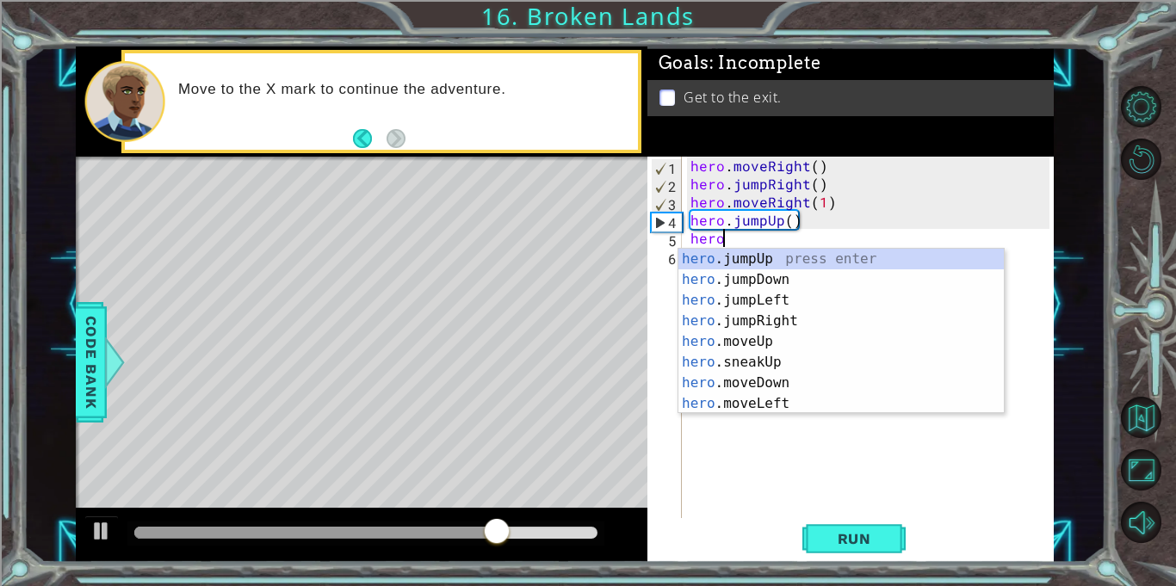
scroll to position [0, 2]
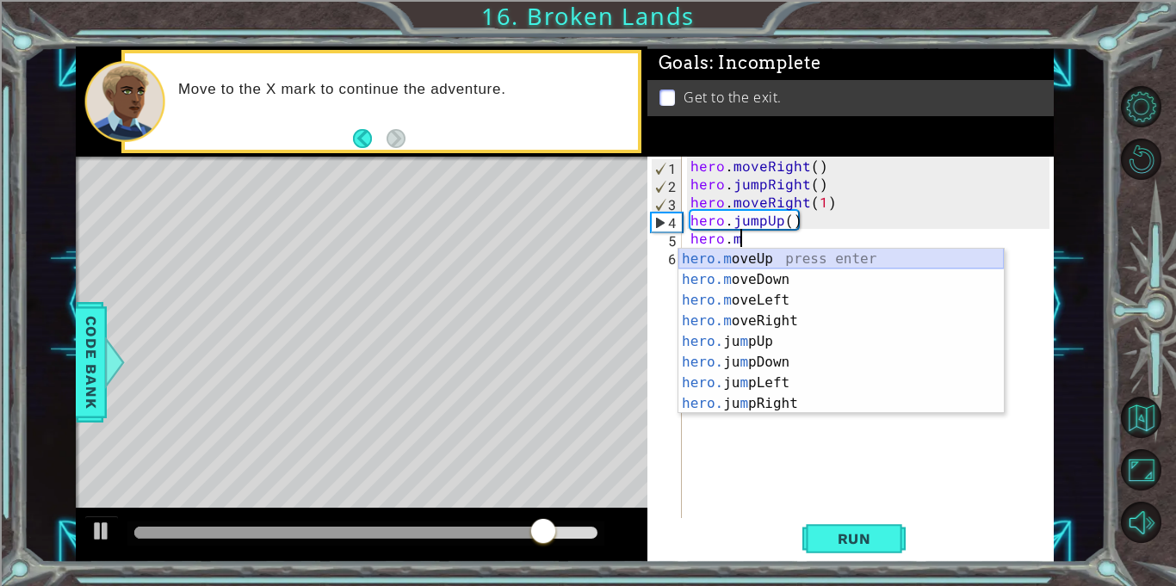
click at [774, 261] on div "hero.m oveUp press enter hero.m oveDown press enter hero.m oveLeft press enter …" at bounding box center [840, 352] width 325 height 207
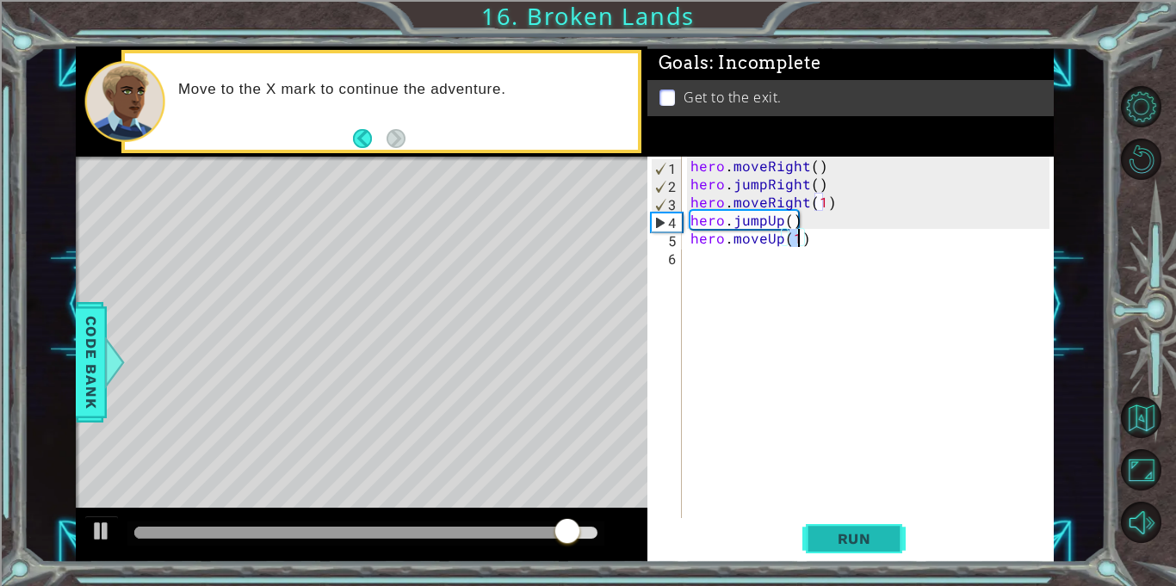
type textarea "hero.moveUp(1)"
click at [849, 547] on span "Run" at bounding box center [854, 538] width 68 height 17
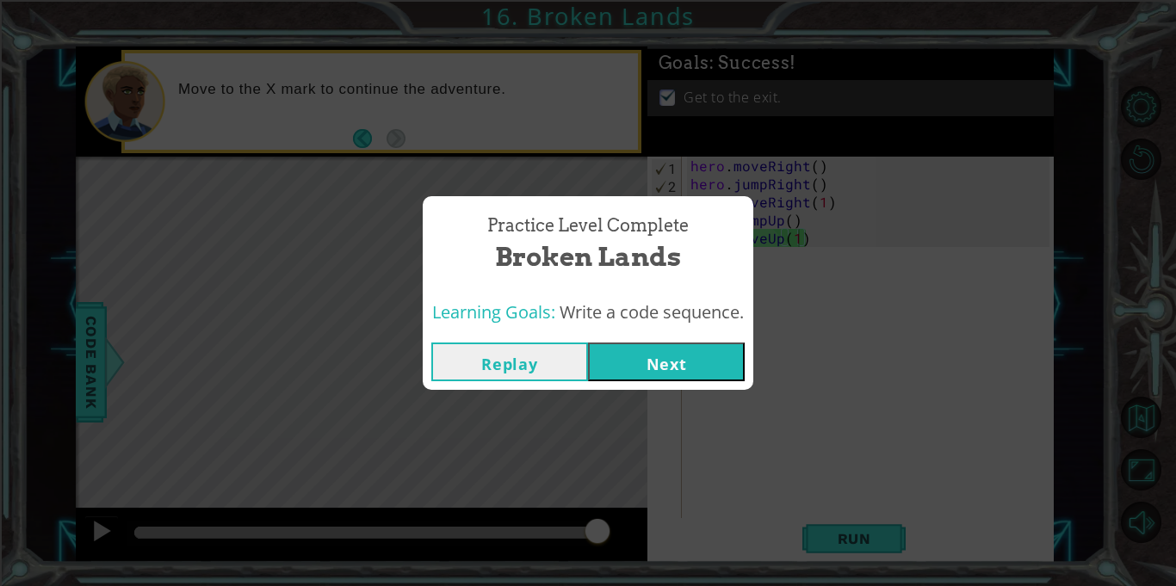
click at [640, 354] on button "Next" at bounding box center [666, 362] width 157 height 39
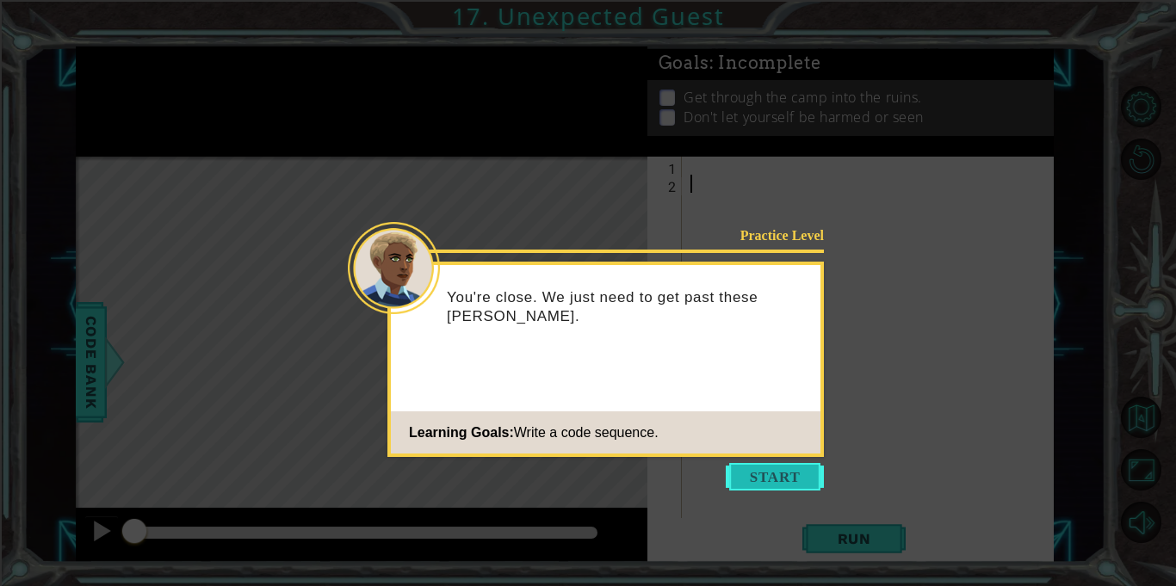
click at [767, 480] on button "Start" at bounding box center [775, 477] width 98 height 28
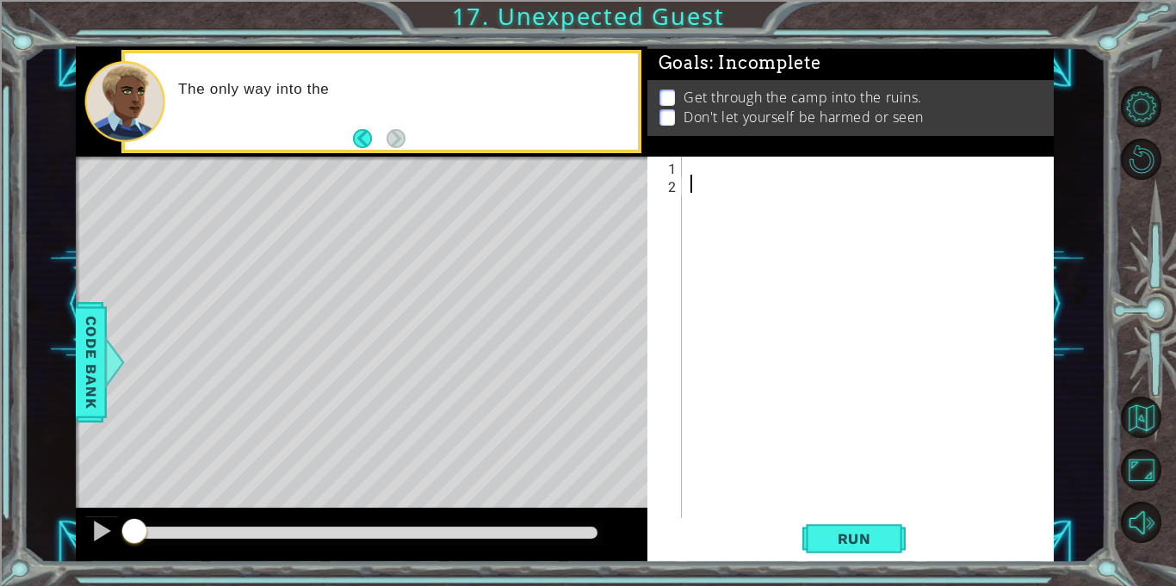
click at [720, 144] on div "Goals : Incomplete Get through the camp into the ruins. Don't let yourself be h…" at bounding box center [850, 101] width 406 height 110
click at [710, 160] on div at bounding box center [872, 356] width 371 height 398
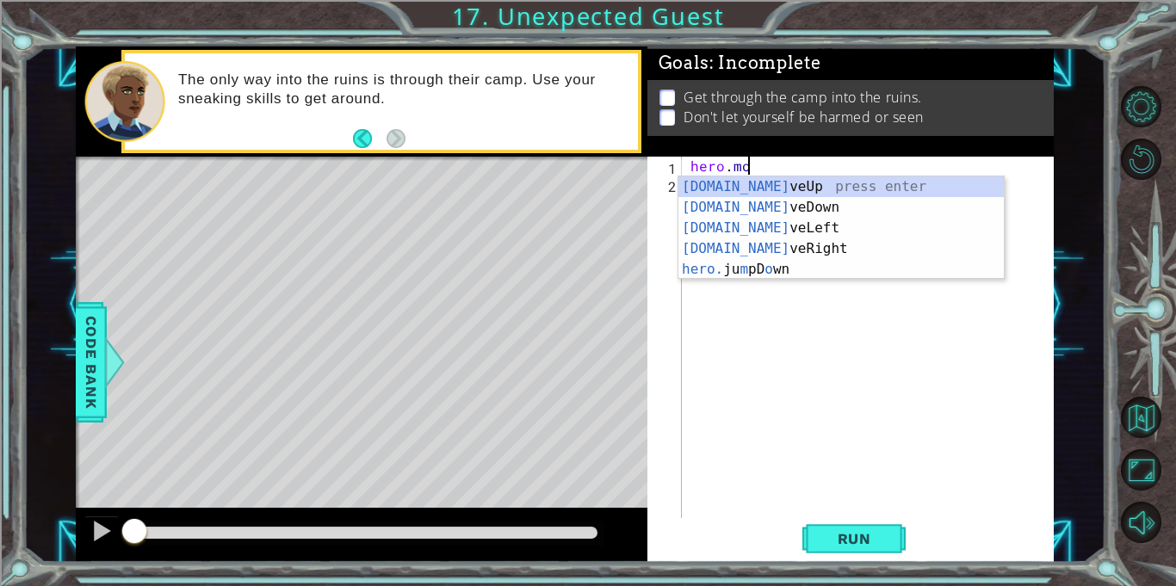
scroll to position [0, 3]
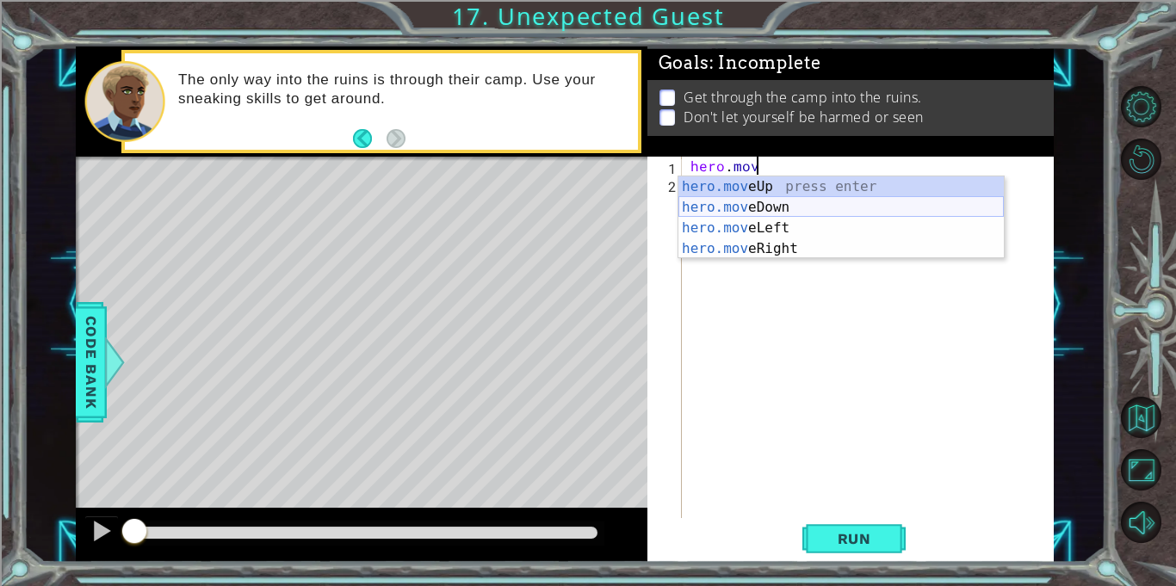
click at [734, 207] on div "hero.mov eUp press enter hero.mov eDown press enter hero.mov eLeft press enter …" at bounding box center [840, 238] width 325 height 124
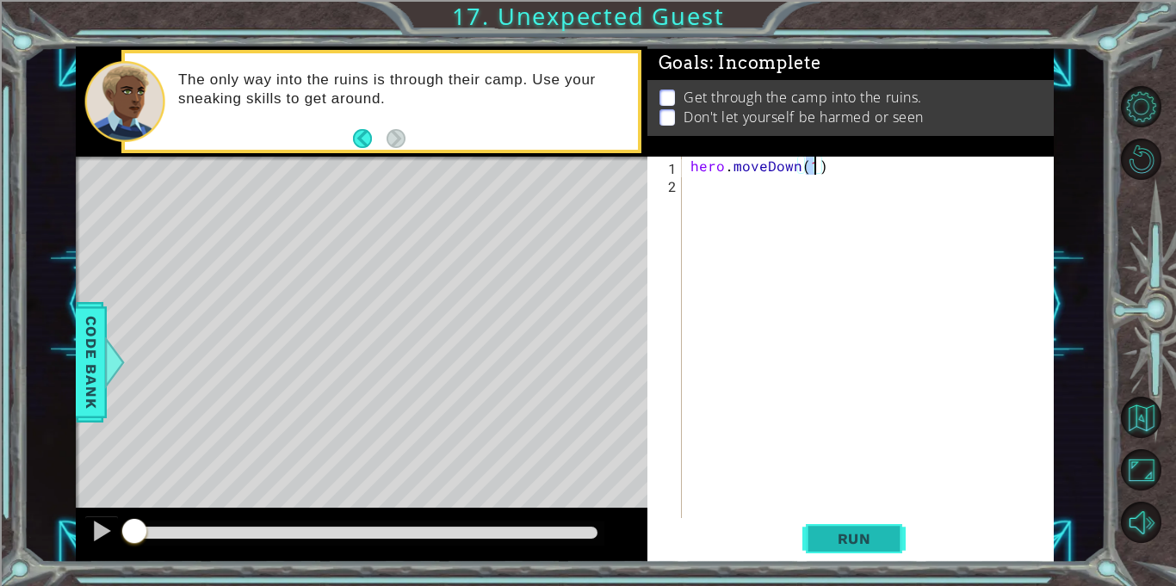
type textarea "hero.moveDown(1)"
click at [843, 524] on button "Run" at bounding box center [853, 539] width 103 height 40
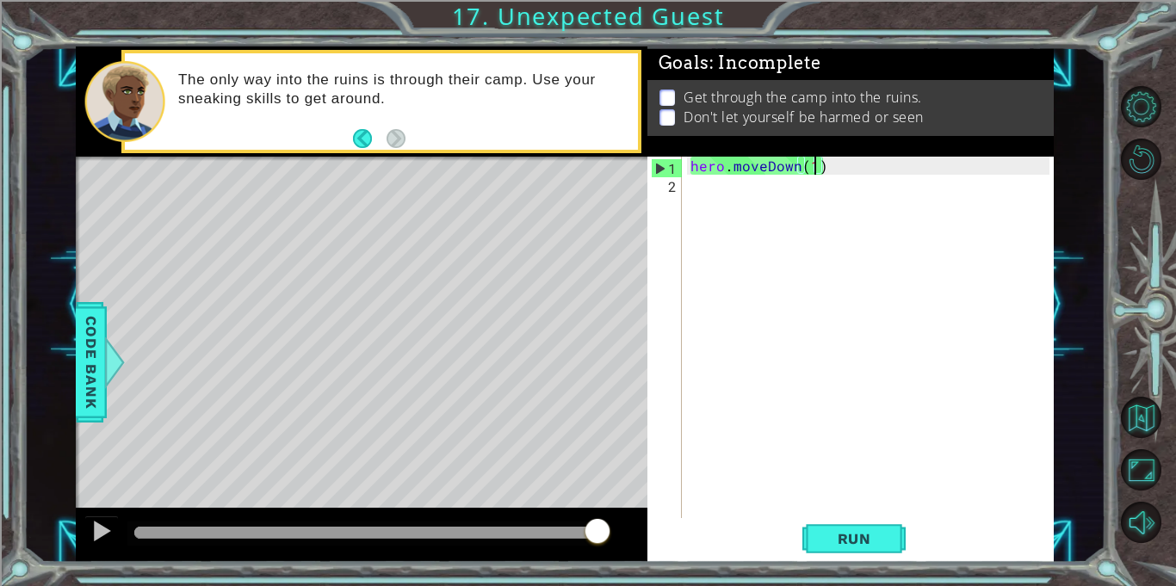
click at [705, 181] on div "hero . moveDown ( 1 )" at bounding box center [872, 356] width 371 height 398
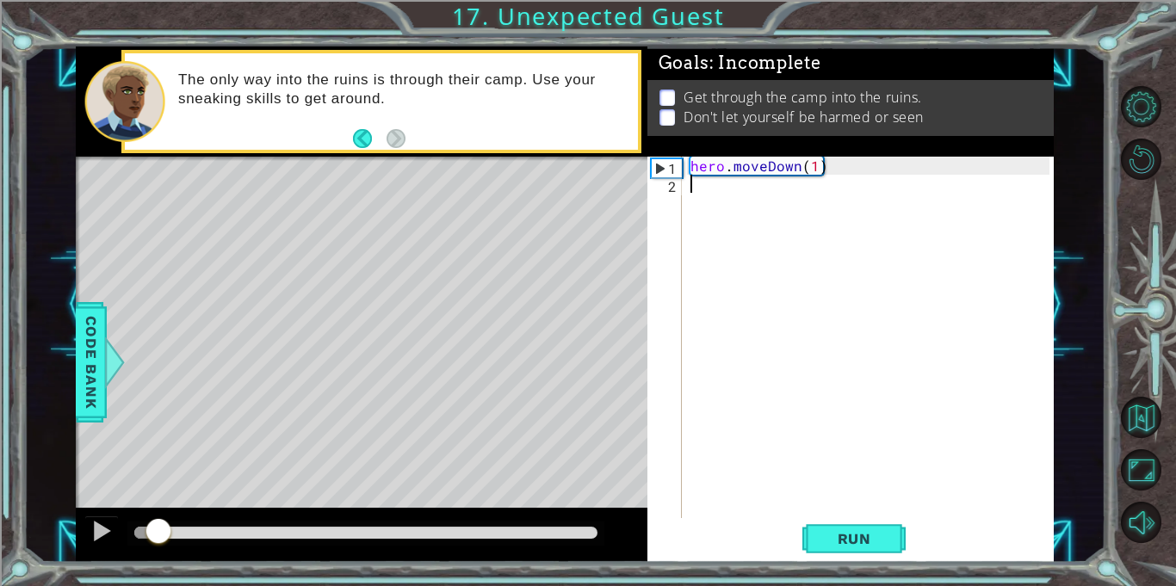
drag, startPoint x: 593, startPoint y: 528, endPoint x: 121, endPoint y: 506, distance: 472.1
click at [121, 506] on div "methods hero use(thing) moveUp(steps) moveDown(steps) moveLeft(steps) moveRight…" at bounding box center [565, 304] width 978 height 516
click at [794, 169] on div "hero . moveDown ( 1 )" at bounding box center [872, 356] width 371 height 398
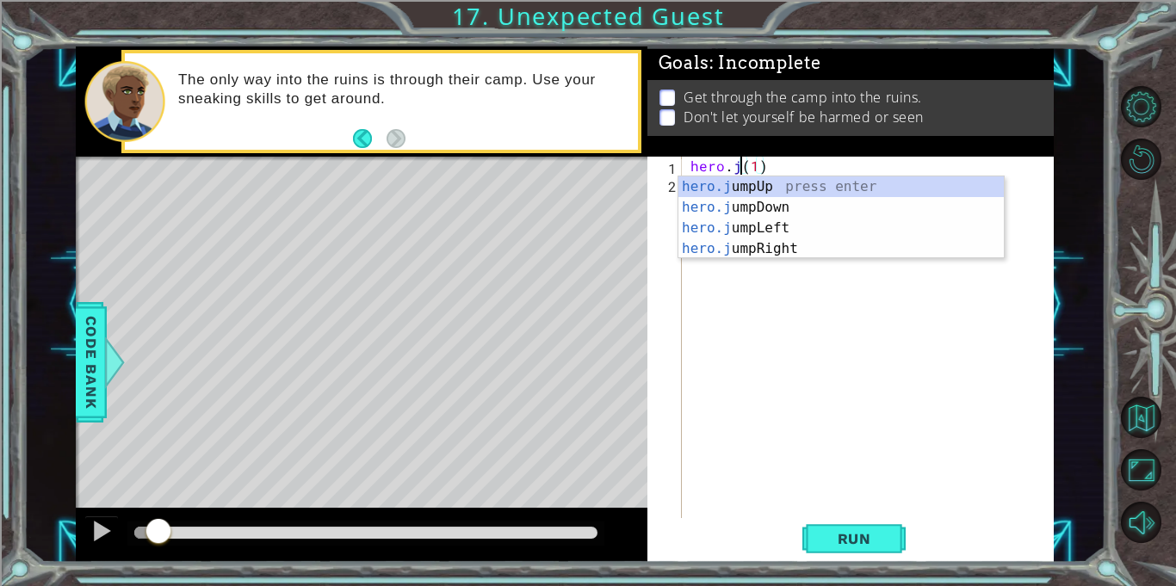
scroll to position [0, 3]
click at [785, 204] on div "hero.ju mpUp press enter hero.ju mpDown press enter hero.[PERSON_NAME] mpLeft p…" at bounding box center [840, 238] width 325 height 124
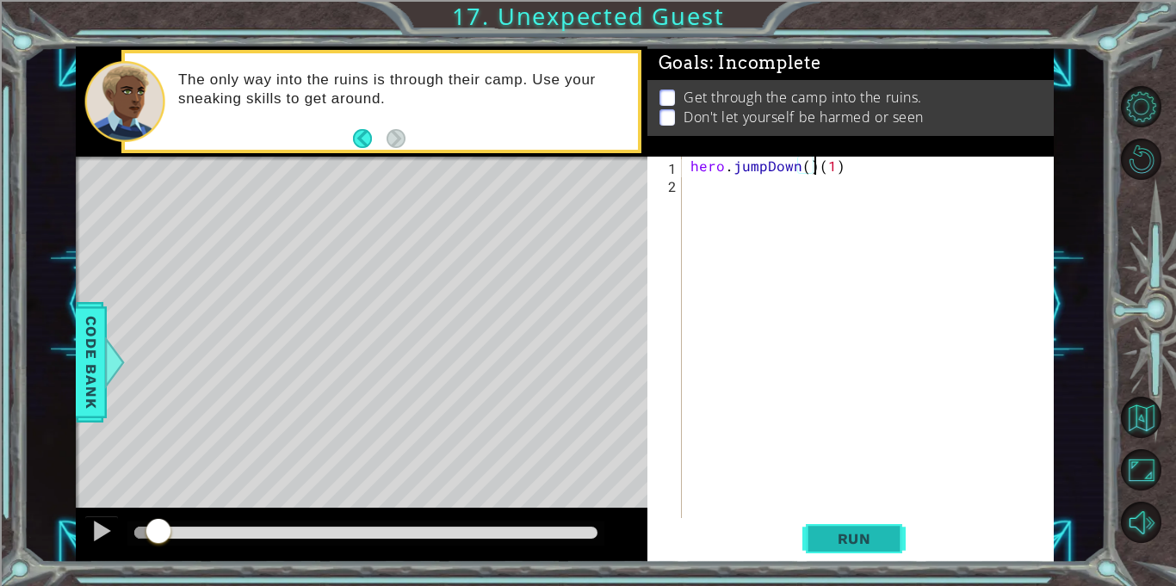
click at [852, 555] on button "Run" at bounding box center [853, 539] width 103 height 40
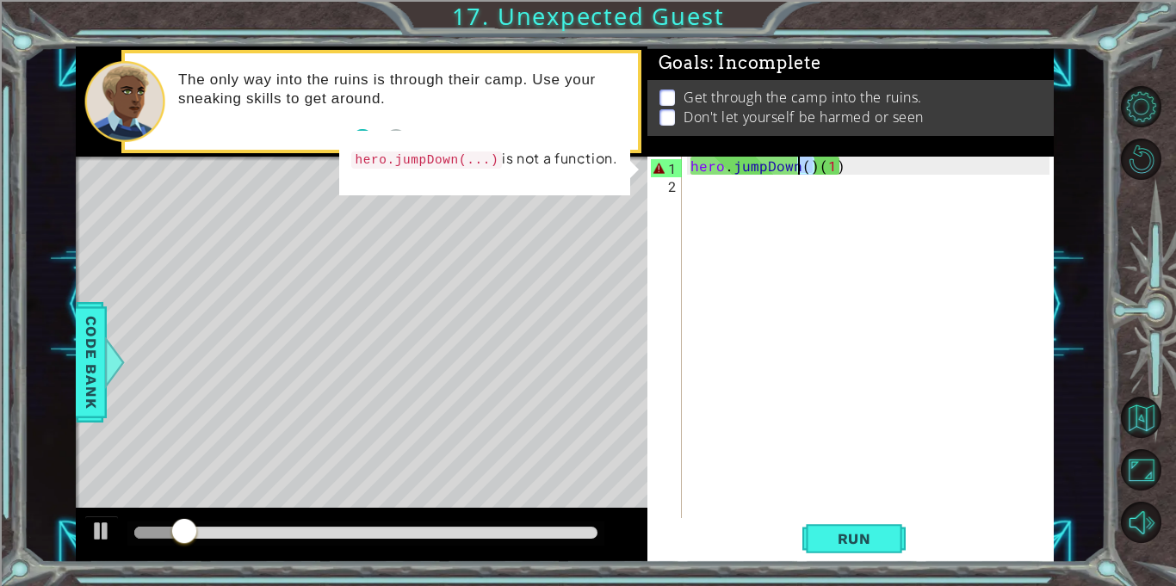
drag, startPoint x: 812, startPoint y: 166, endPoint x: 797, endPoint y: 167, distance: 14.7
click at [797, 167] on div "hero . jumpDown ( ) ( 1 )" at bounding box center [872, 356] width 371 height 398
type textarea "hero.jumpDown(1)"
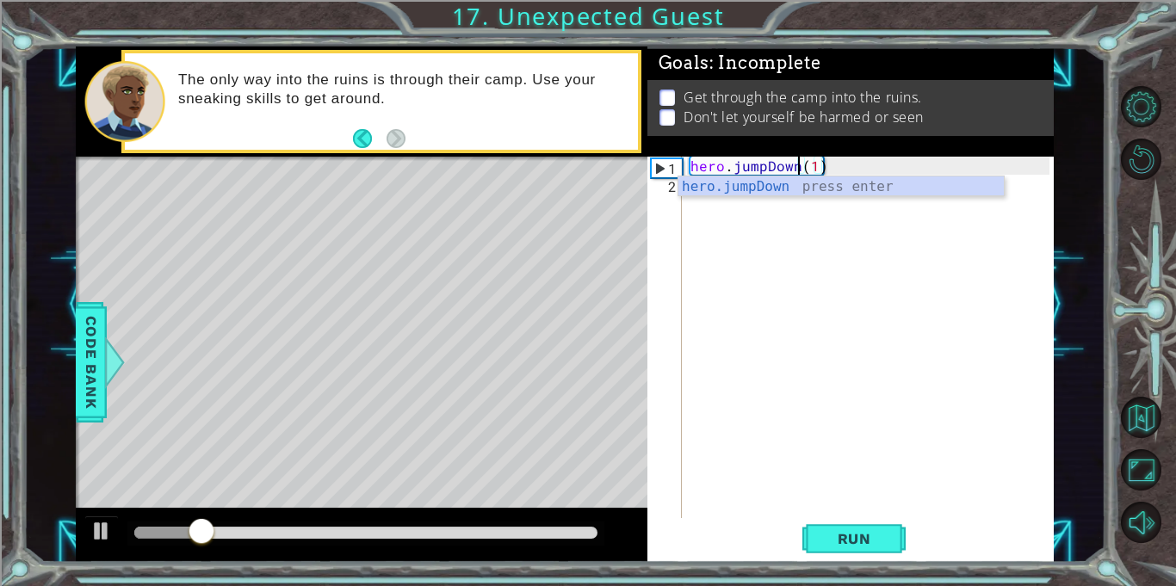
click at [717, 236] on div "hero . jumpDown ( 1 )" at bounding box center [872, 356] width 371 height 398
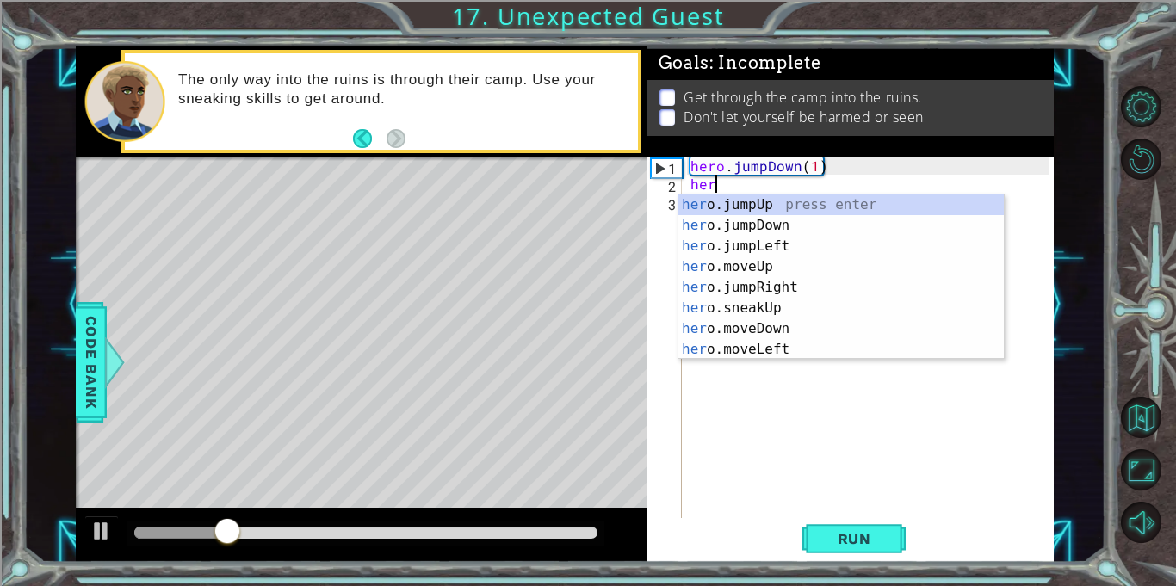
scroll to position [0, 1]
type textarea "hero."
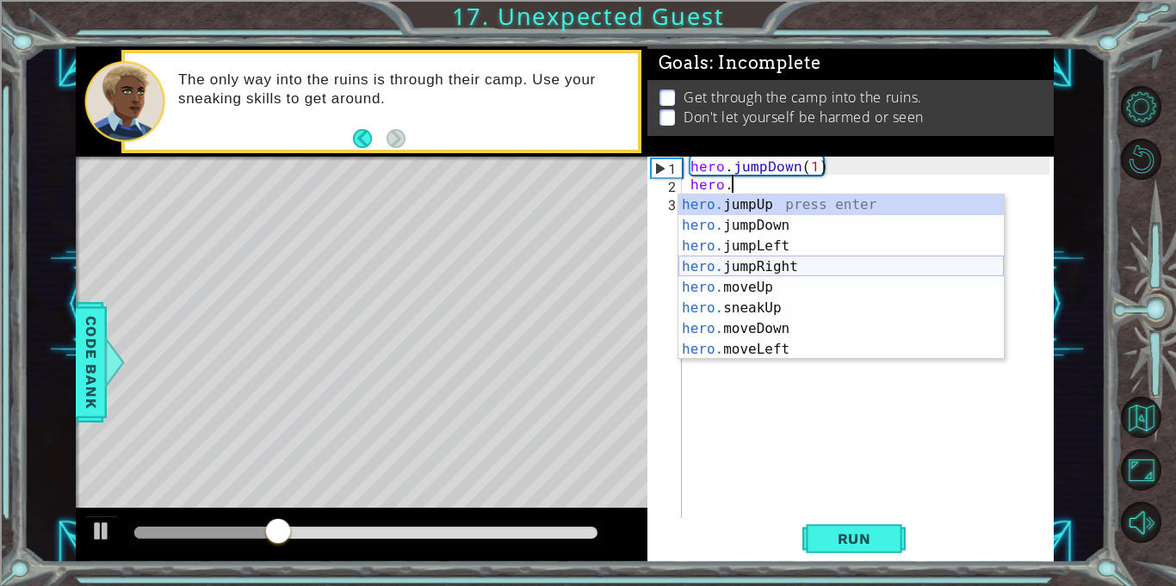
click at [739, 267] on div "hero. jumpUp press enter hero. jumpDown press enter hero. jumpLeft press enter …" at bounding box center [840, 298] width 325 height 207
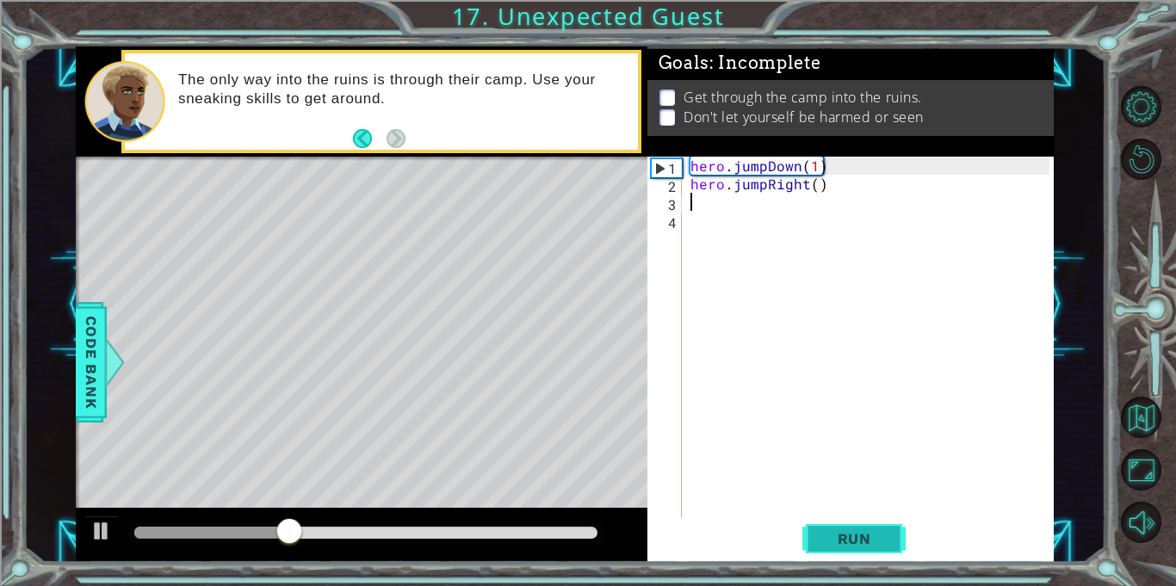
click at [849, 535] on span "Run" at bounding box center [854, 538] width 68 height 17
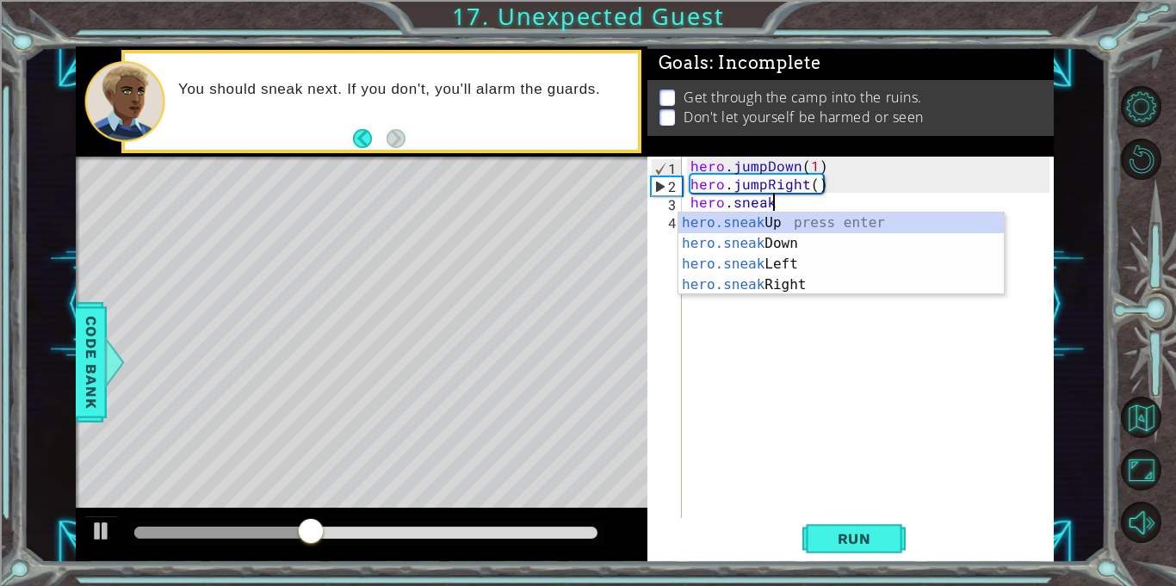
scroll to position [0, 4]
click at [781, 222] on div "hero.sneak Up press enter hero.sneak Down press enter hero.sneak Left press ent…" at bounding box center [840, 275] width 325 height 124
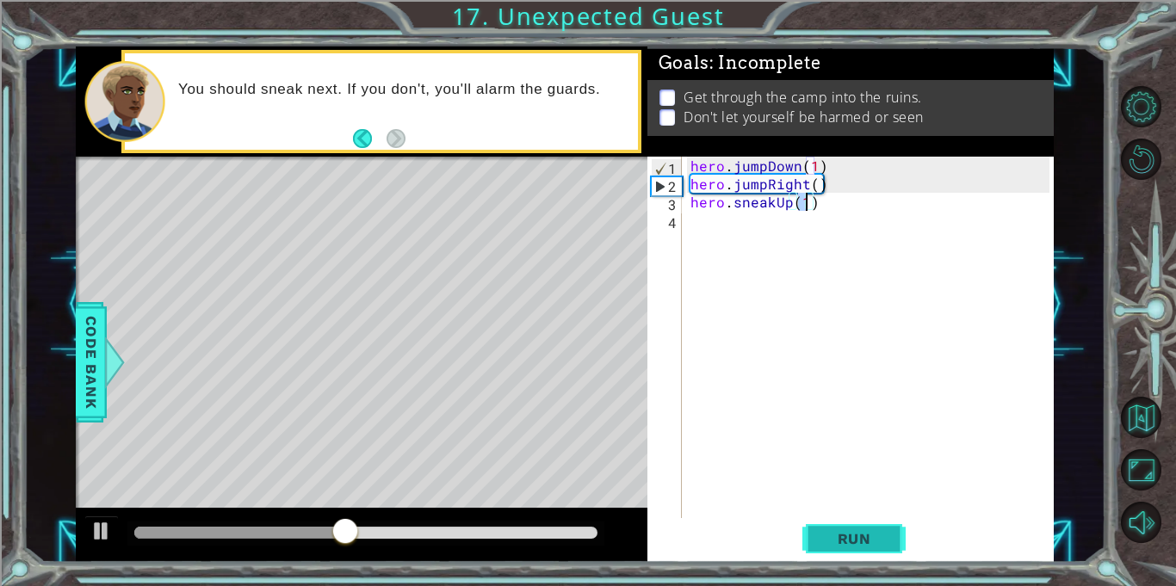
type textarea "hero.sneakUp(1)"
click at [843, 538] on span "Run" at bounding box center [854, 538] width 68 height 17
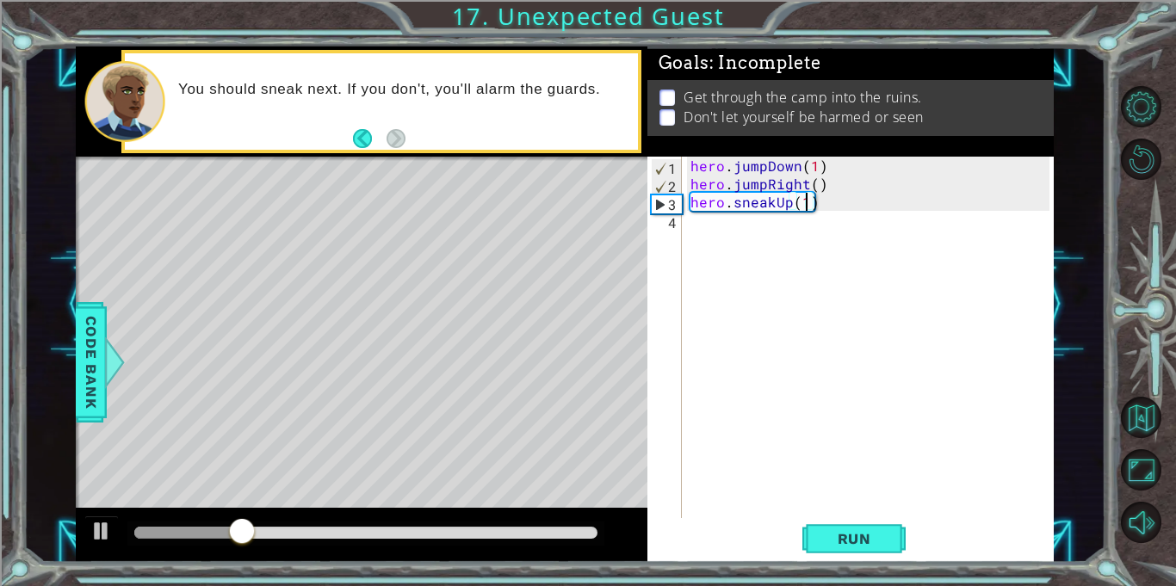
click at [803, 244] on div "hero . jumpDown ( 1 ) hero . jumpRight ( ) hero . sneakUp ( 1 )" at bounding box center [872, 356] width 371 height 398
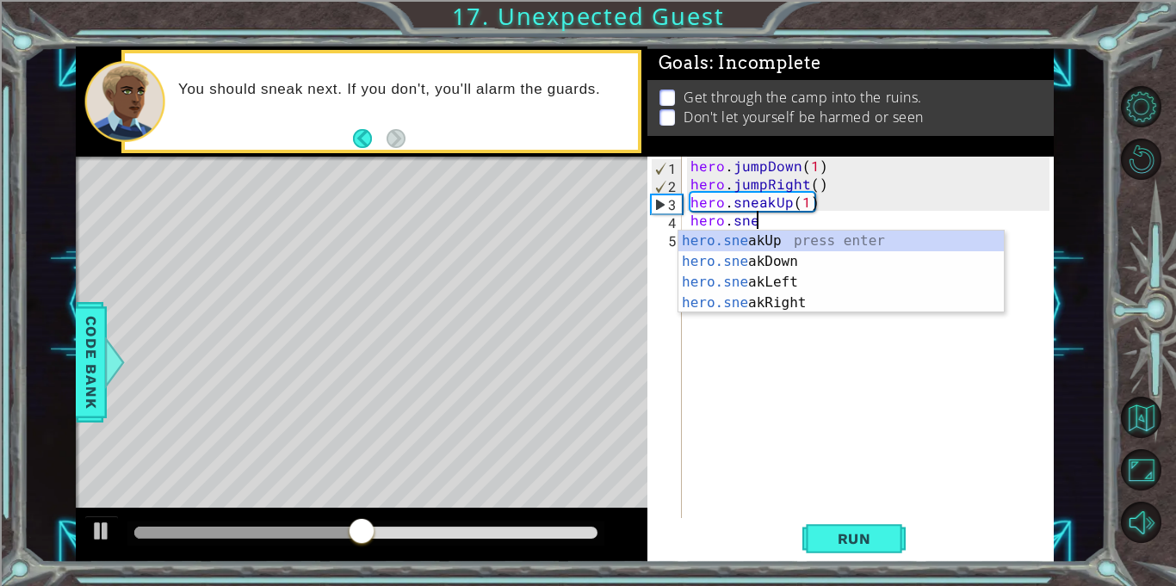
scroll to position [0, 3]
click at [772, 303] on div "hero.snea kUp press enter hero.snea kDown press enter hero.snea kLeft press ent…" at bounding box center [840, 293] width 325 height 124
type textarea "hero.sneakRight(1)"
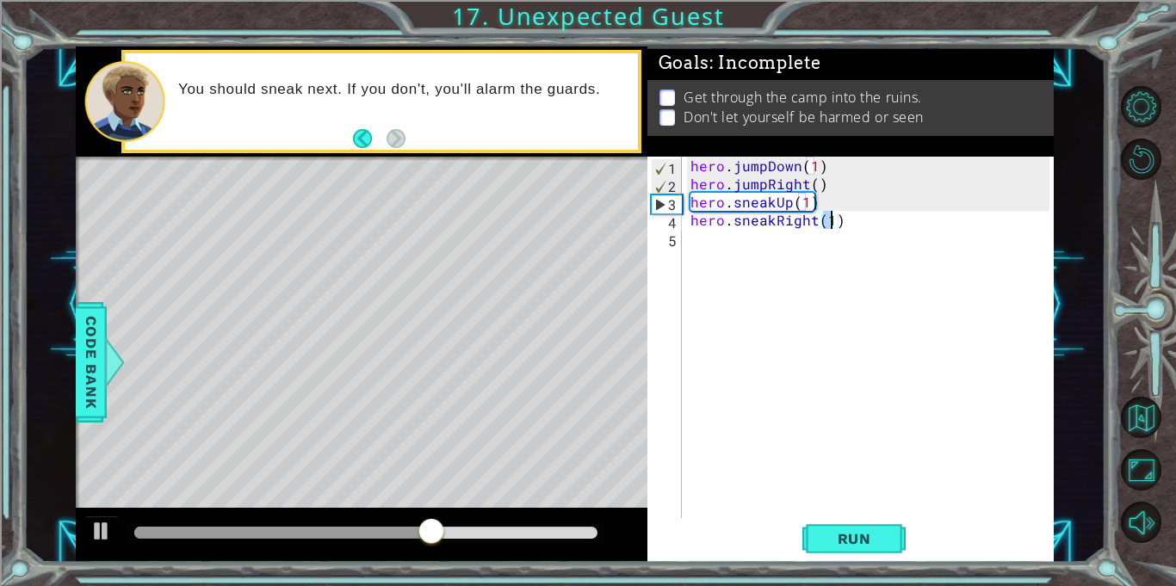
click at [731, 254] on div "hero . jumpDown ( 1 ) hero . jumpRight ( ) hero . sneakUp ( 1 ) hero . sneakRig…" at bounding box center [872, 356] width 371 height 398
click at [869, 552] on button "Run" at bounding box center [853, 539] width 103 height 40
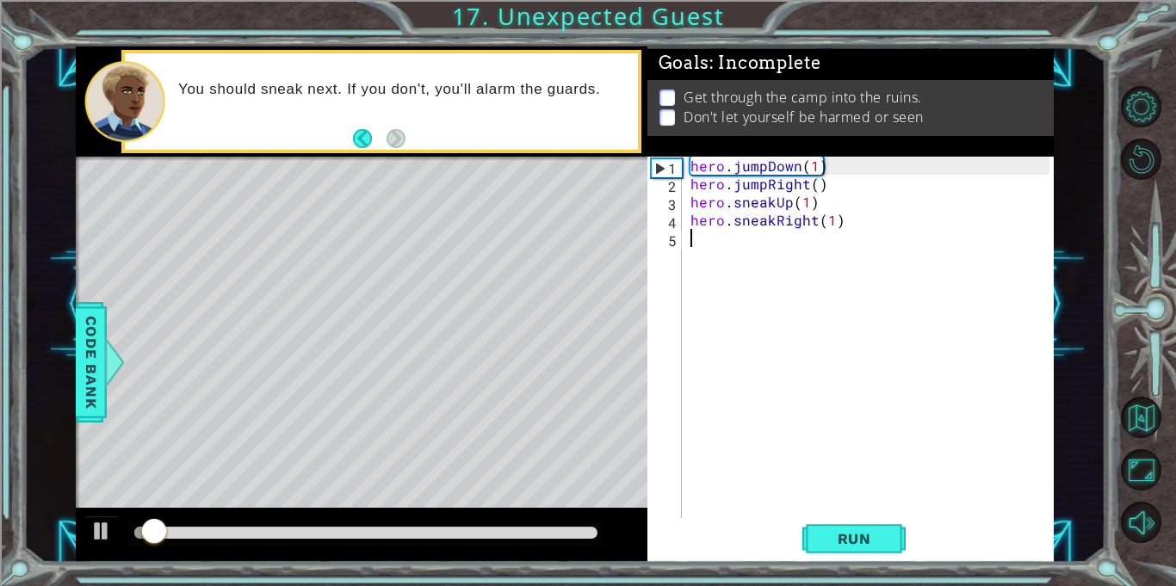
click at [779, 256] on div "hero . jumpDown ( 1 ) hero . jumpRight ( ) hero . sneakUp ( 1 ) hero . sneakRig…" at bounding box center [872, 356] width 371 height 398
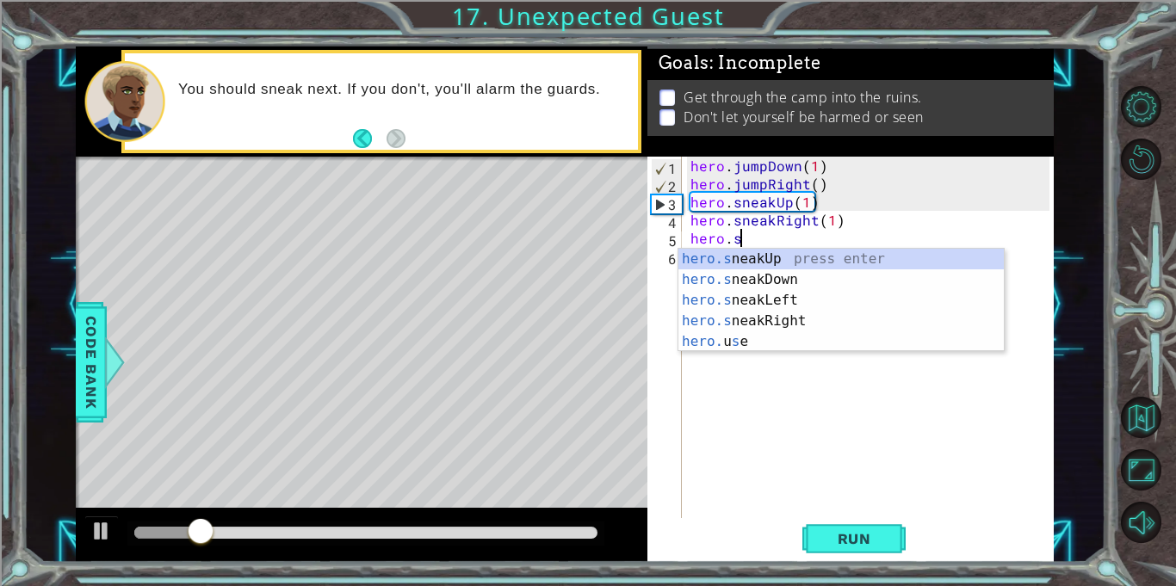
scroll to position [0, 3]
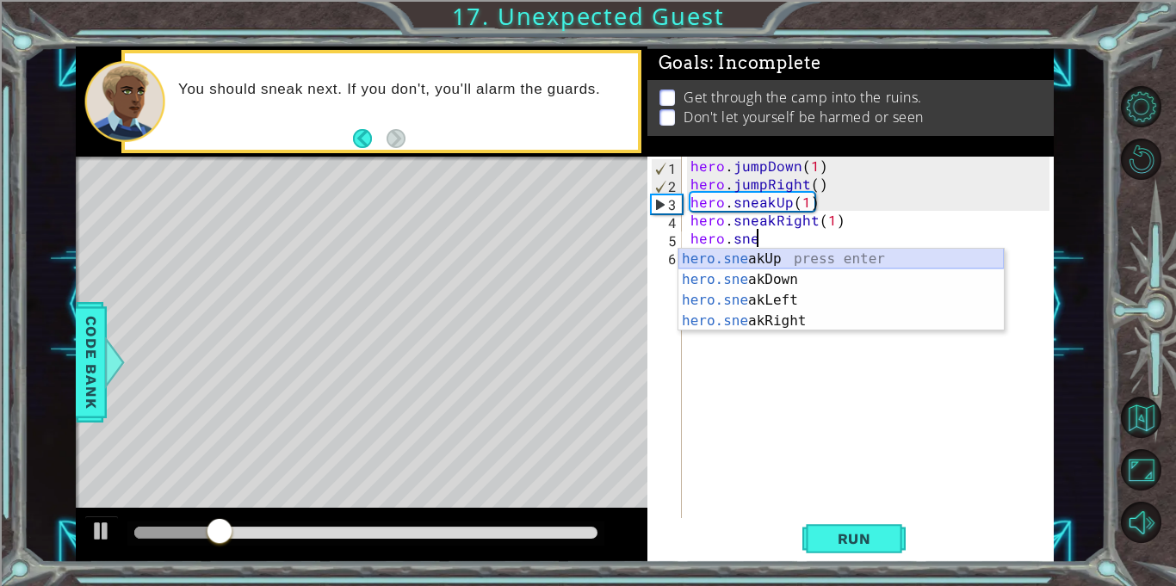
click at [775, 259] on div "hero.sne akUp press enter hero.sne akDown press enter hero.sne akLeft press ent…" at bounding box center [840, 311] width 325 height 124
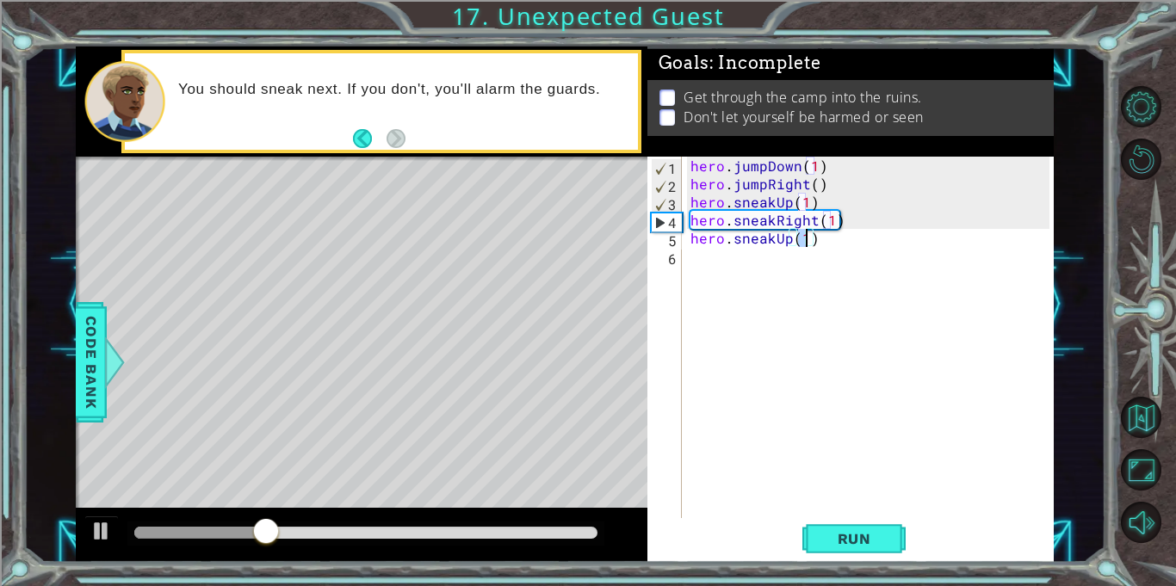
click at [806, 239] on div "hero . jumpDown ( 1 ) hero . jumpRight ( ) hero . sneakUp ( 1 ) hero . sneakRig…" at bounding box center [868, 337] width 362 height 361
type textarea "hero.sneakUp(2)"
click at [835, 541] on span "Run" at bounding box center [854, 538] width 68 height 17
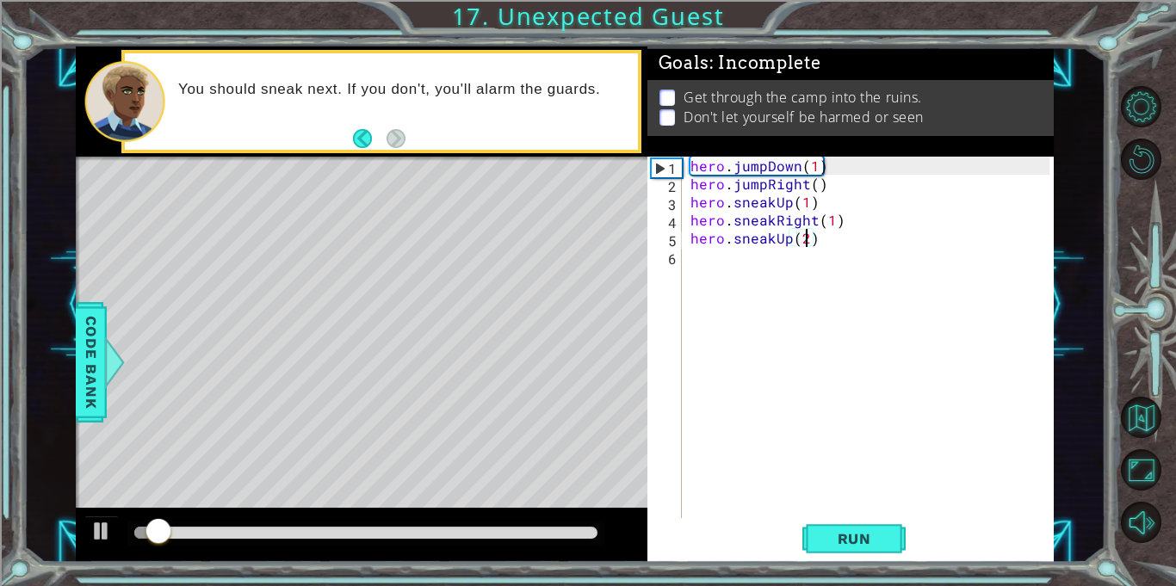
click at [744, 326] on div "hero . jumpDown ( 1 ) hero . jumpRight ( ) hero . sneakUp ( 1 ) hero . sneakRig…" at bounding box center [872, 356] width 371 height 398
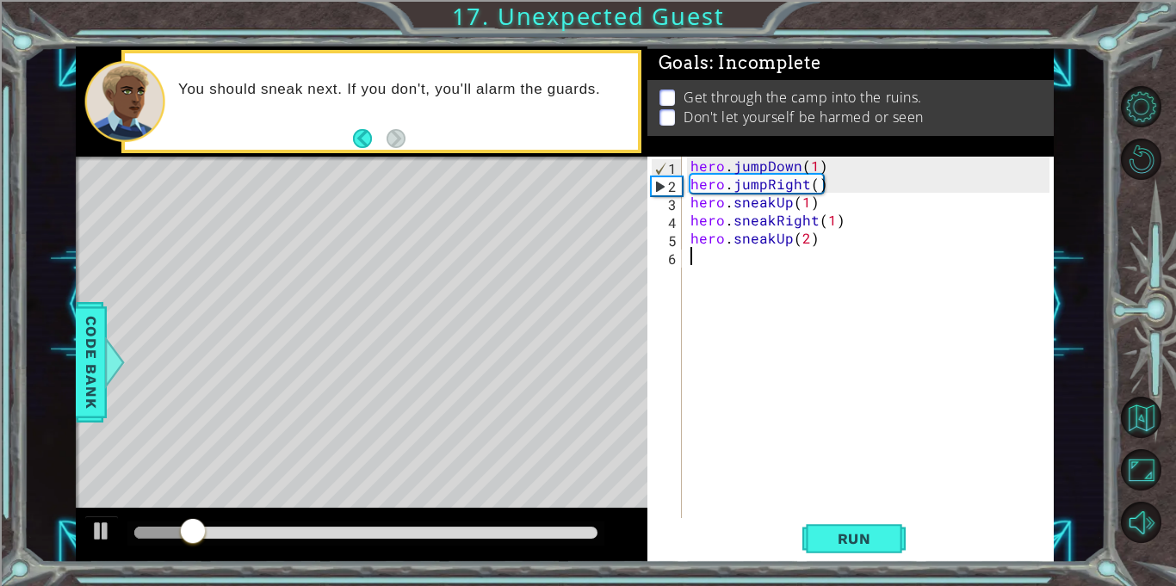
click at [705, 263] on div "hero . jumpDown ( 1 ) hero . jumpRight ( ) hero . sneakUp ( 1 ) hero . sneakRig…" at bounding box center [872, 356] width 371 height 398
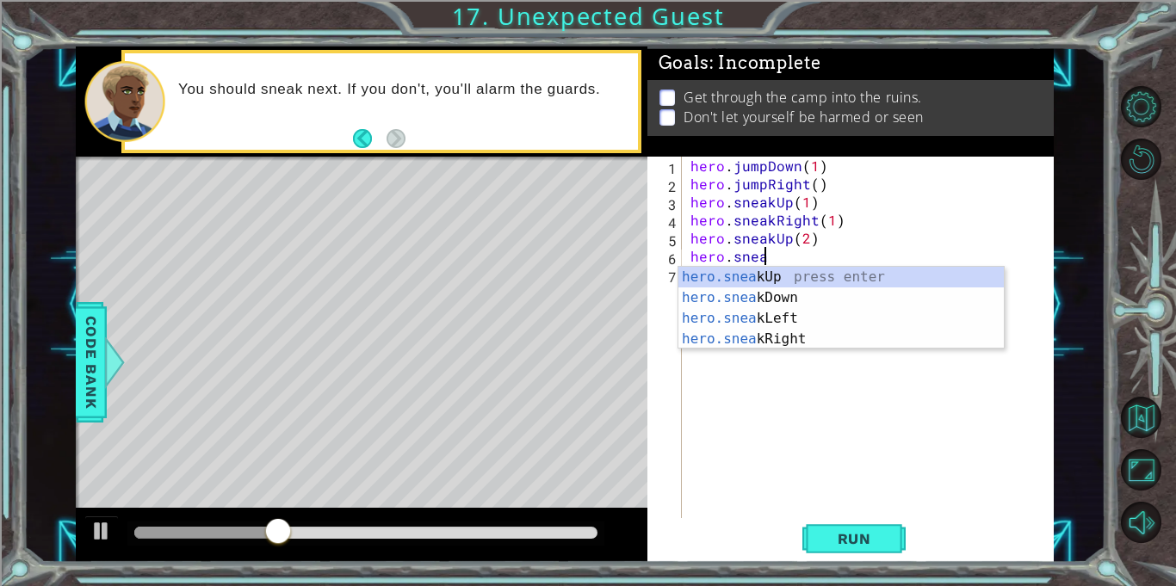
scroll to position [0, 4]
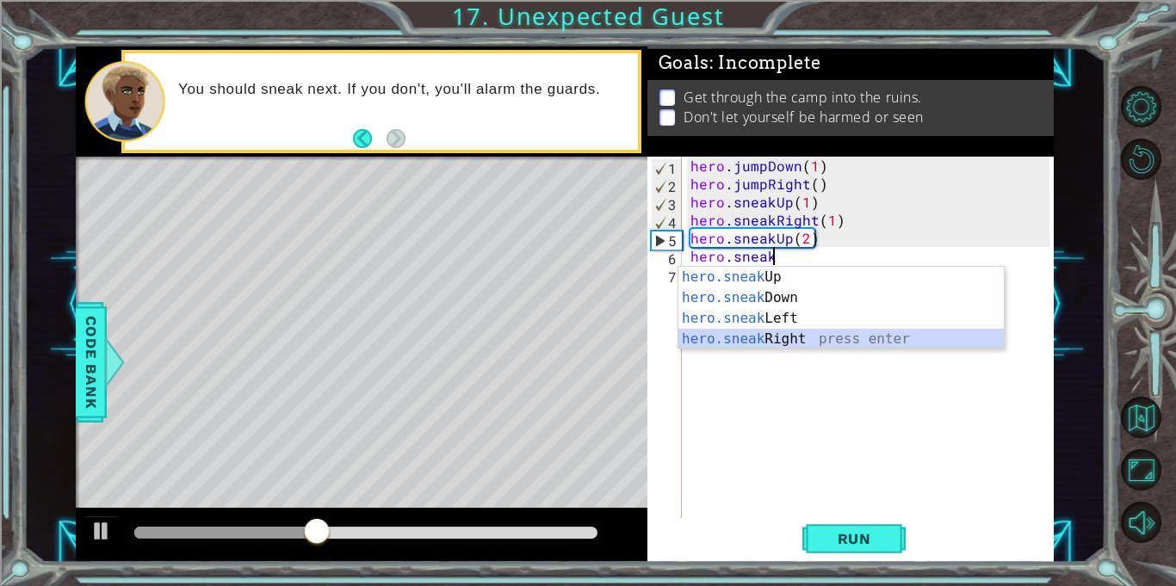
click at [735, 339] on div "hero.sneak Up press enter hero.sneak Down press enter hero.sneak Left press ent…" at bounding box center [840, 329] width 325 height 124
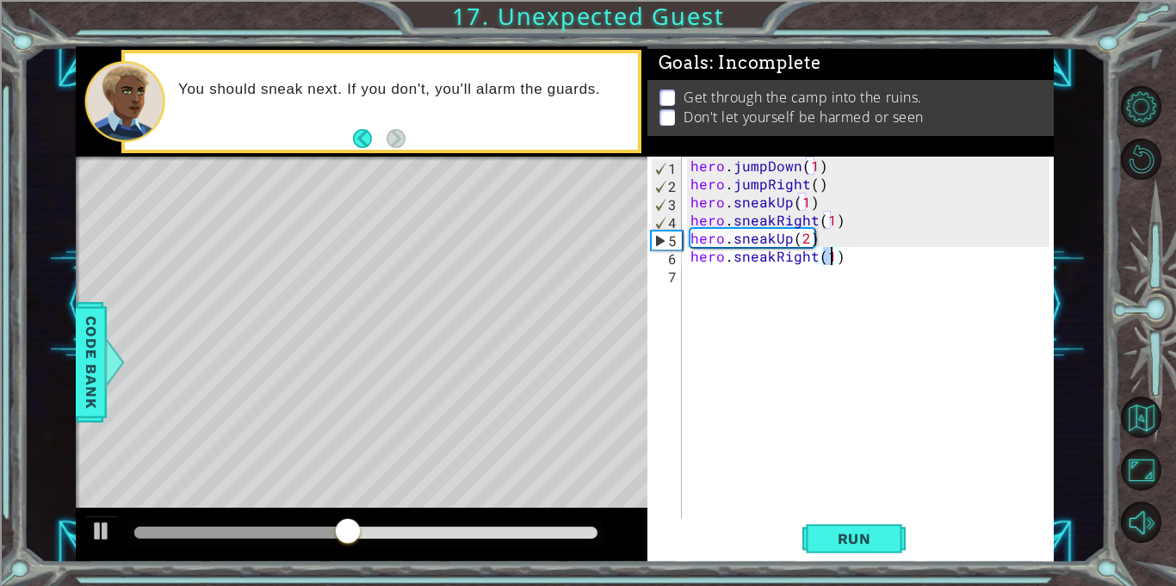
click at [829, 256] on div "hero . jumpDown ( 1 ) hero . jumpRight ( ) hero . sneakUp ( 1 ) hero . sneakRig…" at bounding box center [868, 337] width 362 height 361
type textarea "hero.sneakRight(2)"
click at [719, 275] on div "hero . jumpDown ( 1 ) hero . jumpRight ( ) hero . sneakUp ( 1 ) hero . sneakRig…" at bounding box center [872, 356] width 371 height 398
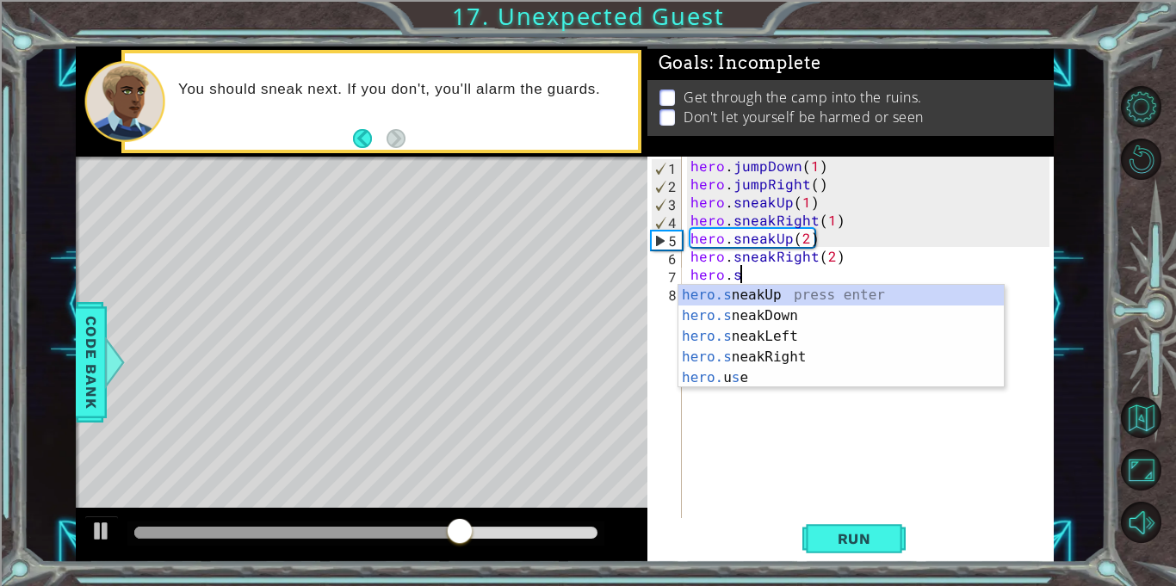
scroll to position [0, 3]
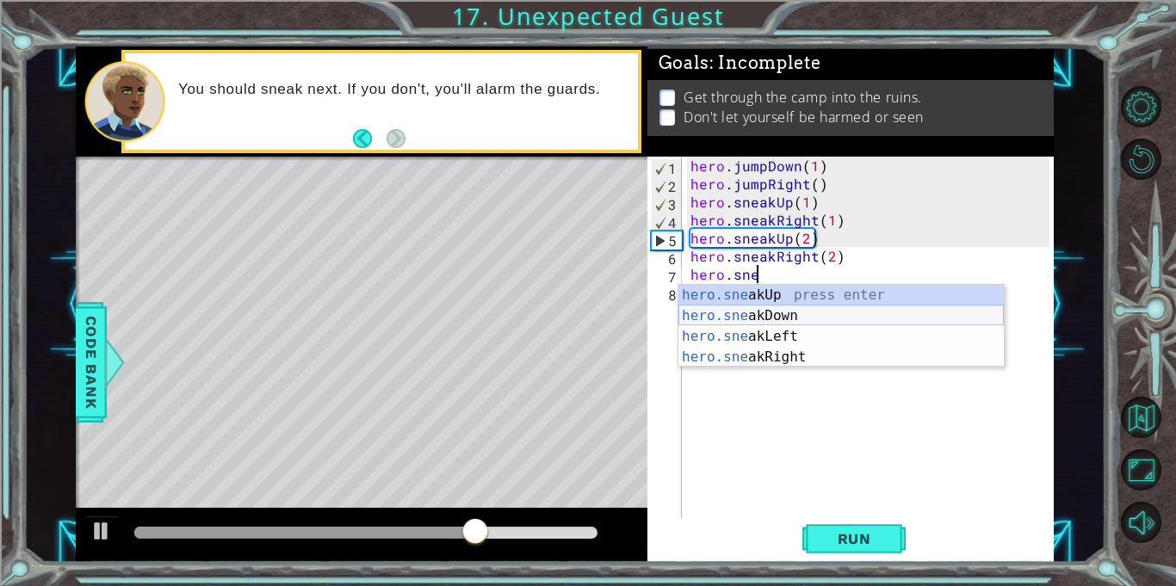
click at [728, 313] on div "hero.sne akUp press enter hero.sne akDown press enter hero.sne akLeft press ent…" at bounding box center [840, 347] width 325 height 124
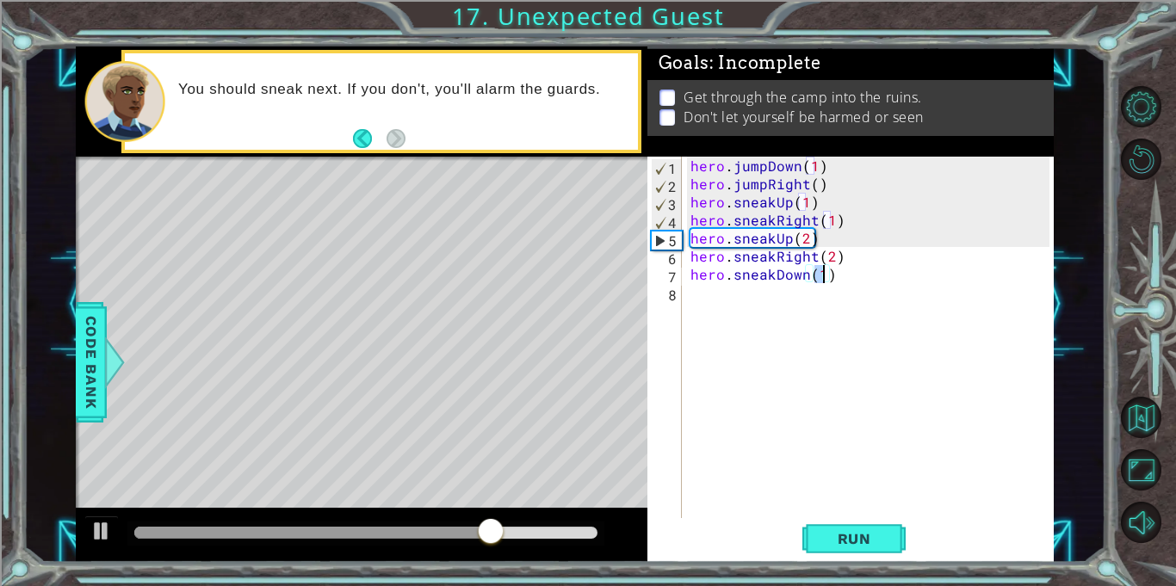
click at [822, 272] on div "hero . jumpDown ( 1 ) hero . jumpRight ( ) hero . sneakUp ( 1 ) hero . sneakRig…" at bounding box center [868, 337] width 362 height 361
type textarea "hero.sneakDown(2)"
click at [853, 540] on span "Run" at bounding box center [854, 538] width 68 height 17
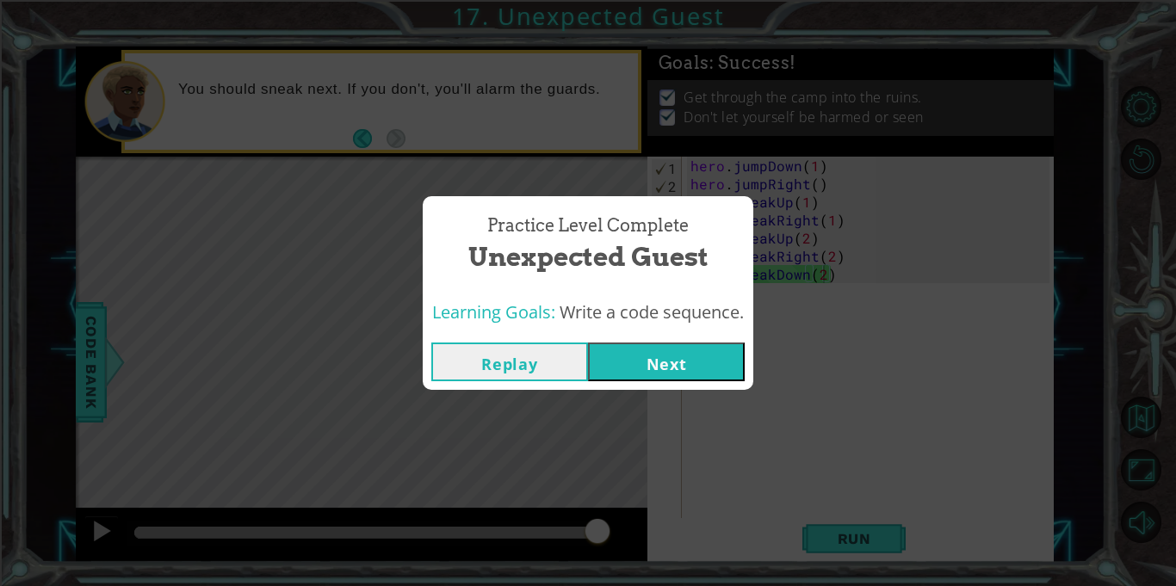
click at [690, 356] on button "Next" at bounding box center [666, 362] width 157 height 39
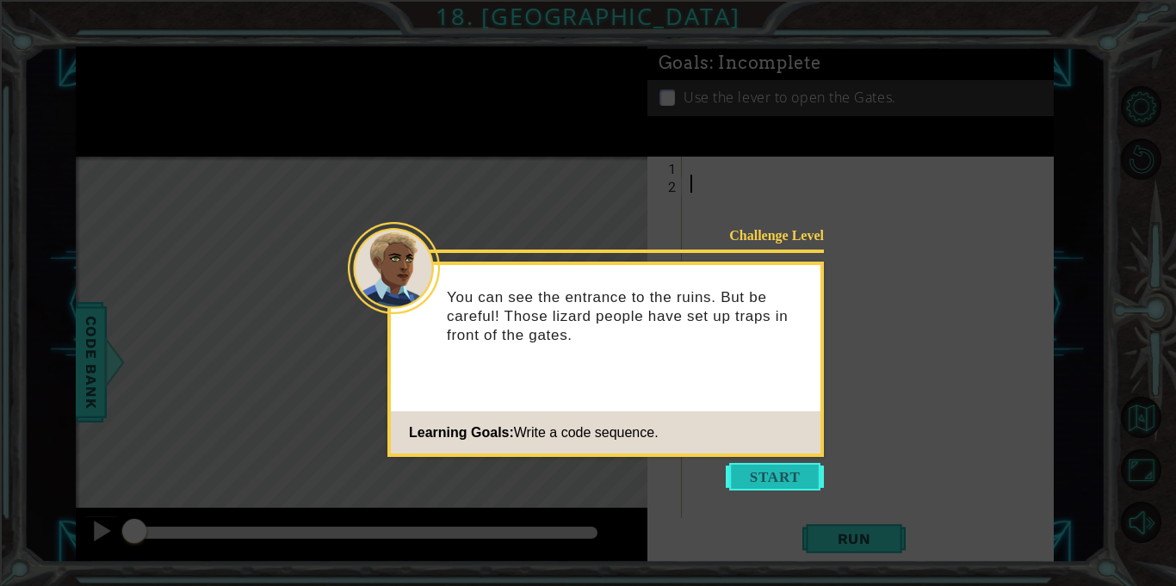
click at [788, 485] on button "Start" at bounding box center [775, 477] width 98 height 28
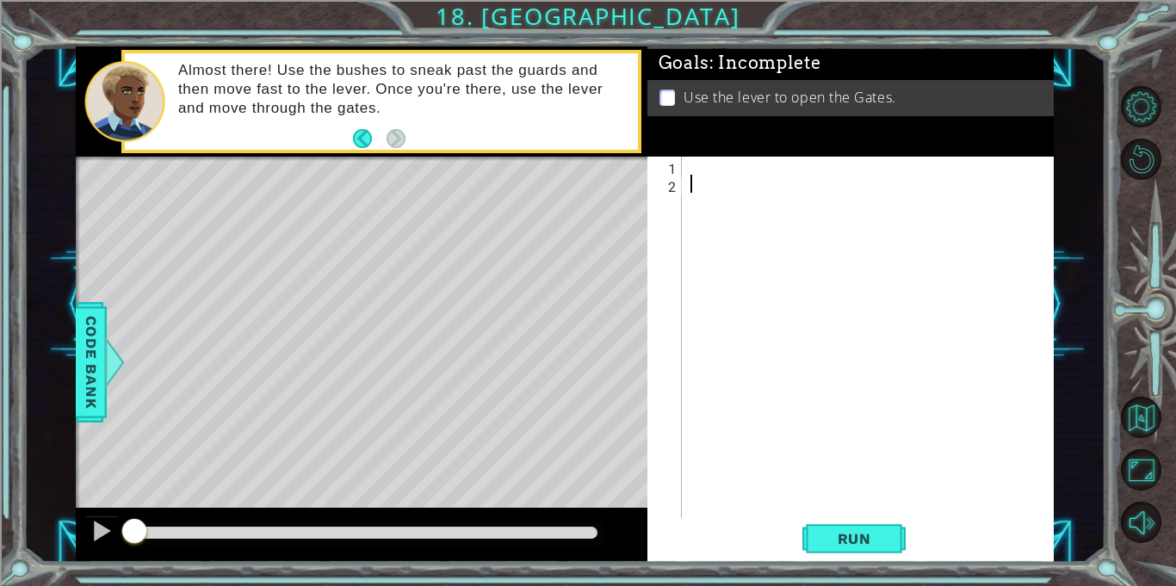
click at [754, 182] on div at bounding box center [872, 356] width 371 height 398
click at [756, 178] on div at bounding box center [872, 356] width 371 height 398
click at [725, 179] on div at bounding box center [872, 356] width 371 height 398
click at [732, 171] on div at bounding box center [872, 356] width 371 height 398
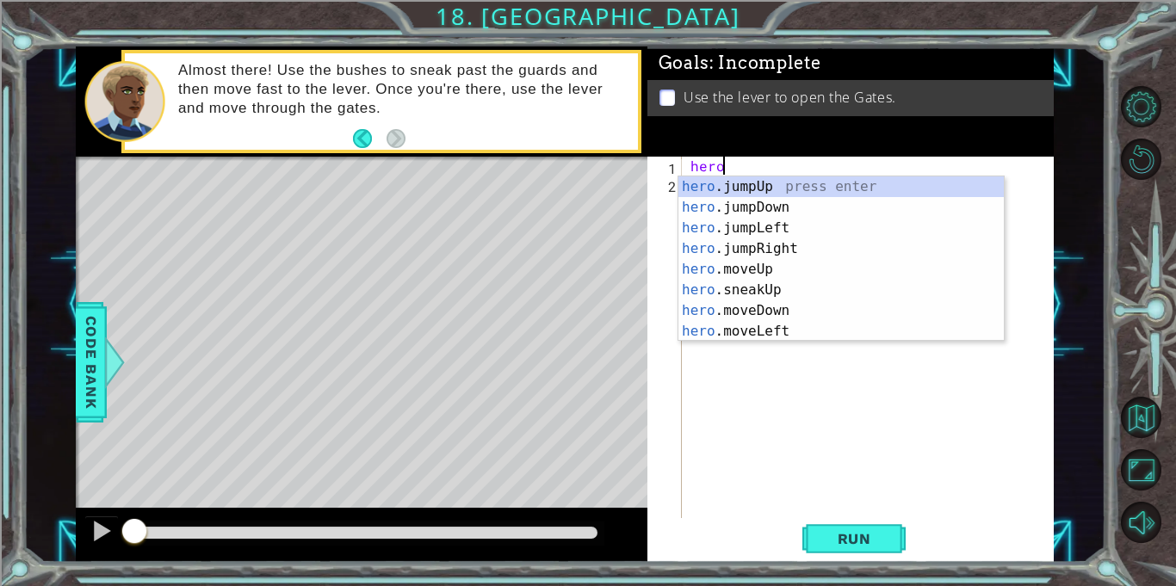
scroll to position [0, 2]
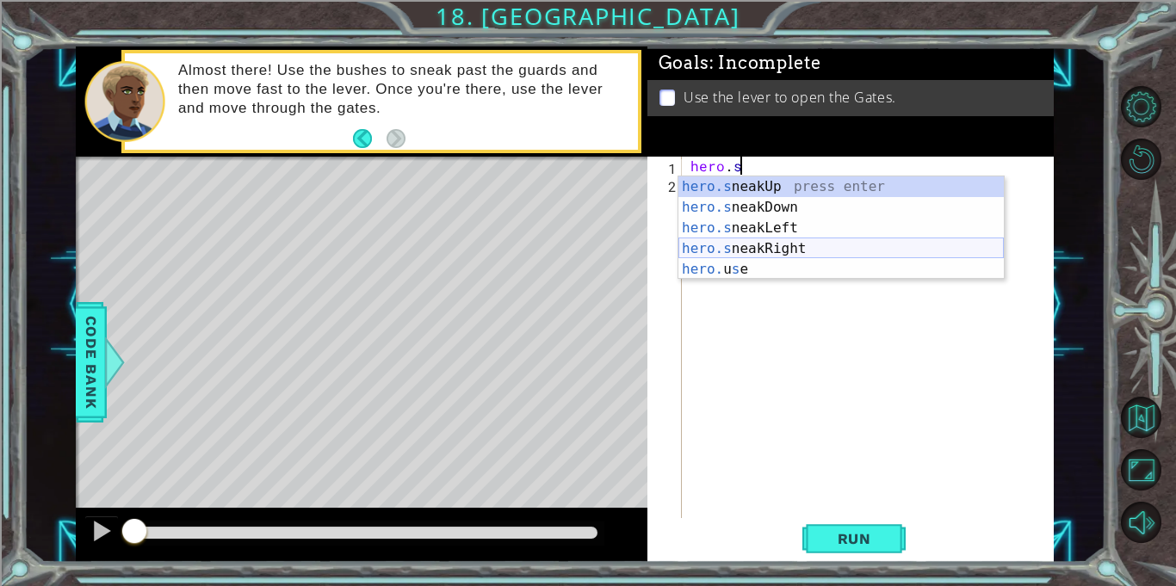
click at [766, 250] on div "hero.s neakUp press enter hero.s neakDown press enter hero.s neakLeft press ent…" at bounding box center [840, 248] width 325 height 145
type textarea "hero.sneakRight(1)"
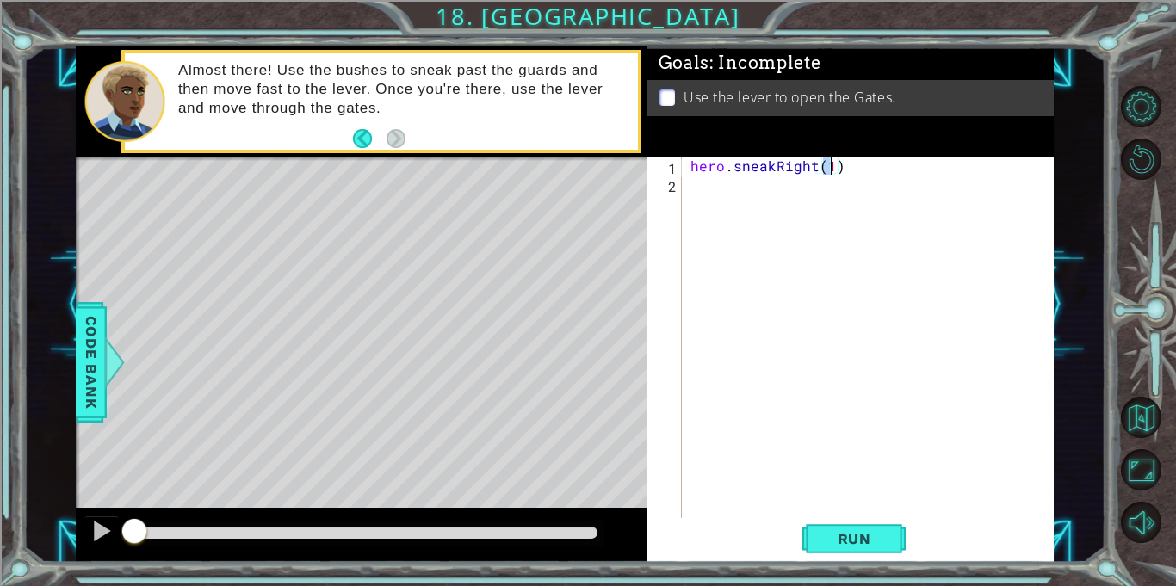
click at [718, 186] on div "hero . sneakRight ( 1 )" at bounding box center [872, 356] width 371 height 398
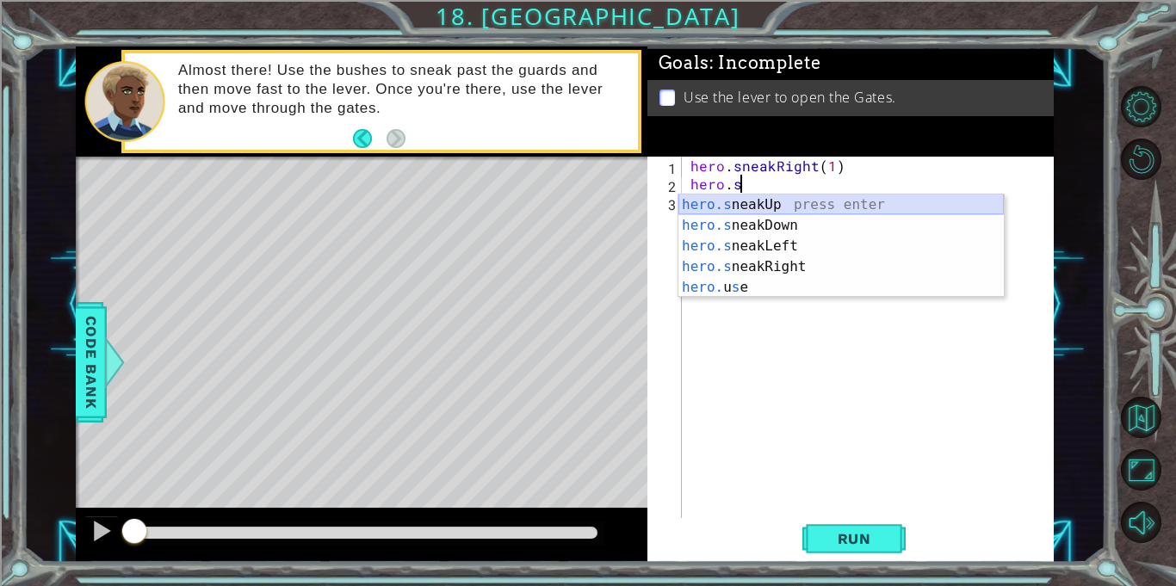
click at [726, 201] on div "hero.s neakUp press enter hero.s neakDown press enter hero.s neakLeft press ent…" at bounding box center [840, 267] width 325 height 145
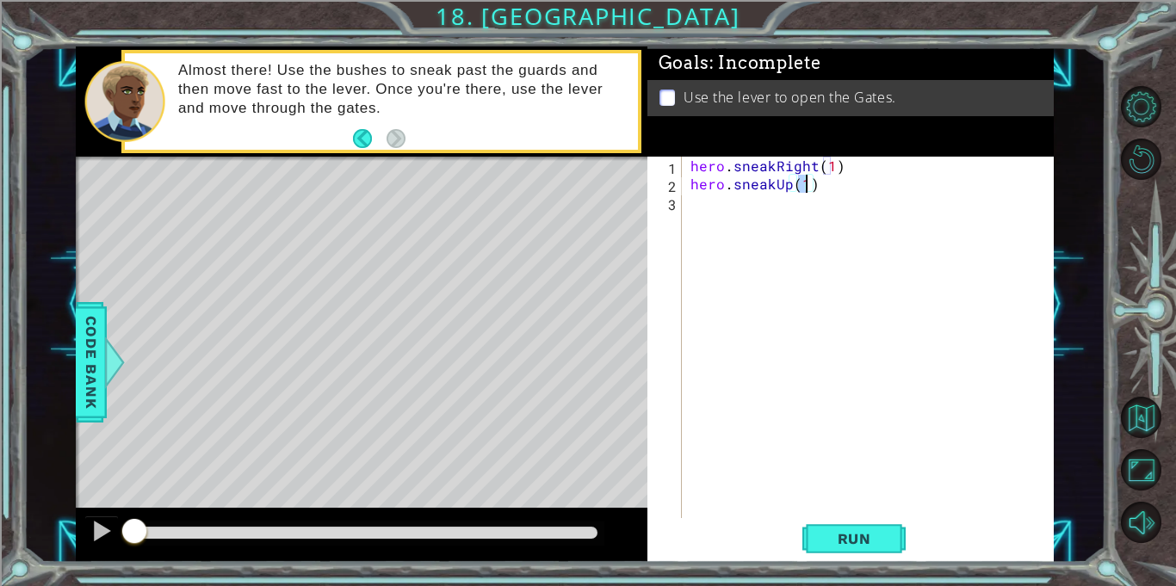
click at [805, 182] on div "hero . sneakRight ( 1 ) hero . sneakUp ( 1 )" at bounding box center [868, 337] width 362 height 361
type textarea "hero.sneakUp(2)"
click at [732, 205] on div "hero . sneakRight ( 1 ) hero . sneakUp ( 2 )" at bounding box center [872, 356] width 371 height 398
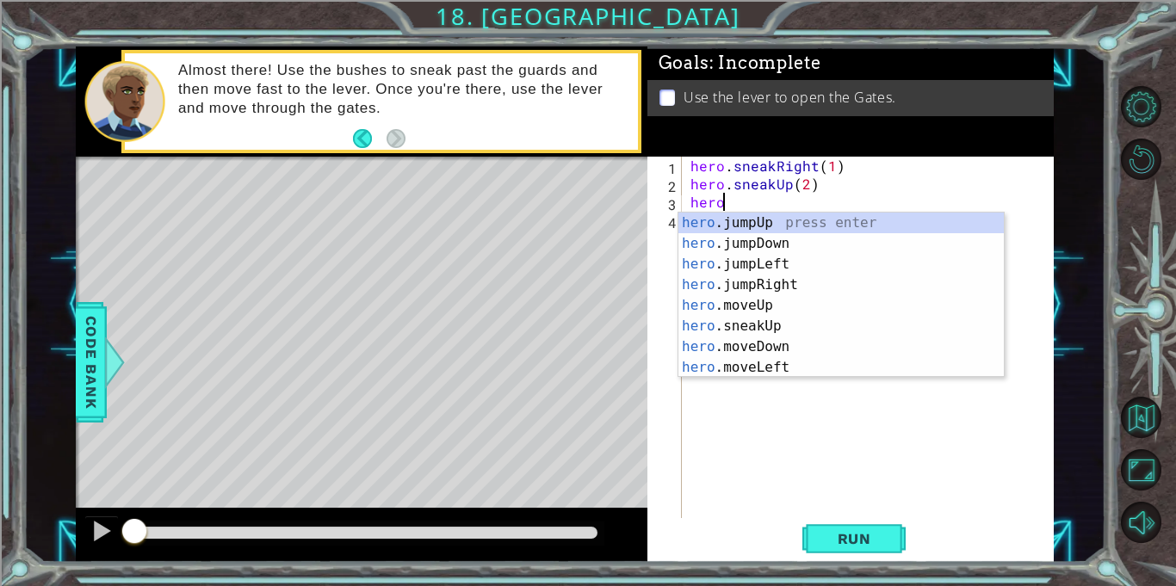
scroll to position [0, 2]
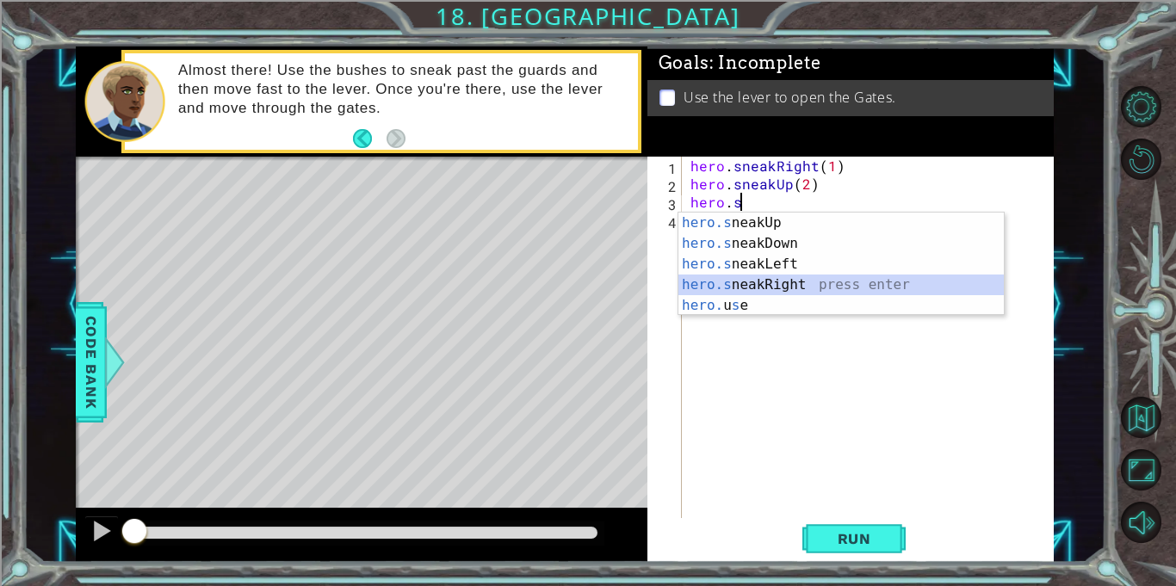
click at [744, 290] on div "hero.s neakUp press enter hero.s neakDown press enter hero.s neakLeft press ent…" at bounding box center [840, 285] width 325 height 145
type textarea "hero.sneakRight(1)"
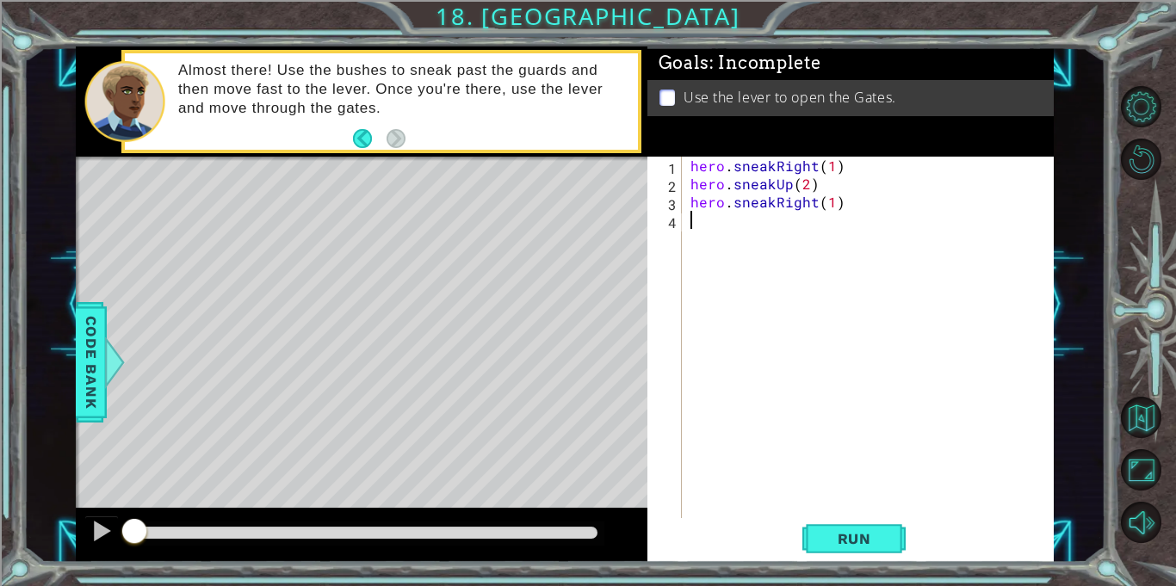
click at [736, 226] on div "hero . sneakRight ( 1 ) hero . sneakUp ( 2 ) hero . sneakRight ( 1 )" at bounding box center [872, 356] width 371 height 398
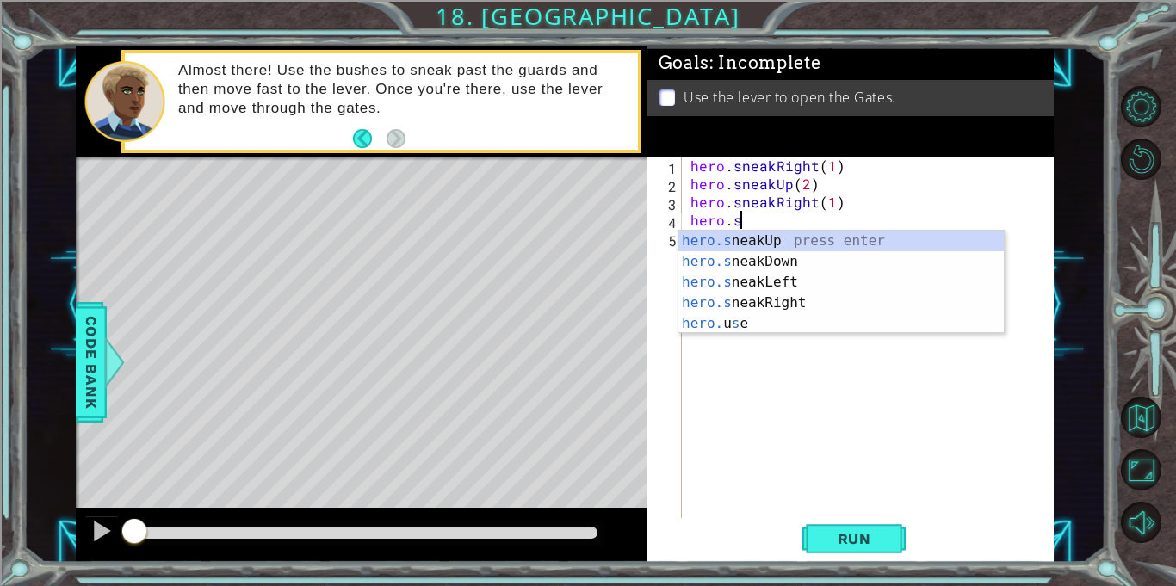
scroll to position [0, 3]
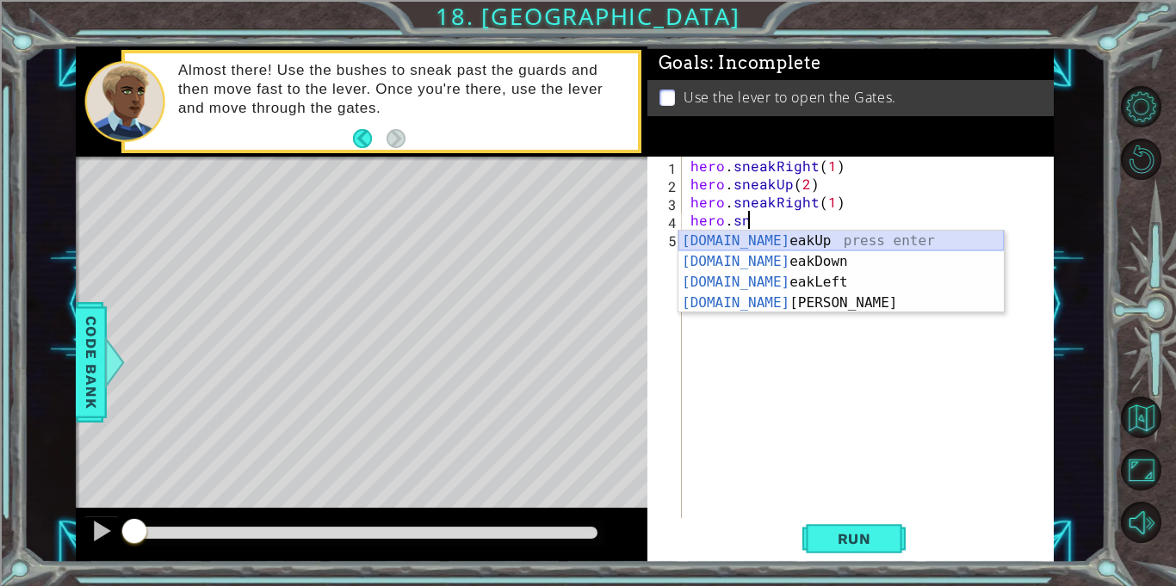
click at [744, 241] on div "[DOMAIN_NAME] eakUp press enter [DOMAIN_NAME] eakDown press enter [DOMAIN_NAME]…" at bounding box center [840, 293] width 325 height 124
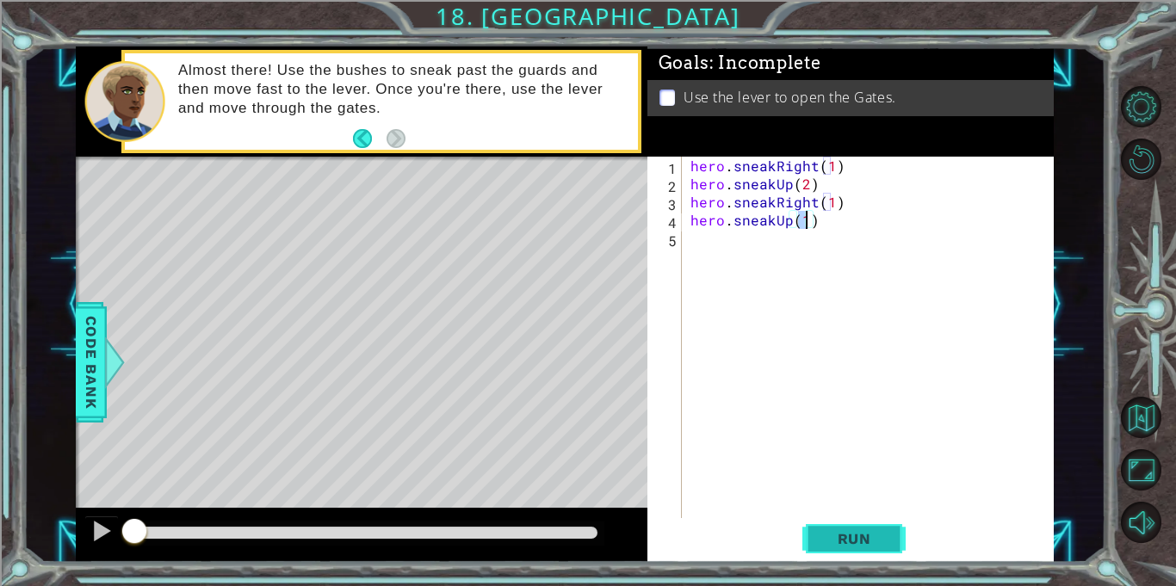
type textarea "hero.sneakUp(1)"
click at [835, 534] on span "Run" at bounding box center [854, 538] width 68 height 17
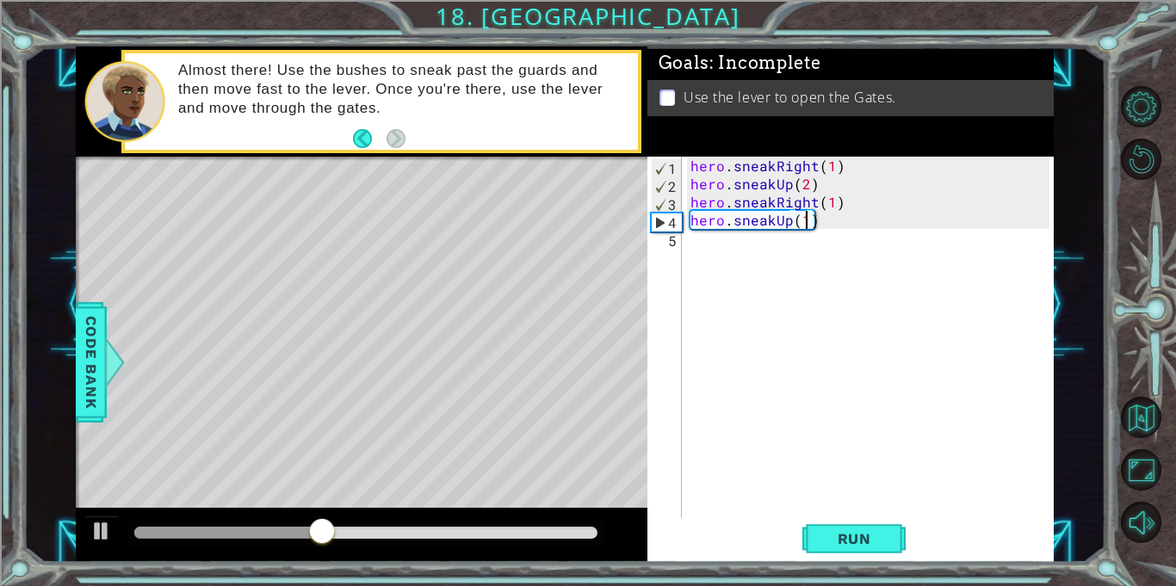
click at [760, 250] on div "hero . sneakRight ( 1 ) hero . sneakUp ( 2 ) hero . sneakRight ( 1 ) hero . sne…" at bounding box center [872, 356] width 371 height 398
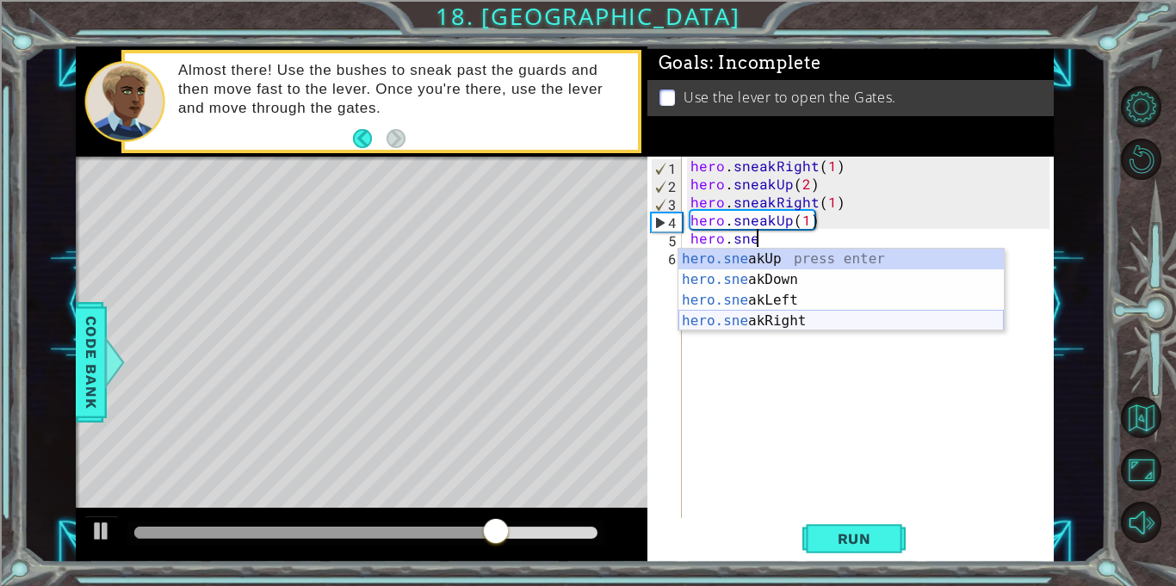
click at [780, 319] on div "hero.sne akUp press enter hero.sne akDown press enter hero.sne akLeft press ent…" at bounding box center [840, 311] width 325 height 124
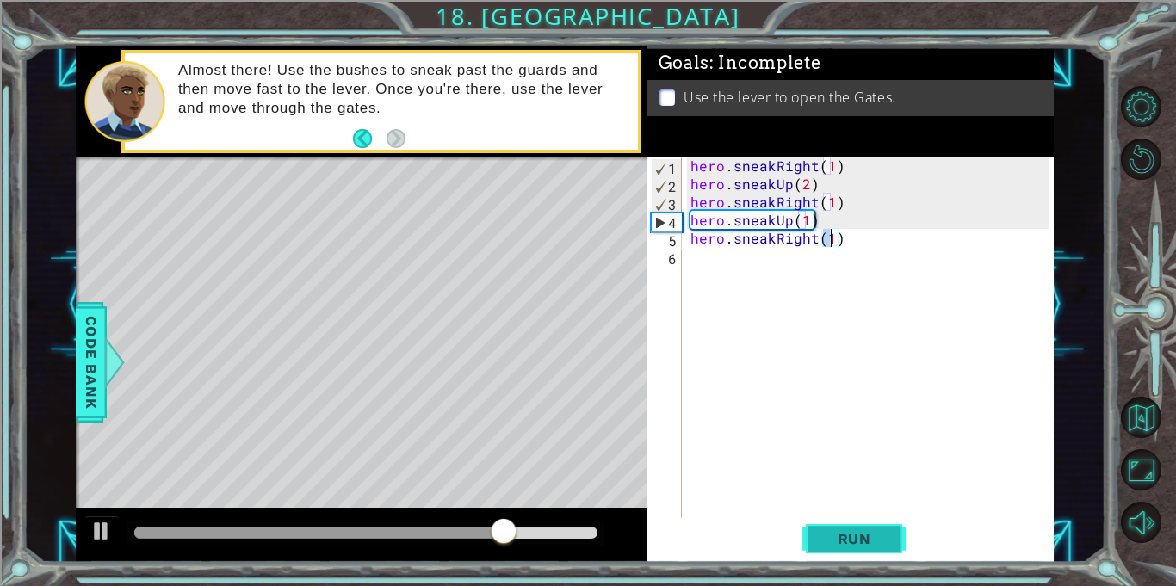
type textarea "hero.sneakRight(1)"
click at [852, 540] on span "Run" at bounding box center [854, 538] width 68 height 17
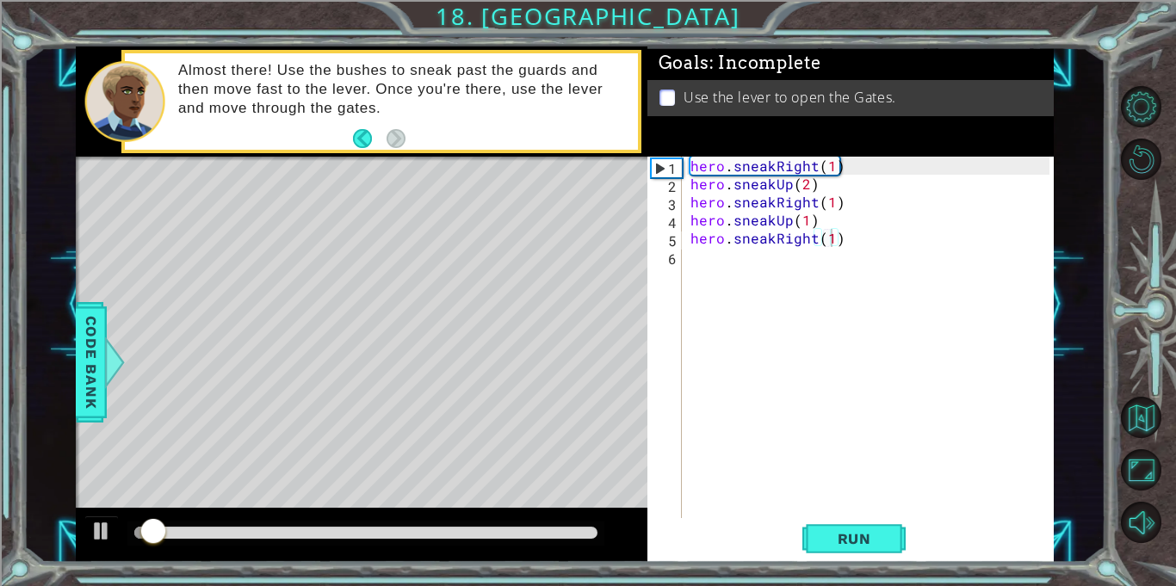
click at [323, 540] on div at bounding box center [365, 534] width 477 height 24
click at [324, 535] on div at bounding box center [365, 533] width 463 height 12
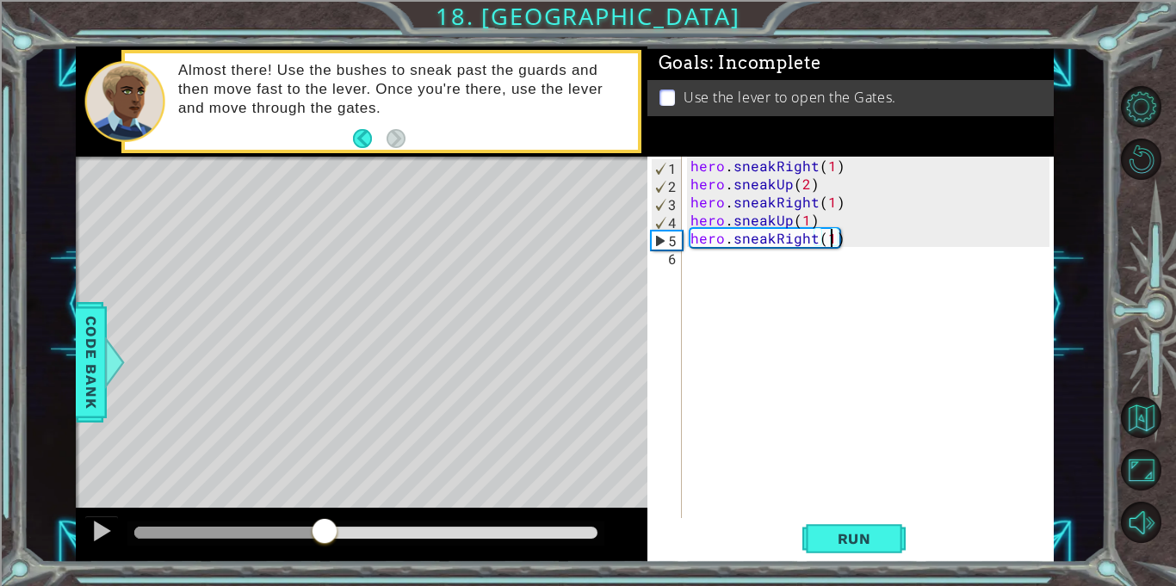
click at [720, 273] on div "hero . sneakRight ( 1 ) hero . sneakUp ( 2 ) hero . sneakRight ( 1 ) hero . sne…" at bounding box center [872, 356] width 371 height 398
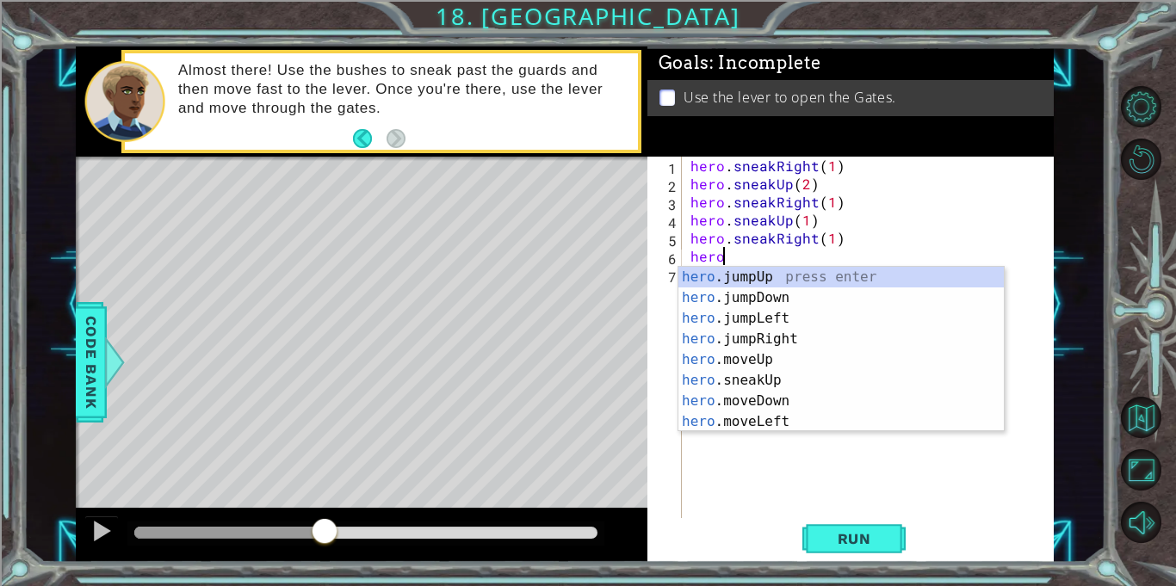
type textarea "hero."
click at [726, 275] on div "hero. jumpUp press enter hero. jumpDown press enter hero. jumpLeft press enter …" at bounding box center [840, 370] width 325 height 207
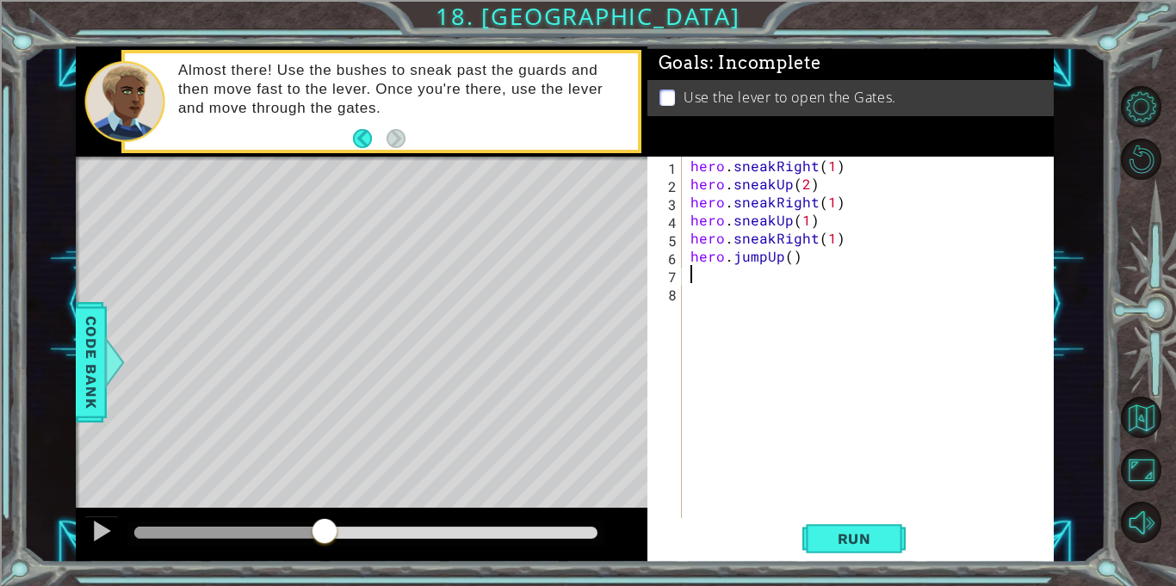
scroll to position [0, 0]
click at [844, 541] on span "Run" at bounding box center [854, 538] width 68 height 17
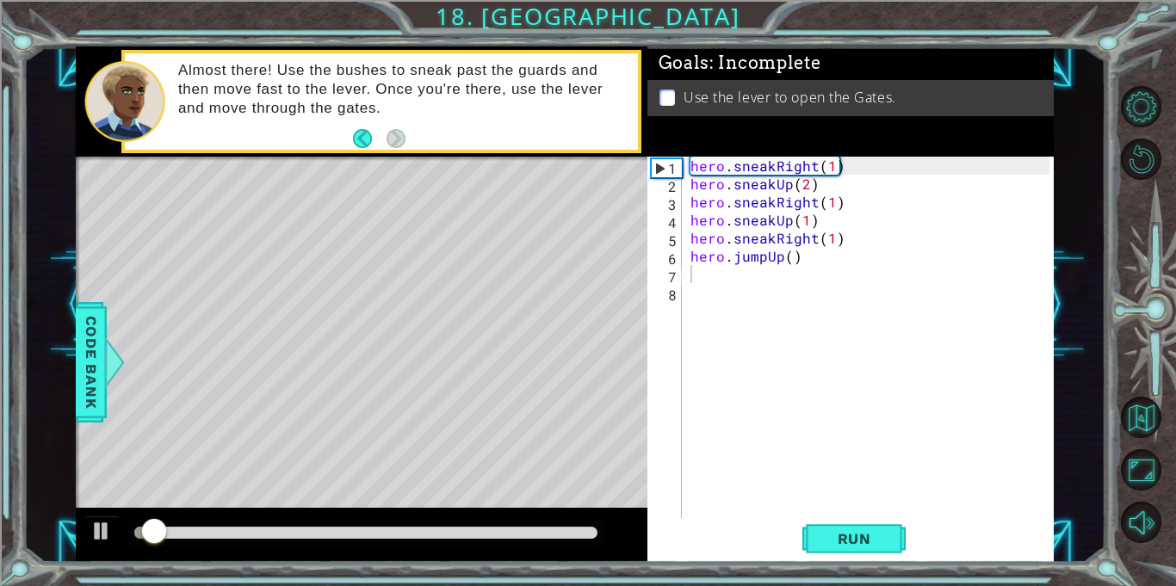
click at [346, 560] on div at bounding box center [361, 535] width 571 height 55
click at [364, 537] on div at bounding box center [365, 533] width 463 height 12
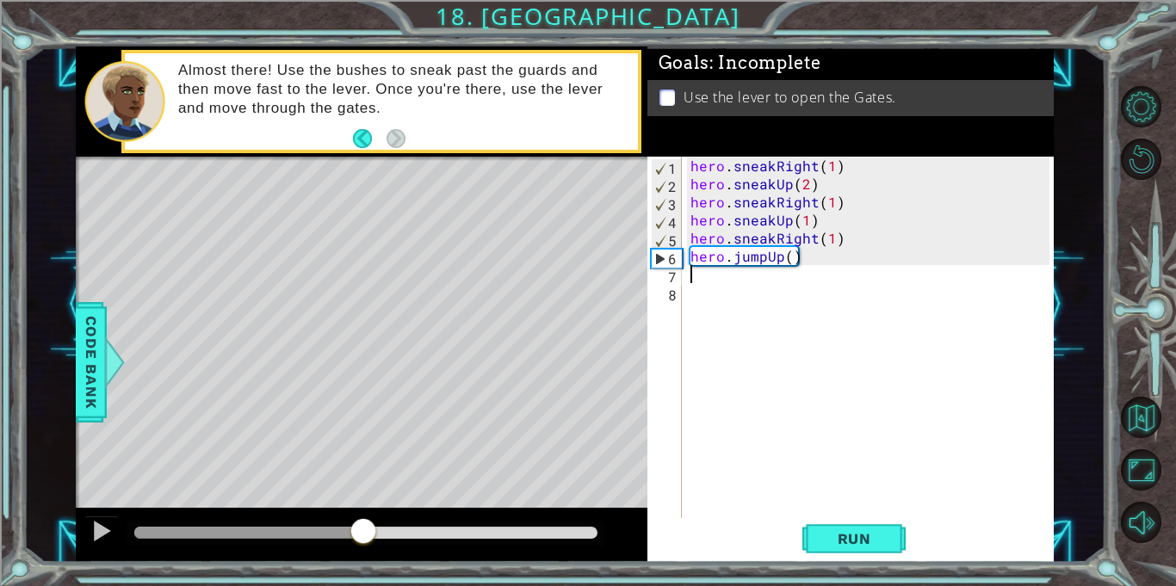
click at [385, 534] on div at bounding box center [365, 533] width 463 height 12
click at [90, 529] on div at bounding box center [101, 531] width 22 height 22
click at [781, 259] on div "hero . sneakRight ( 1 ) hero . sneakUp ( 2 ) hero . sneakRight ( 1 ) hero . sne…" at bounding box center [872, 356] width 371 height 398
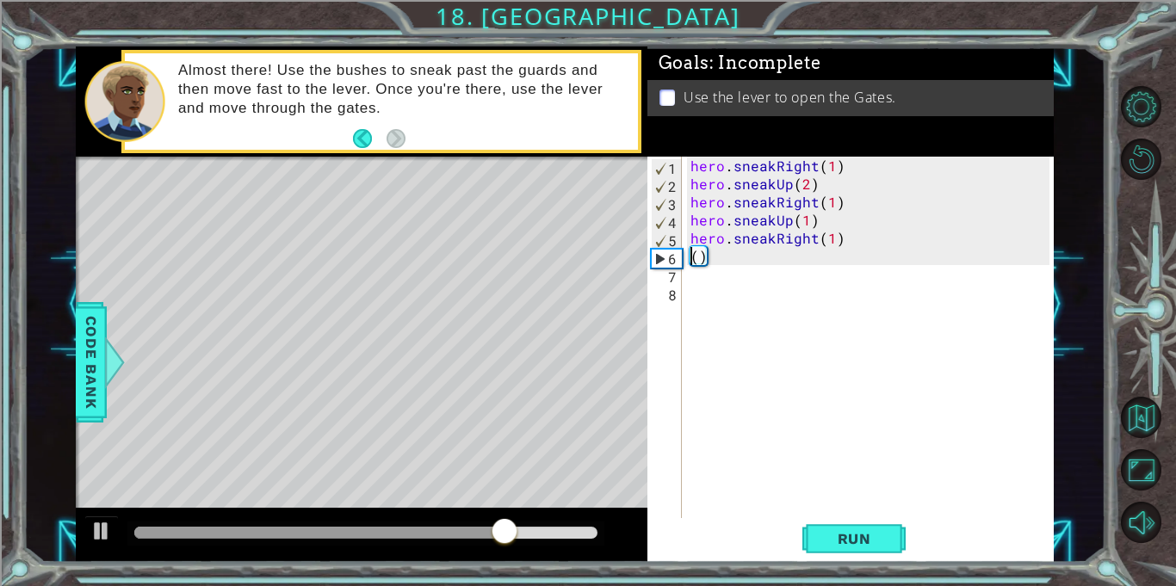
click at [712, 261] on div "hero . sneakRight ( 1 ) hero . sneakUp ( 2 ) hero . sneakRight ( 1 ) hero . sne…" at bounding box center [872, 356] width 371 height 398
type textarea "("
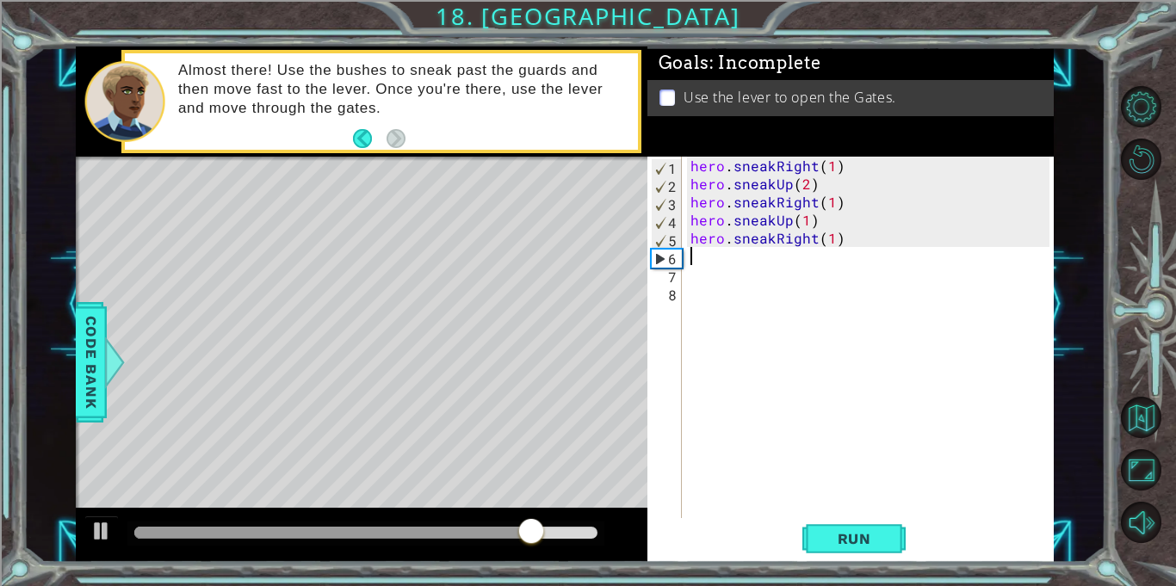
click at [826, 238] on div "hero . sneakRight ( 1 ) hero . sneakUp ( 2 ) hero . sneakRight ( 1 ) hero . sne…" at bounding box center [872, 356] width 371 height 398
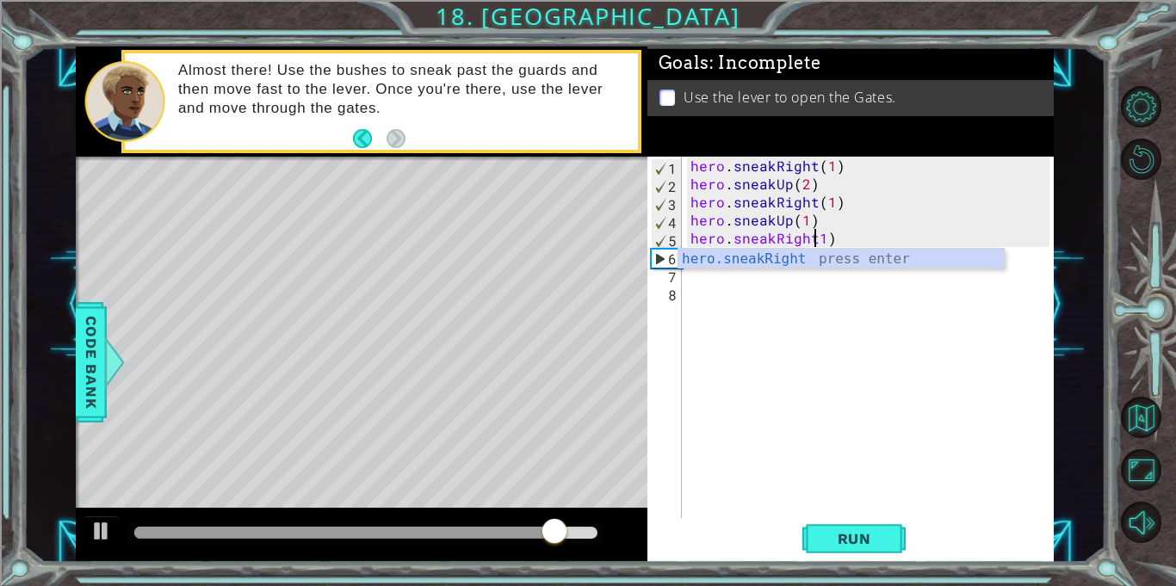
scroll to position [0, 8]
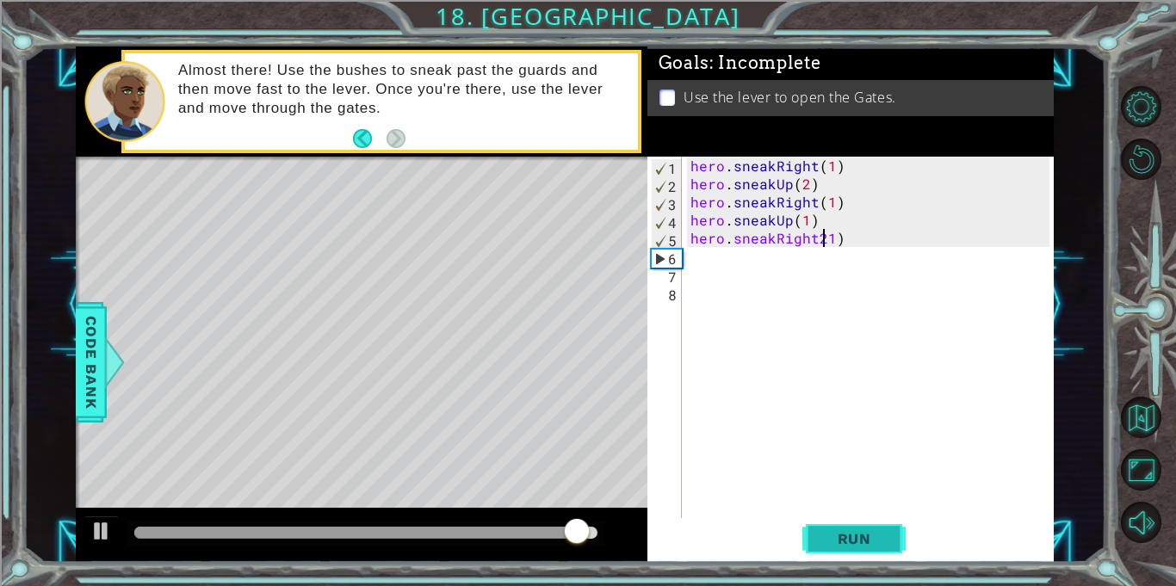
click at [856, 538] on span "Run" at bounding box center [854, 538] width 68 height 17
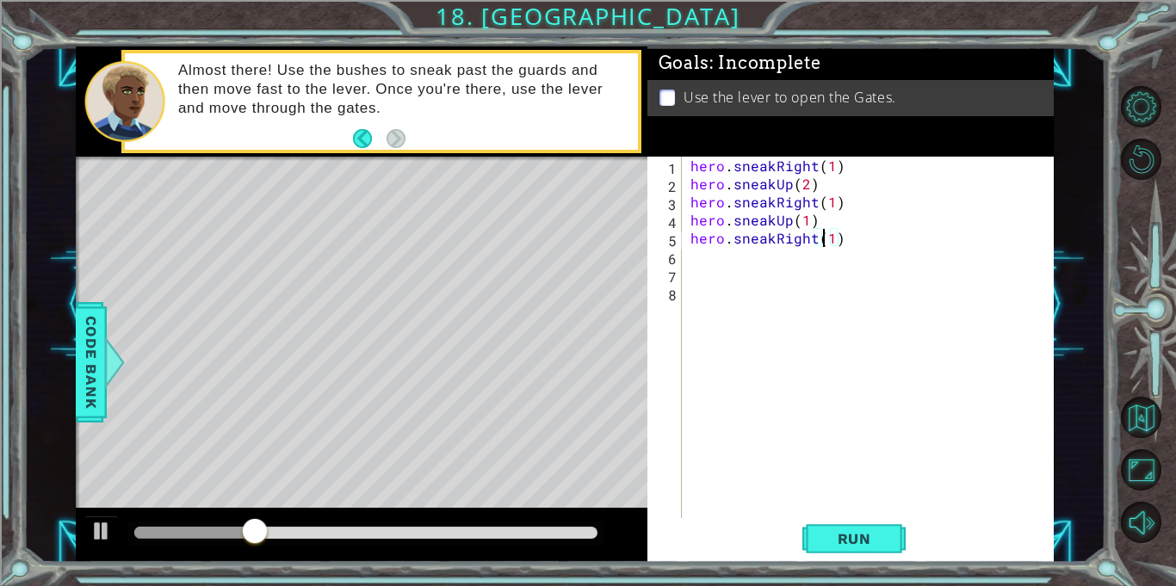
click at [829, 238] on div "hero . sneakRight ( 1 ) hero . sneakUp ( 2 ) hero . sneakRight ( 1 ) hero . sne…" at bounding box center [872, 356] width 371 height 398
click at [842, 535] on span "Run" at bounding box center [854, 538] width 68 height 17
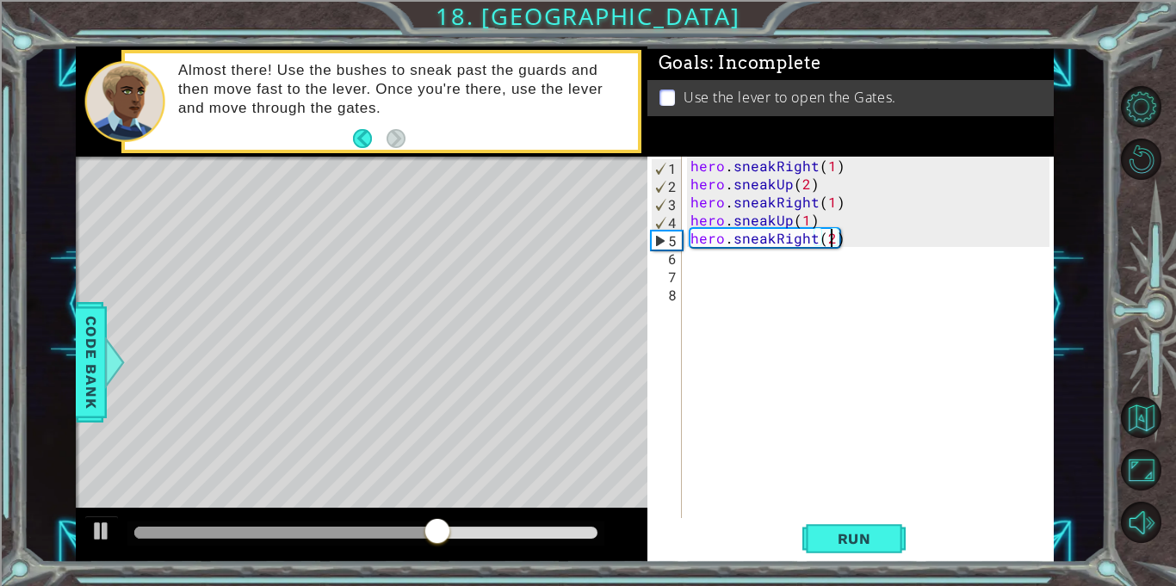
click at [829, 243] on div "hero . sneakRight ( 1 ) hero . sneakUp ( 2 ) hero . sneakRight ( 1 ) hero . sne…" at bounding box center [872, 356] width 371 height 398
type textarea "hero.sneakRight()"
click at [706, 258] on div "hero . sneakRight ( 1 ) hero . sneakUp ( 2 ) hero . sneakRight ( 1 ) hero . sne…" at bounding box center [872, 356] width 371 height 398
click at [823, 241] on div "hero . sneakRight ( 1 ) hero . sneakUp ( 2 ) hero . sneakRight ( 1 ) hero . sne…" at bounding box center [872, 356] width 371 height 398
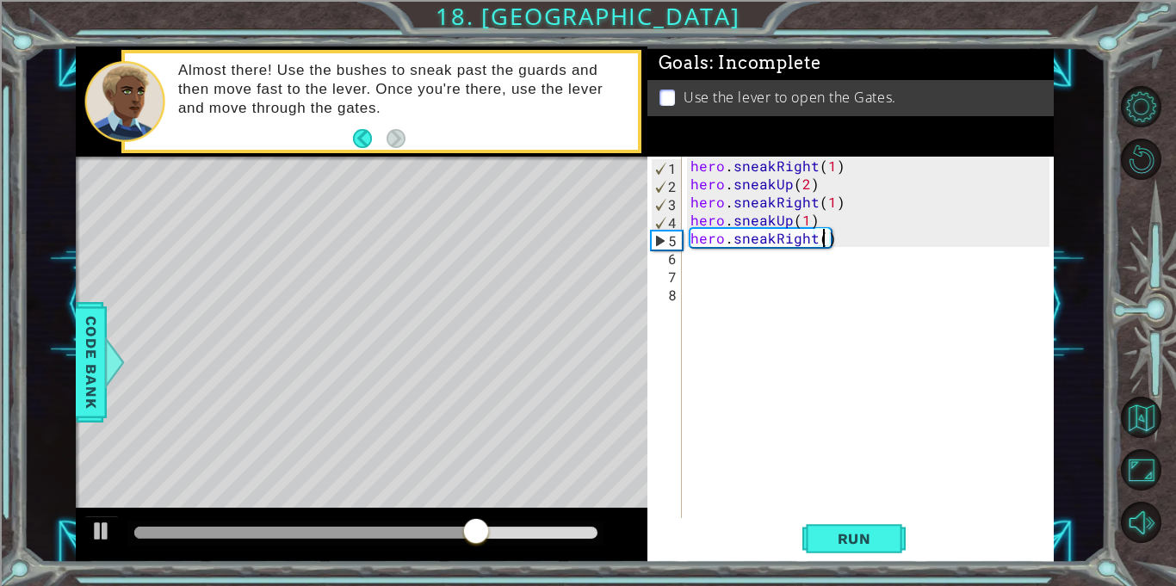
type textarea "hero.sneakRight(1)"
click at [751, 267] on div "hero . sneakRight ( 1 ) hero . sneakUp ( 2 ) hero . sneakRight ( 1 ) hero . sne…" at bounding box center [872, 356] width 371 height 398
click at [740, 264] on div "hero . sneakRight ( 1 ) hero . sneakUp ( 2 ) hero . sneakRight ( 1 ) hero . sne…" at bounding box center [872, 356] width 371 height 398
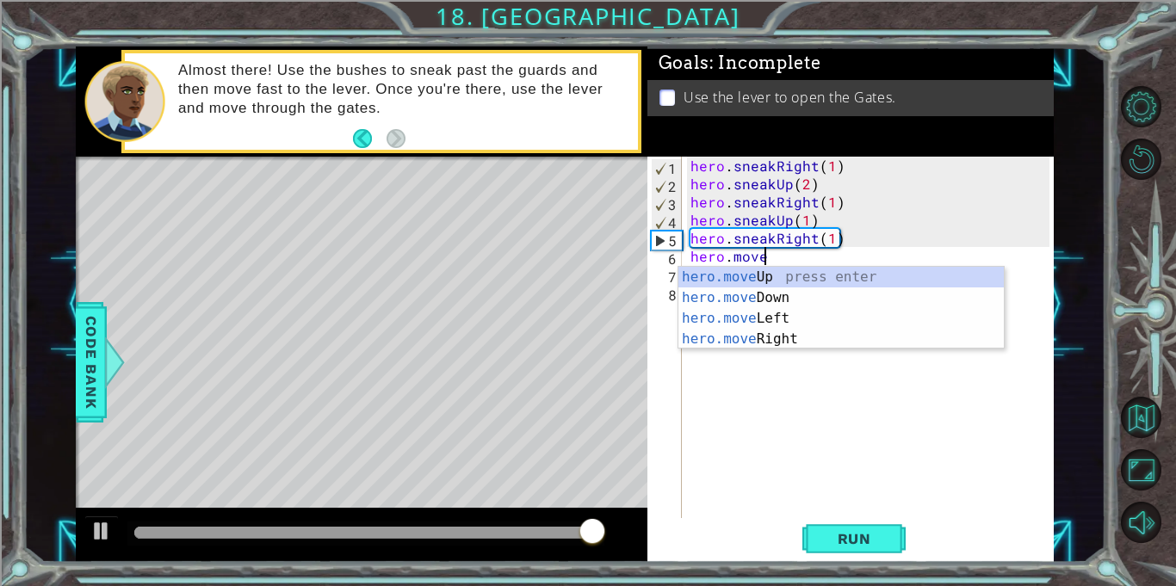
scroll to position [0, 3]
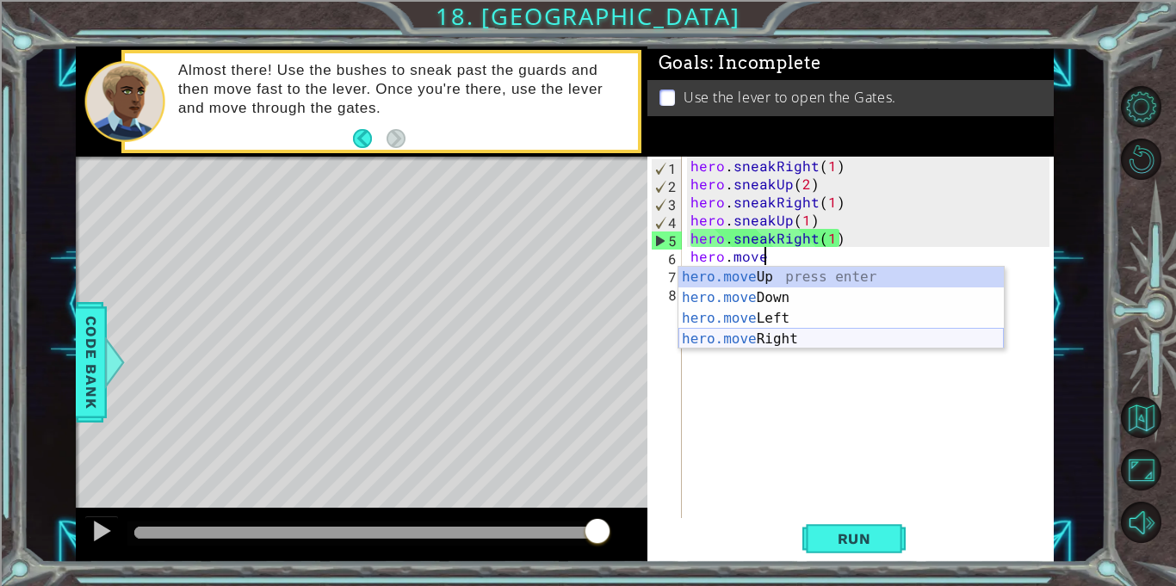
click at [792, 342] on div "hero.move Up press enter hero.move Down press enter hero.move Left press enter …" at bounding box center [840, 329] width 325 height 124
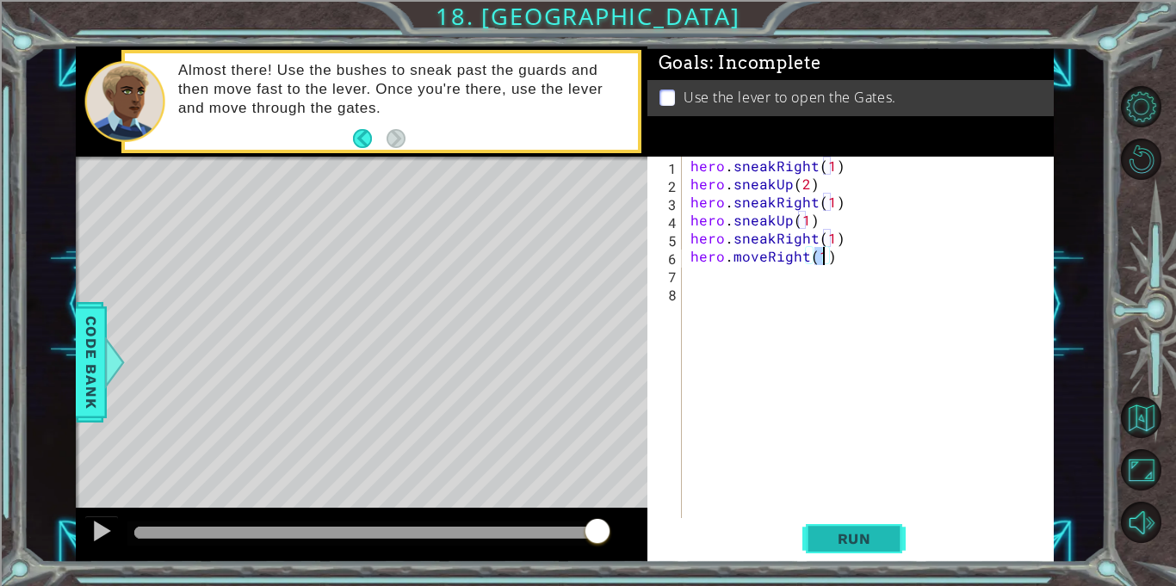
type textarea "hero.moveRight(1)"
click at [847, 532] on span "Run" at bounding box center [854, 538] width 68 height 17
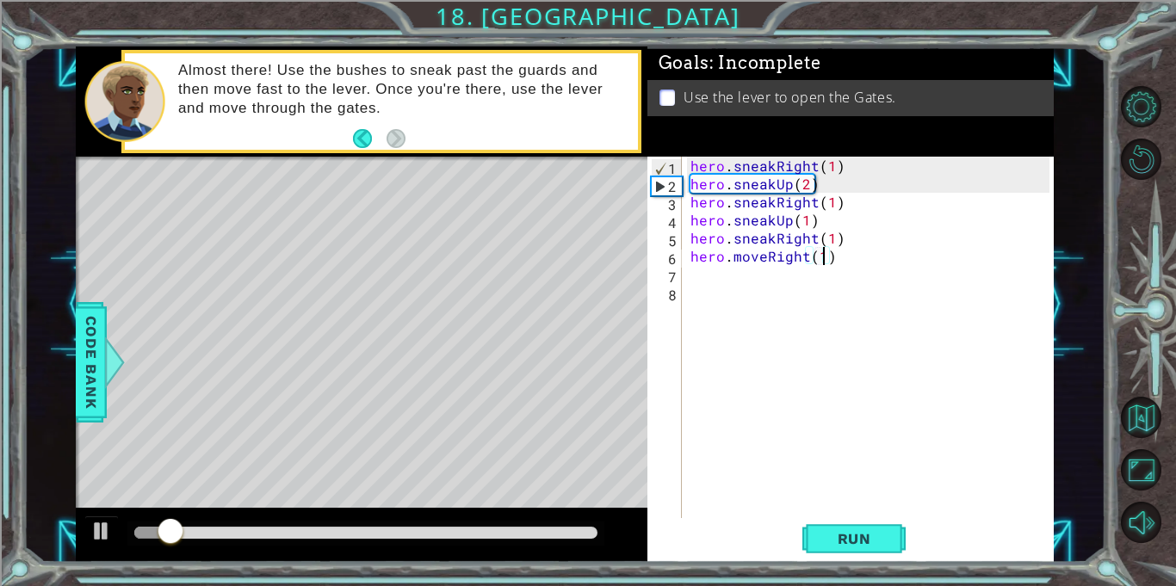
click at [330, 527] on div at bounding box center [365, 533] width 463 height 12
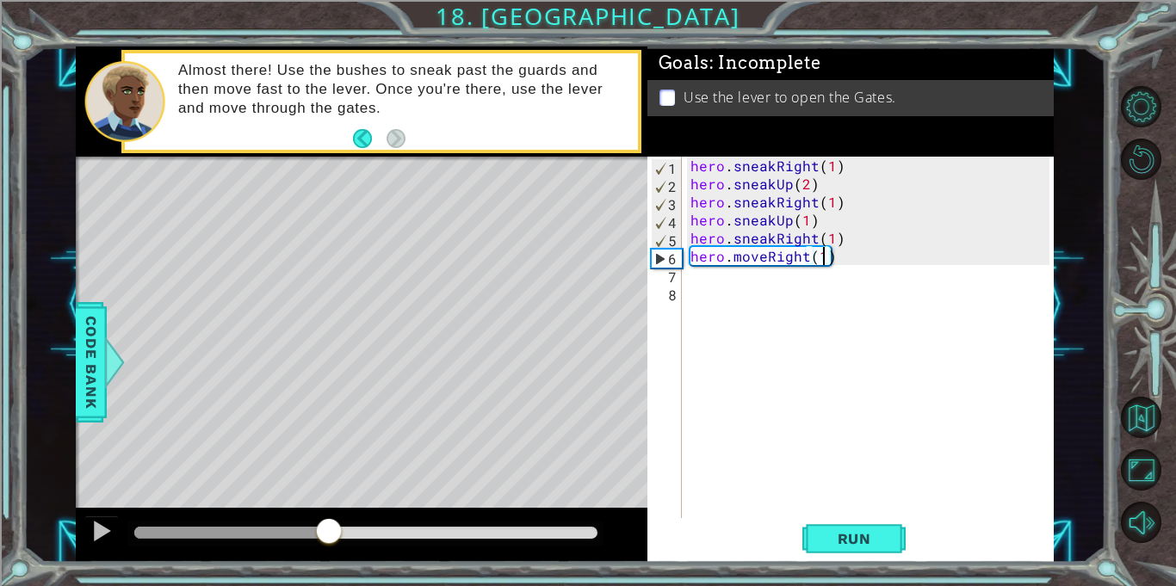
click at [287, 524] on div at bounding box center [365, 534] width 477 height 24
click at [265, 522] on div at bounding box center [365, 534] width 477 height 24
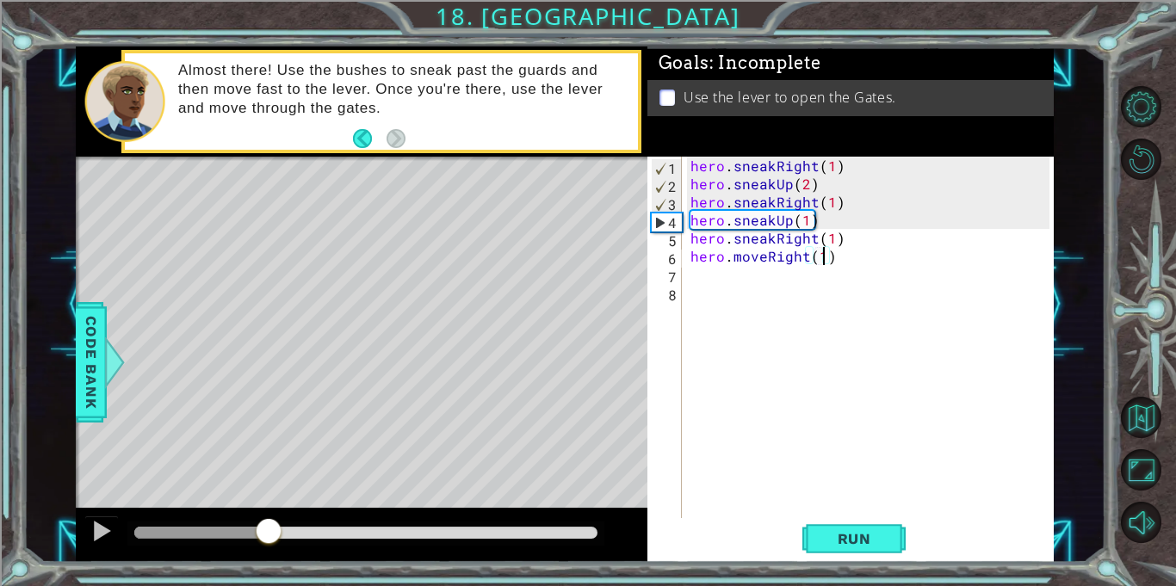
click at [269, 529] on div at bounding box center [201, 533] width 135 height 12
click at [98, 528] on div at bounding box center [101, 531] width 22 height 22
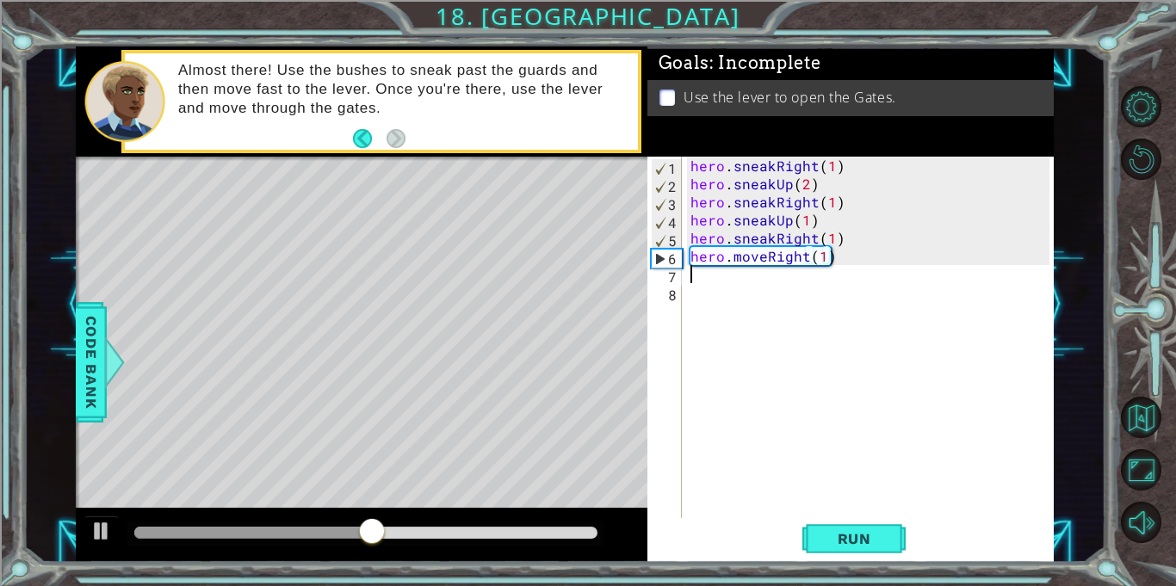
click at [701, 281] on div "hero . sneakRight ( 1 ) hero . sneakUp ( 2 ) hero . sneakRight ( 1 ) hero . sne…" at bounding box center [872, 356] width 371 height 398
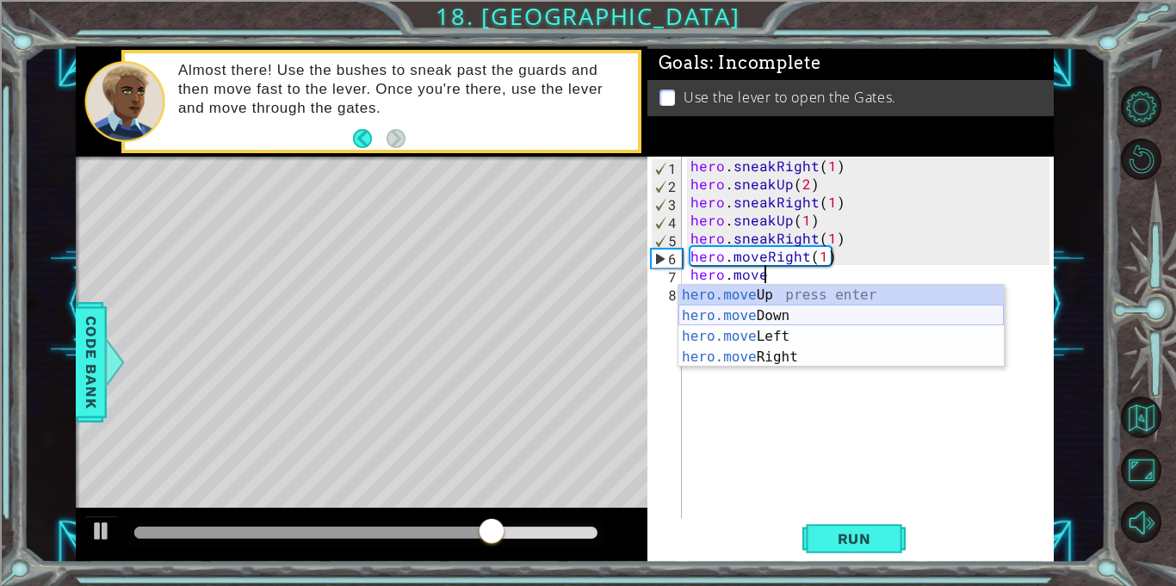
click at [742, 318] on div "hero.move Up press enter hero.move Down press enter hero.move Left press enter …" at bounding box center [840, 347] width 325 height 124
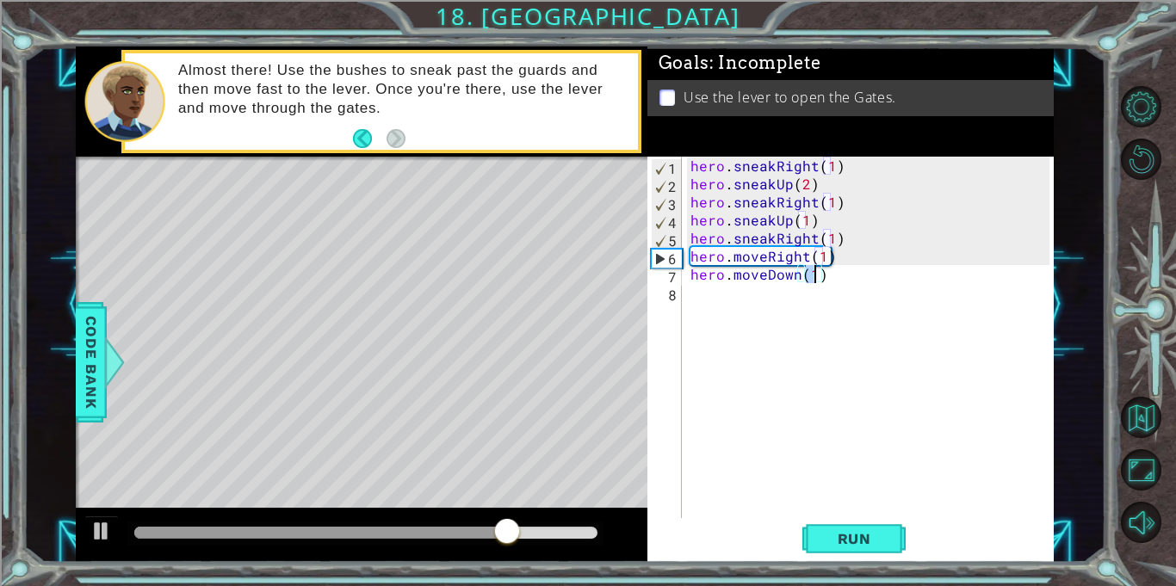
type textarea "hero.moveDown(1)"
click at [816, 274] on div "hero . sneakRight ( 1 ) hero . sneakUp ( 2 ) hero . sneakRight ( 1 ) hero . sne…" at bounding box center [868, 337] width 362 height 361
click at [714, 297] on div "hero . sneakRight ( 1 ) hero . sneakUp ( 2 ) hero . sneakRight ( 1 ) hero . sne…" at bounding box center [872, 356] width 371 height 398
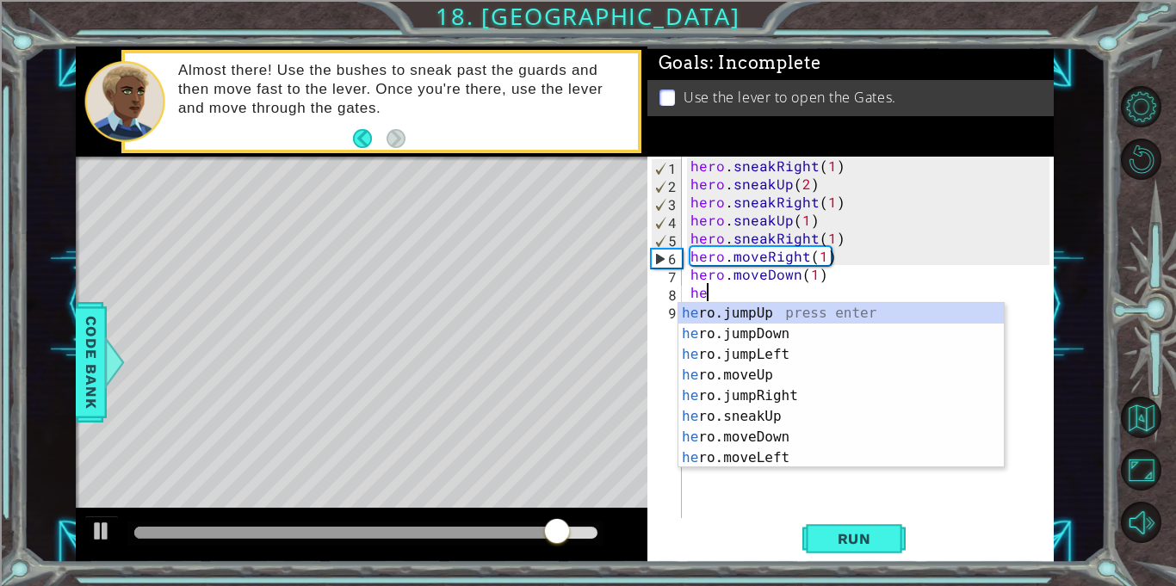
type textarea "hero"
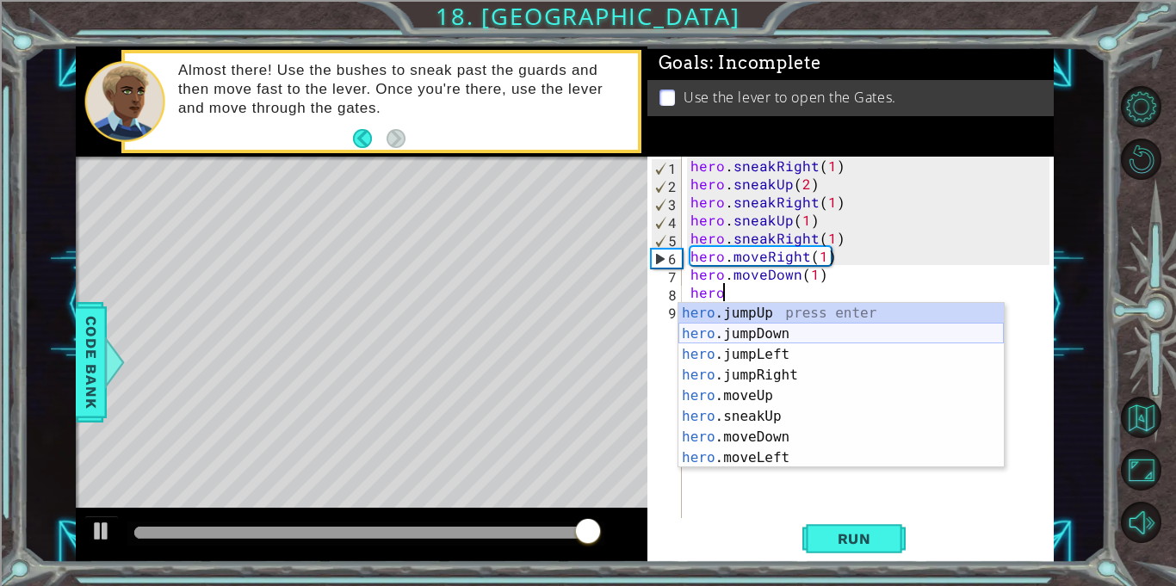
click at [743, 334] on div "hero .jumpUp press enter hero .jumpDown press enter hero .jumpLeft press enter …" at bounding box center [840, 406] width 325 height 207
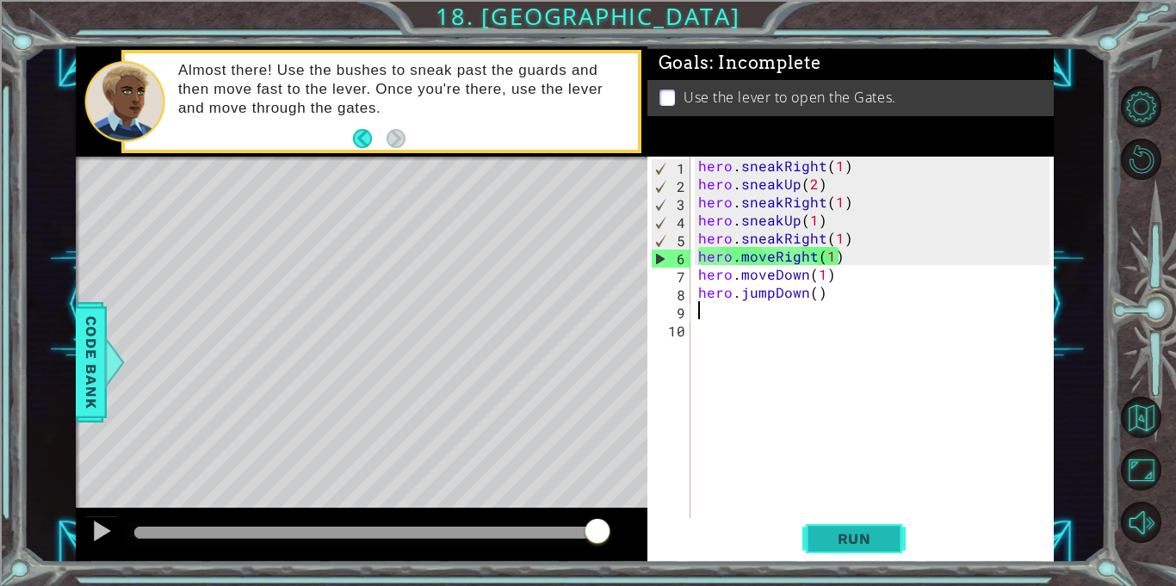
click at [849, 541] on span "Run" at bounding box center [854, 538] width 68 height 17
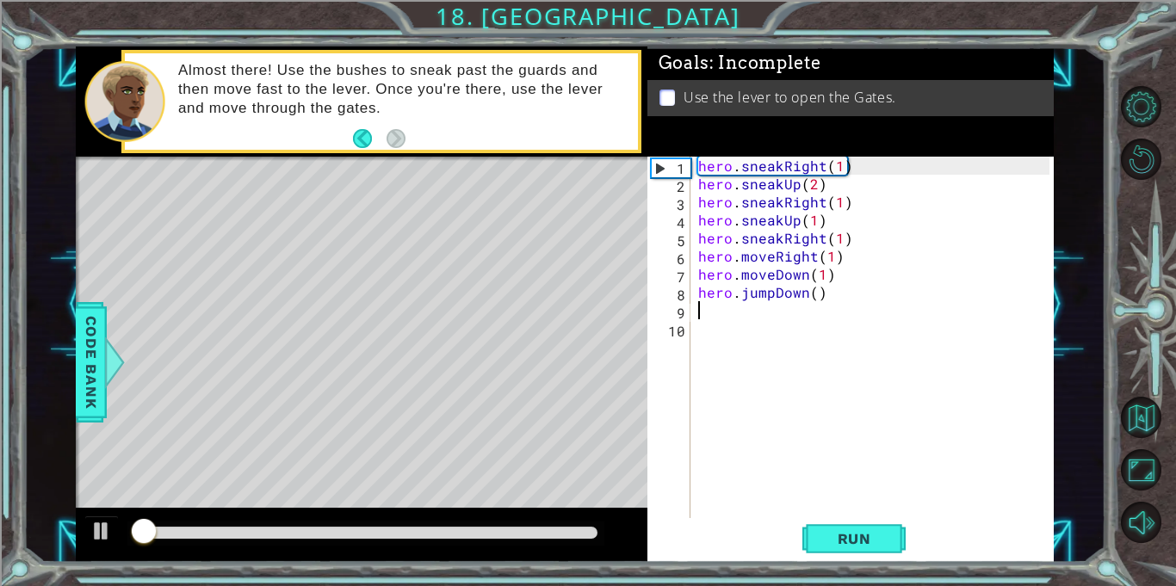
click at [412, 520] on div at bounding box center [361, 535] width 571 height 55
click at [405, 533] on div at bounding box center [365, 533] width 463 height 12
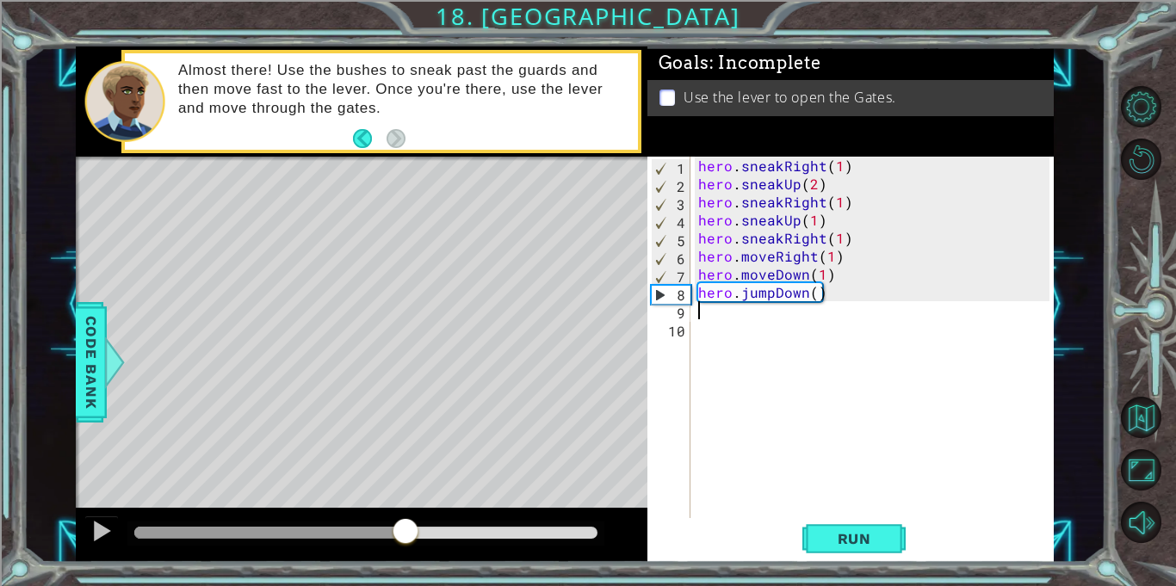
click at [745, 326] on div "hero . sneakRight ( 1 ) hero . sneakUp ( 2 ) hero . sneakRight ( 1 ) hero . sne…" at bounding box center [876, 356] width 363 height 398
click at [750, 318] on div "hero . sneakRight ( 1 ) hero . sneakUp ( 2 ) hero . sneakRight ( 1 ) hero . sne…" at bounding box center [876, 356] width 363 height 398
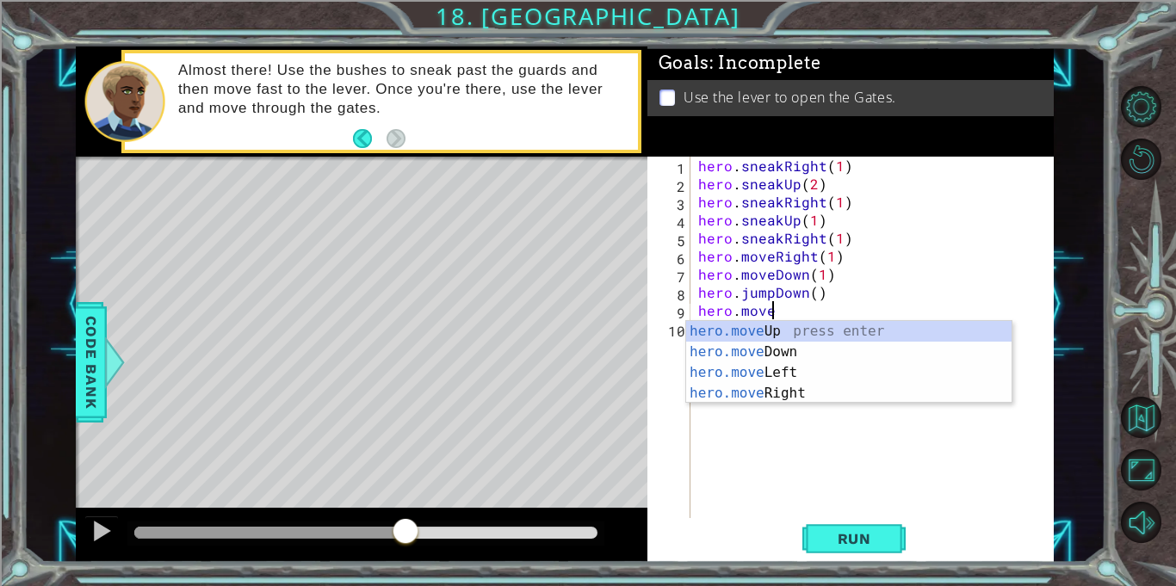
scroll to position [0, 3]
click at [763, 388] on div "hero.move Up press enter hero.move Down press enter hero.move Left press enter …" at bounding box center [848, 383] width 325 height 124
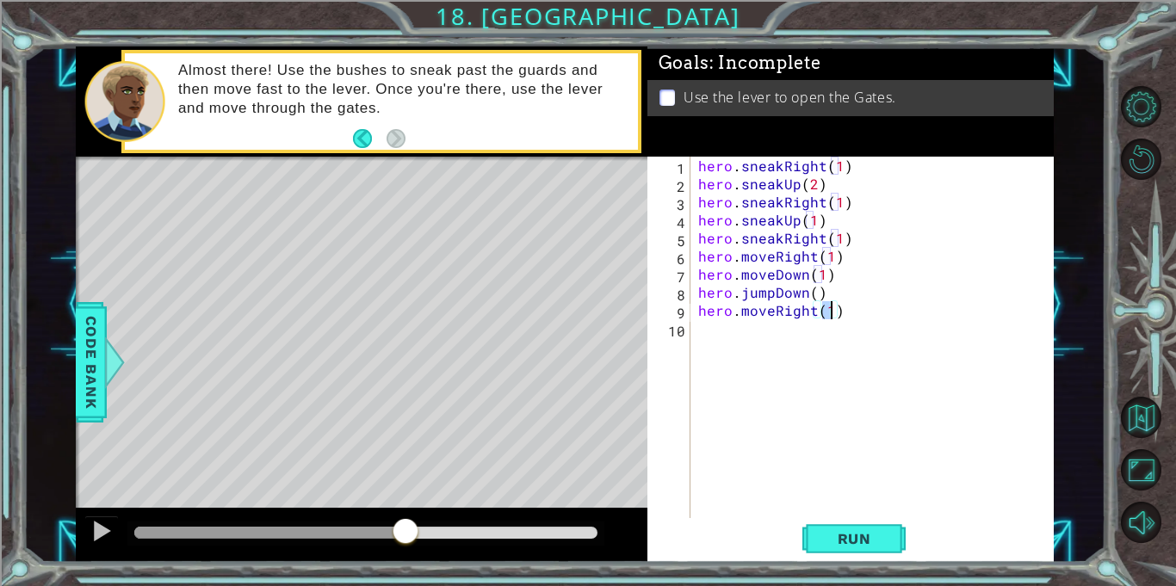
click at [830, 315] on div "hero . sneakRight ( 1 ) hero . sneakUp ( 2 ) hero . sneakRight ( 1 ) hero . sne…" at bounding box center [872, 337] width 355 height 361
type textarea "hero.moveRight(2)"
click at [771, 346] on div "hero . sneakRight ( 1 ) hero . sneakUp ( 2 ) hero . sneakRight ( 1 ) hero . sne…" at bounding box center [876, 356] width 363 height 398
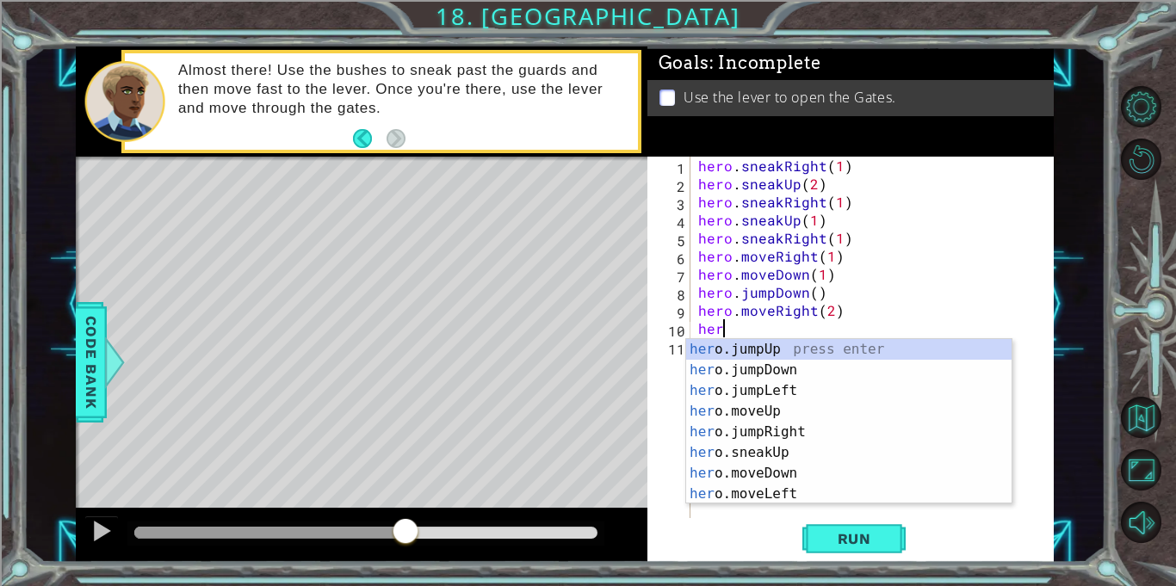
scroll to position [0, 1]
type textarea "heroj"
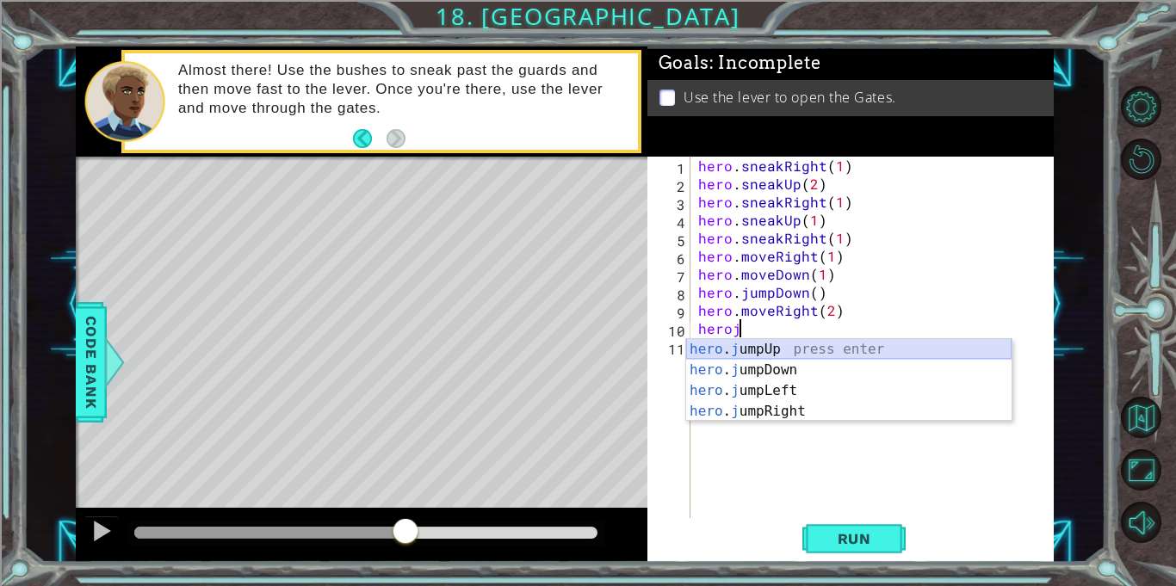
click at [772, 350] on div "hero . j umpUp press enter hero . j umpDown press enter hero . j umpLeft press …" at bounding box center [848, 401] width 325 height 124
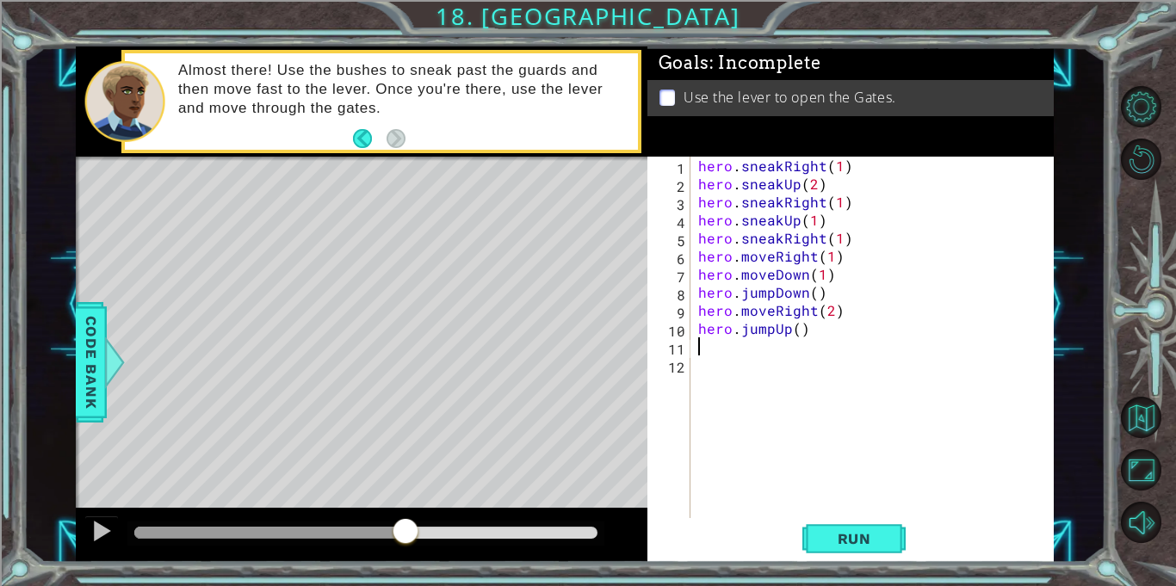
scroll to position [0, 0]
click at [763, 350] on div "hero . sneakRight ( 1 ) hero . sneakUp ( 2 ) hero . sneakRight ( 1 ) hero . sne…" at bounding box center [876, 356] width 363 height 398
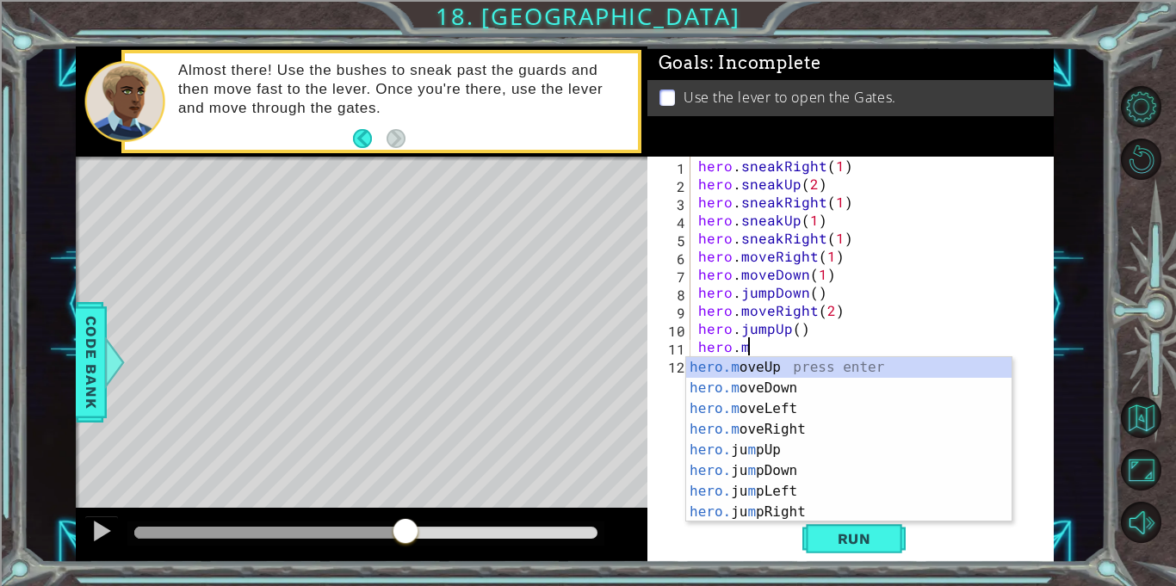
scroll to position [0, 3]
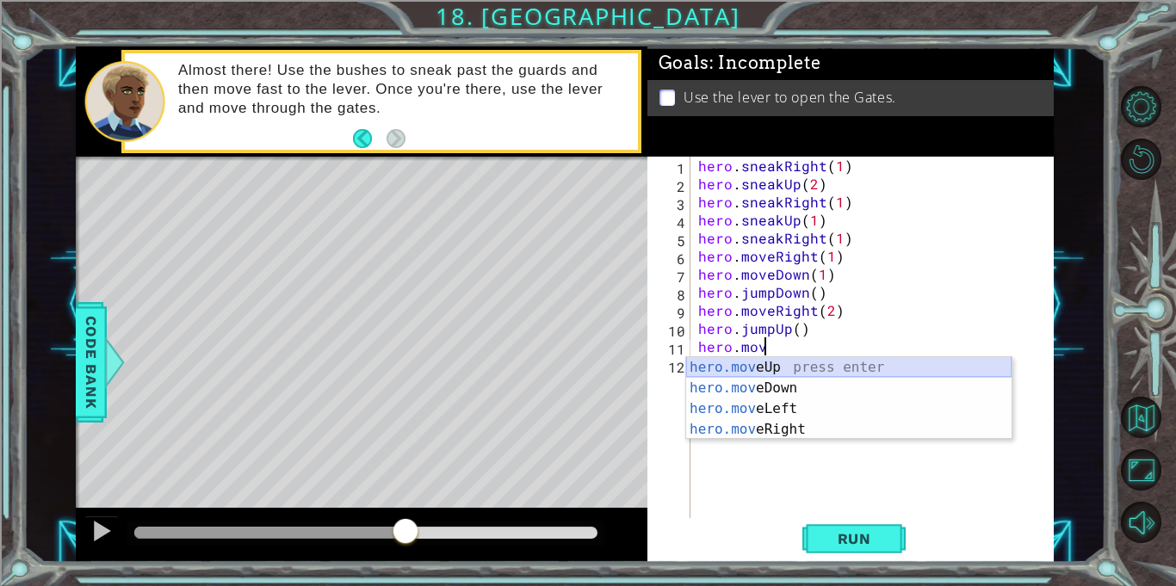
click at [763, 368] on div "hero.mov eUp press enter hero.mov eDown press enter hero.mov eLeft press enter …" at bounding box center [848, 419] width 325 height 124
type textarea "hero.moveUp(1)"
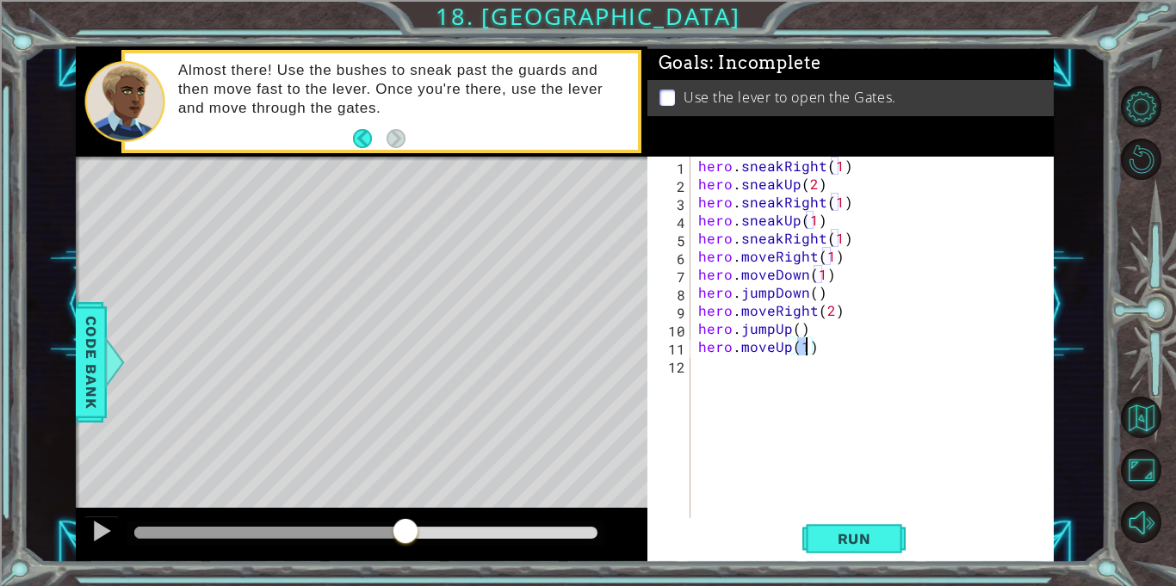
click at [751, 366] on div "hero . sneakRight ( 1 ) hero . sneakUp ( 2 ) hero . sneakRight ( 1 ) hero . sne…" at bounding box center [876, 356] width 363 height 398
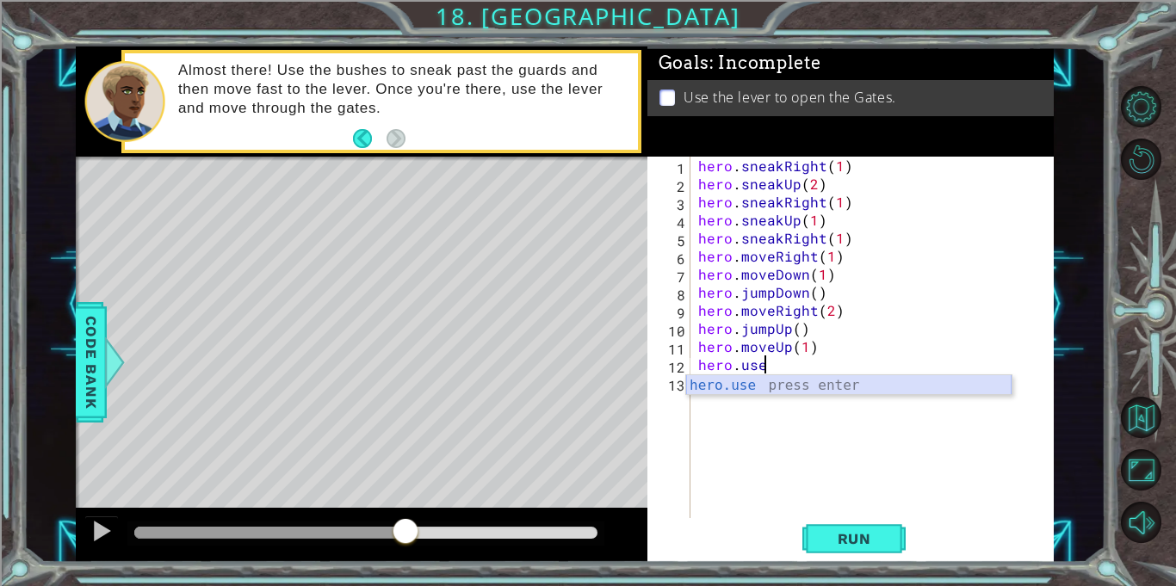
click at [741, 384] on div "hero.use press enter" at bounding box center [848, 406] width 325 height 62
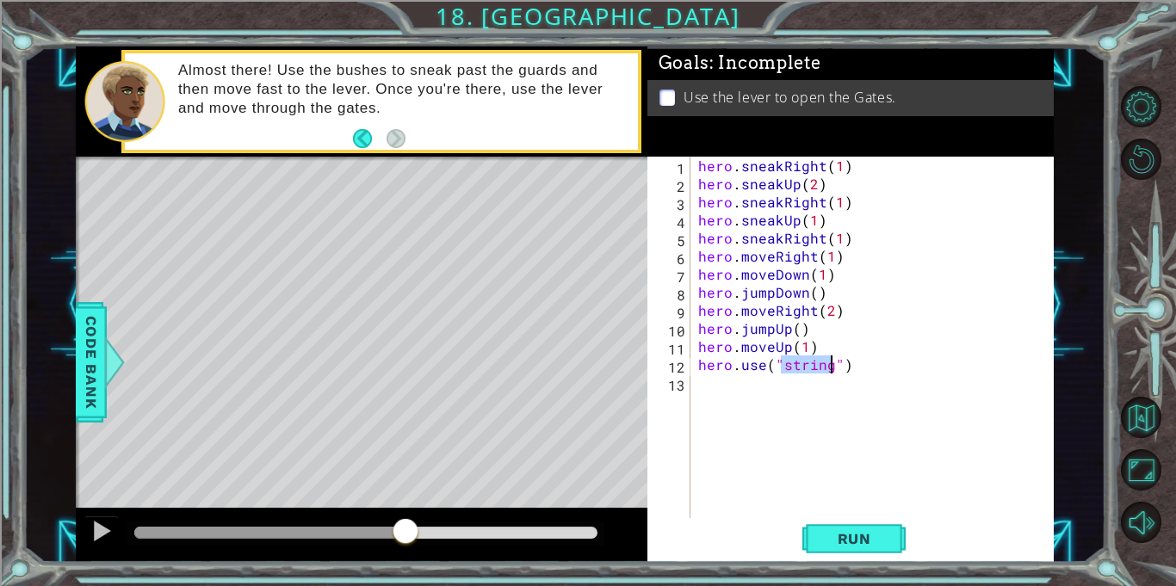
click at [829, 365] on div "hero . sneakRight ( 1 ) hero . sneakUp ( 2 ) hero . sneakRight ( 1 ) hero . sne…" at bounding box center [872, 337] width 355 height 361
type textarea "hero.use("lever")"
click at [800, 386] on div "hero . sneakRight ( 1 ) hero . sneakUp ( 2 ) hero . sneakRight ( 1 ) hero . sne…" at bounding box center [876, 356] width 363 height 398
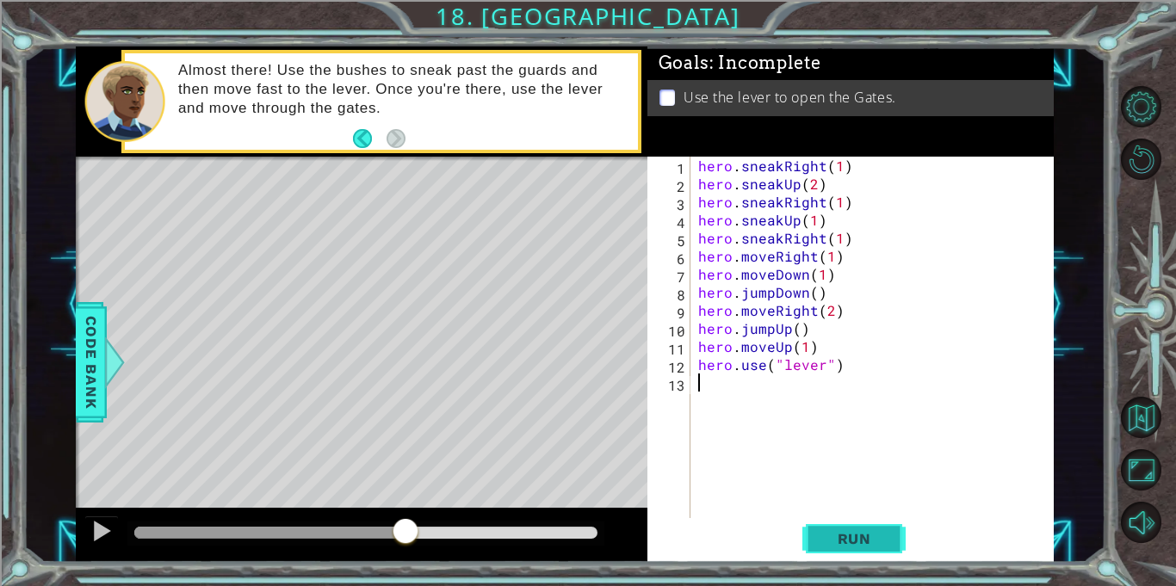
click at [840, 541] on span "Run" at bounding box center [854, 538] width 68 height 17
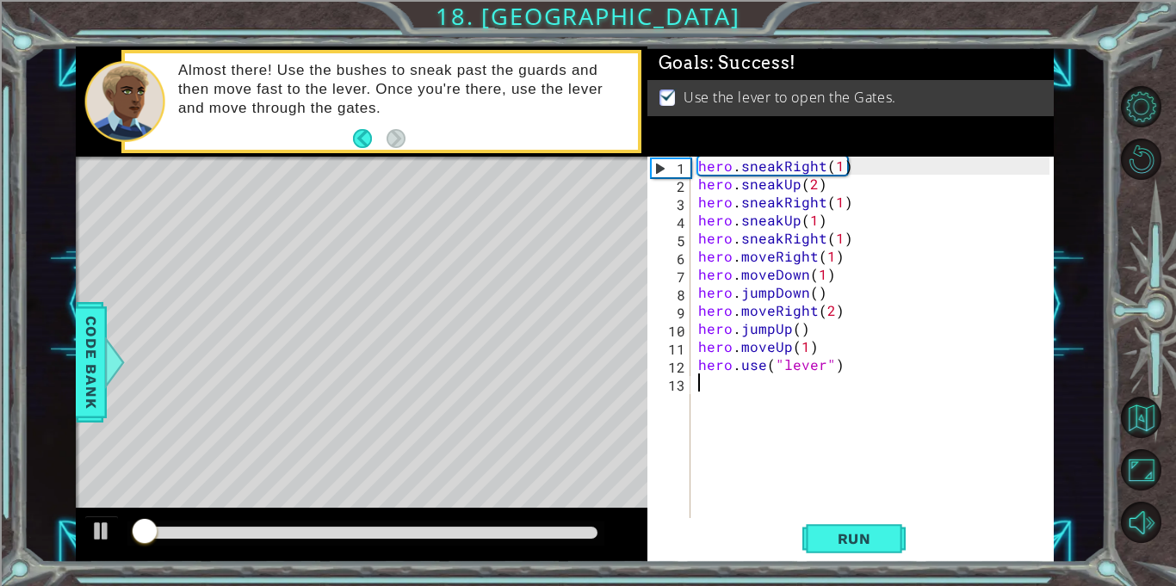
click at [505, 527] on div at bounding box center [365, 533] width 463 height 12
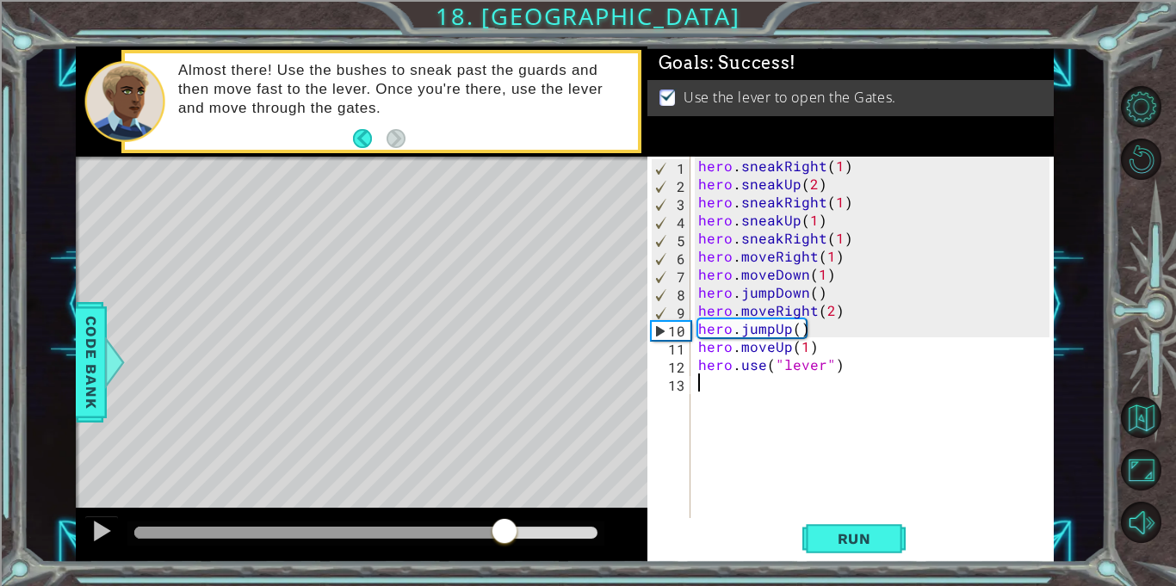
click at [720, 394] on div "hero . sneakRight ( 1 ) hero . sneakUp ( 2 ) hero . sneakRight ( 1 ) hero . sne…" at bounding box center [876, 356] width 363 height 398
click at [99, 525] on div at bounding box center [101, 531] width 22 height 22
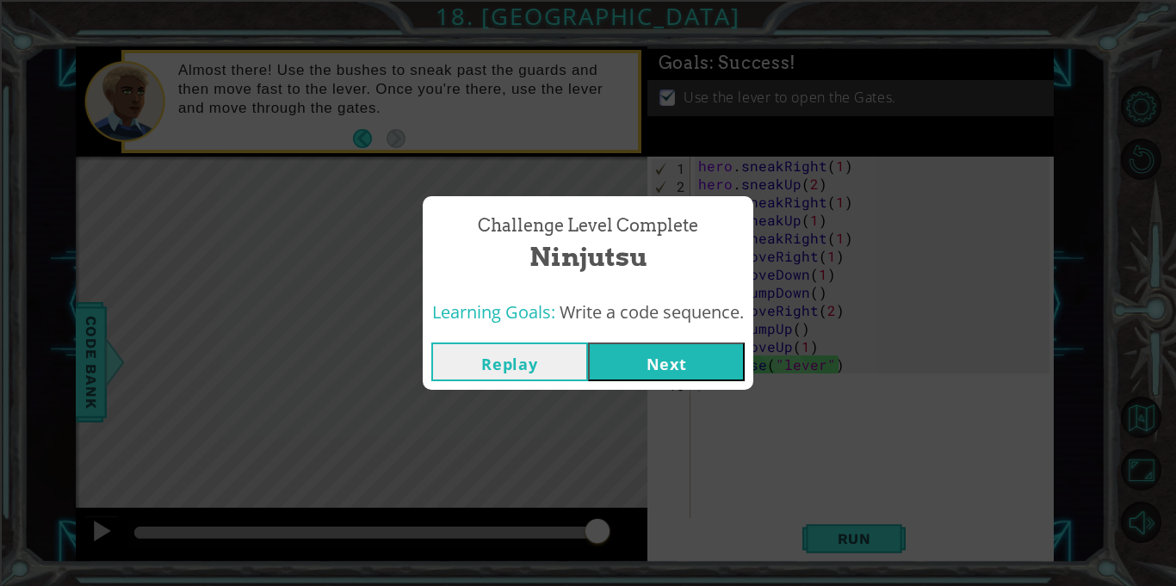
click at [640, 357] on button "Next" at bounding box center [666, 362] width 157 height 39
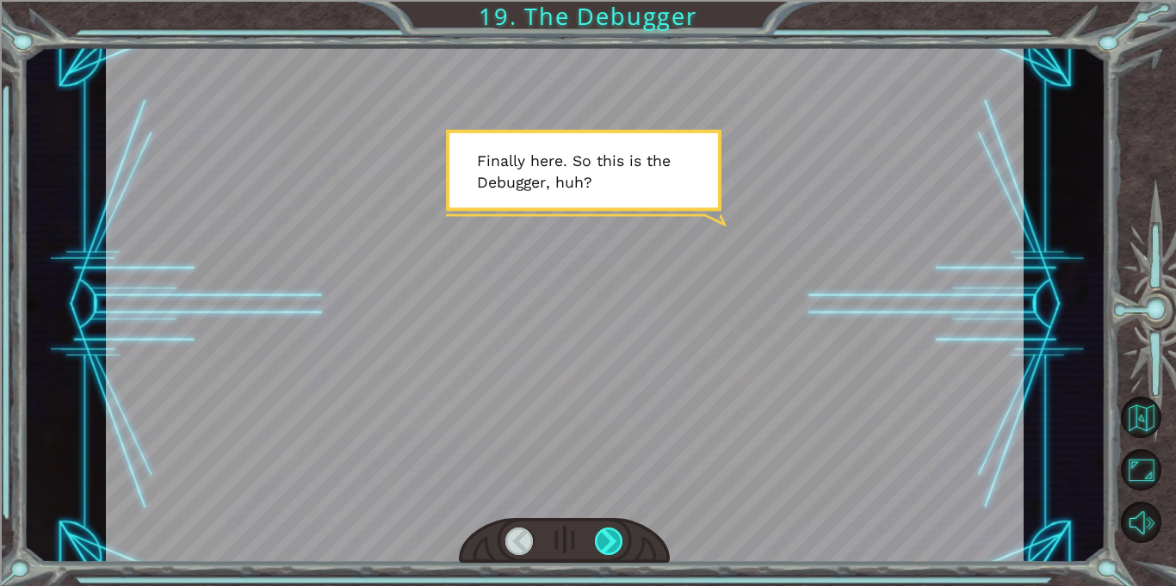
click at [610, 537] on div at bounding box center [609, 542] width 28 height 28
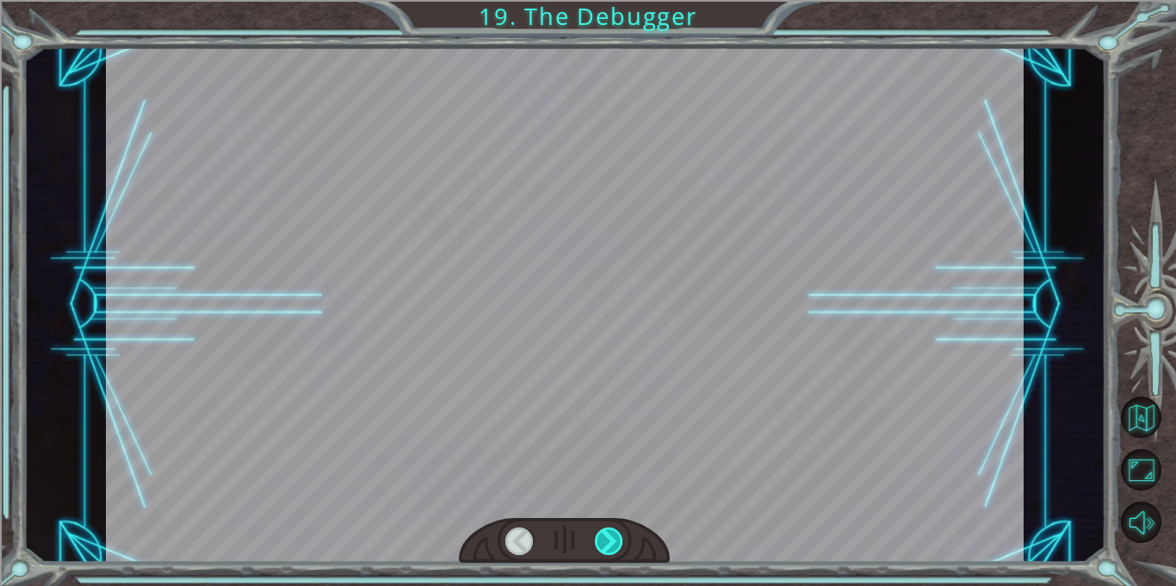
click at [610, 537] on div at bounding box center [609, 542] width 28 height 28
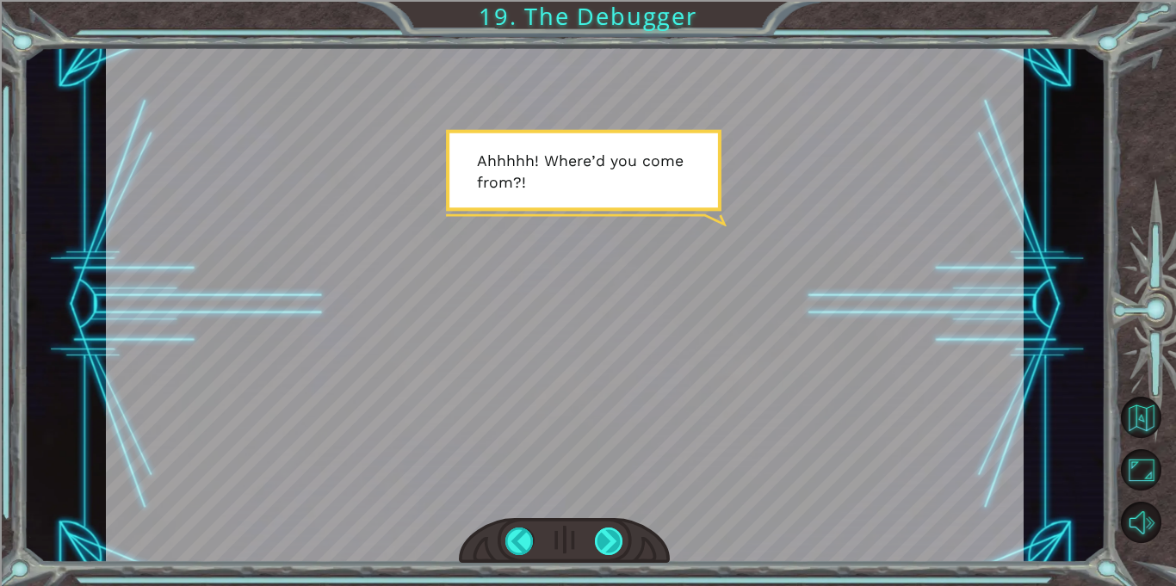
click at [610, 537] on div at bounding box center [609, 542] width 28 height 28
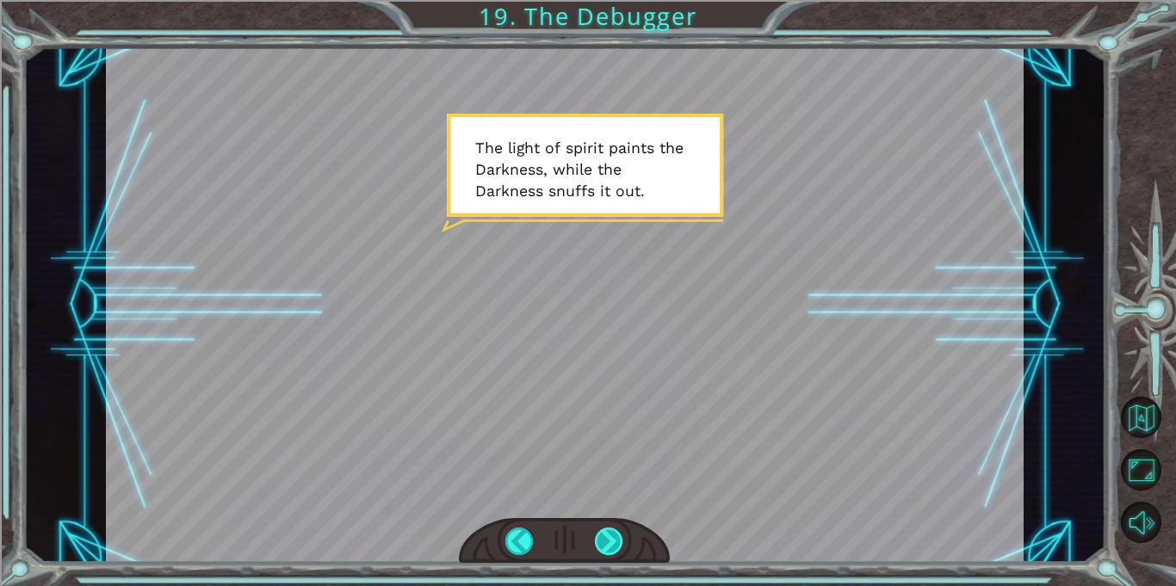
click at [610, 537] on div at bounding box center [609, 542] width 28 height 28
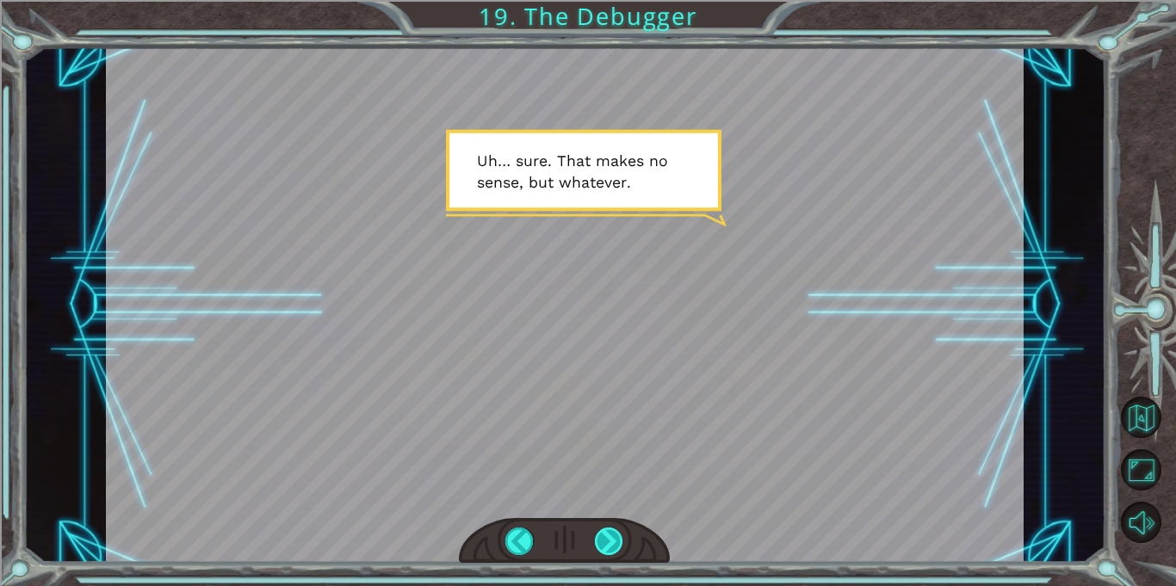
click at [610, 537] on div at bounding box center [609, 542] width 28 height 28
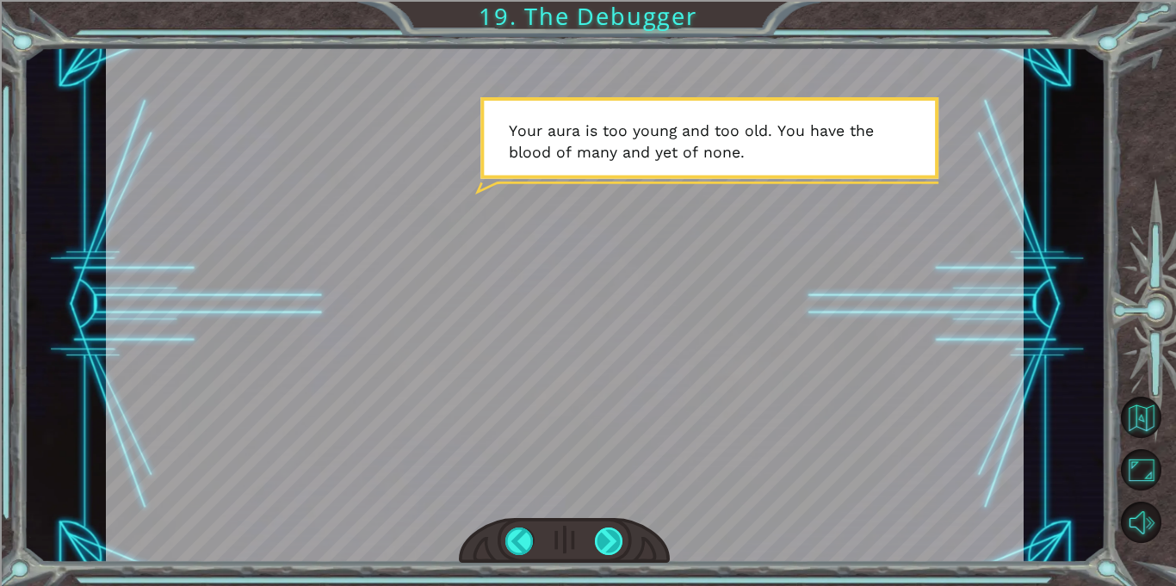
click at [610, 537] on div at bounding box center [609, 542] width 28 height 28
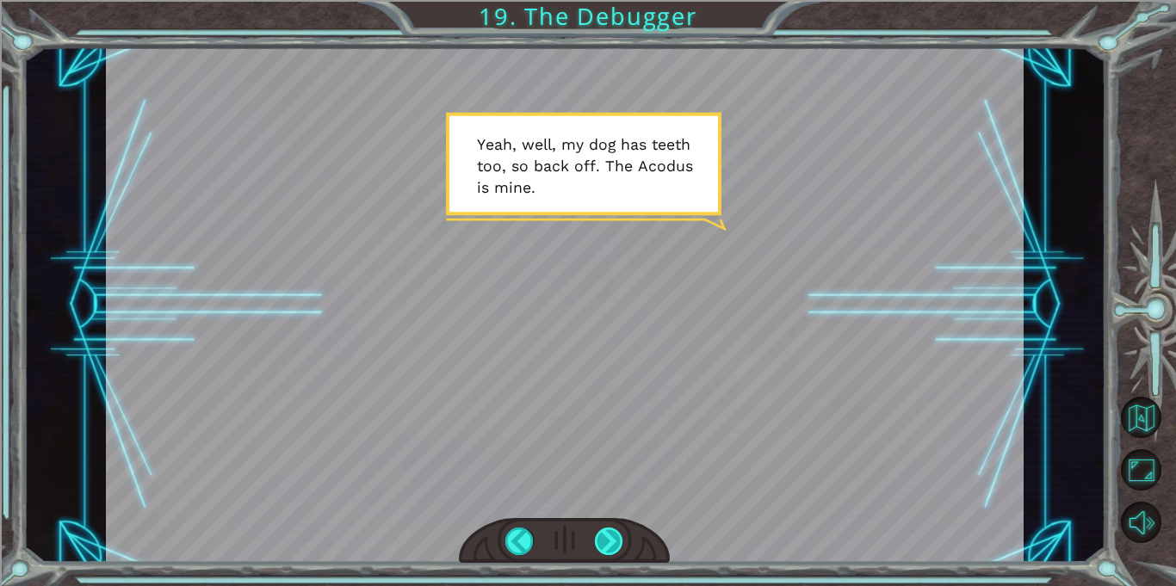
click at [610, 537] on div at bounding box center [609, 542] width 28 height 28
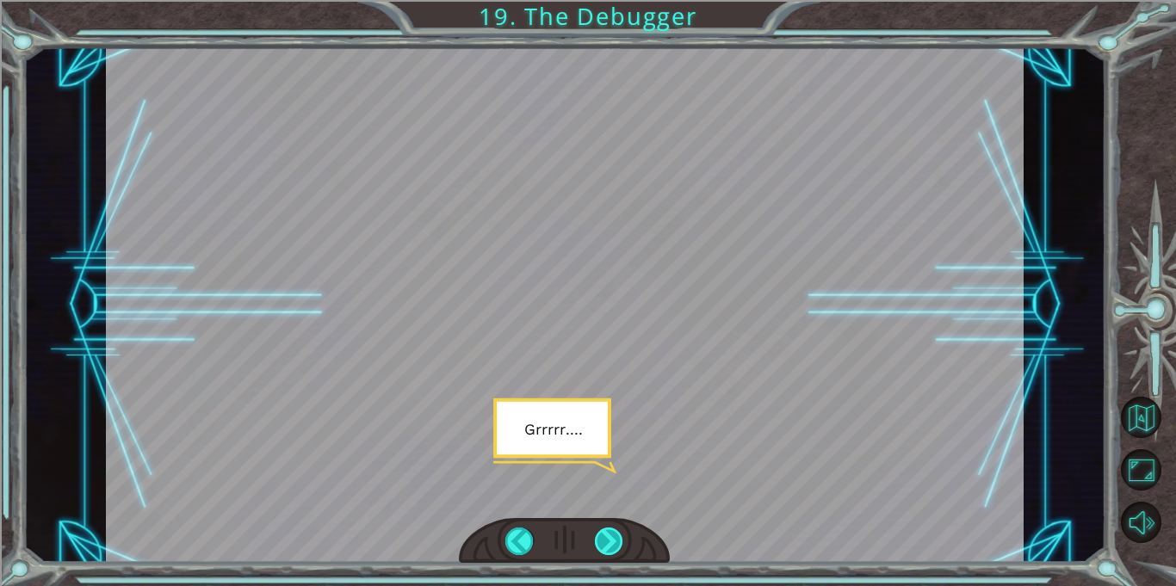
click at [610, 537] on div at bounding box center [609, 542] width 28 height 28
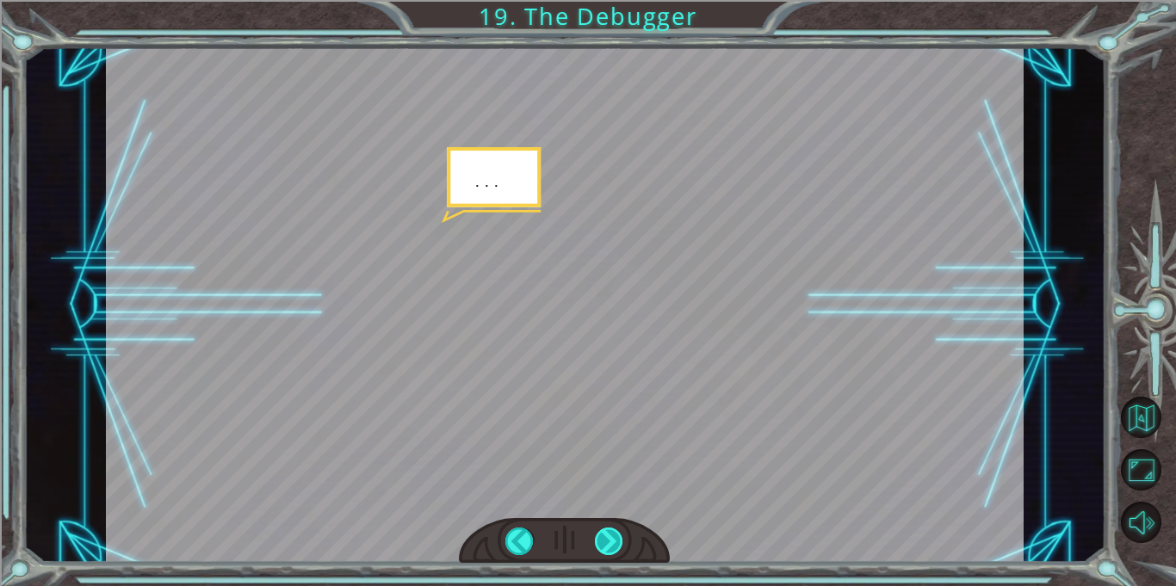
click at [610, 537] on div at bounding box center [609, 542] width 28 height 28
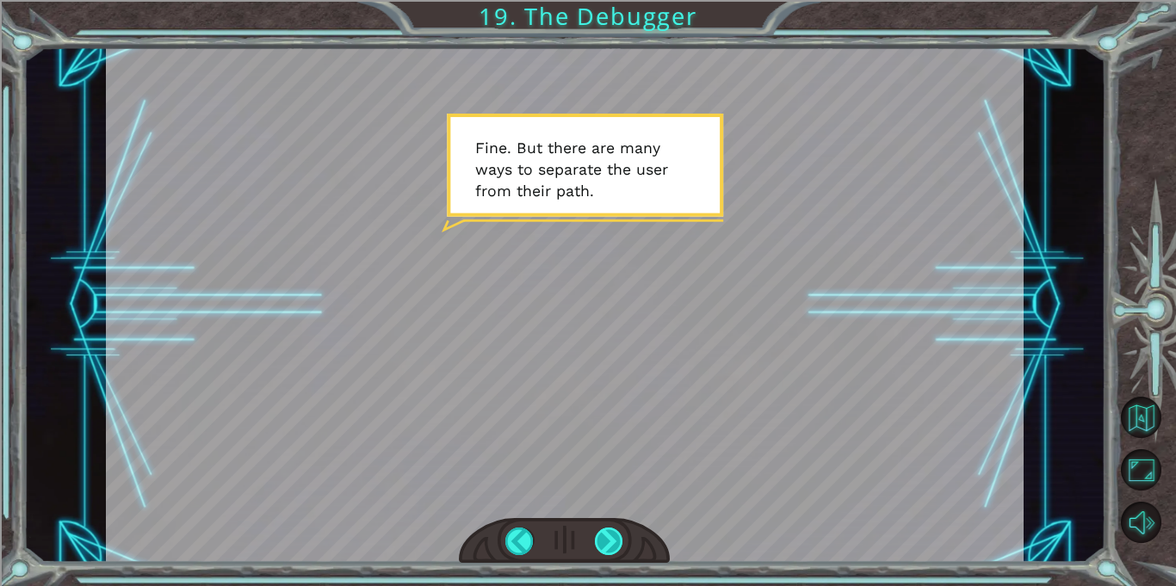
click at [610, 537] on div at bounding box center [609, 542] width 28 height 28
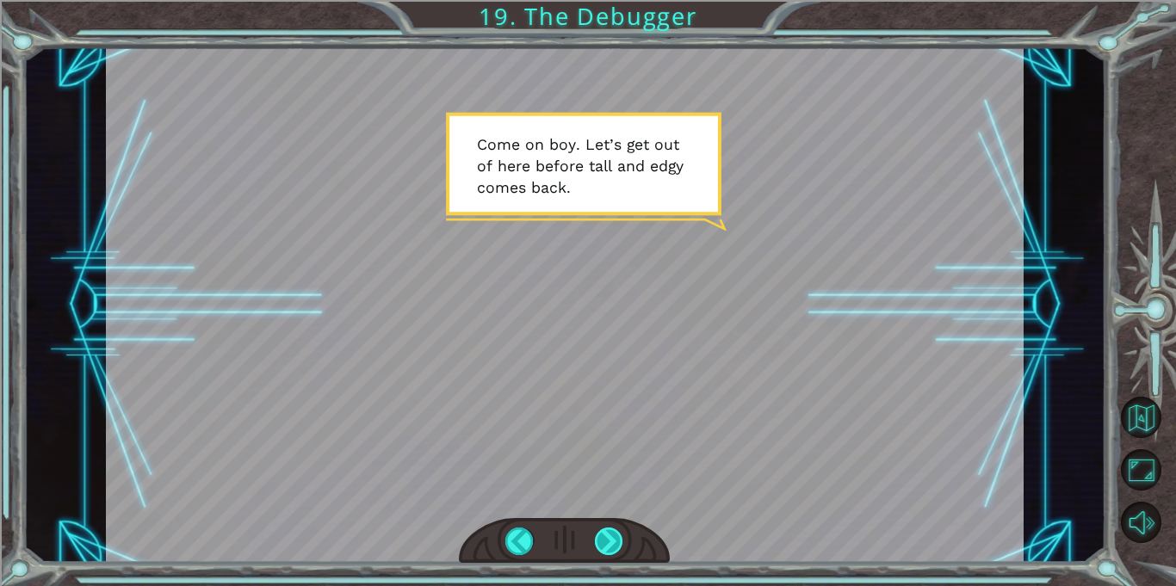
click at [610, 537] on div at bounding box center [609, 542] width 28 height 28
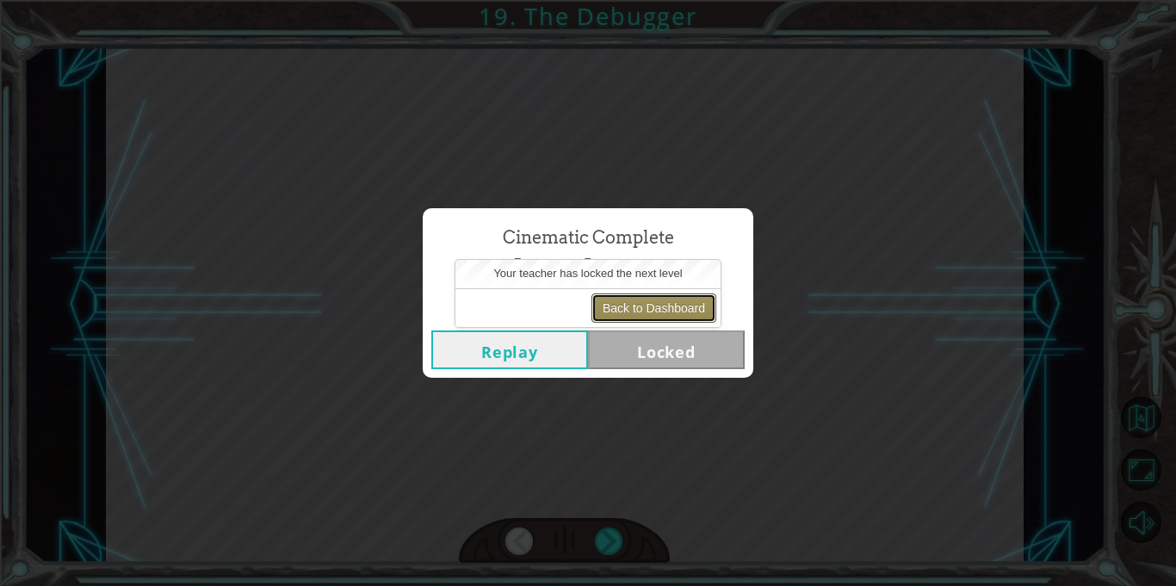
click at [615, 304] on button "Back to Dashboard" at bounding box center [653, 307] width 125 height 29
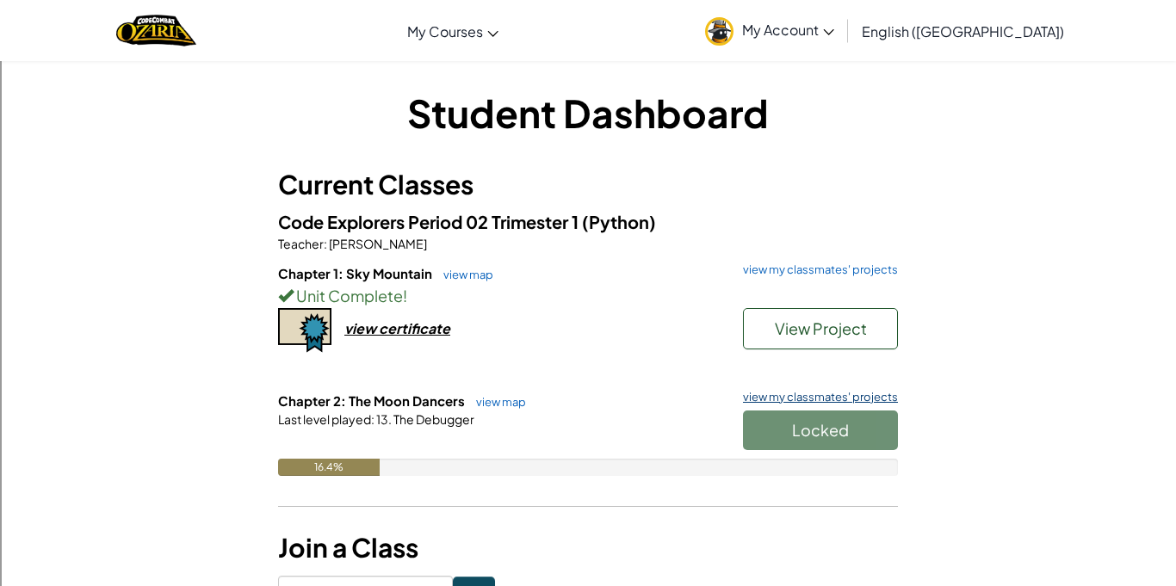
click at [798, 392] on link "view my classmates' projects" at bounding box center [816, 397] width 164 height 11
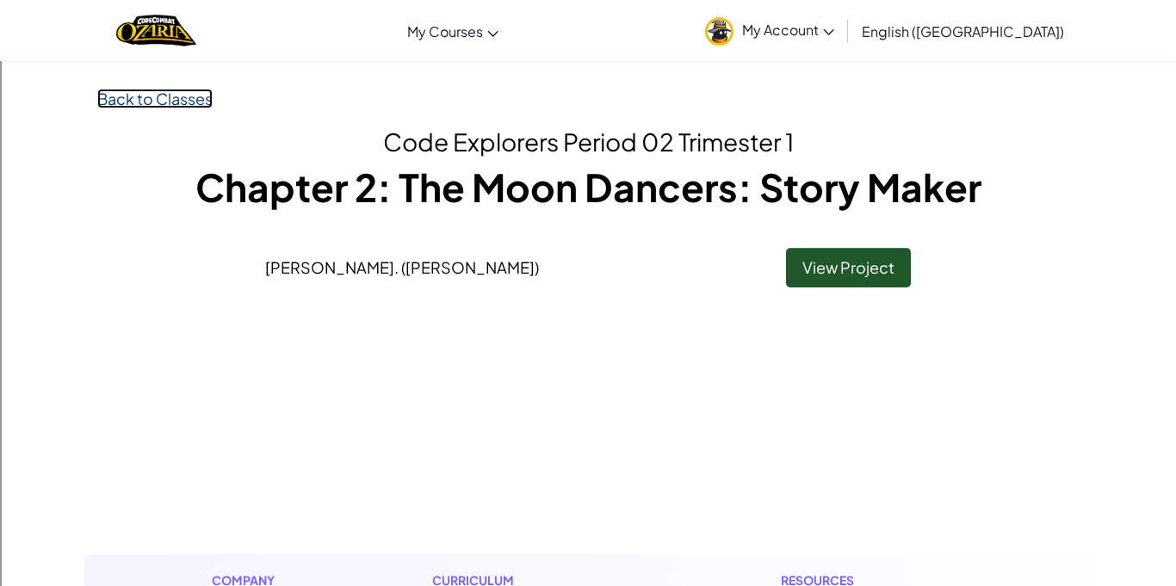
click at [195, 98] on link "Back to Classes" at bounding box center [154, 99] width 115 height 20
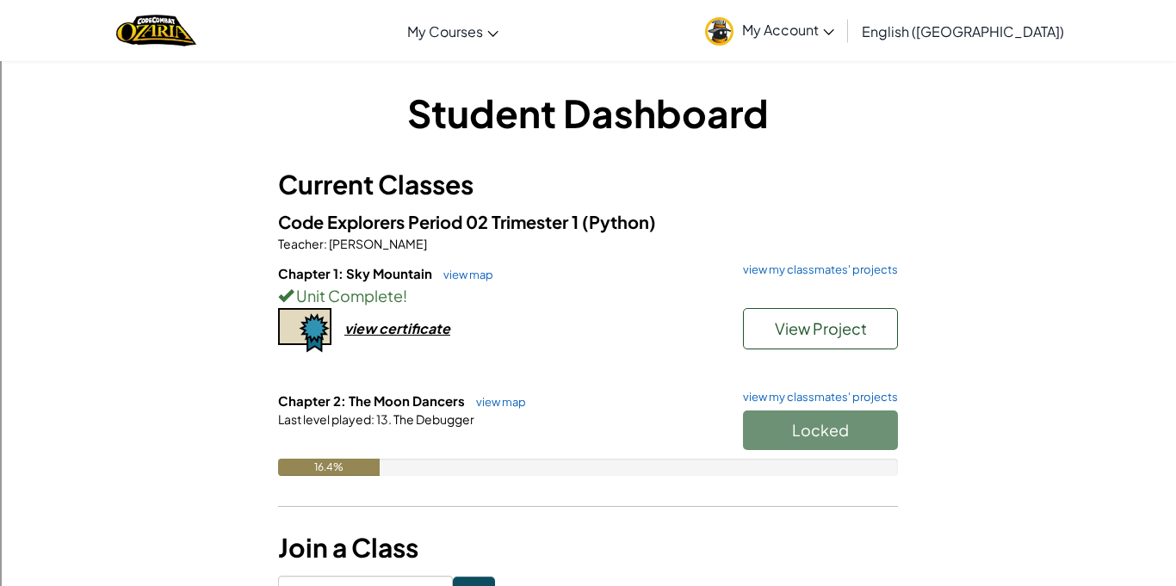
click at [774, 424] on div "Locked" at bounding box center [812, 435] width 172 height 48
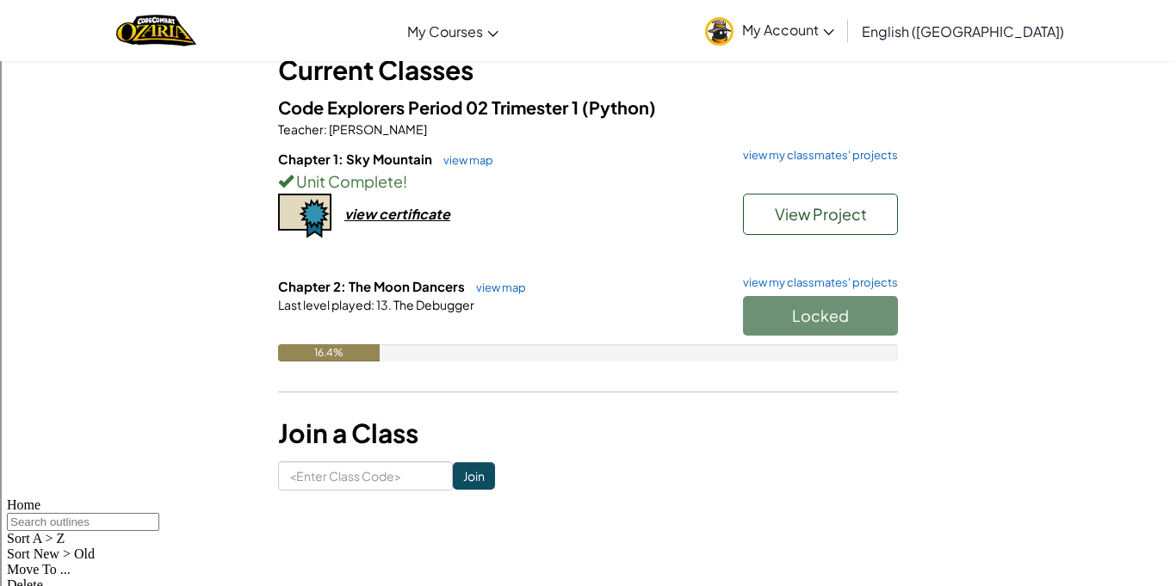
scroll to position [114, 0]
